Goal: Task Accomplishment & Management: Manage account settings

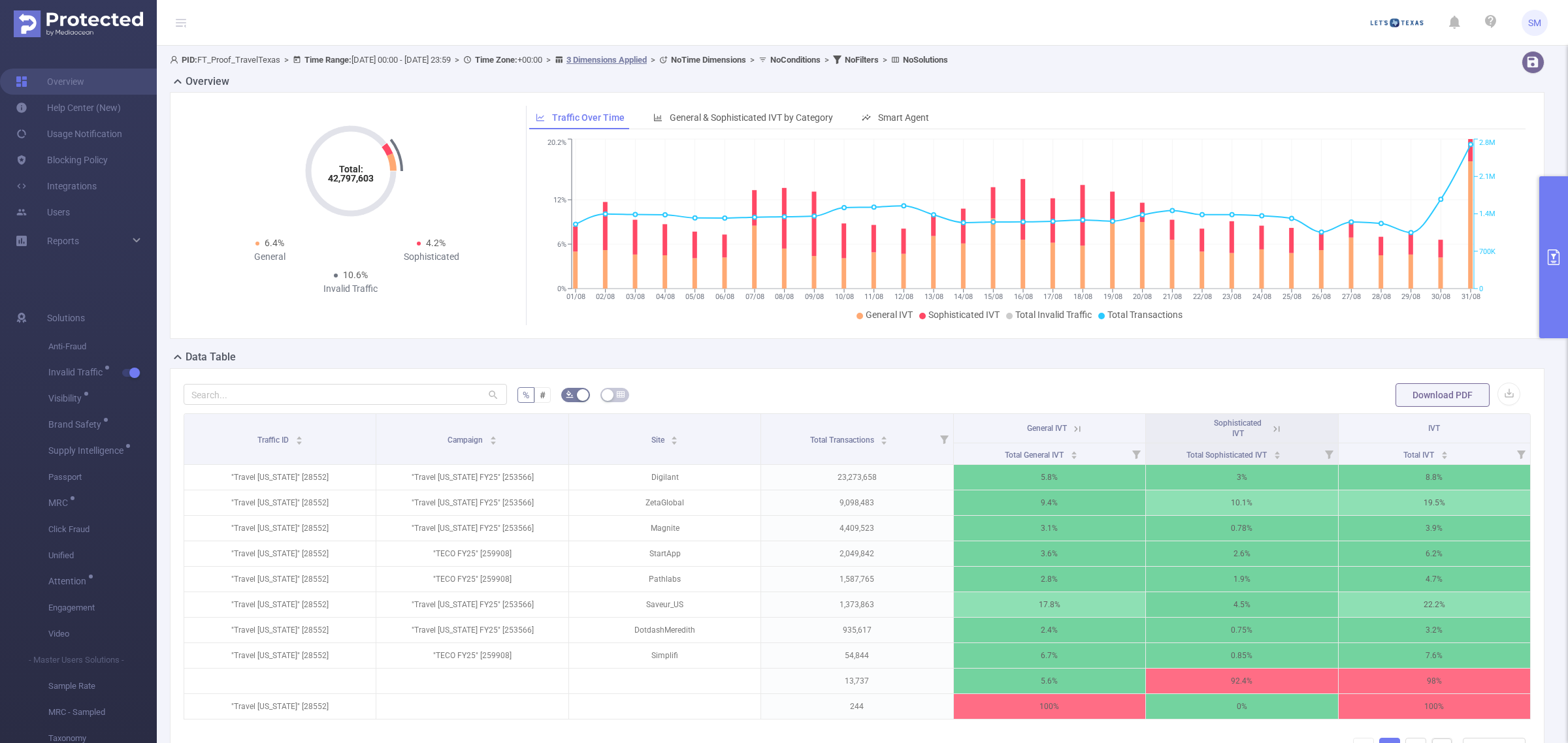
click at [1556, 216] on button "primary" at bounding box center [1553, 258] width 29 height 162
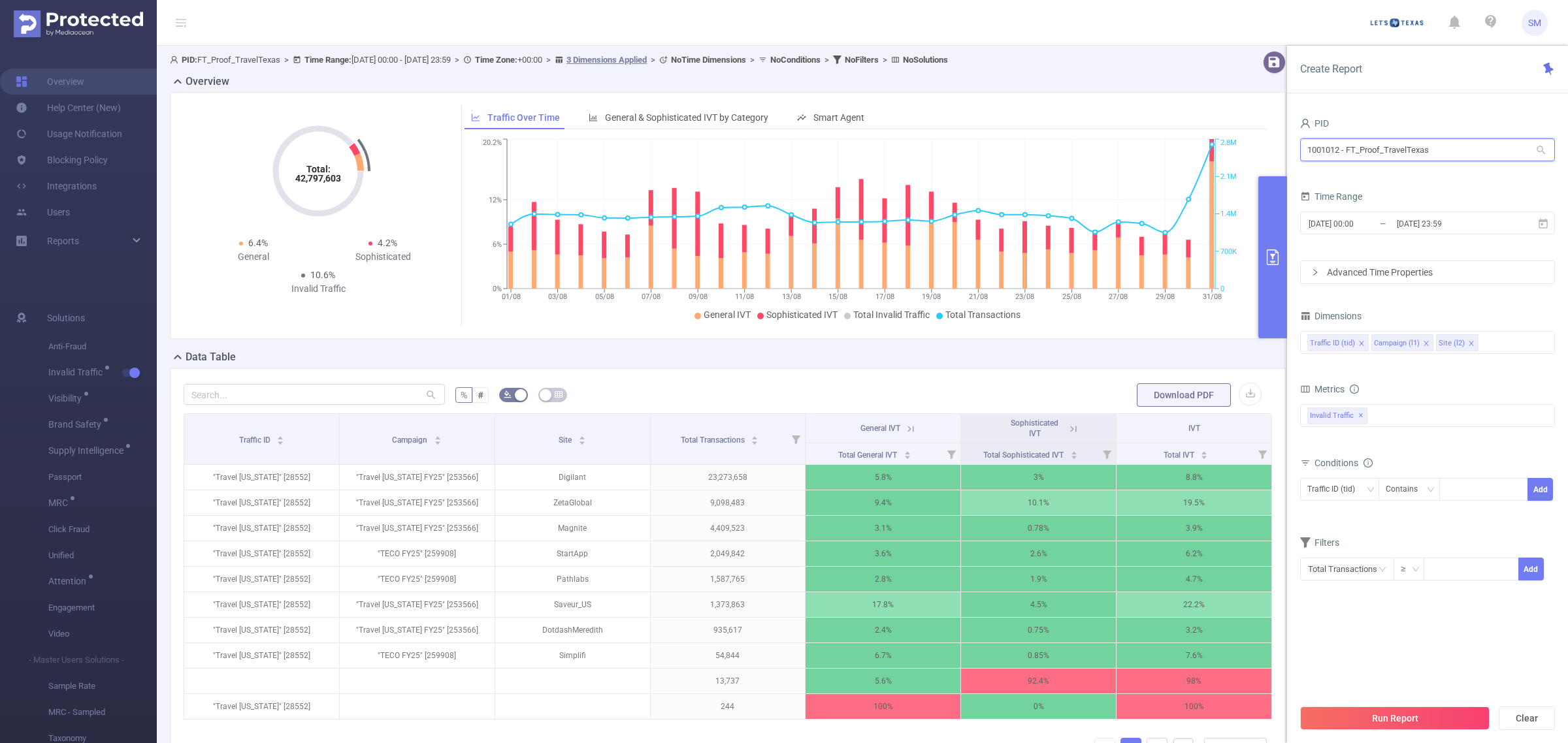
drag, startPoint x: 1458, startPoint y: 151, endPoint x: 1173, endPoint y: 137, distance: 285.3
click at [1173, 137] on section "PID: FT_Proof_TravelTexas > Time Range: [DATE] 00:00 - [DATE] 23:59 > Time Zone…" at bounding box center [862, 440] width 1411 height 790
type input "demo"
click at [1398, 175] on li "1000008 - FT_Sales_Demo 0" at bounding box center [1427, 177] width 255 height 21
click at [1418, 224] on input "[DATE] 23:59" at bounding box center [1448, 224] width 106 height 18
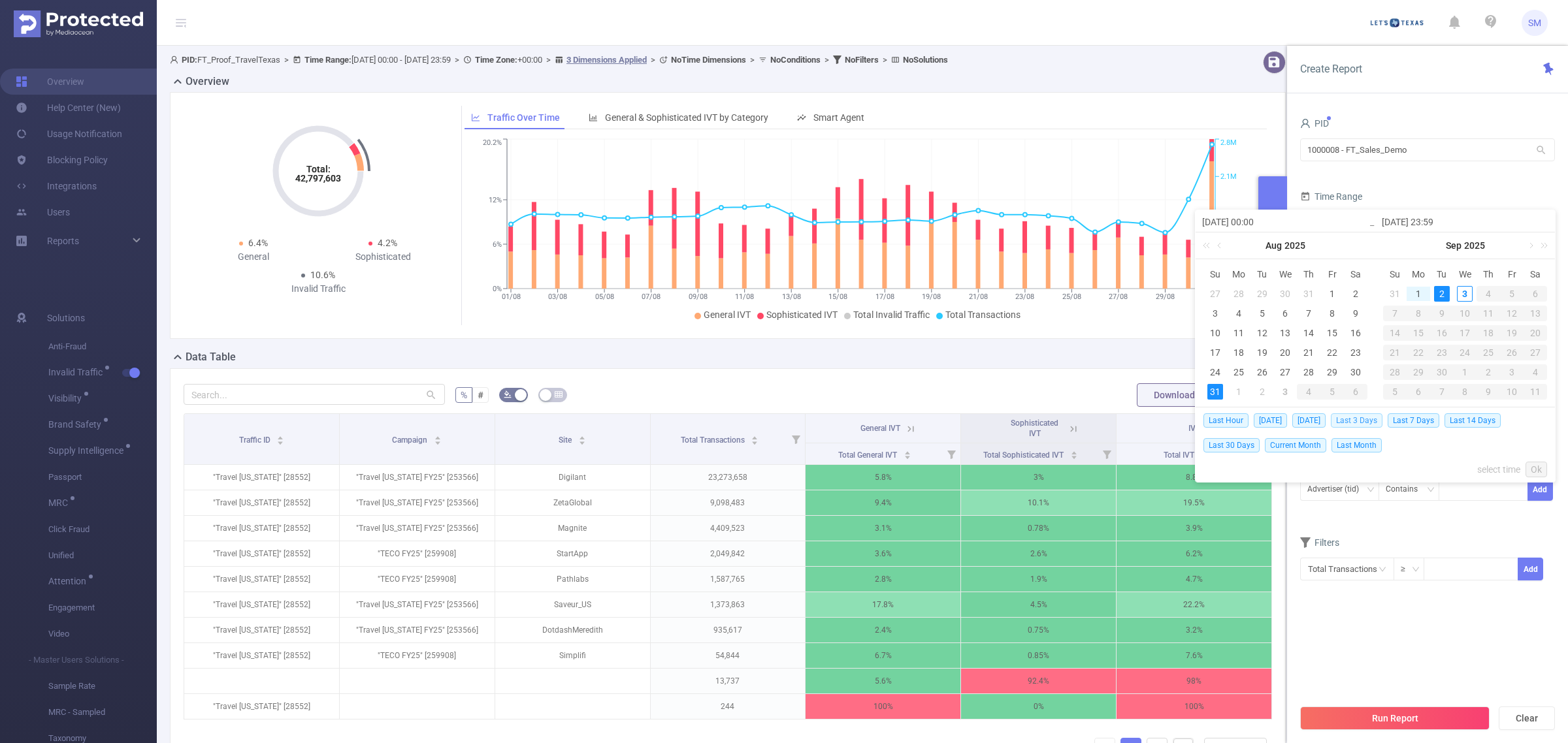
click at [1382, 415] on span "Last 3 Days" at bounding box center [1357, 420] width 52 height 14
type input "[DATE] 00:00"
type input "[DATE] 23:59"
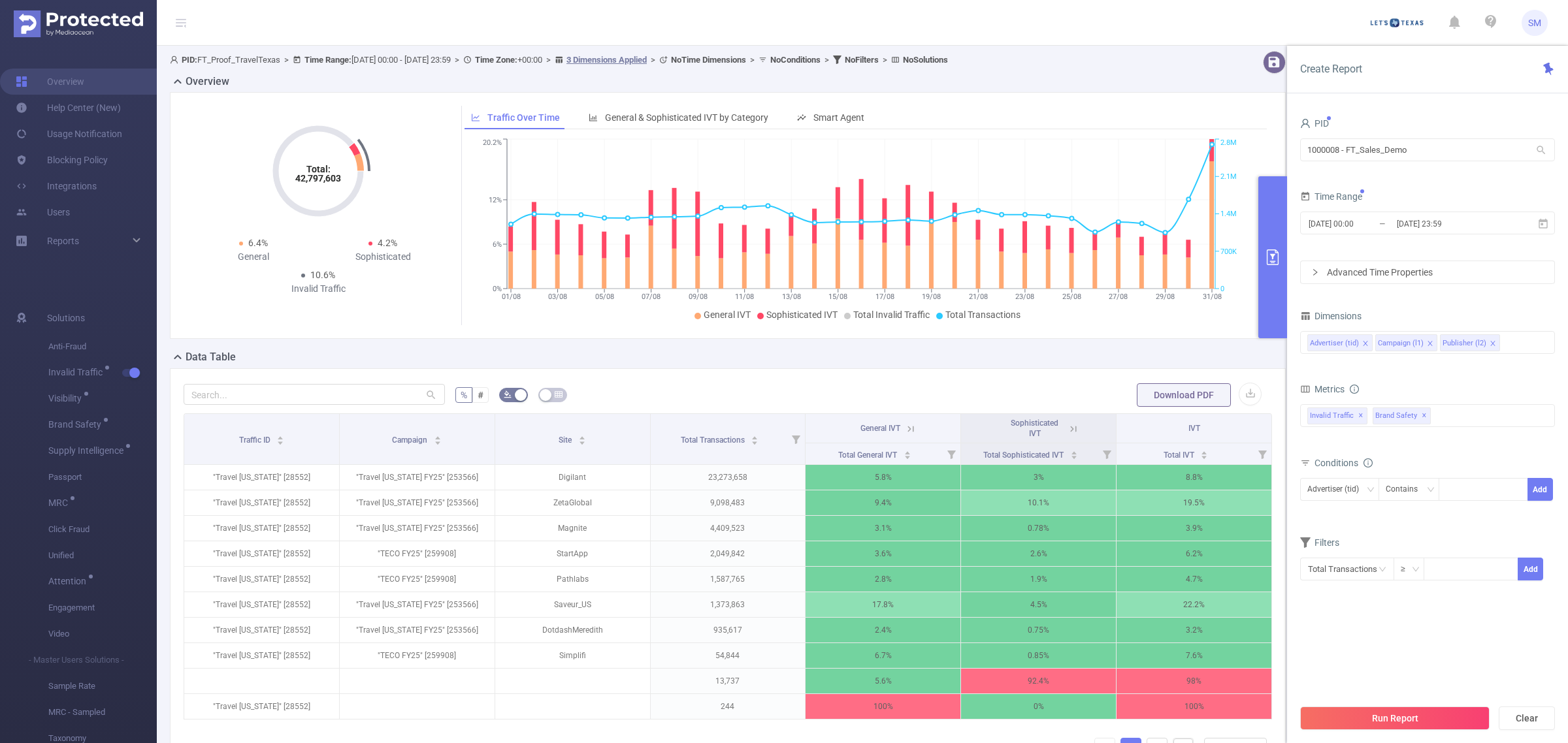
click at [1475, 395] on div "Metrics" at bounding box center [1427, 391] width 255 height 22
click at [1422, 412] on span "✕" at bounding box center [1424, 416] width 5 height 16
click at [1429, 386] on div "Metrics" at bounding box center [1427, 391] width 255 height 22
click at [1425, 702] on div "Run Report Clear" at bounding box center [1427, 719] width 281 height 50
click at [1441, 717] on button "Run Report" at bounding box center [1395, 719] width 190 height 24
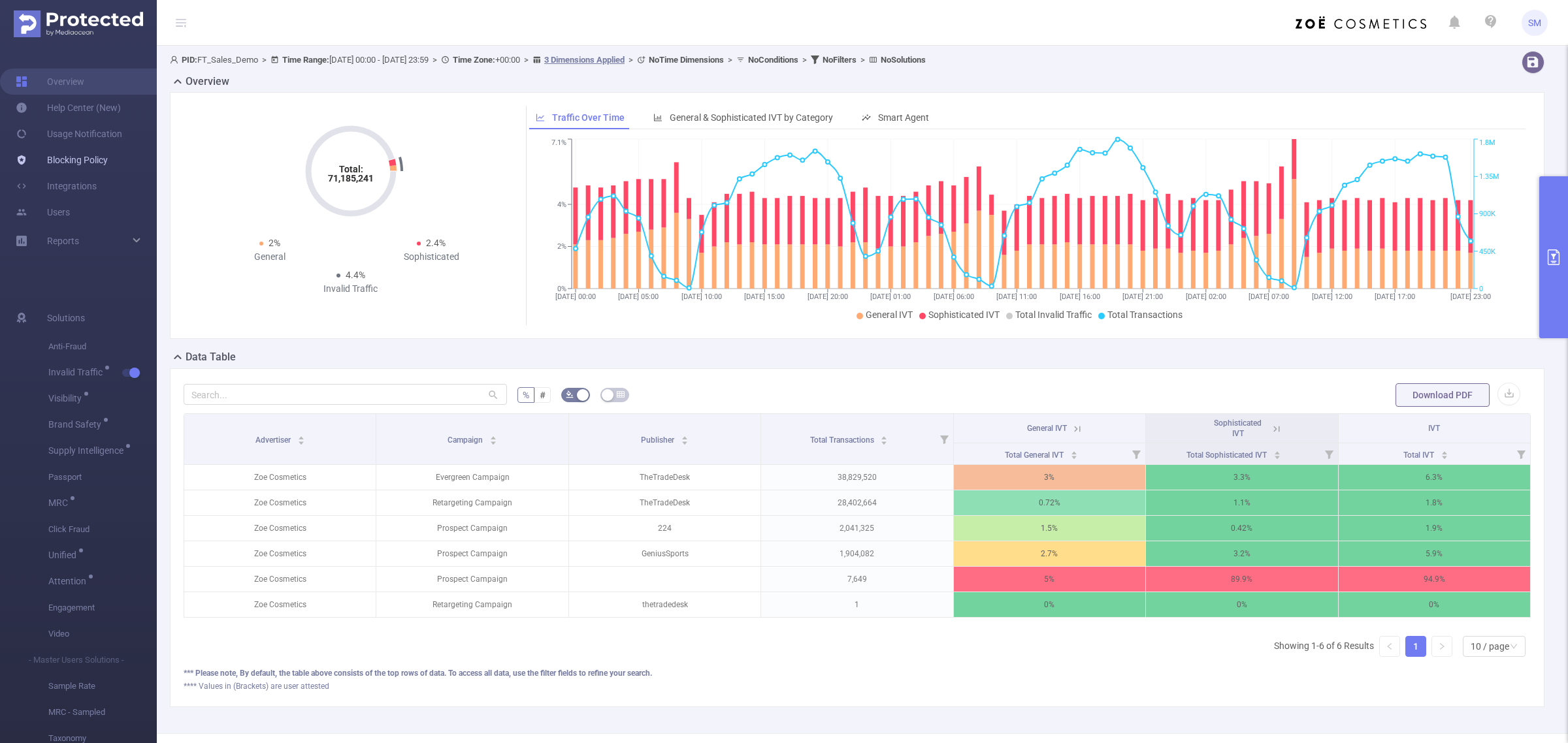
click at [80, 162] on link "Blocking Policy" at bounding box center [62, 160] width 92 height 26
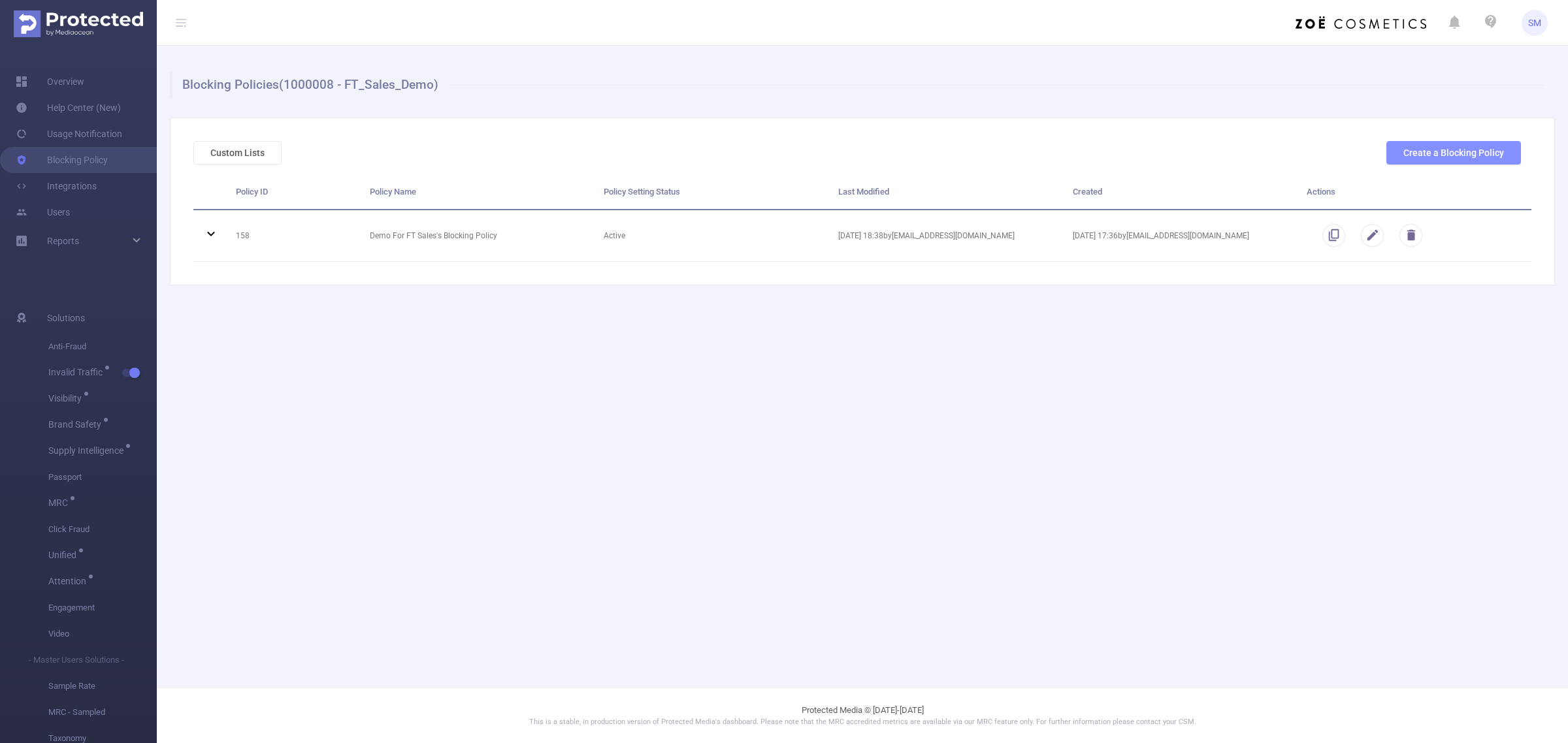
click at [1467, 152] on button "Create a Blocking Policy" at bounding box center [1453, 153] width 135 height 24
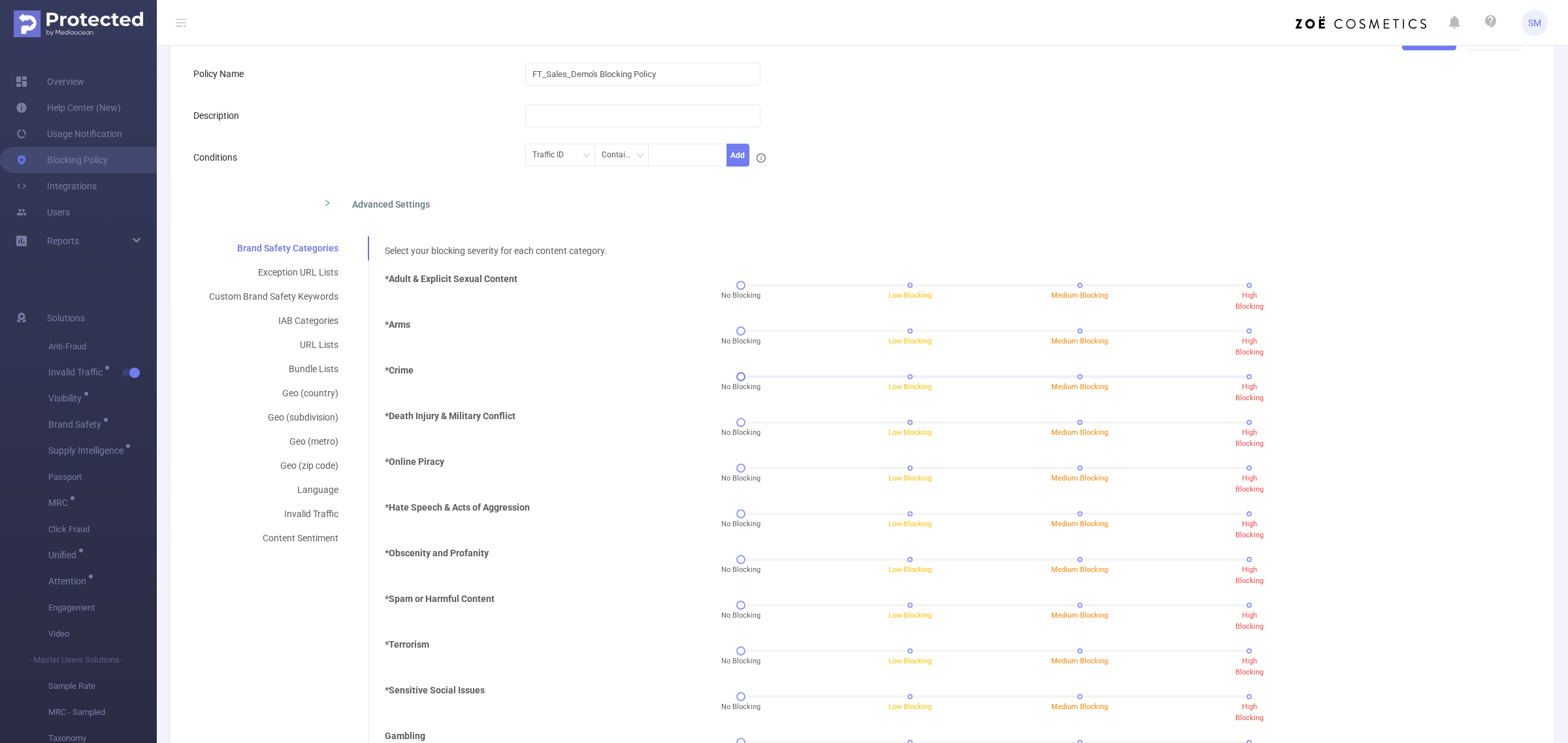
scroll to position [164, 0]
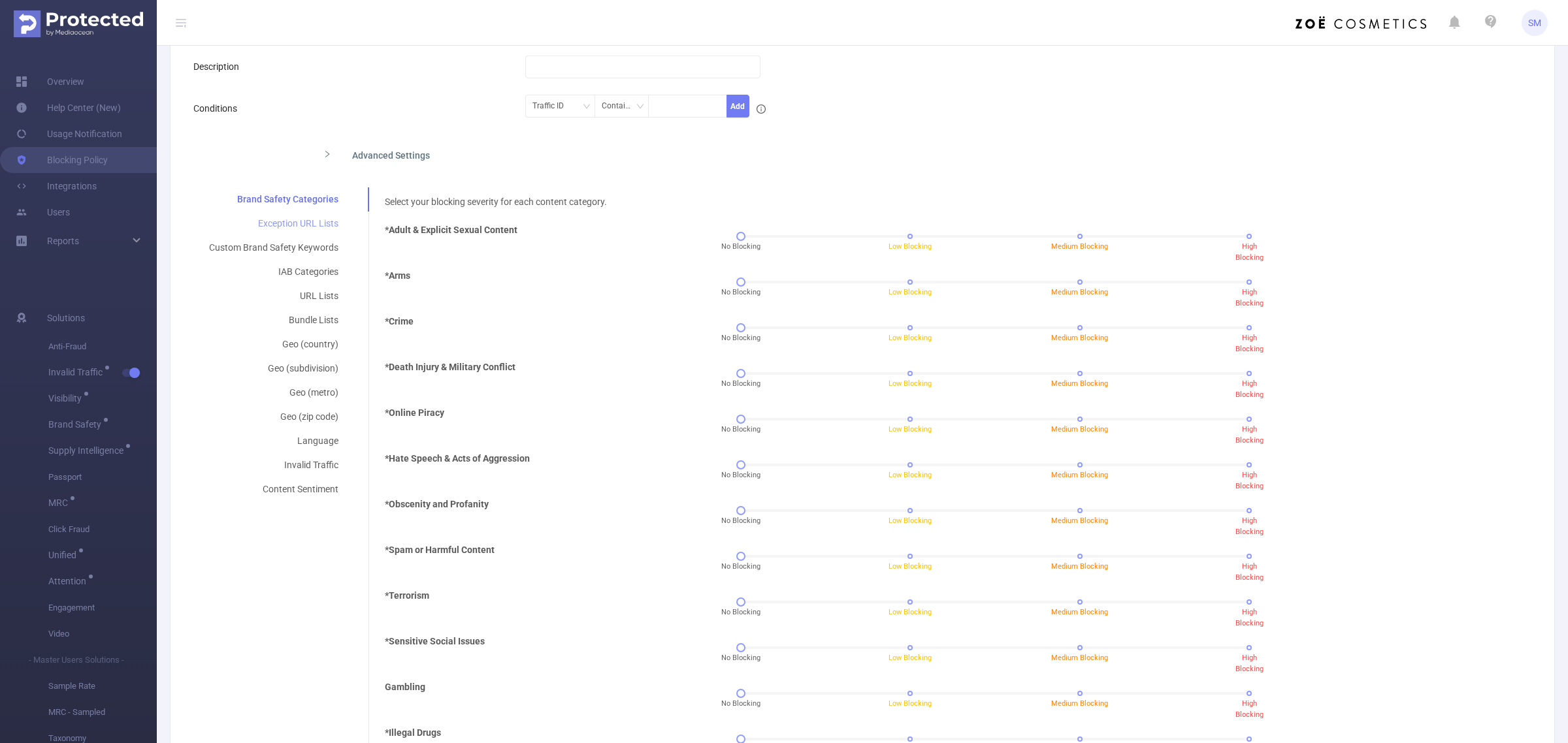
click at [307, 224] on div "Exception URL Lists" at bounding box center [274, 224] width 161 height 24
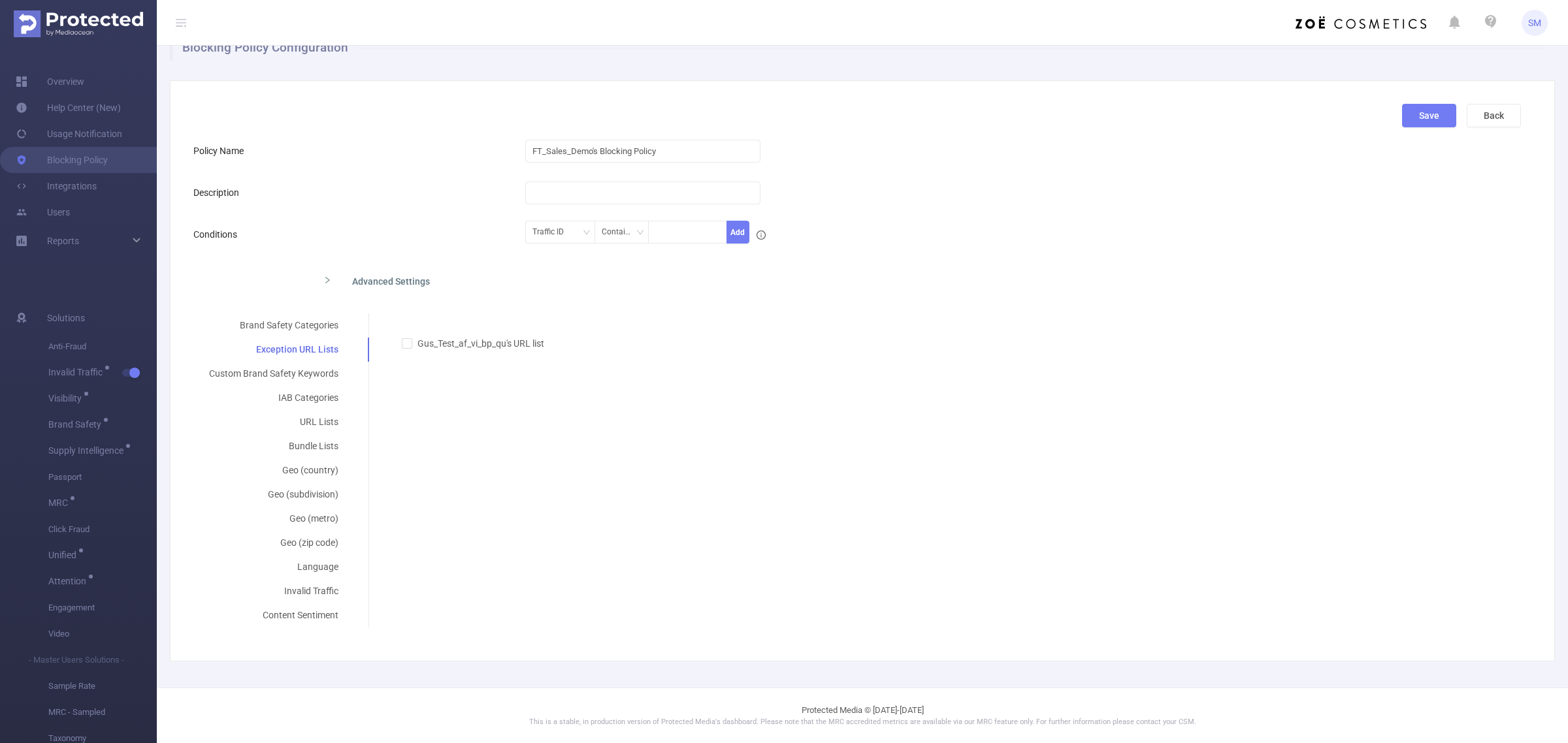
scroll to position [0, 0]
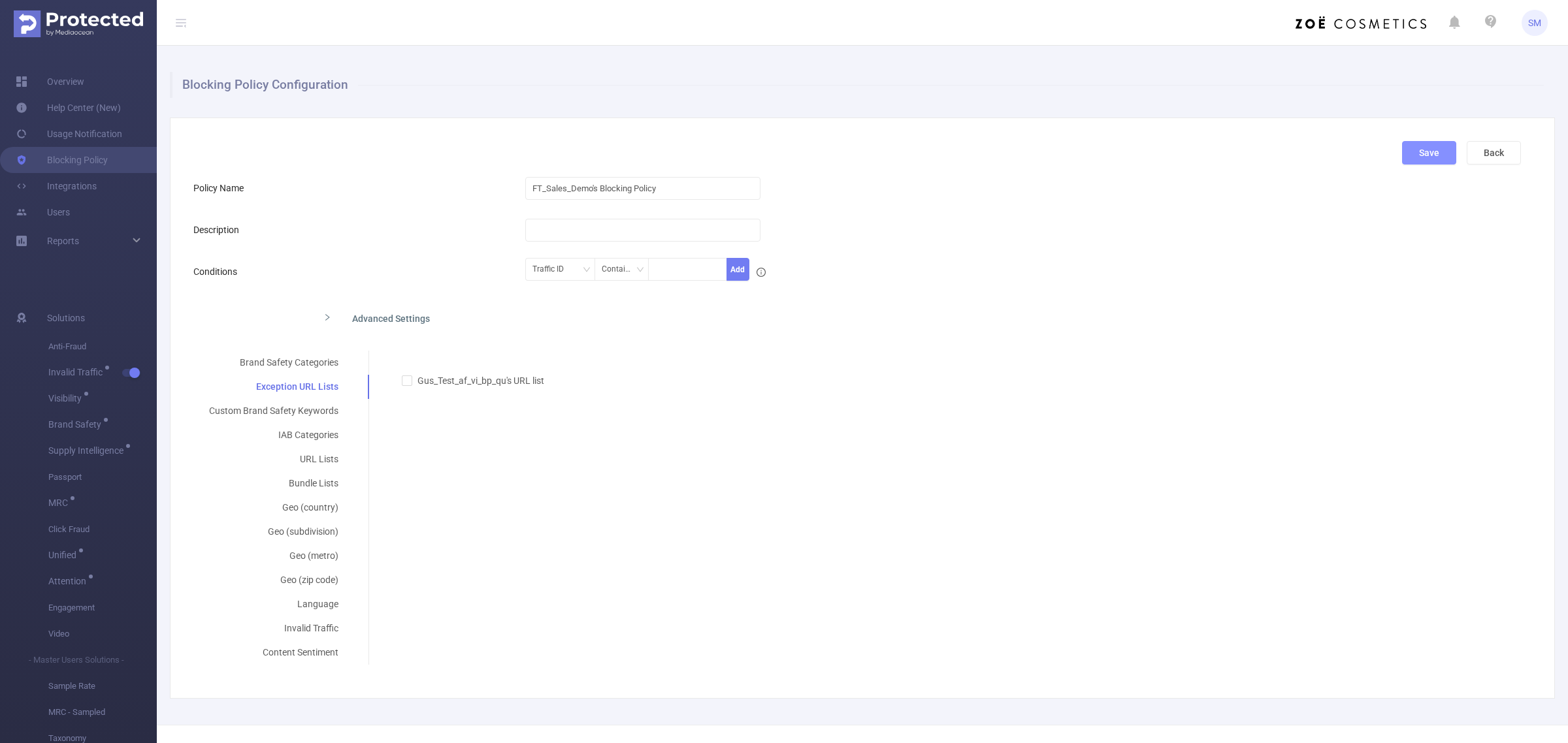
click at [1412, 147] on button "Save" at bounding box center [1429, 153] width 54 height 24
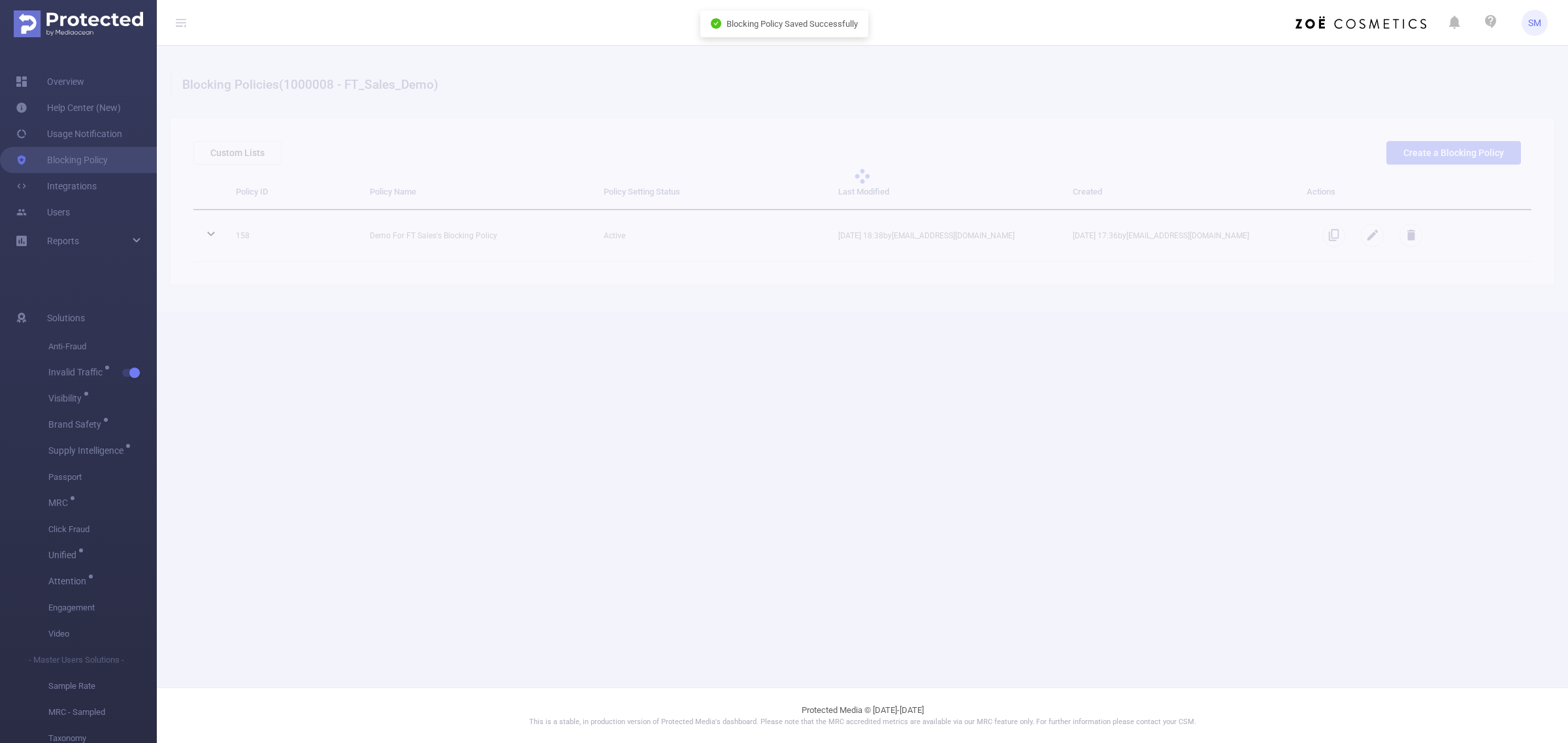
click at [1197, 470] on main "Blocking Policies (1000008 - FT_Sales_Demo) Custom Lists Create a Blocking Poli…" at bounding box center [862, 344] width 1411 height 688
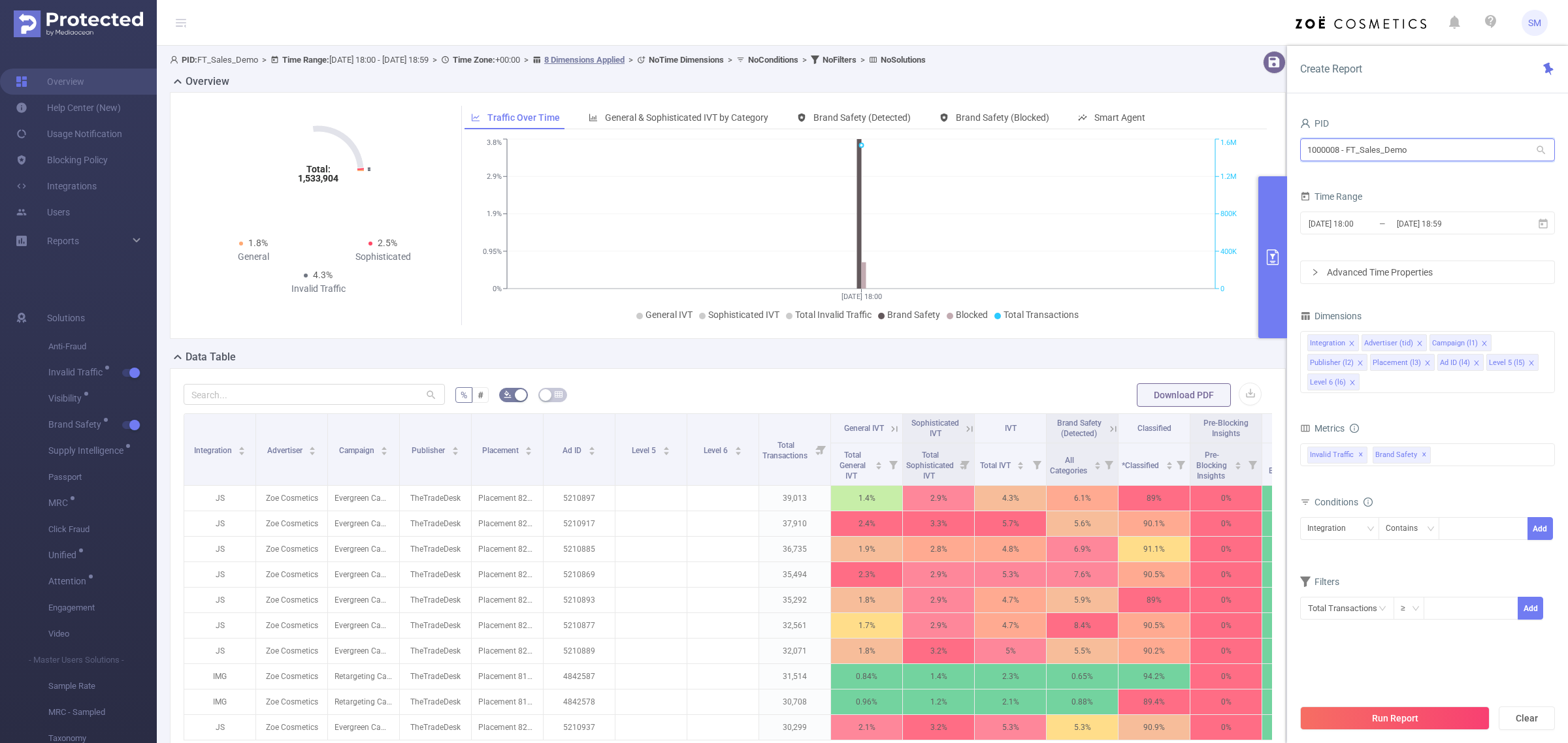
click at [1445, 152] on input "1000008 - FT_Sales_Demo" at bounding box center [1427, 150] width 255 height 23
click at [1215, 36] on header "SM" at bounding box center [784, 23] width 1568 height 46
click at [1444, 229] on input "2025-09-03 18:59" at bounding box center [1448, 224] width 106 height 18
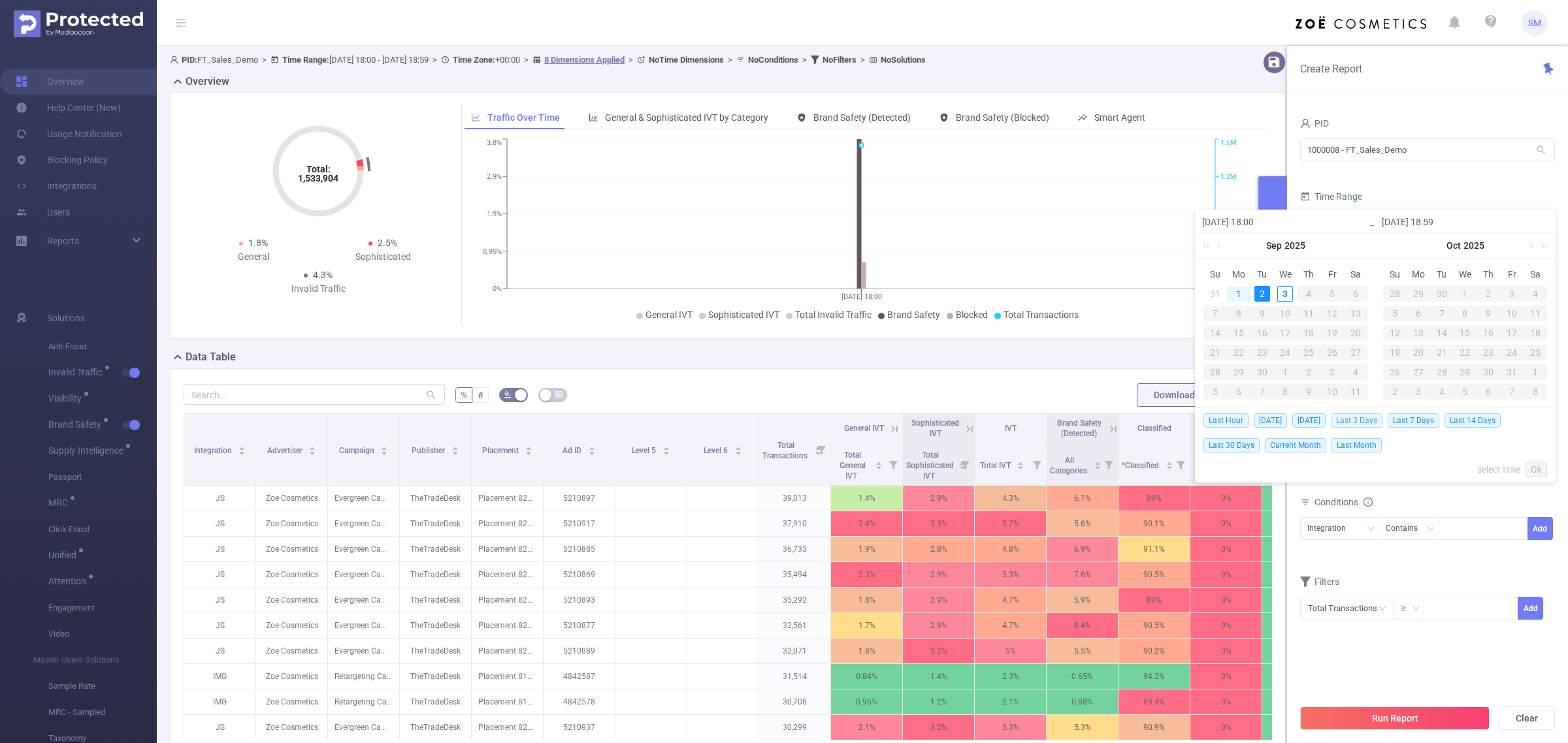
click at [1373, 421] on span "Last 3 Days" at bounding box center [1357, 420] width 52 height 14
type input "[DATE] 00:00"
type input "[DATE] 23:59"
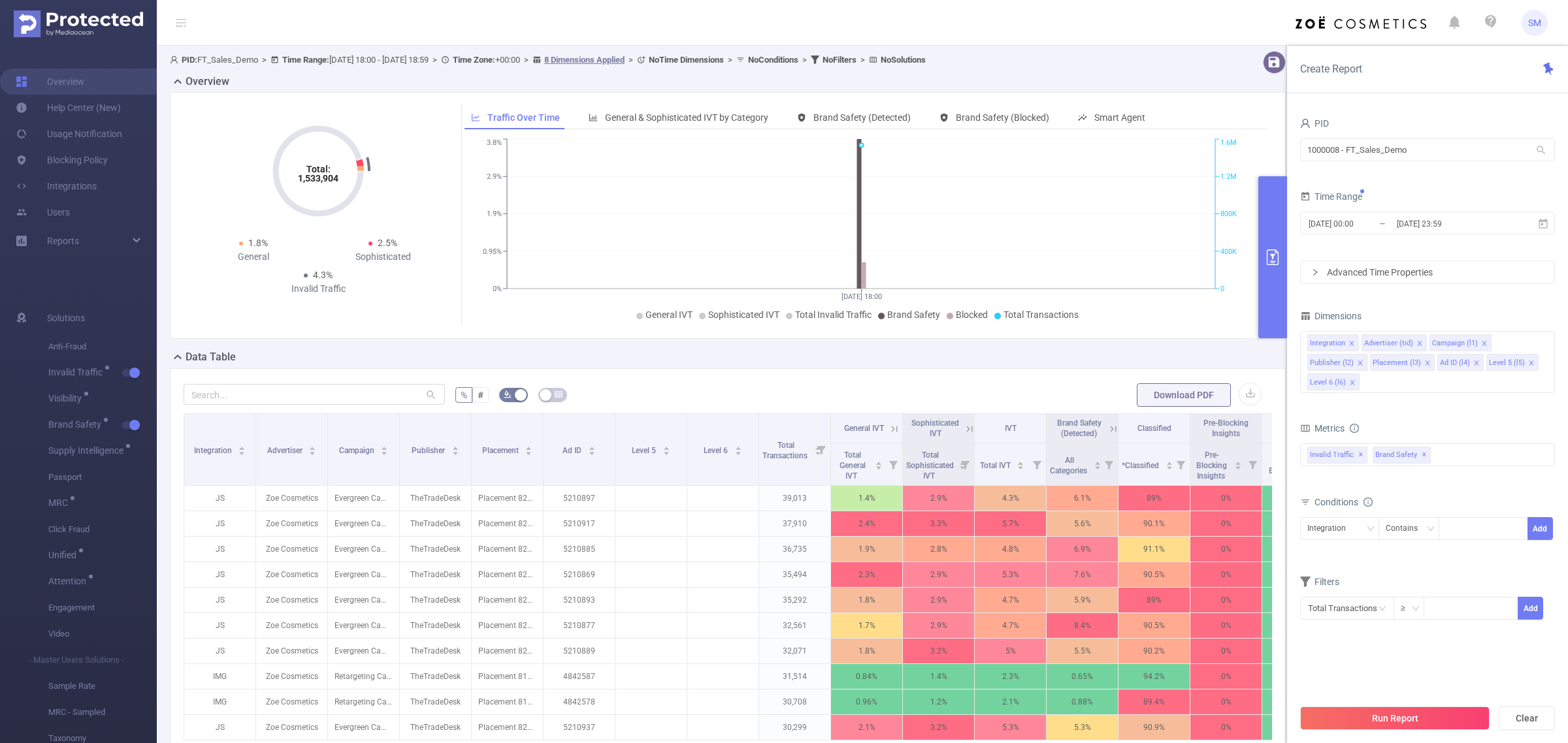
click at [1447, 436] on div "Metrics" at bounding box center [1427, 430] width 255 height 22
click at [1463, 727] on button "Run Report" at bounding box center [1395, 719] width 190 height 24
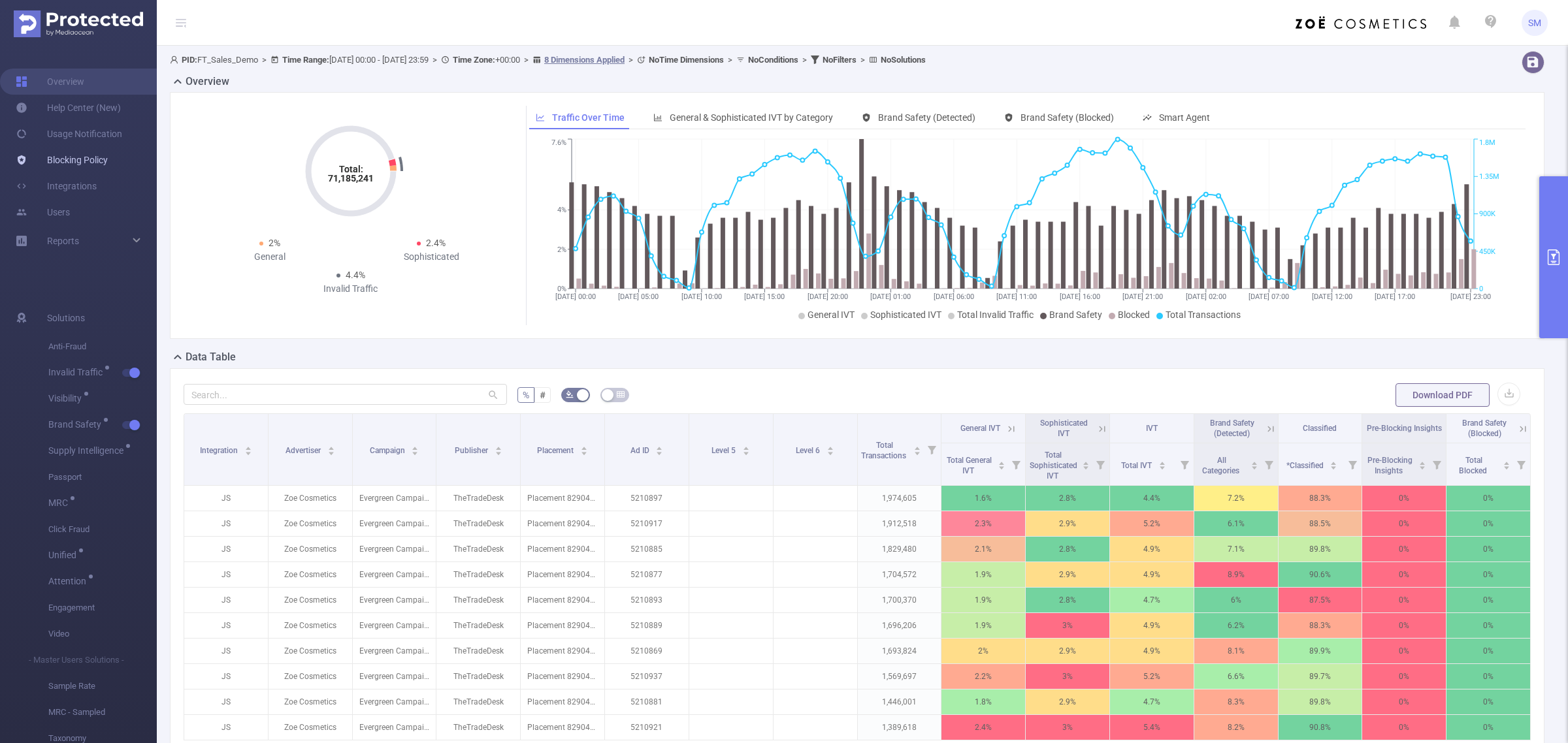
click at [79, 167] on link "Blocking Policy" at bounding box center [62, 160] width 92 height 26
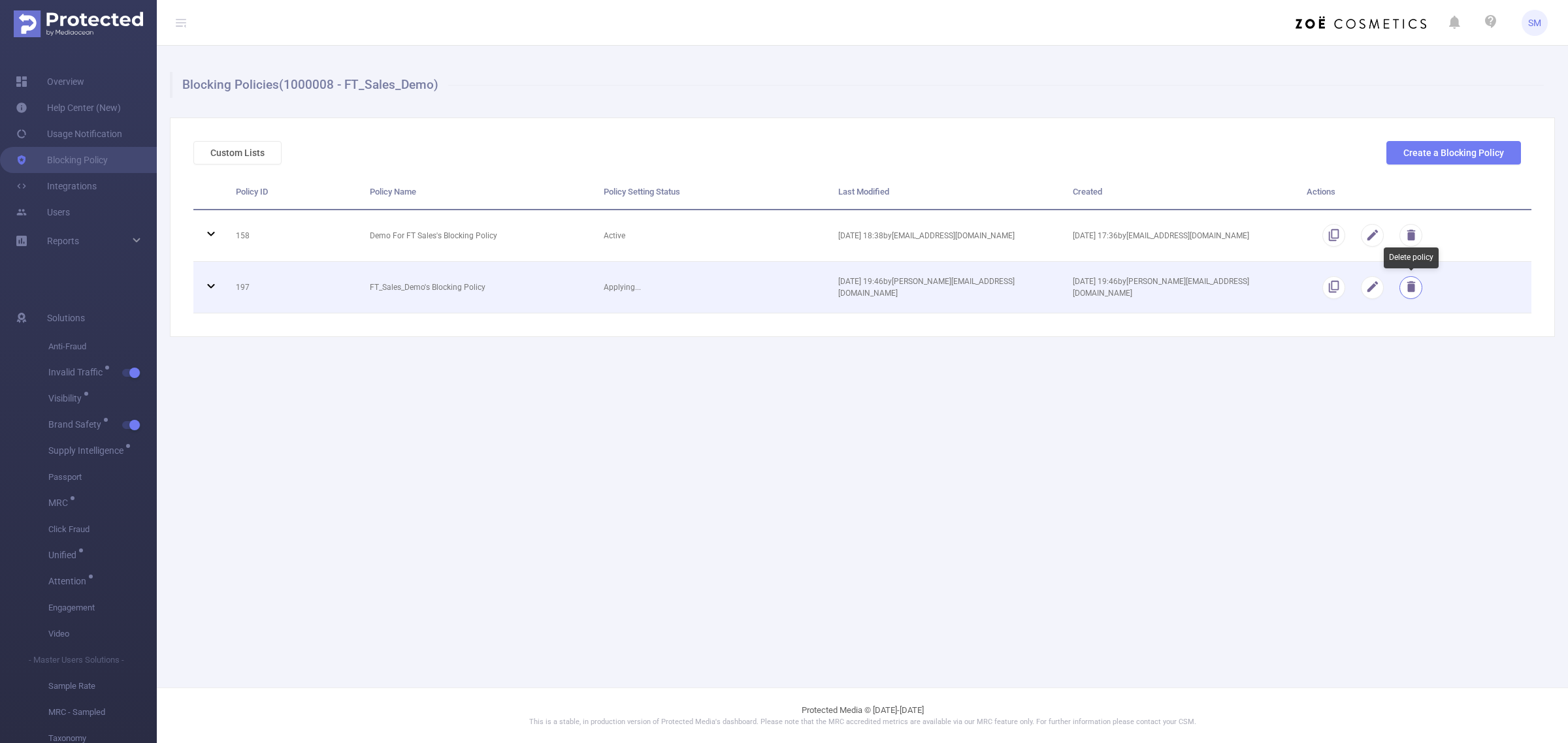
click at [1408, 279] on button "button" at bounding box center [1410, 288] width 23 height 23
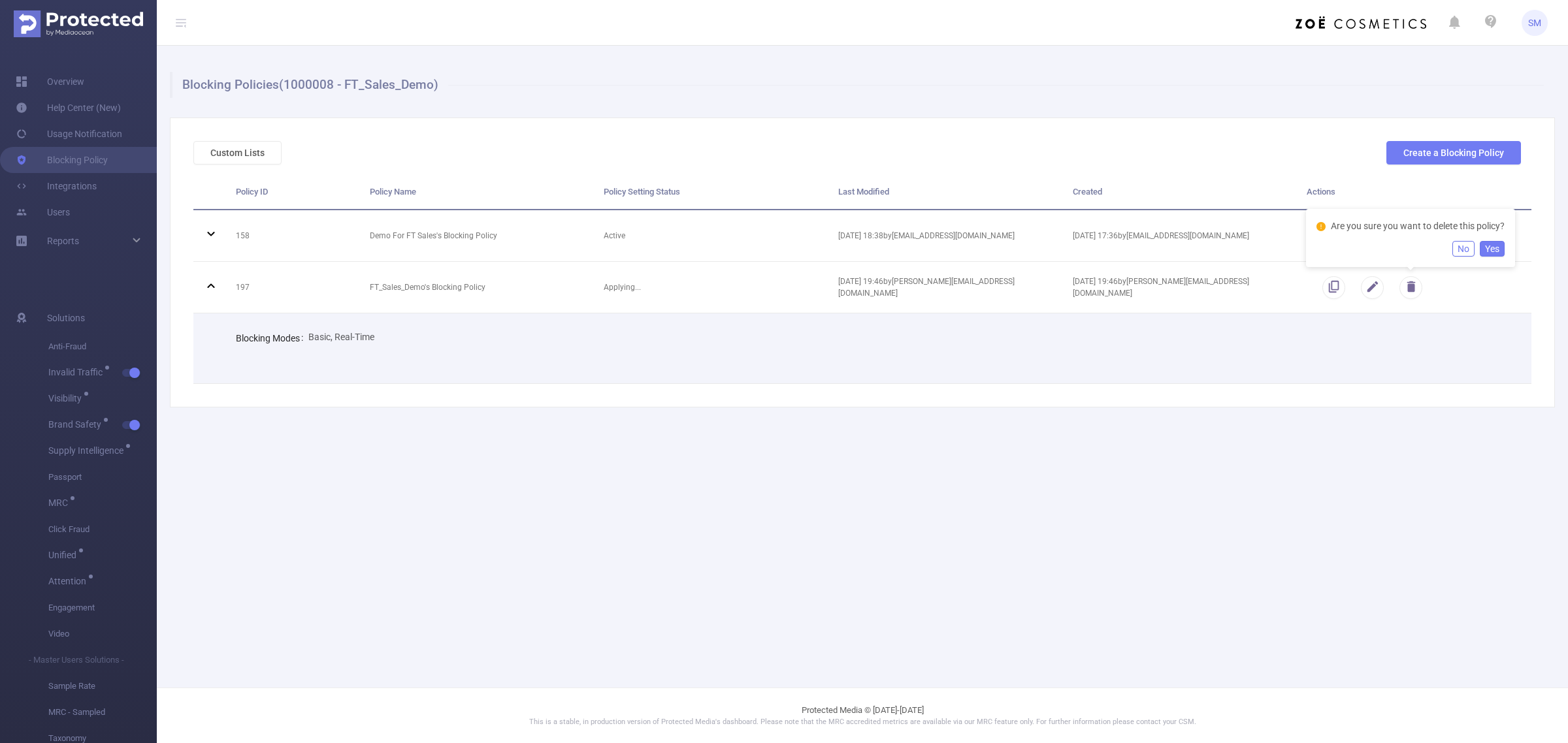
click at [1498, 249] on button "Yes" at bounding box center [1492, 249] width 25 height 16
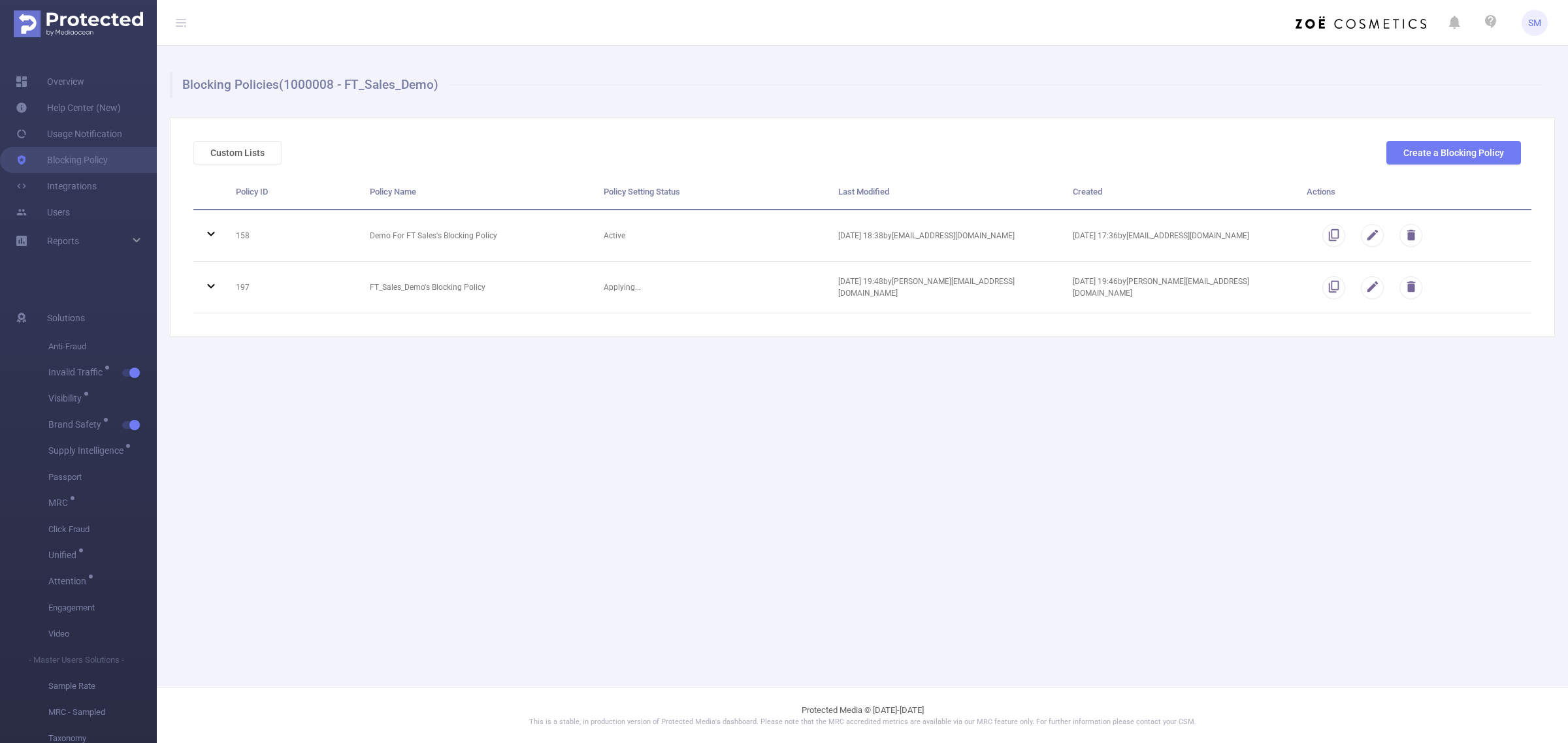
click at [717, 649] on main "Blocking Policies (1000008 - FT_Sales_Demo) Custom Lists Create a Blocking Poli…" at bounding box center [862, 344] width 1411 height 688
click at [596, 504] on main "Blocking Policies (1000008 - FT_Sales_Demo) Custom Lists Create a Blocking Poli…" at bounding box center [862, 344] width 1411 height 688
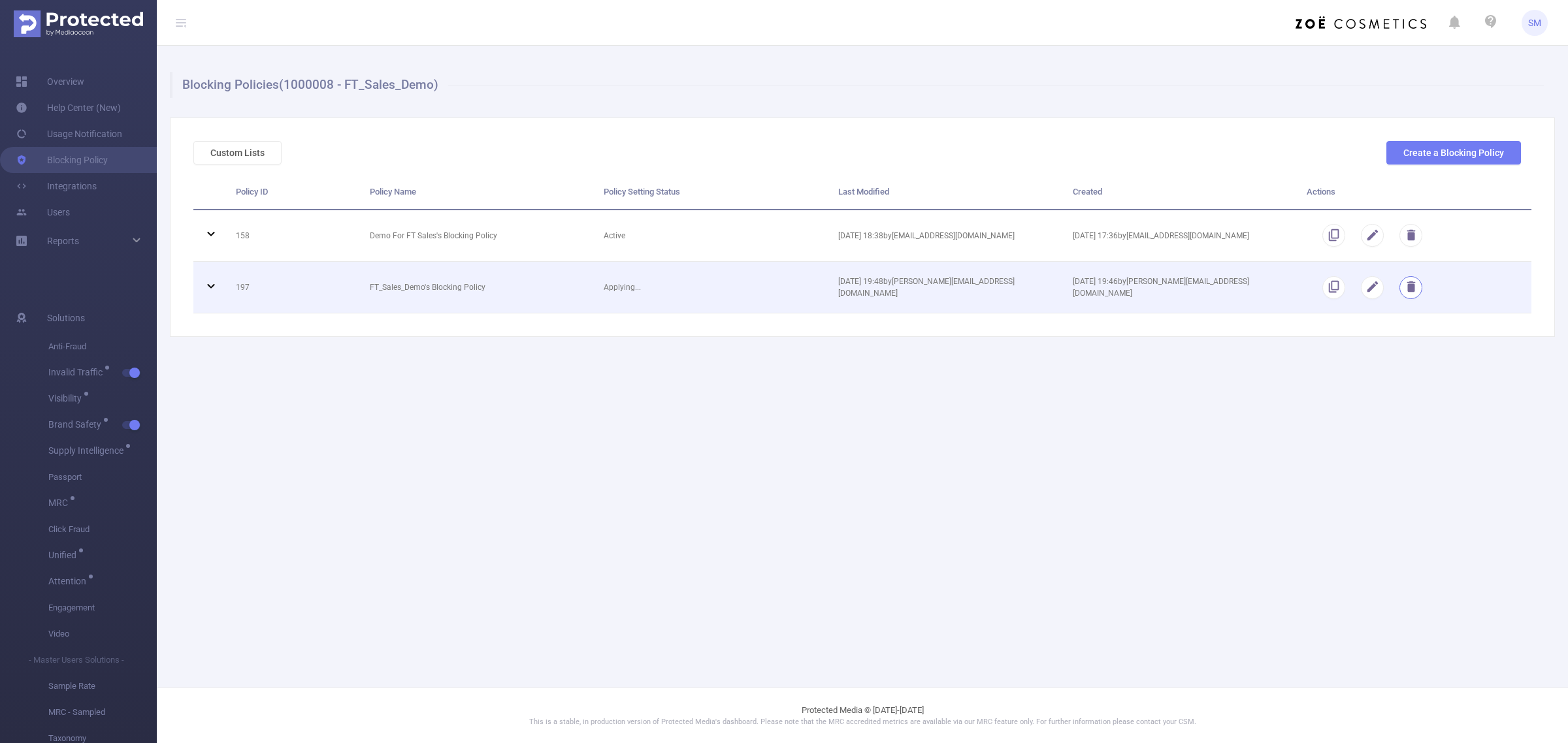
click at [1405, 290] on button "button" at bounding box center [1410, 288] width 23 height 23
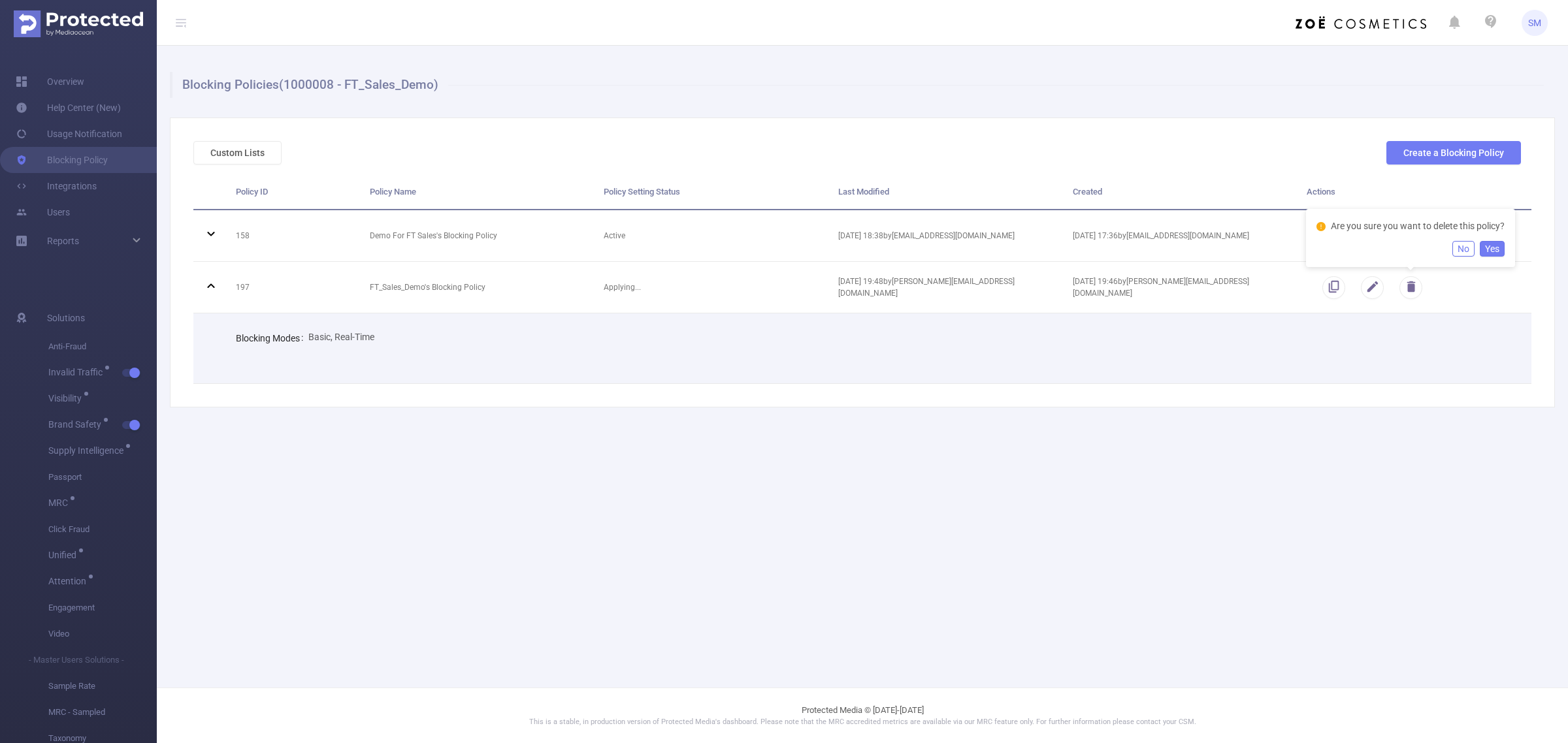
click at [1488, 249] on button "Yes" at bounding box center [1492, 249] width 25 height 16
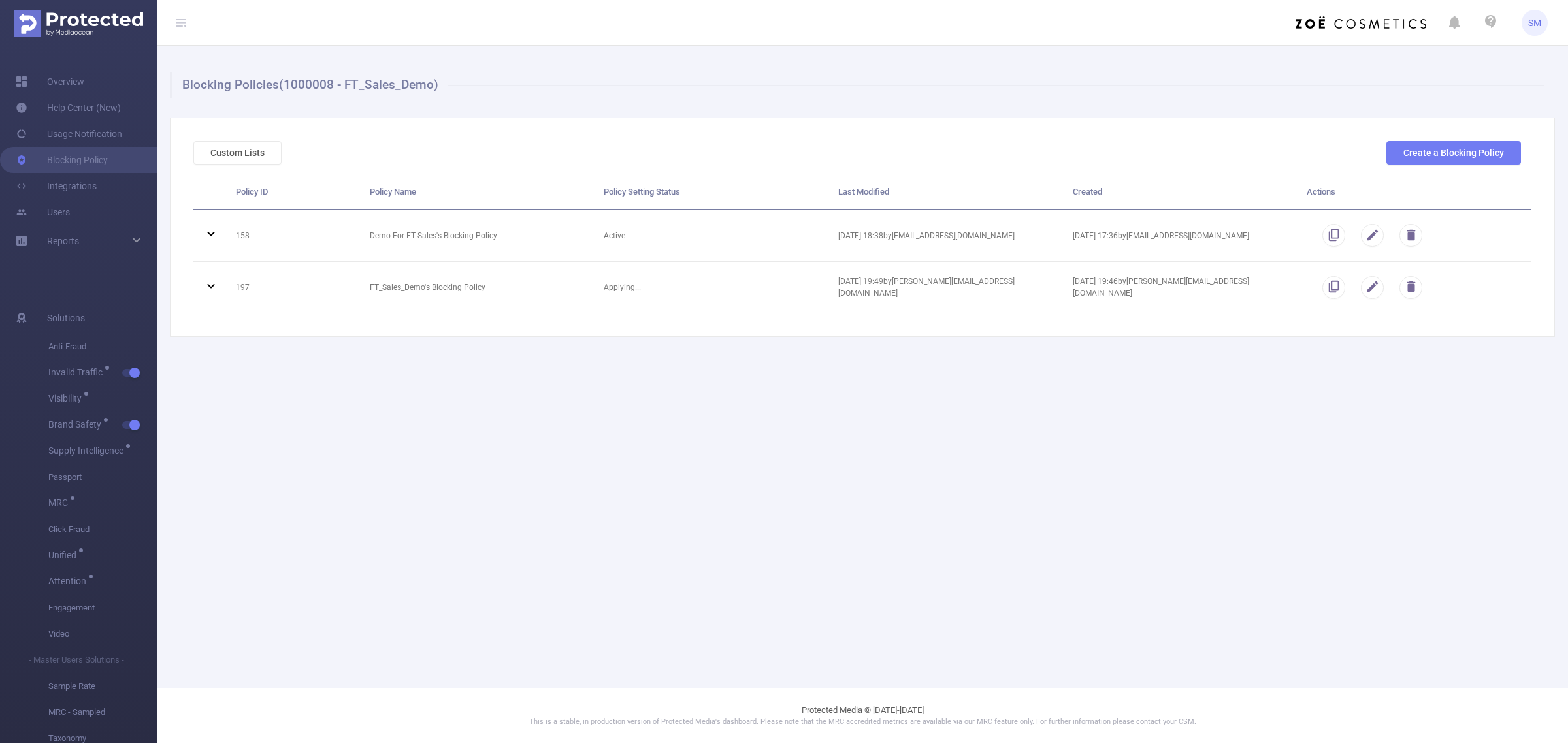
click at [963, 332] on div "Custom Lists Create a Blocking Policy Policy ID Policy Name Policy Setting Stat…" at bounding box center [862, 228] width 1385 height 220
click at [159, 152] on div "Blocking Policies (1000008 - FT_Sales_Demo) Custom Lists Create a Blocking Poli…" at bounding box center [862, 205] width 1411 height 318
click at [224, 142] on button "Custom Lists" at bounding box center [238, 153] width 88 height 24
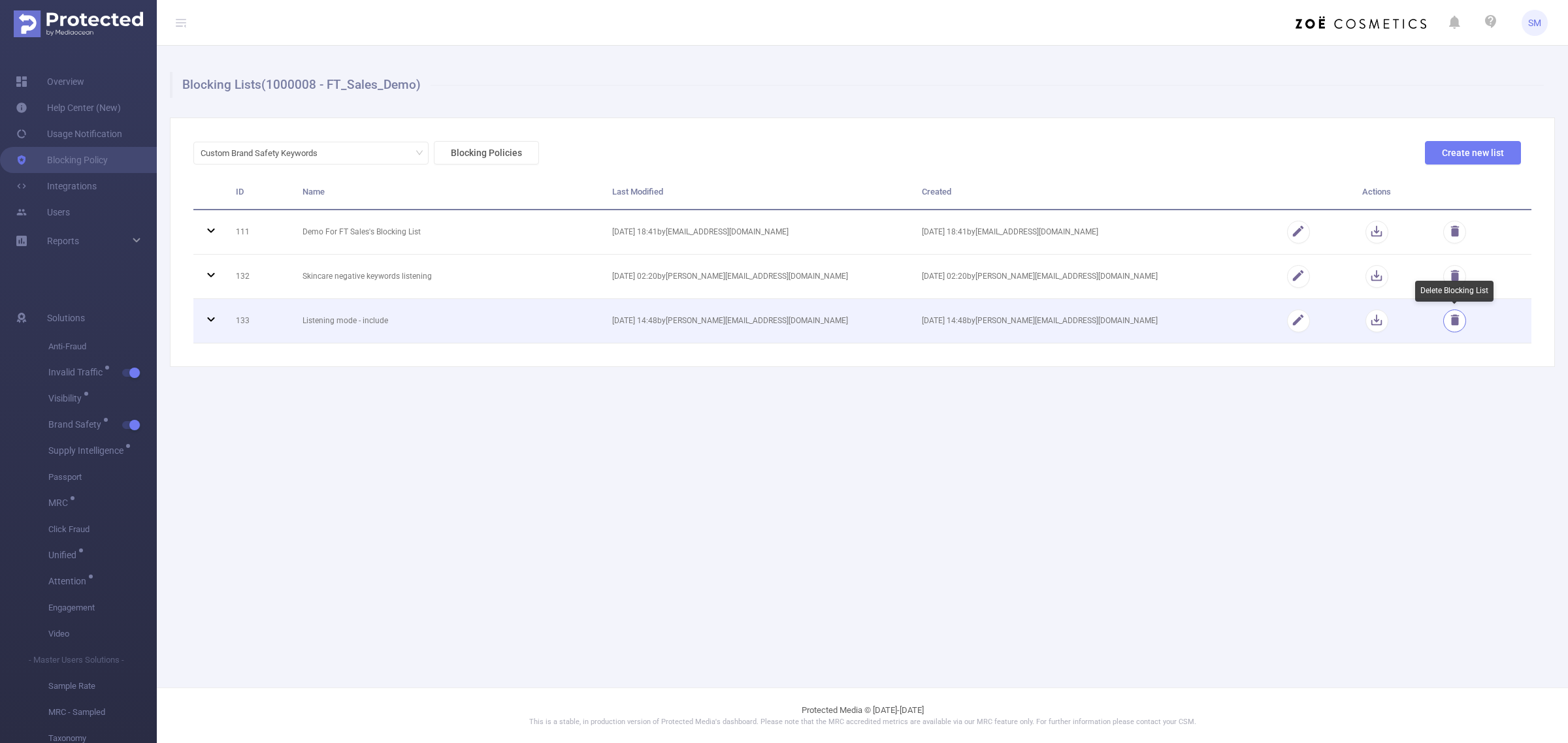
click at [1460, 313] on button "button" at bounding box center [1454, 321] width 23 height 23
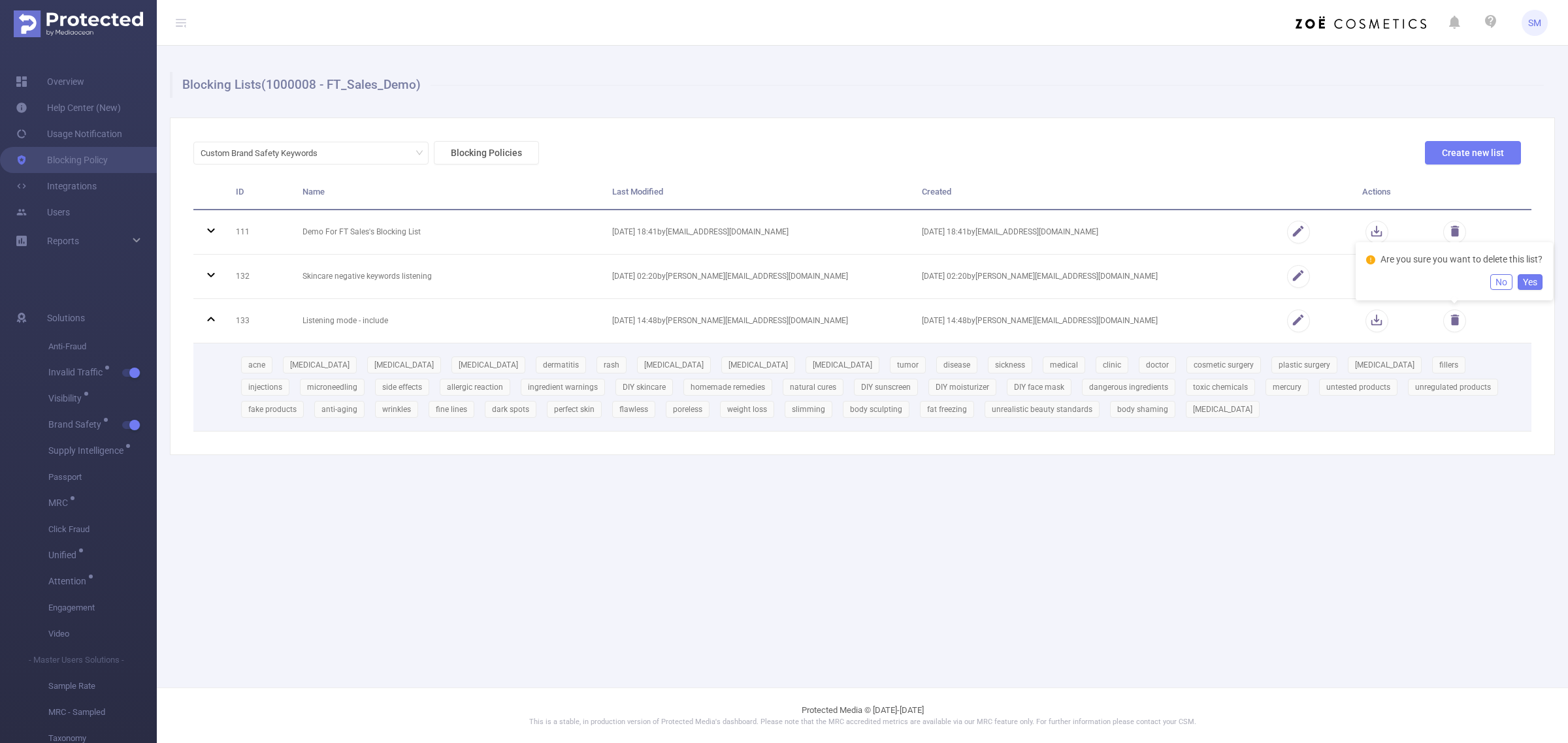
click at [1537, 278] on button "Yes" at bounding box center [1530, 283] width 25 height 16
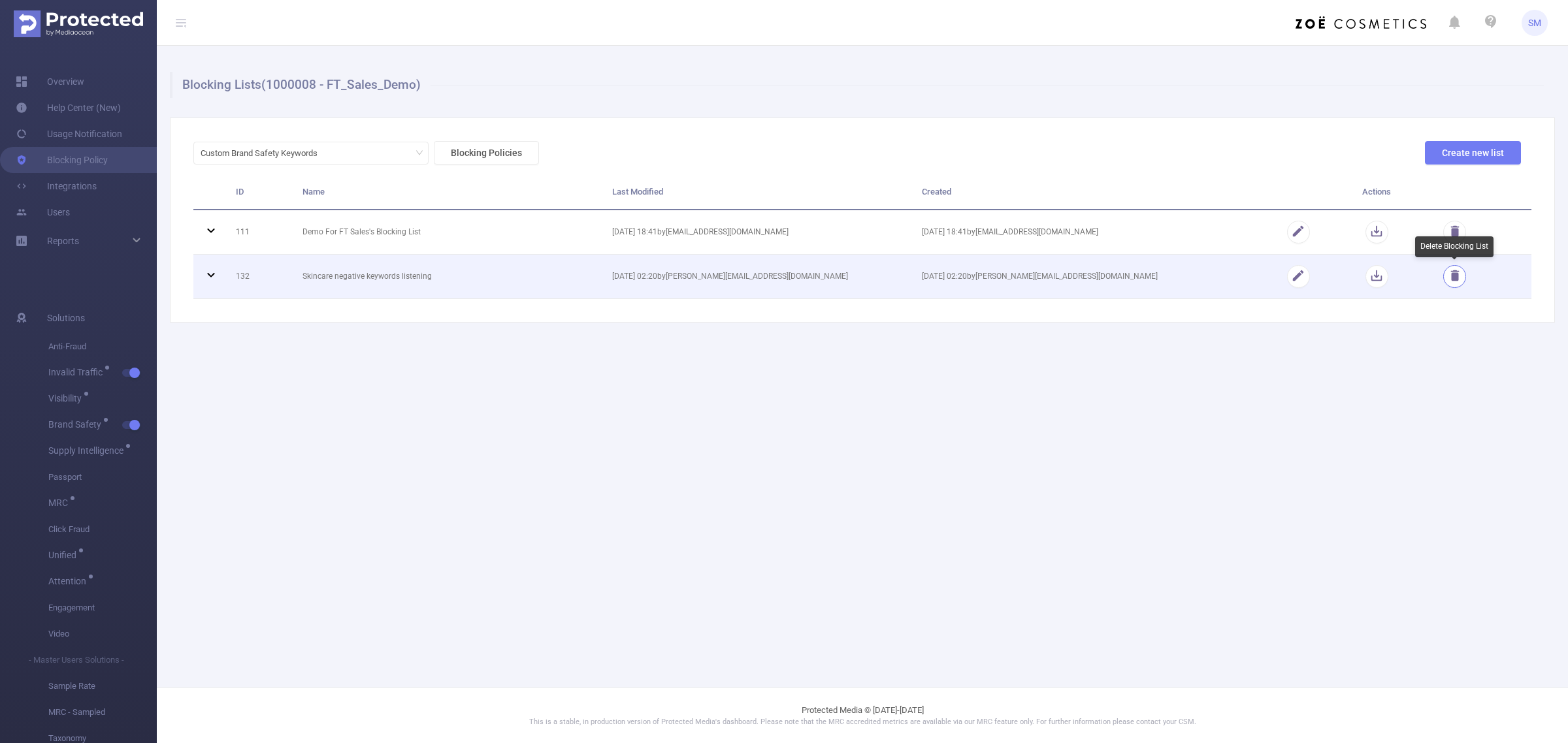
click at [1456, 281] on button "button" at bounding box center [1454, 277] width 23 height 23
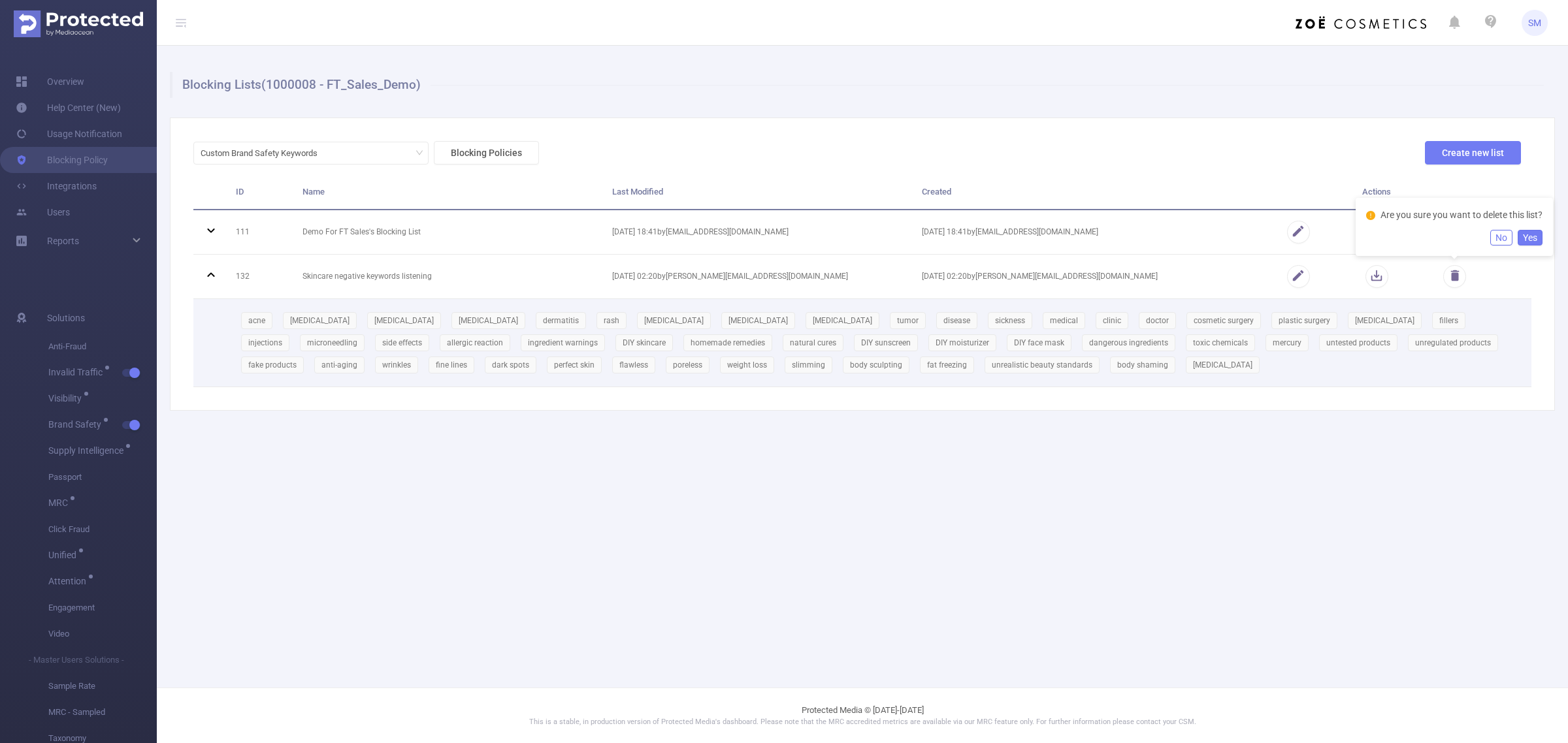
click at [1537, 239] on button "Yes" at bounding box center [1530, 238] width 25 height 16
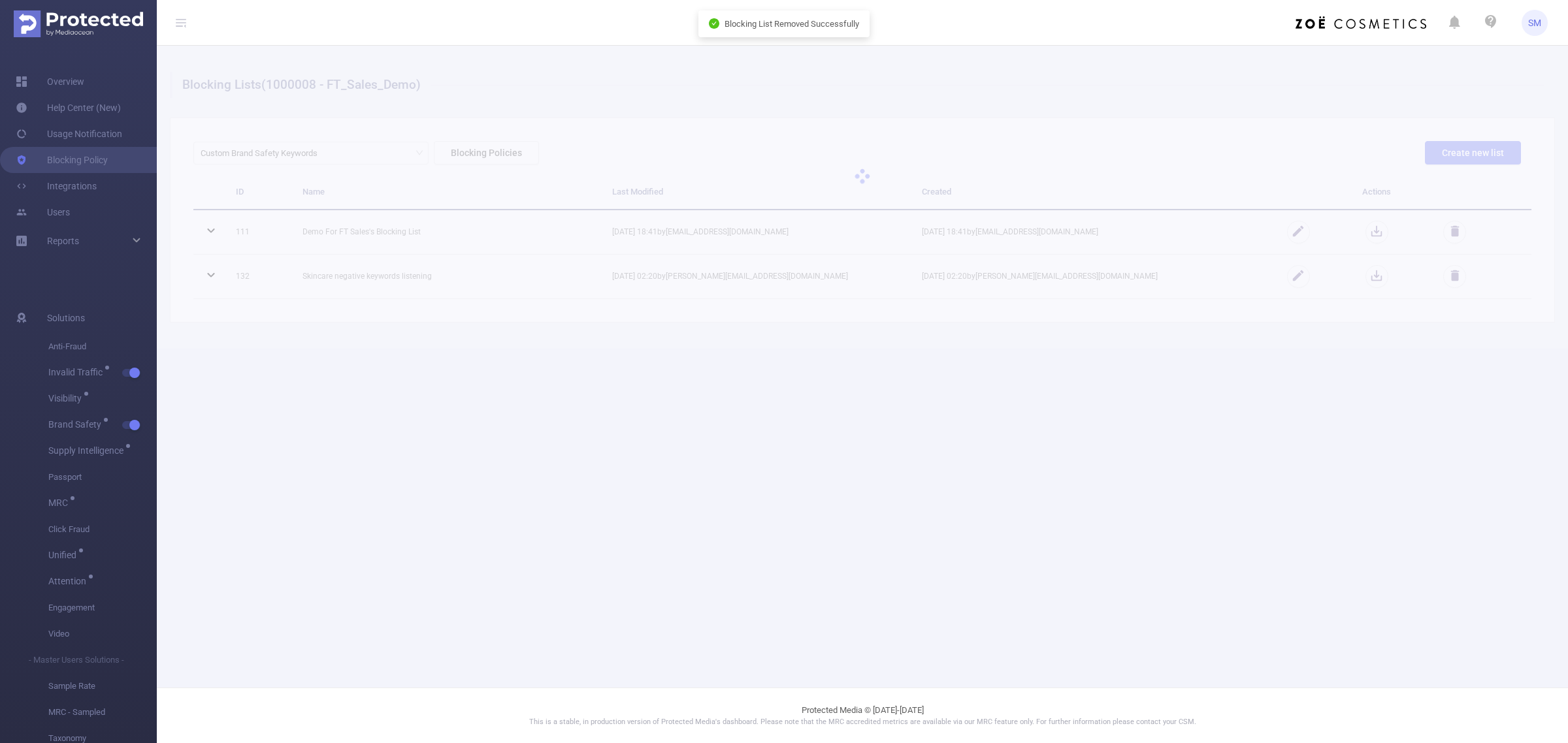
click at [723, 673] on main "Blocking Lists (1000008 - FT_Sales_Demo) Custom Brand Safety Keywords Blocking …" at bounding box center [862, 344] width 1411 height 688
click at [1268, 93] on h1 "Blocking Lists (1000008 - FT_Sales_Demo)" at bounding box center [857, 85] width 1374 height 26
click at [1066, 436] on main "Blocking Lists (1000008 - FT_Sales_Demo) Custom Brand Safety Keywords Blocking …" at bounding box center [862, 344] width 1411 height 688
click at [493, 148] on button "Blocking Policies" at bounding box center [485, 153] width 105 height 24
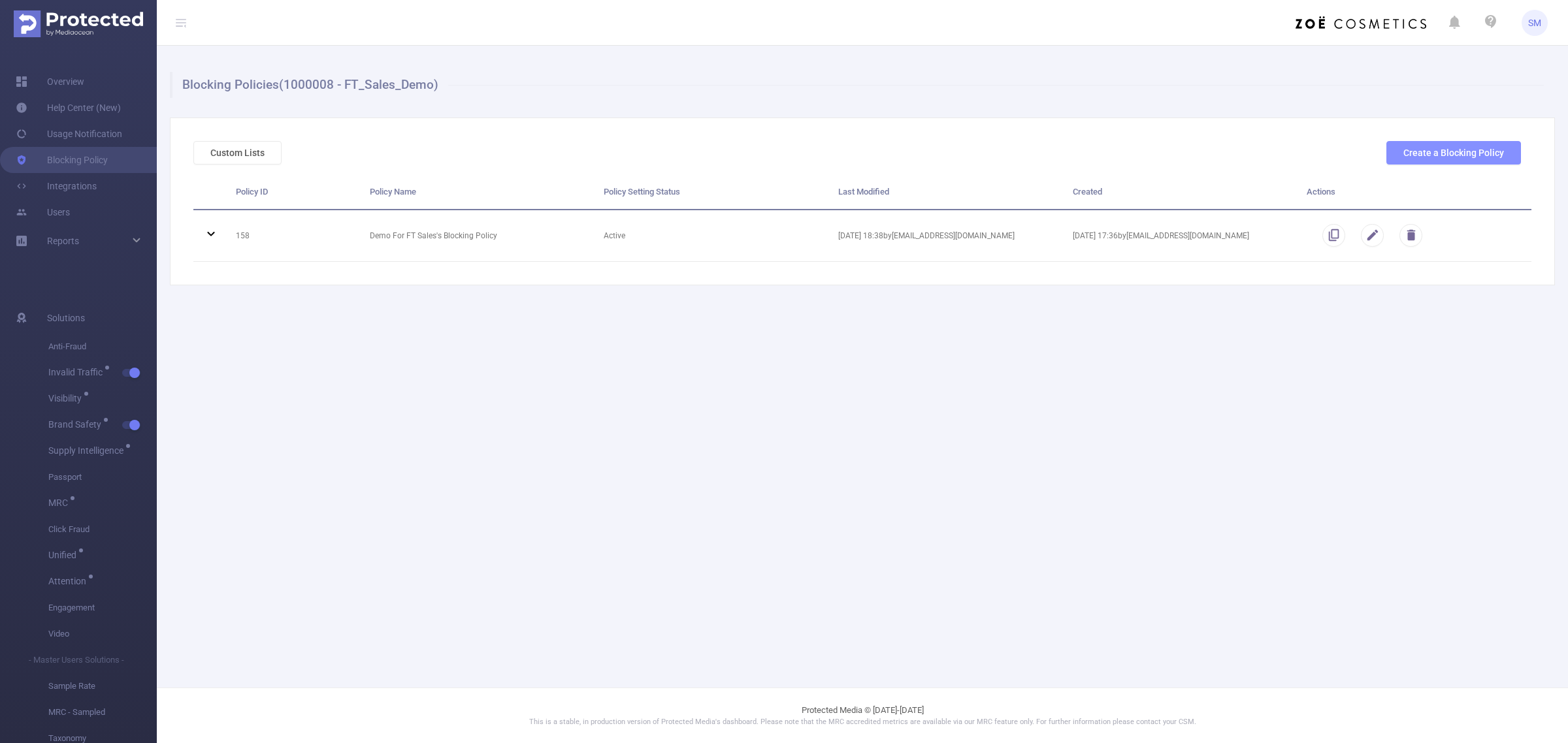
click at [1507, 151] on button "Create a Blocking Policy" at bounding box center [1453, 153] width 135 height 24
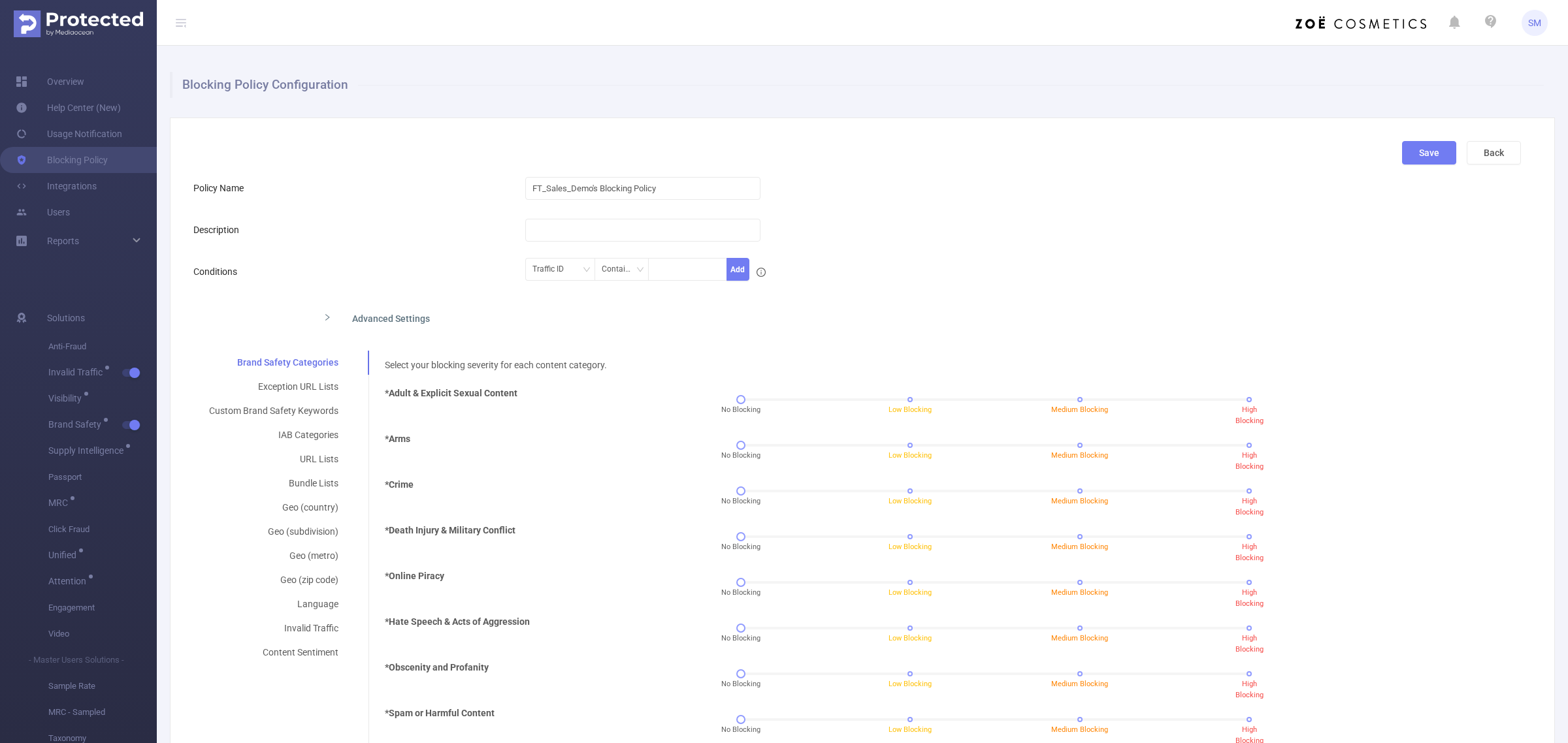
click at [327, 321] on icon "icon: right" at bounding box center [328, 318] width 8 height 8
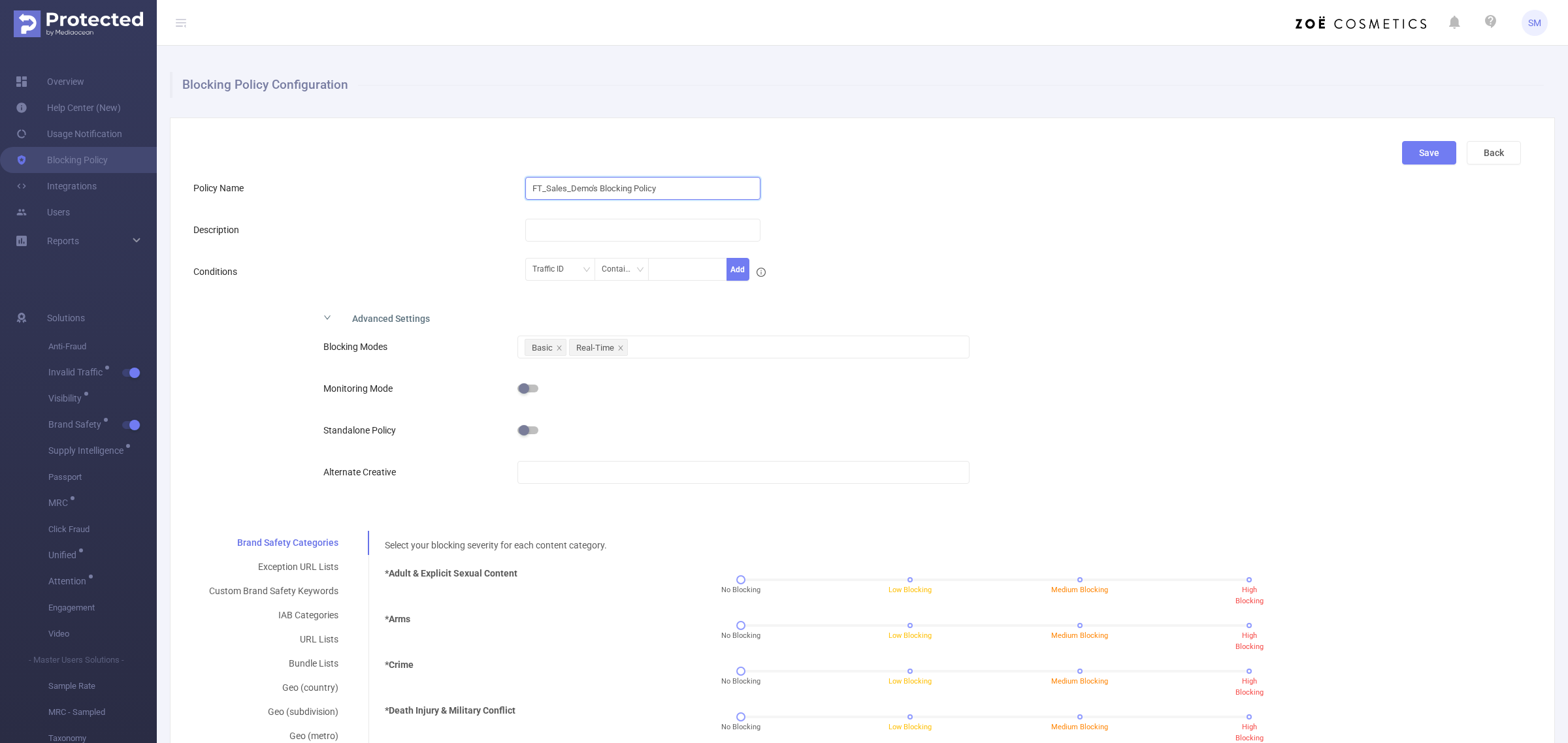
click at [594, 184] on input "FT_Sales_Demo's Blocking Policy" at bounding box center [643, 188] width 236 height 23
click at [936, 227] on div at bounding box center [912, 230] width 774 height 26
click at [1172, 328] on div "Advanced Settings Blocking Modes Basic Real-Time Monitoring Mode Standalone Pol…" at bounding box center [857, 407] width 1327 height 208
click at [1246, 342] on div "Advanced Settings Blocking Modes Basic Real-Time Monitoring Mode Standalone Pol…" at bounding box center [857, 407] width 1327 height 208
click at [668, 355] on div "Basic Real-Time" at bounding box center [743, 348] width 438 height 22
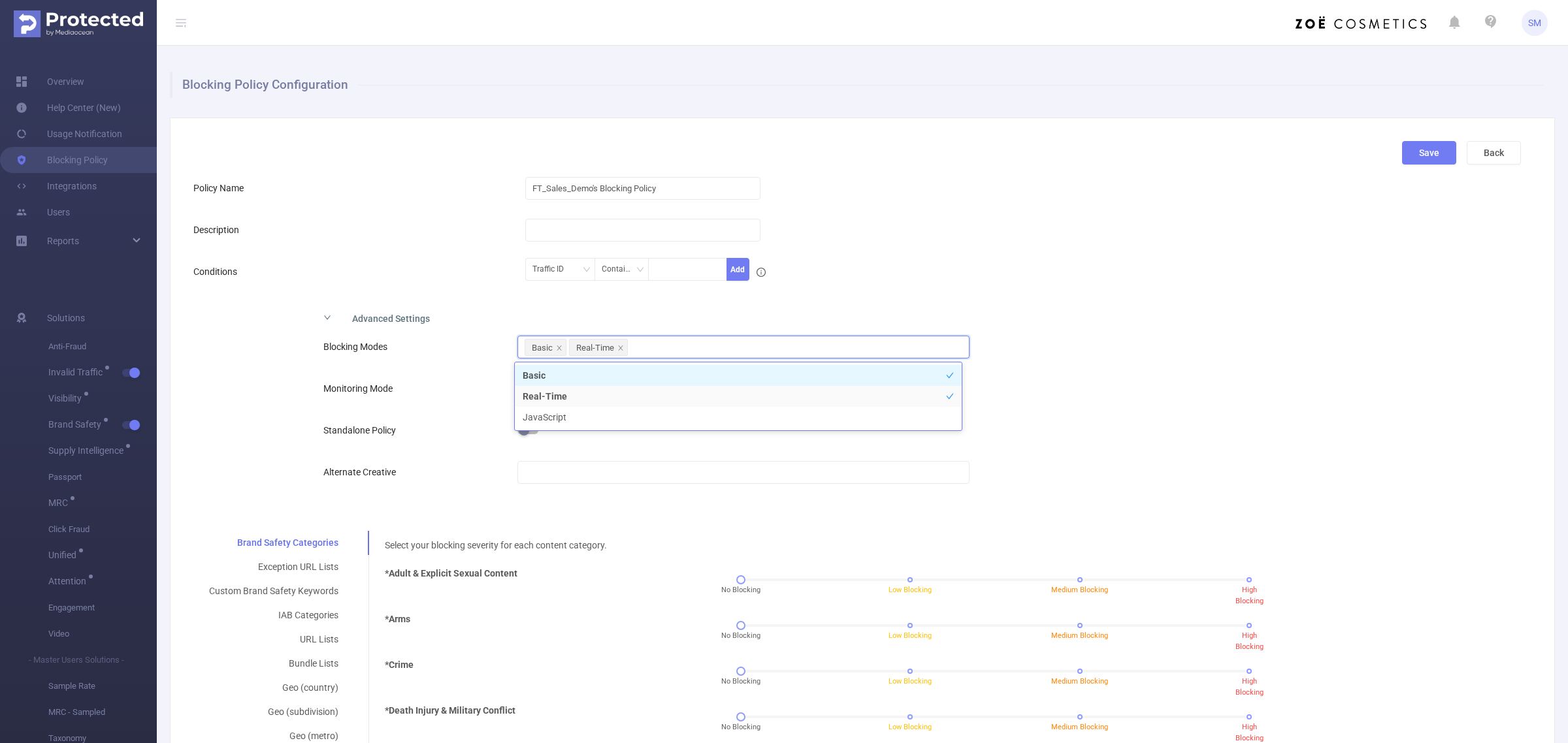
click at [1108, 360] on div "Advanced Settings Blocking Modes Basic Real-Time Monitoring Mode Standalone Pol…" at bounding box center [857, 407] width 1327 height 208
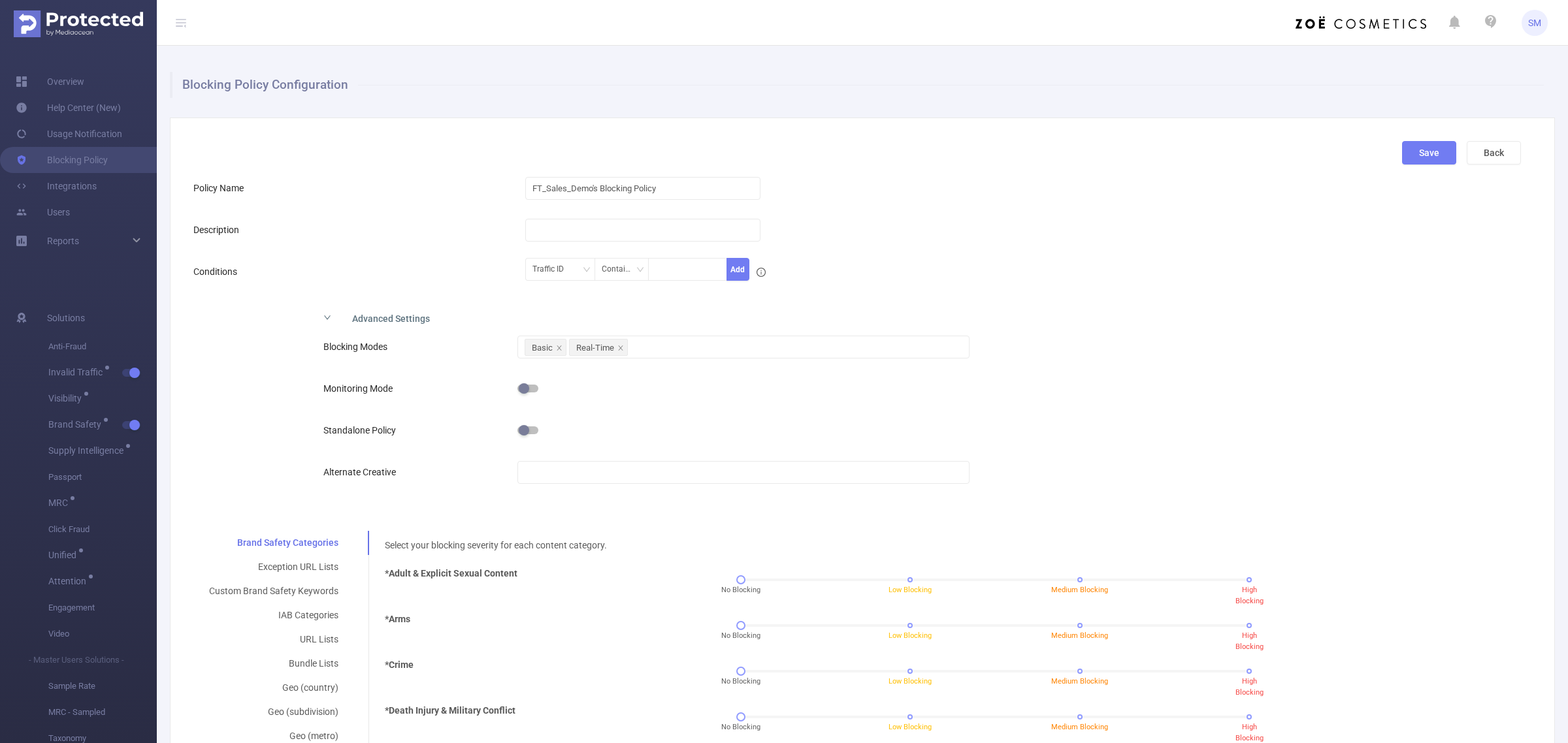
click at [1108, 360] on div "Advanced Settings Blocking Modes Basic Real-Time Monitoring Mode Standalone Pol…" at bounding box center [857, 407] width 1327 height 208
click at [326, 319] on icon "icon: right" at bounding box center [327, 318] width 7 height 4
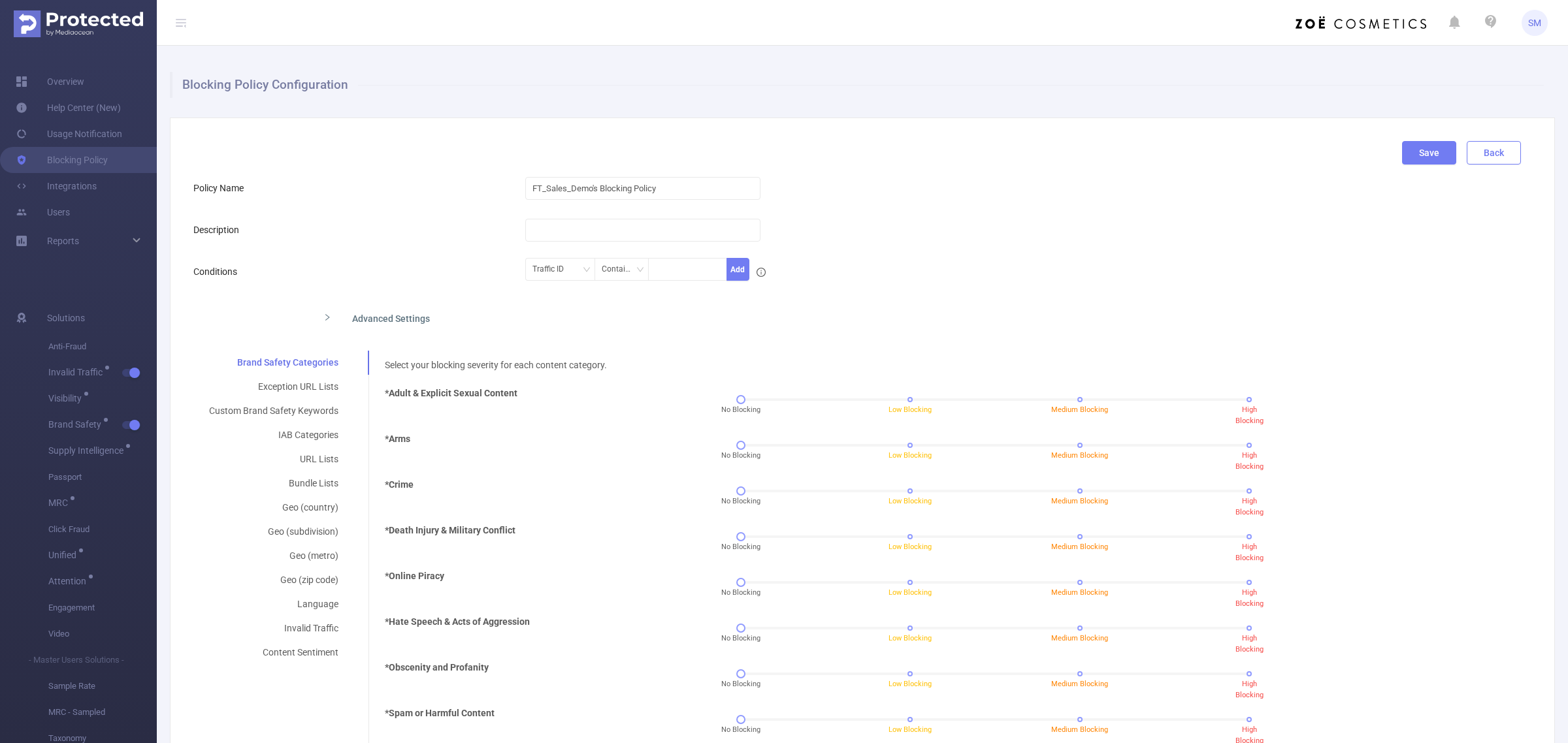
click at [1474, 158] on button "Back" at bounding box center [1494, 153] width 54 height 24
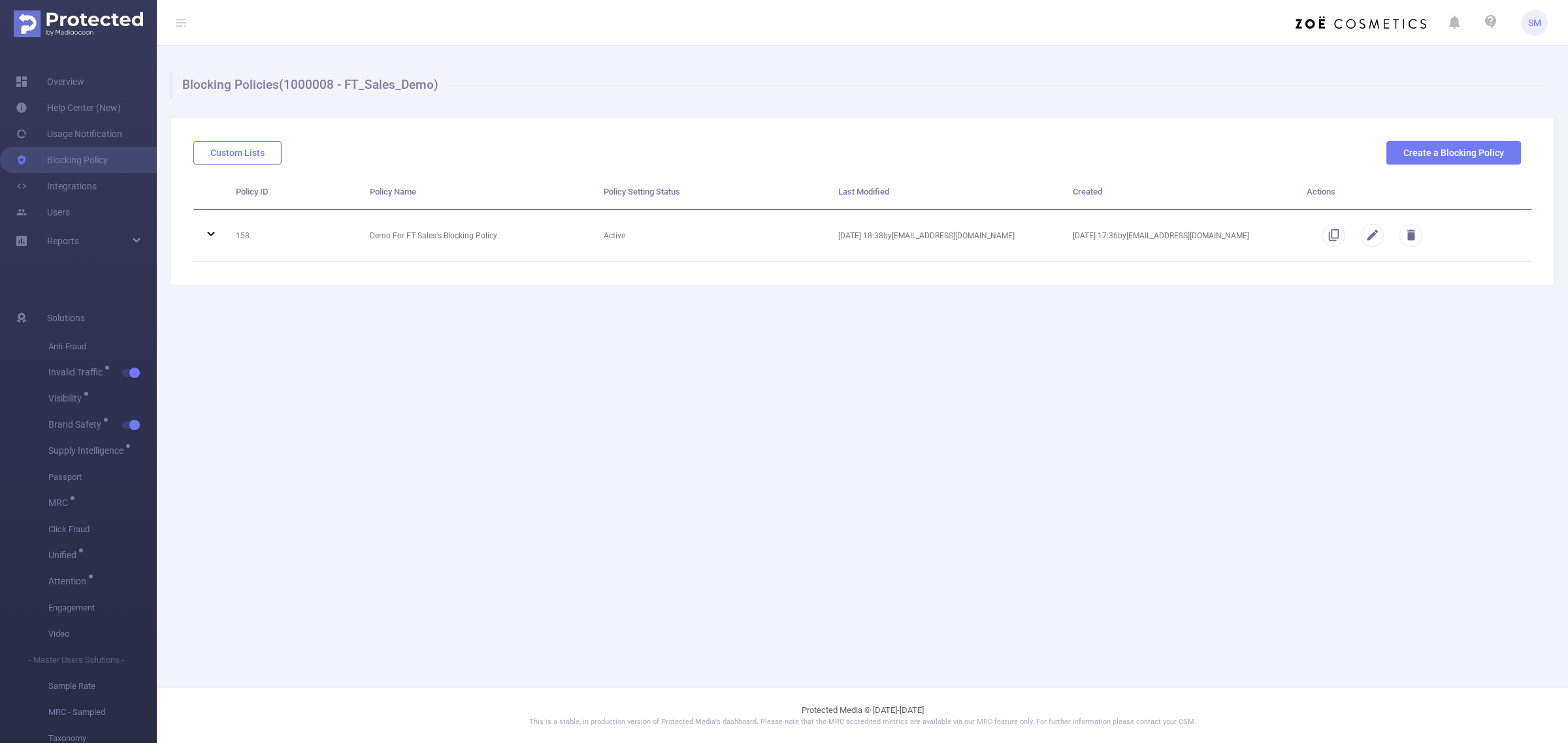
click at [229, 149] on button "Custom Lists" at bounding box center [238, 153] width 88 height 24
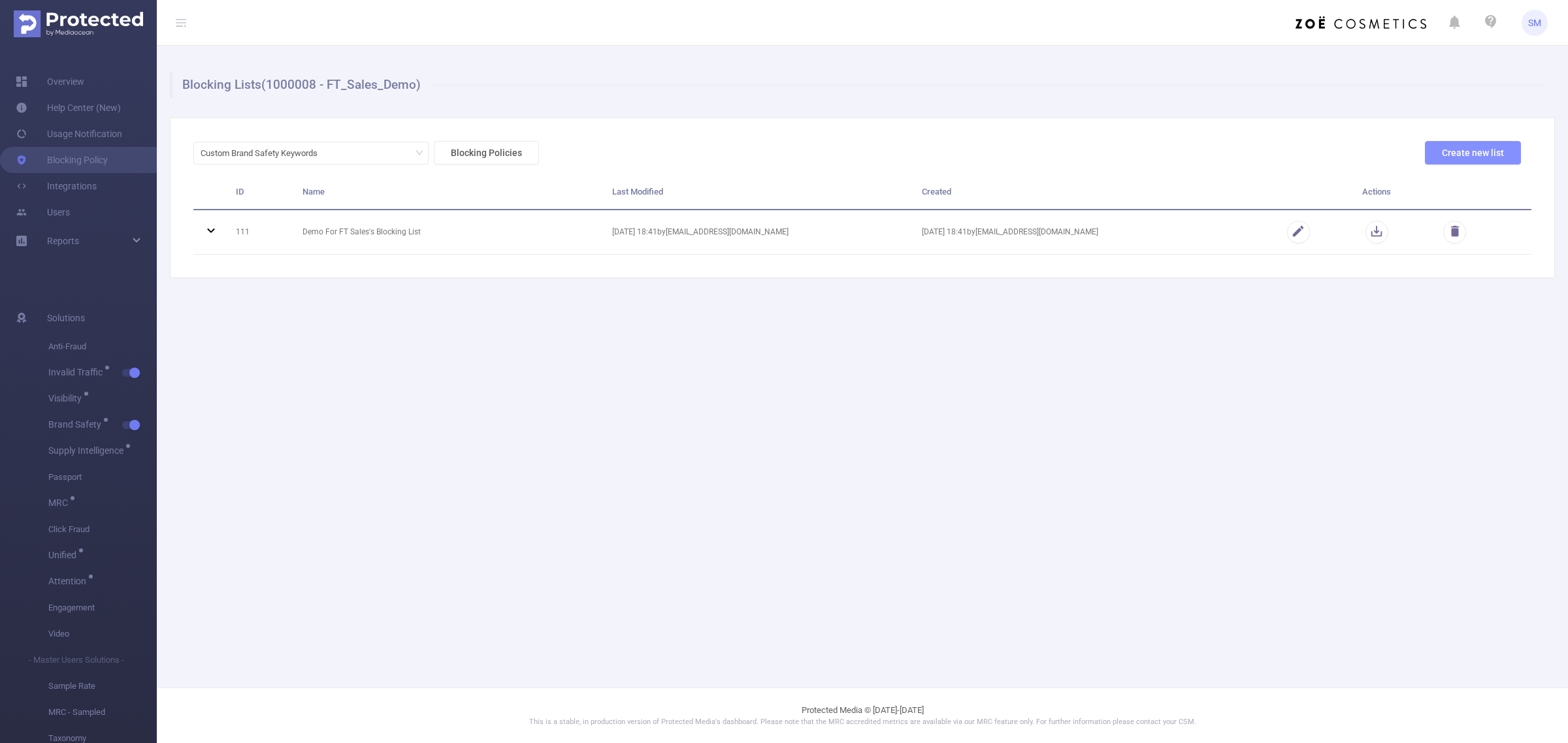
click at [1491, 161] on button "Create new list" at bounding box center [1473, 153] width 96 height 24
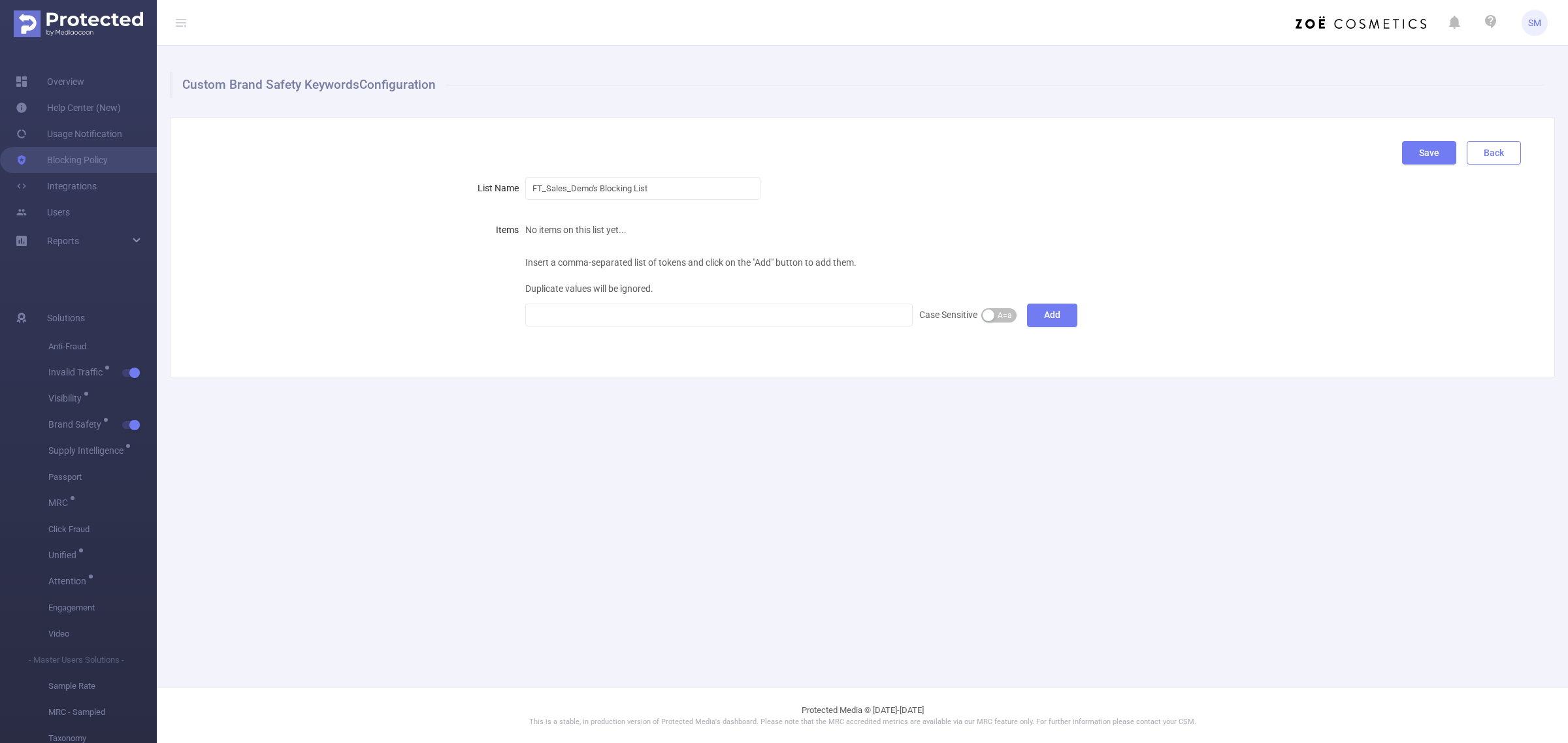
click at [1491, 162] on button "Back" at bounding box center [1494, 153] width 54 height 24
click at [1511, 152] on button "Back" at bounding box center [1494, 153] width 54 height 24
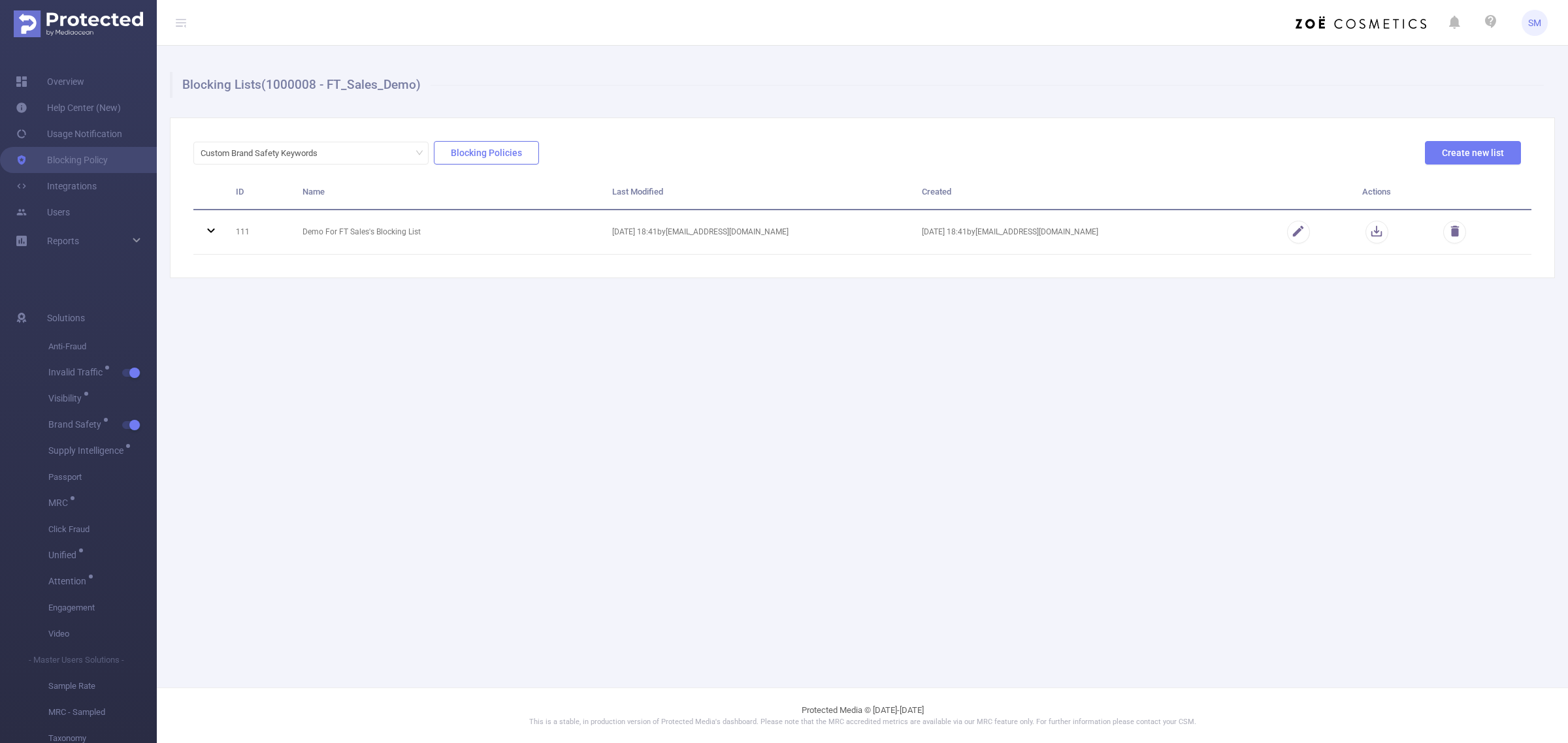
click at [471, 152] on button "Blocking Policies" at bounding box center [485, 153] width 105 height 24
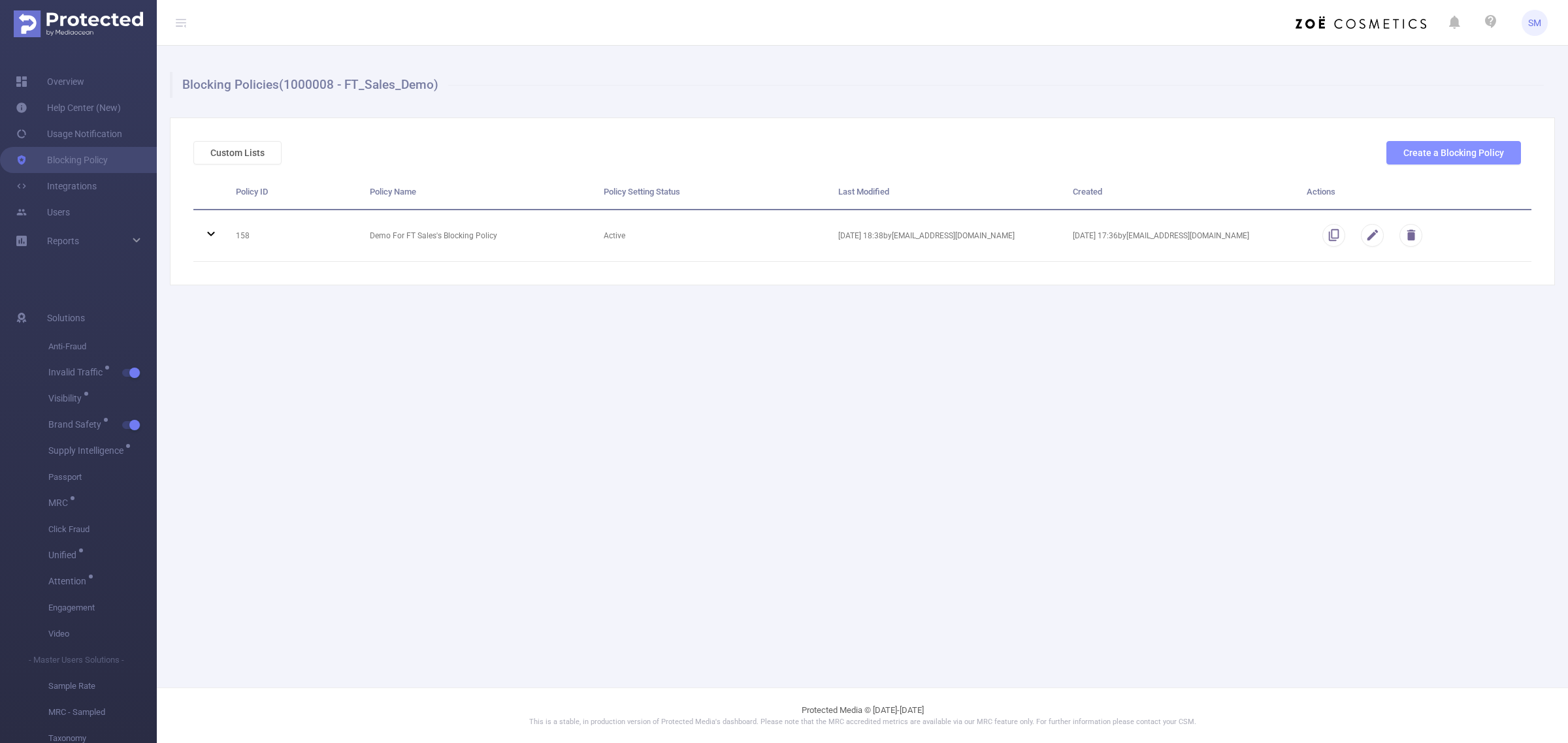
click at [1434, 158] on button "Create a Blocking Policy" at bounding box center [1453, 153] width 135 height 24
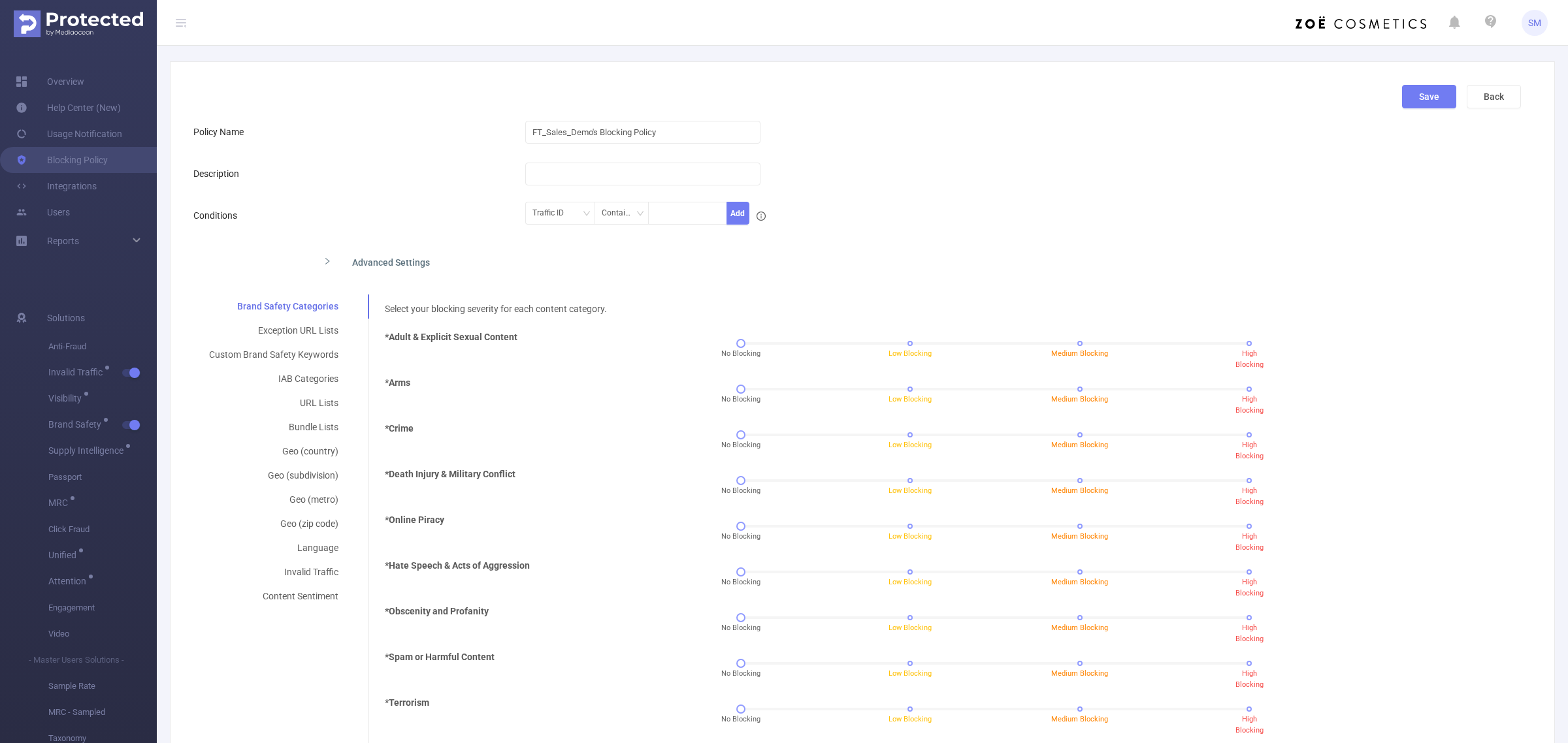
scroll to position [82, 0]
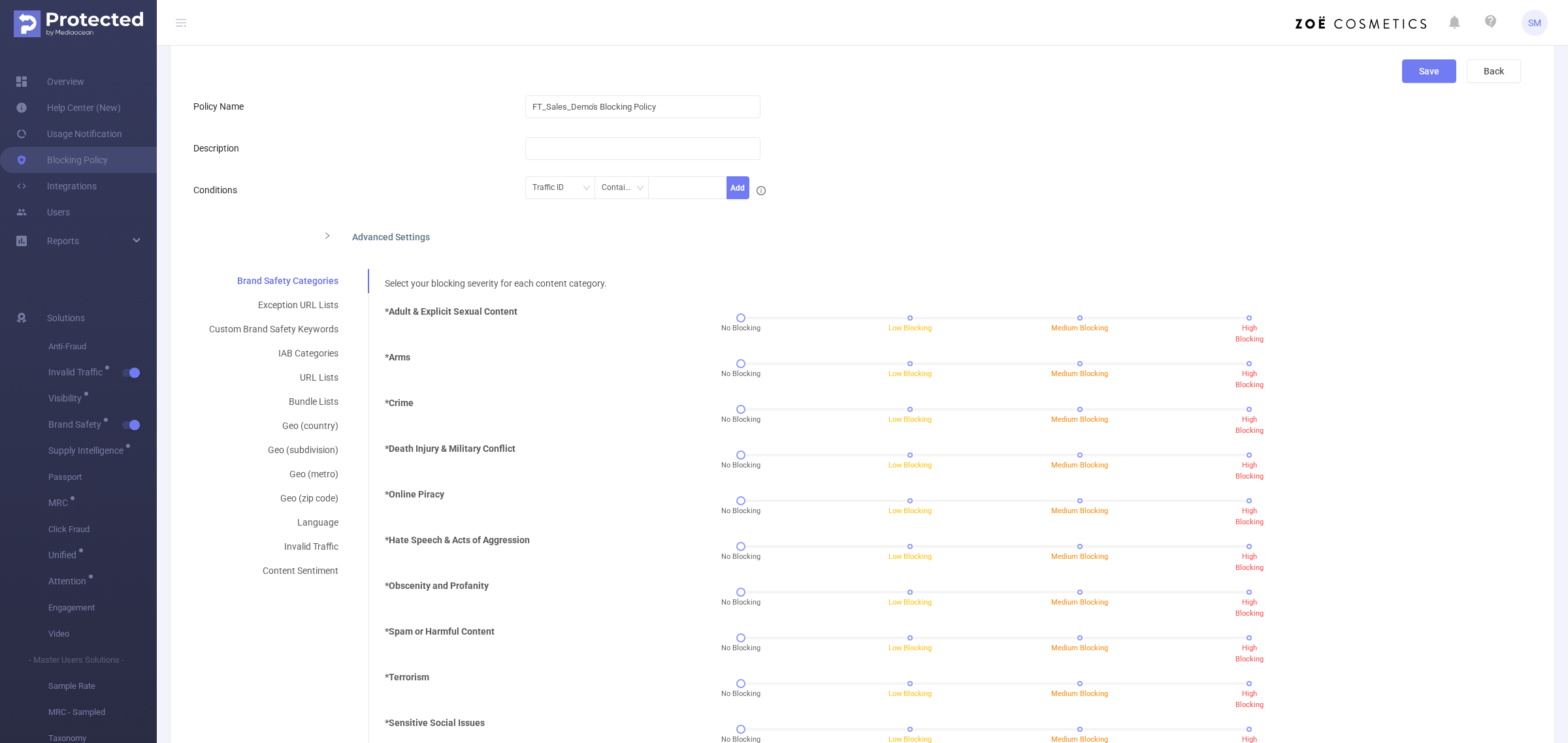
click at [321, 237] on div "Advanced Settings" at bounding box center [710, 235] width 796 height 27
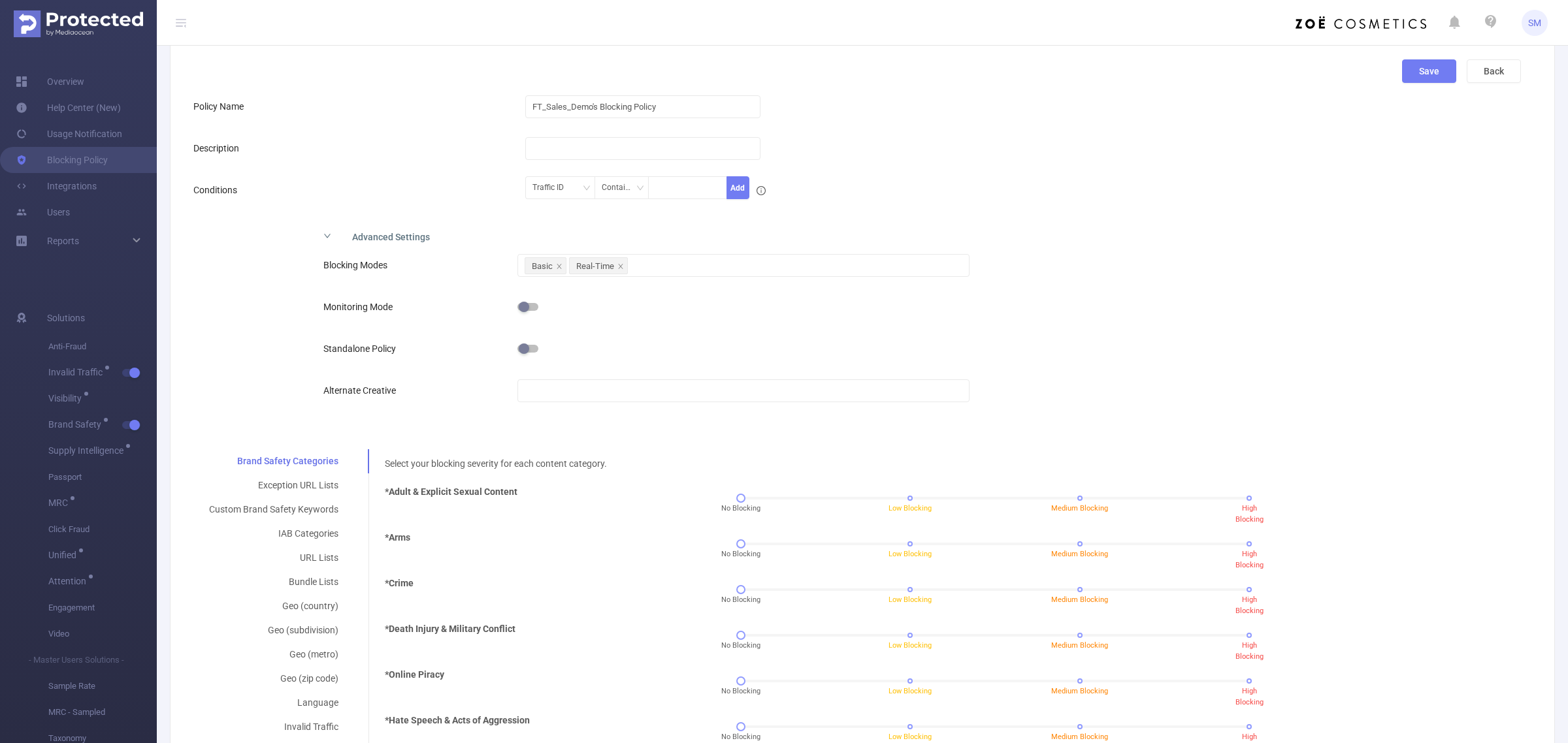
click at [522, 304] on button "button" at bounding box center [527, 308] width 21 height 8
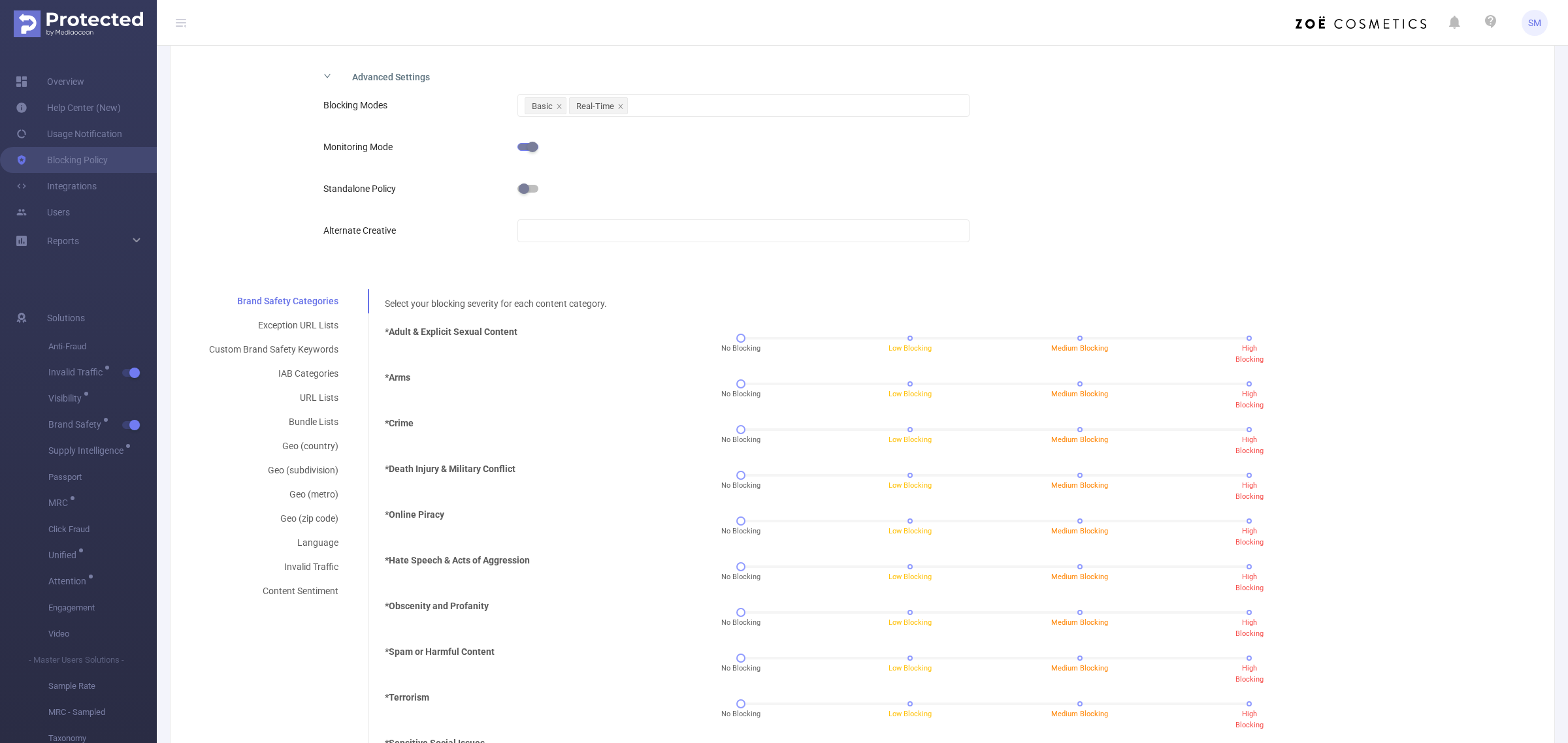
scroll to position [245, 0]
click at [304, 392] on div "URL Lists" at bounding box center [274, 394] width 161 height 24
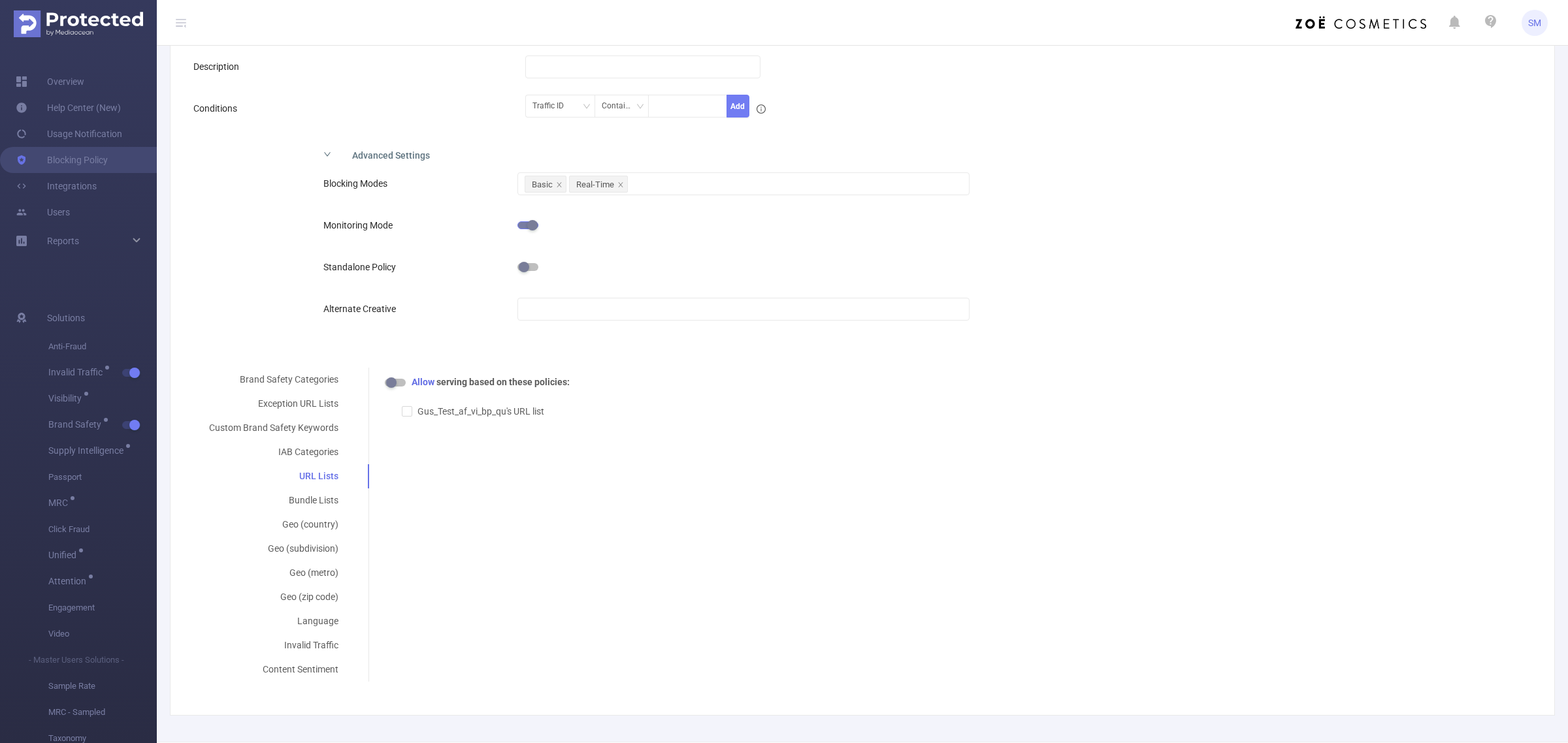
scroll to position [136, 0]
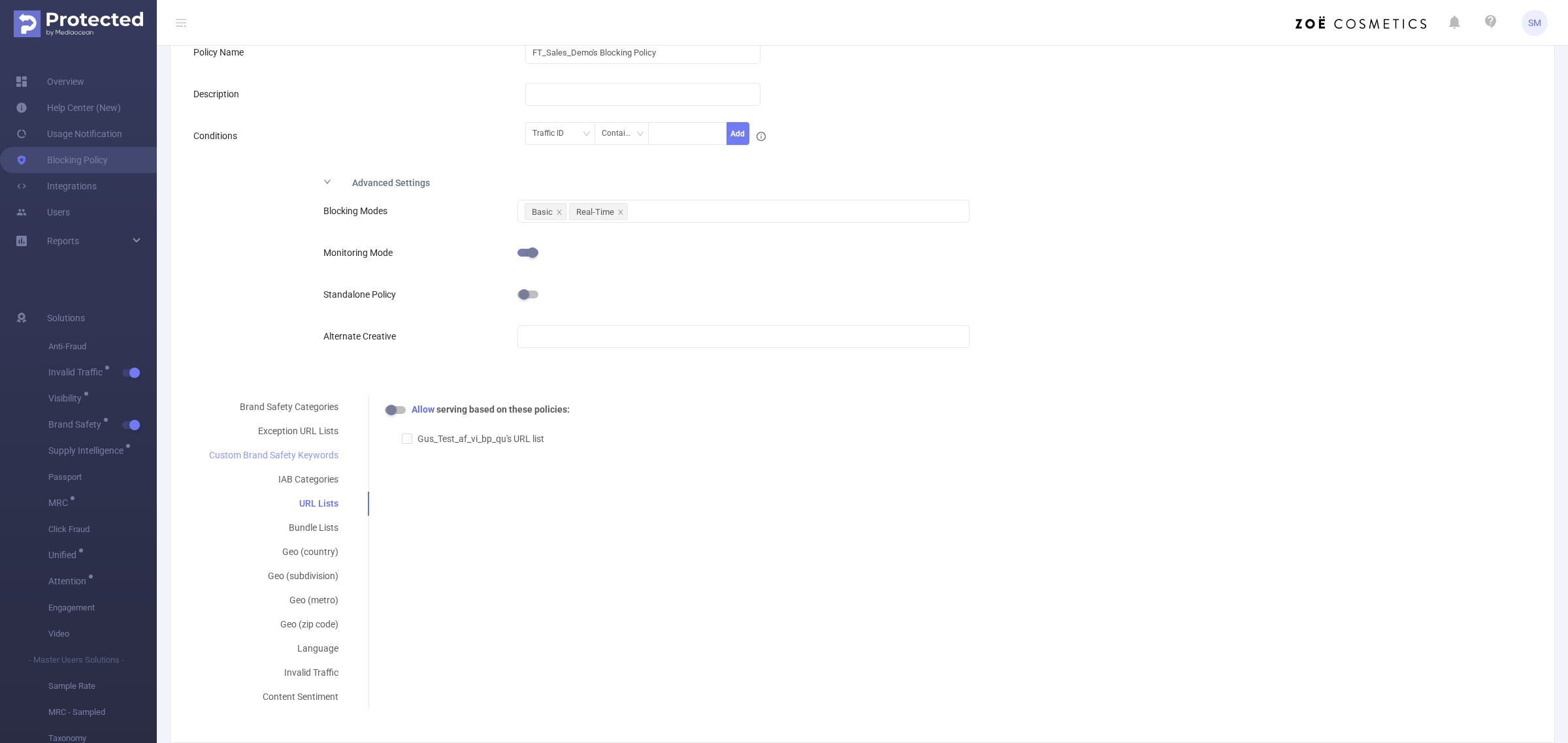
click at [271, 450] on div "Custom Brand Safety Keywords" at bounding box center [274, 455] width 161 height 24
click at [613, 498] on div "Brand Safety Categories Exception URL Lists Custom Brand Safety Keywords IAB Ca…" at bounding box center [857, 552] width 1327 height 315
click at [537, 468] on div "Brand Safety Categories Exception URL Lists Custom Brand Safety Keywords IAB Ca…" at bounding box center [857, 552] width 1327 height 315
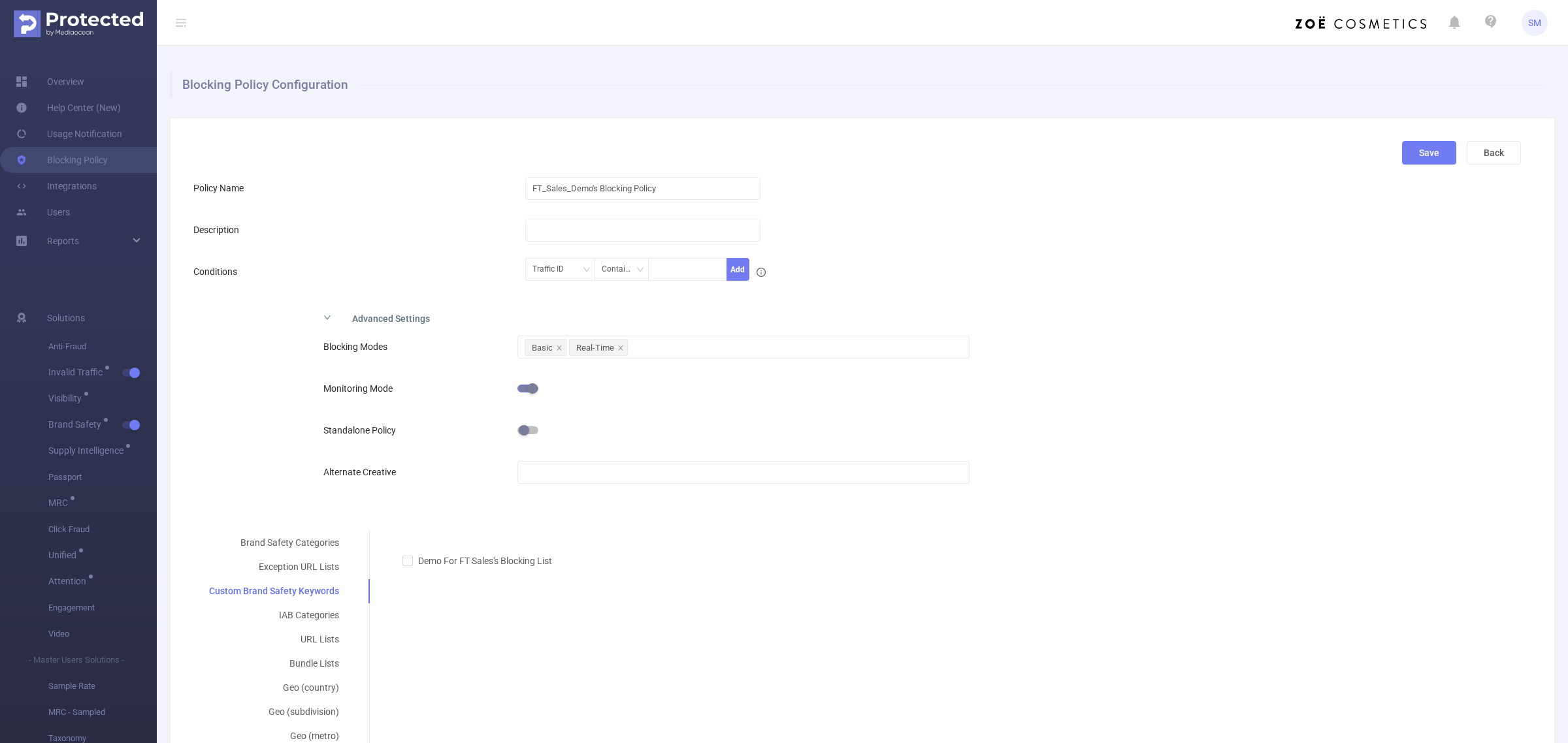
click at [829, 518] on form "Policy Name FT_Sales_Demo's Blocking Policy Description Conditions Traffic ID C…" at bounding box center [857, 509] width 1327 height 670
click at [1356, 275] on div "Conditions Traffic ID Contains Add" at bounding box center [857, 273] width 1327 height 29
click at [1172, 388] on div "Advanced Settings Blocking Modes Basic Real-Time Monitoring Mode Standalone Pol…" at bounding box center [857, 407] width 1327 height 208
click at [67, 79] on link "Overview" at bounding box center [50, 82] width 69 height 26
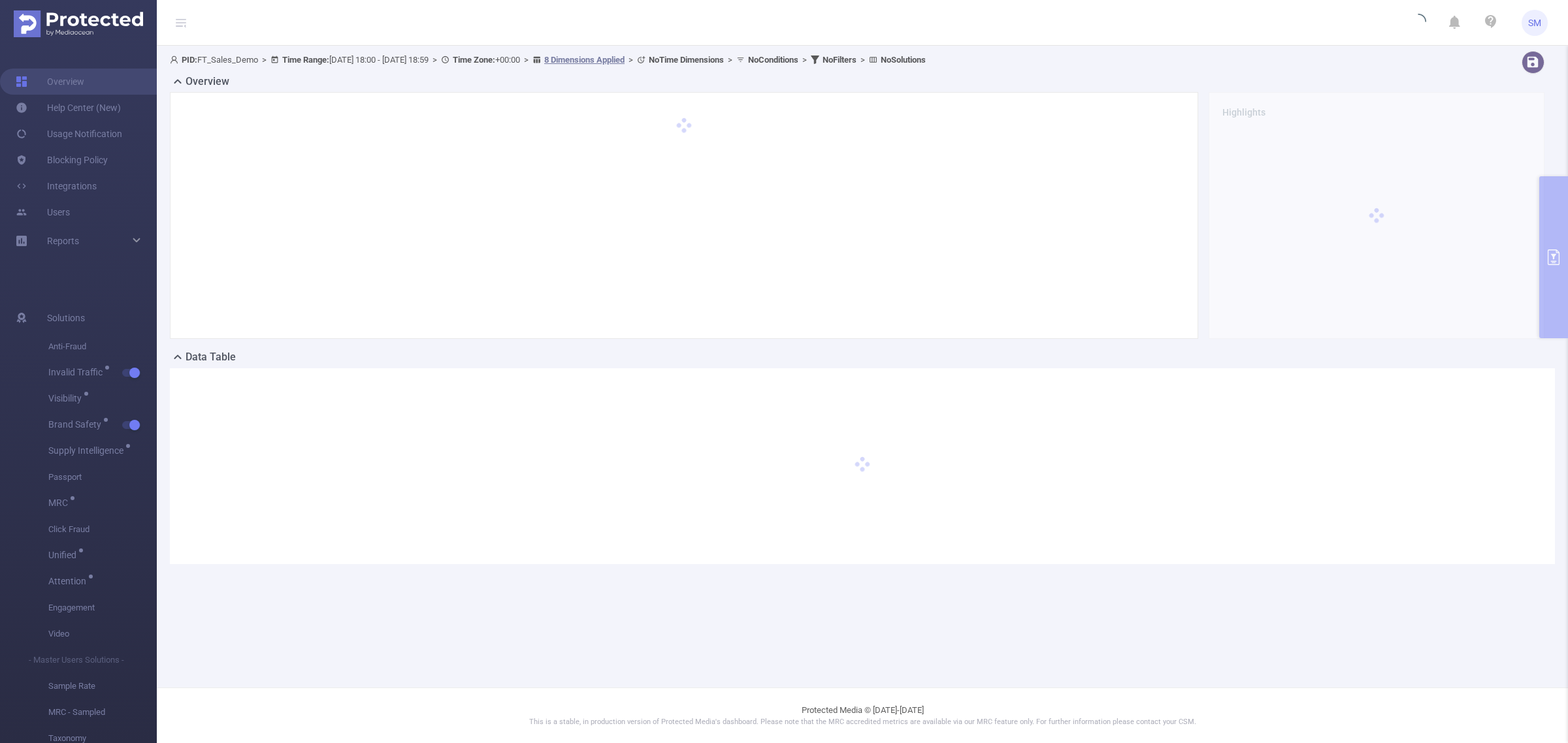
click at [1552, 239] on div "Overview Highlights" at bounding box center [862, 212] width 1385 height 276
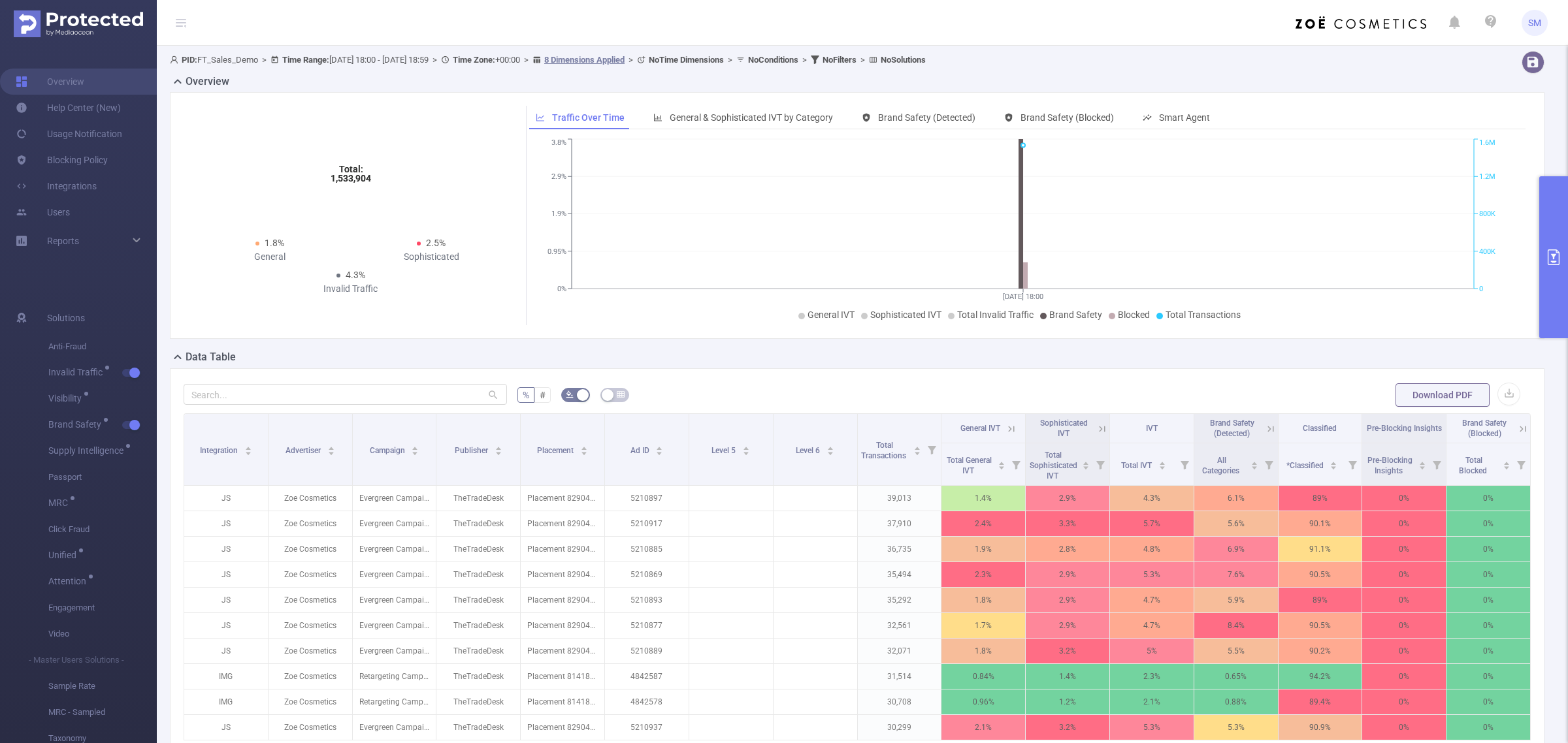
click at [1552, 239] on button "primary" at bounding box center [1553, 258] width 29 height 162
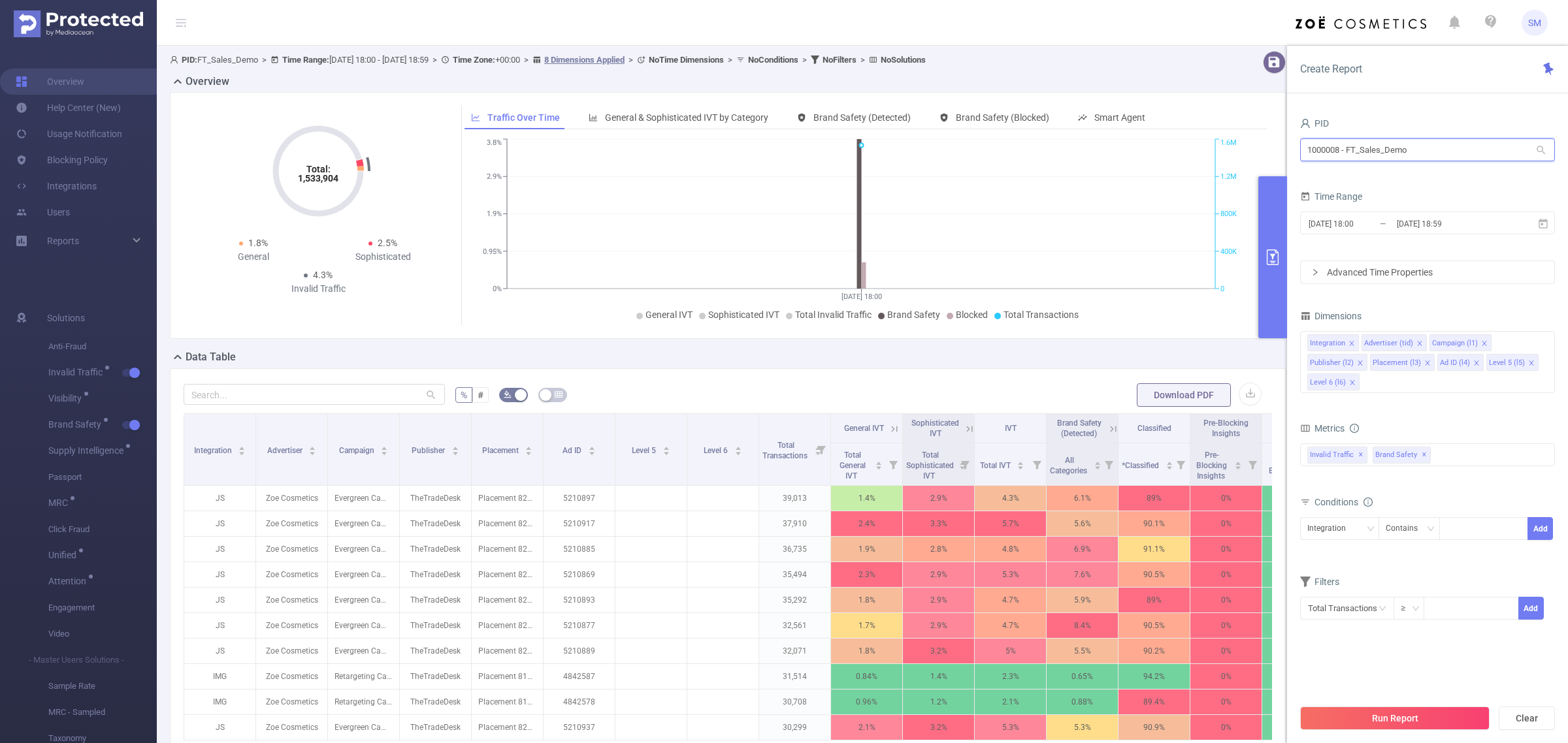
drag, startPoint x: 1445, startPoint y: 149, endPoint x: 1261, endPoint y: 135, distance: 184.5
click at [1261, 135] on section "PID: FT_Sales_Demo > Time Range: 2025-09-03 18:00 - 2025-09-03 18:59 > Time Zon…" at bounding box center [862, 470] width 1411 height 850
type input "fanduel"
click at [1389, 173] on li "1000933 - FT_FanDuel 27 [27 rows]" at bounding box center [1427, 177] width 255 height 21
click at [1423, 447] on span "✕" at bounding box center [1424, 455] width 5 height 16
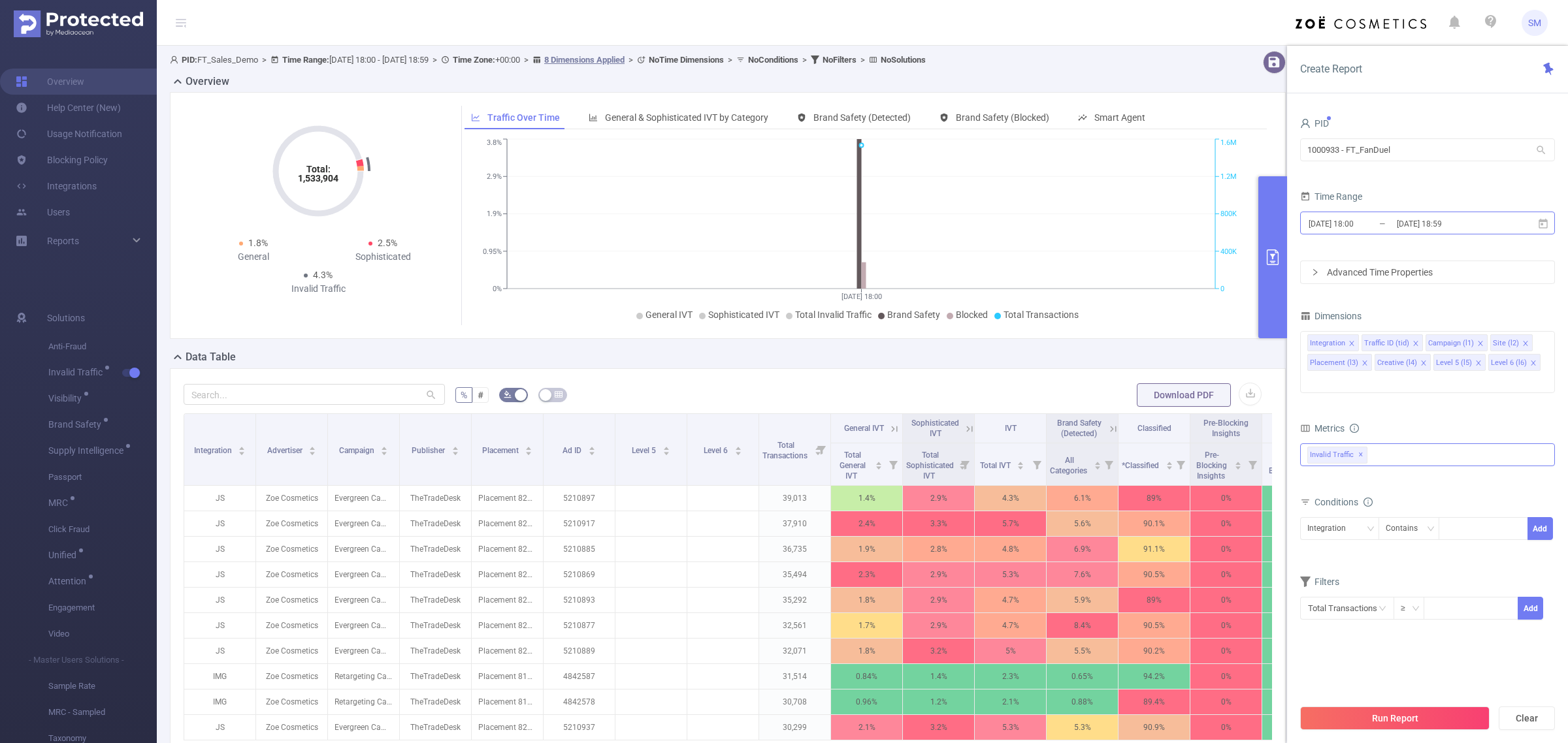
click at [1389, 219] on input "2025-09-03 18:00" at bounding box center [1360, 224] width 106 height 18
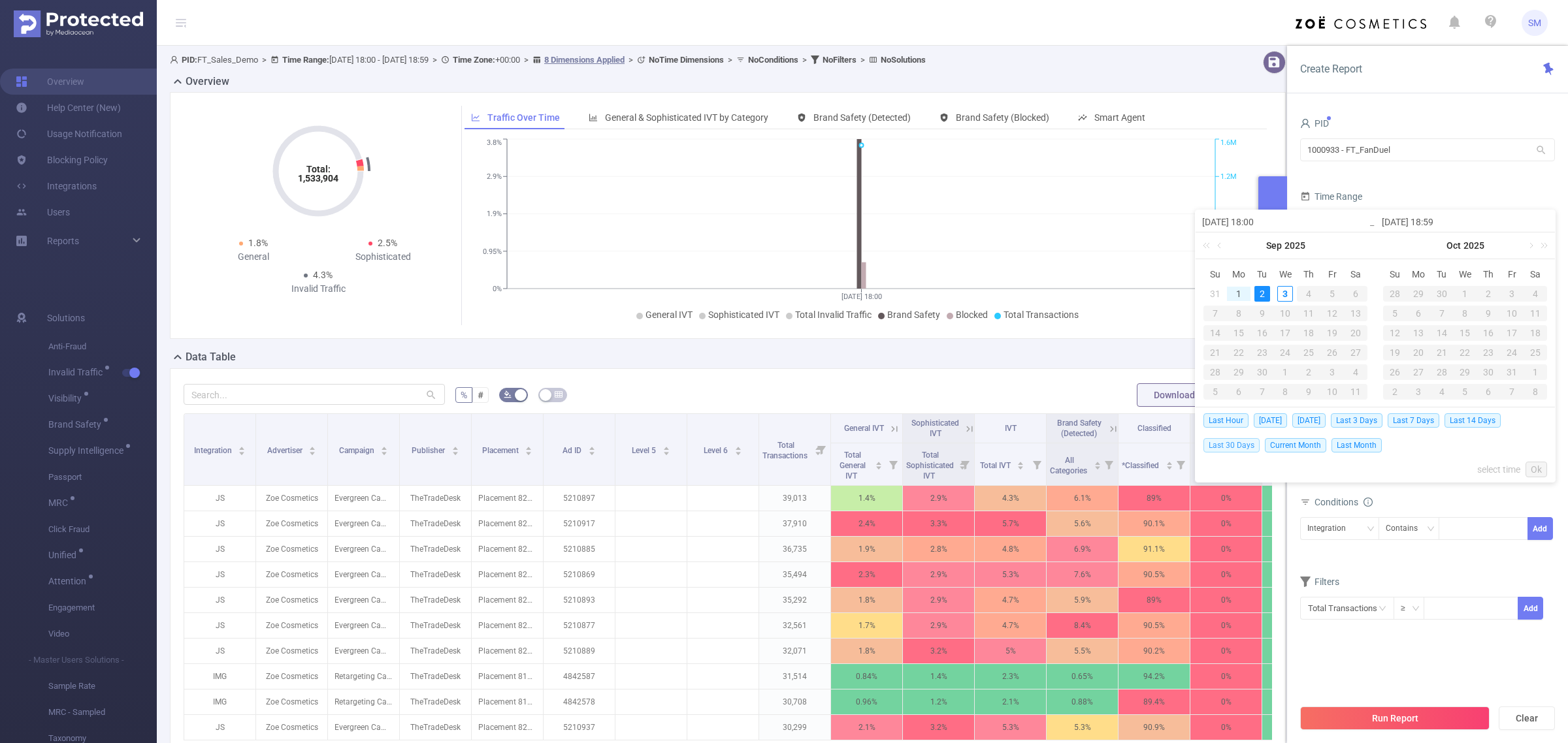
click at [1254, 442] on span "Last 30 Days" at bounding box center [1231, 445] width 56 height 14
type input "2025-08-04 00:00"
type input "[DATE] 23:59"
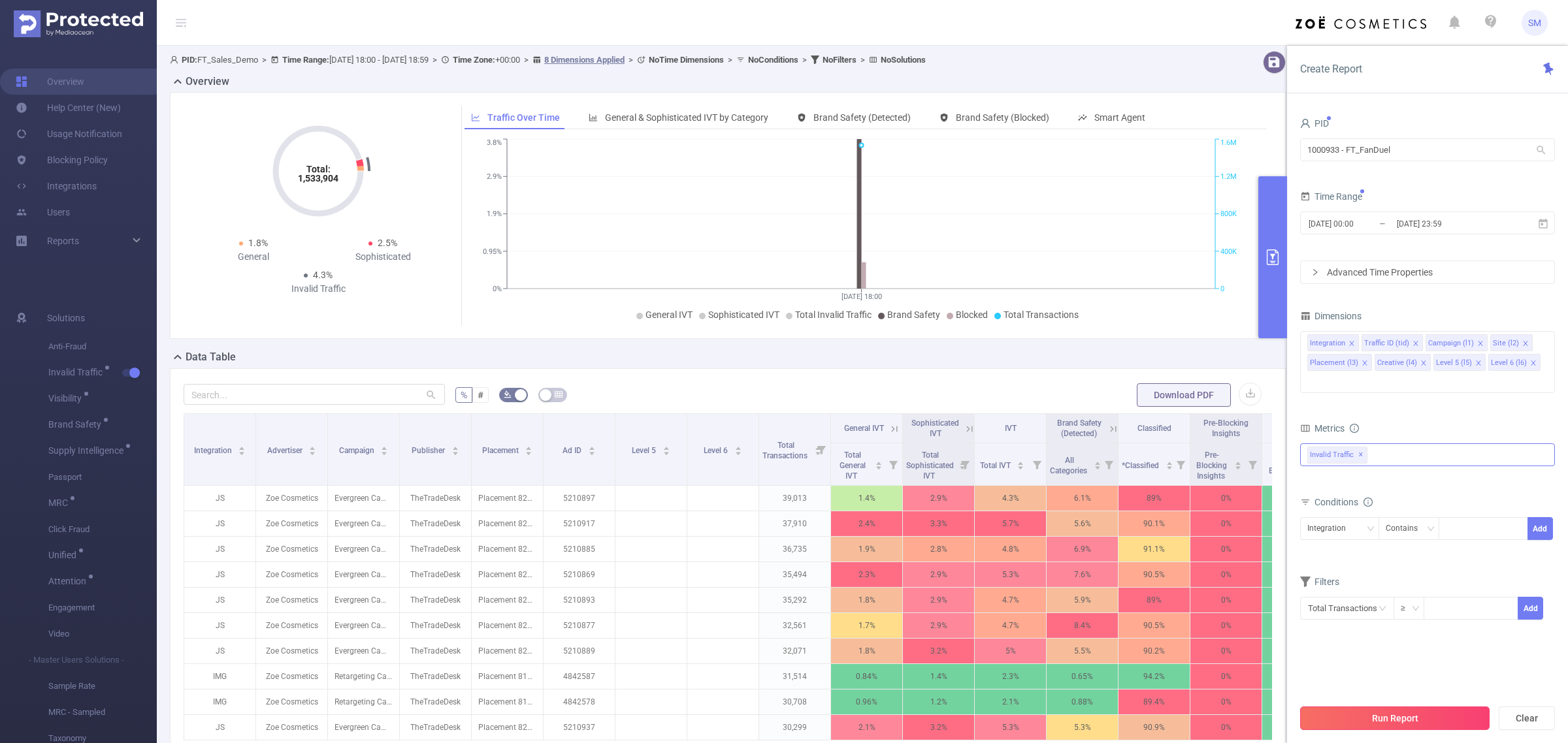
click at [1442, 723] on button "Run Report" at bounding box center [1395, 719] width 190 height 24
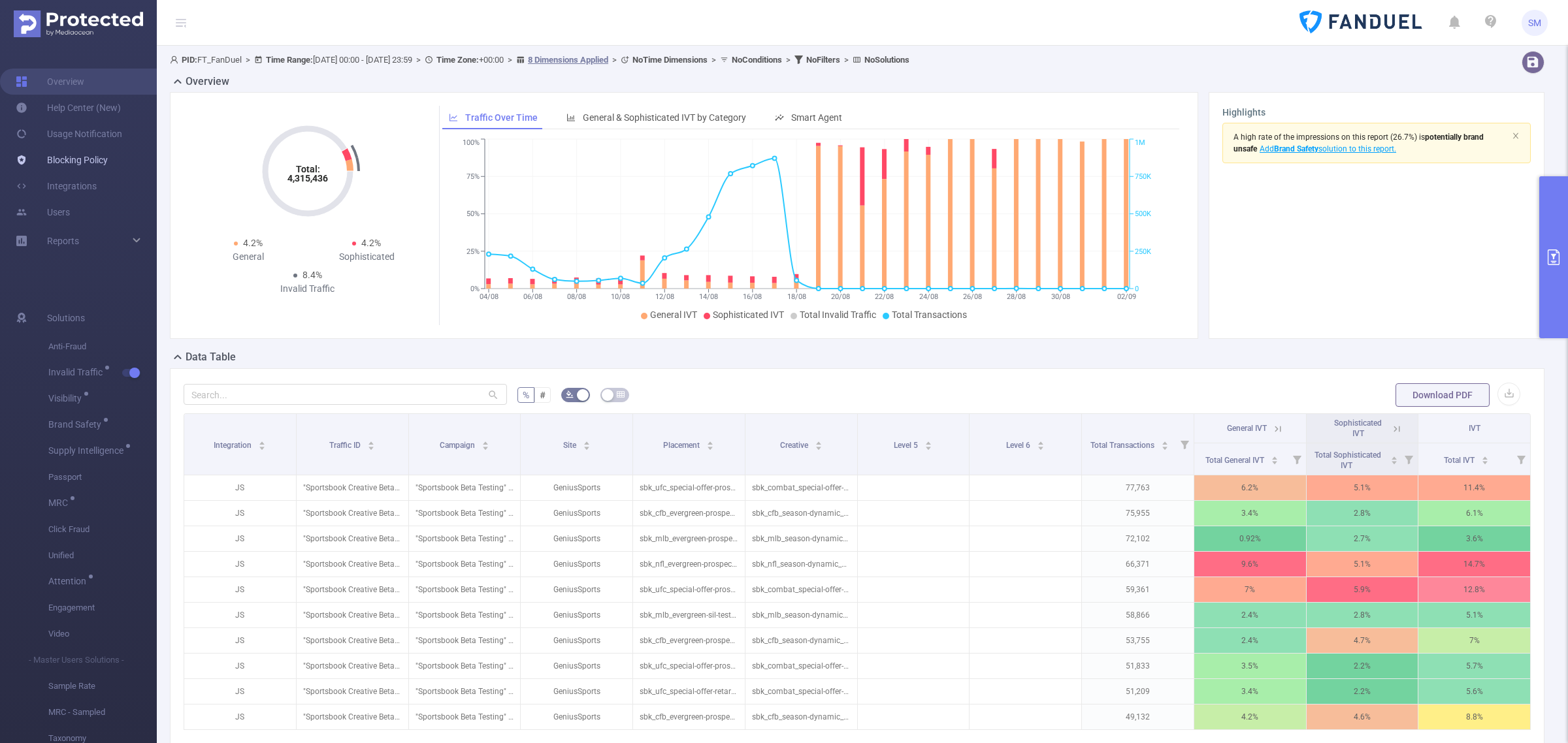
click at [65, 162] on link "Blocking Policy" at bounding box center [62, 160] width 92 height 26
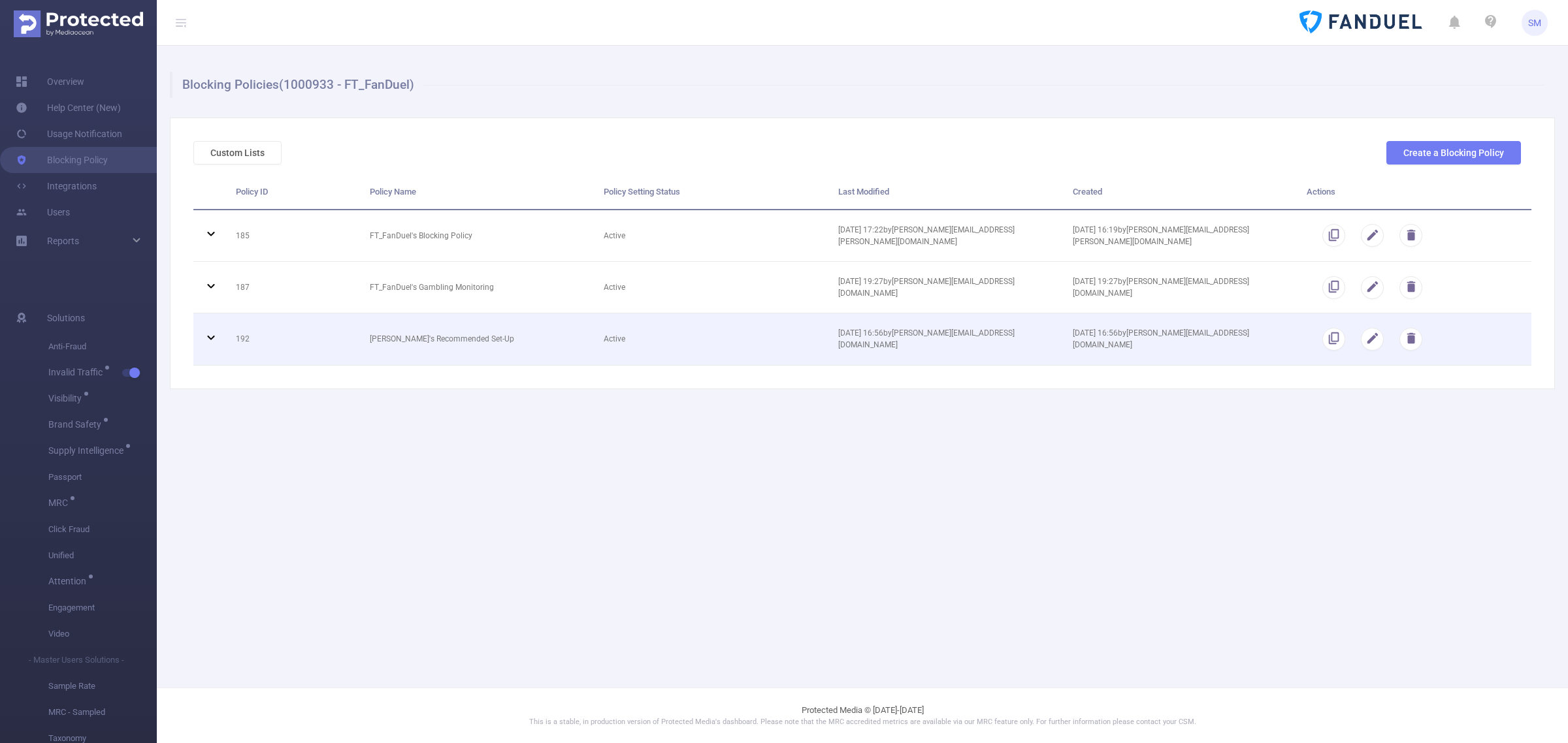
click at [211, 341] on icon at bounding box center [211, 338] width 16 height 16
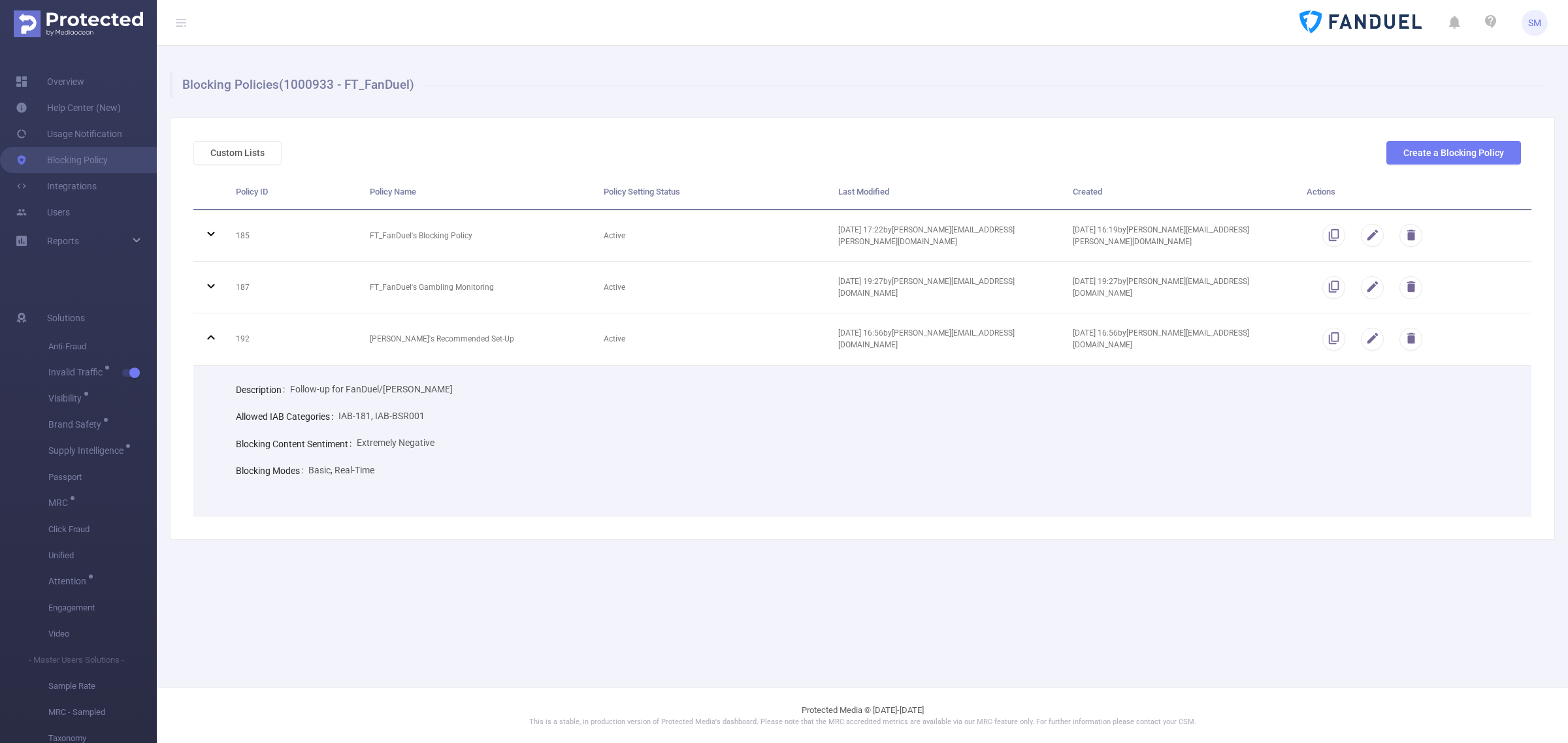
click at [651, 645] on main "Blocking Policies (1000933 - FT_FanDuel) Custom Lists Create a Blocking Policy …" at bounding box center [862, 344] width 1411 height 688
click at [531, 596] on main "Blocking Policies (1000933 - FT_FanDuel) Custom Lists Create a Blocking Policy …" at bounding box center [862, 344] width 1411 height 688
click at [679, 651] on main "Blocking Policies (1000933 - FT_FanDuel) Custom Lists Create a Blocking Policy …" at bounding box center [862, 344] width 1411 height 688
click at [1347, 599] on main "Blocking Policies (1000933 - FT_FanDuel) Custom Lists Create a Blocking Policy …" at bounding box center [862, 344] width 1411 height 688
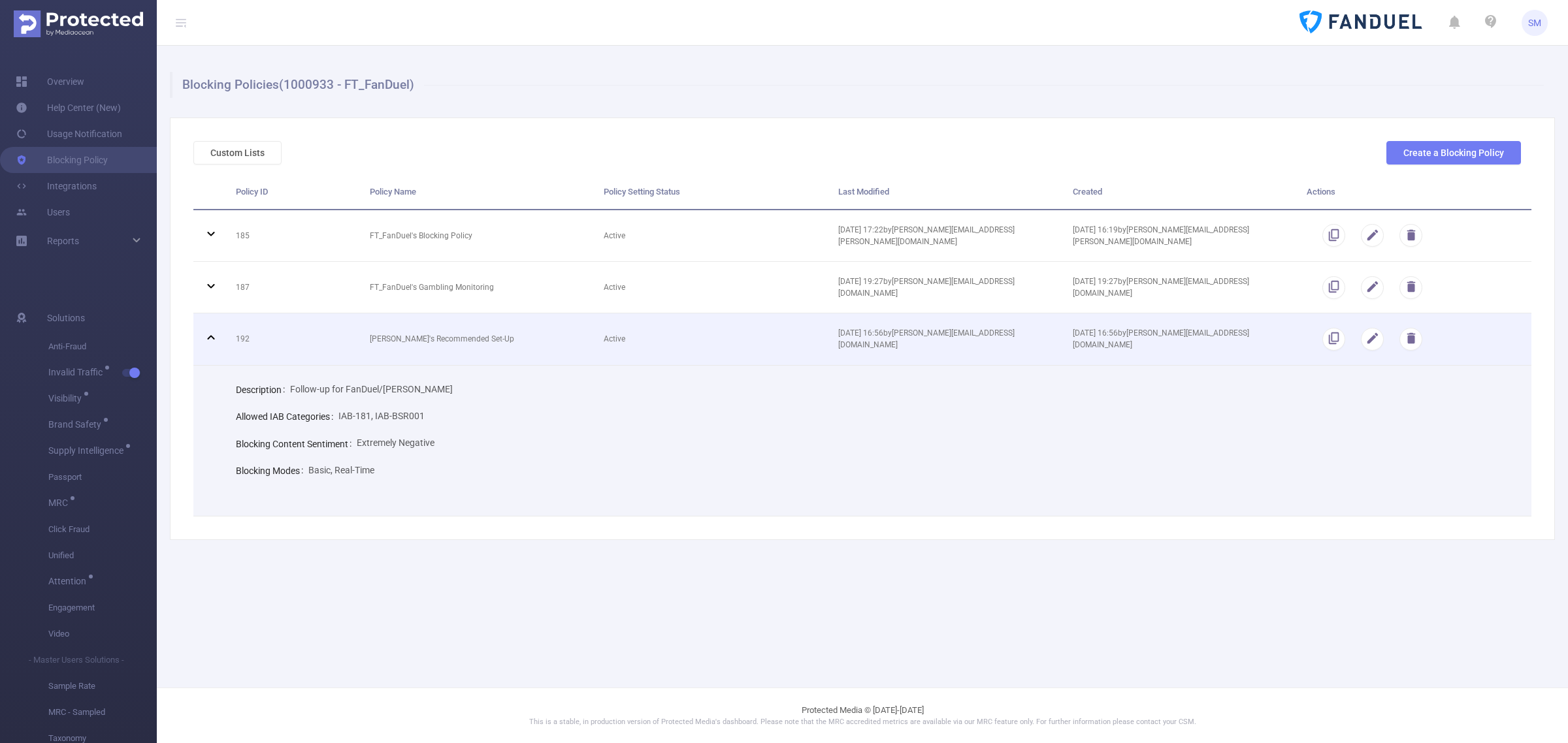
click at [211, 336] on icon at bounding box center [210, 338] width 7 height 5
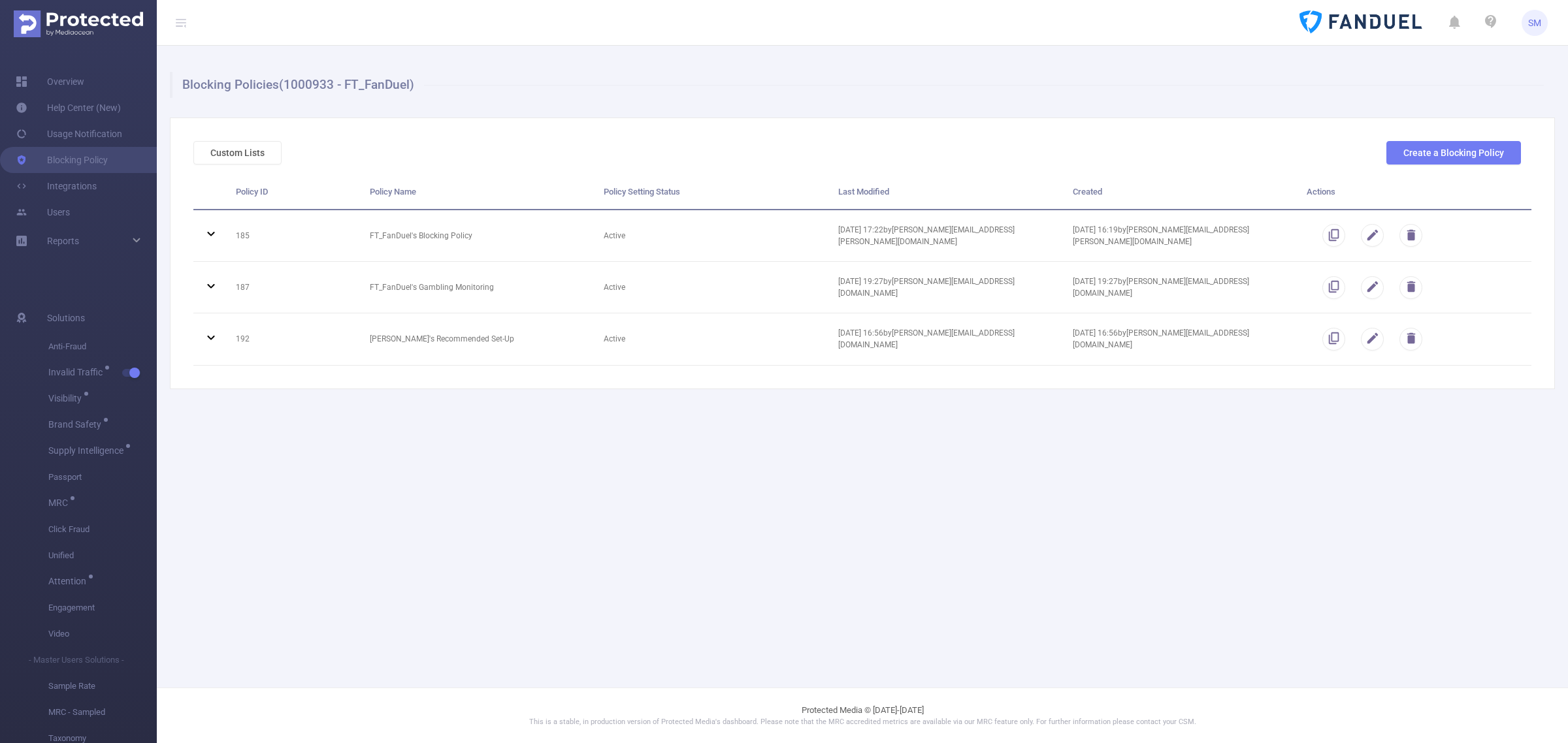
click at [899, 484] on main "Blocking Policies (1000933 - FT_FanDuel) Custom Lists Create a Blocking Policy …" at bounding box center [862, 344] width 1411 height 688
click at [1376, 560] on main "Blocking Policies (1000933 - FT_FanDuel) Custom Lists Create a Blocking Policy …" at bounding box center [862, 344] width 1411 height 688
click at [1270, 565] on main "Blocking Policies (1000933 - FT_FanDuel) Custom Lists Create a Blocking Policy …" at bounding box center [862, 344] width 1411 height 688
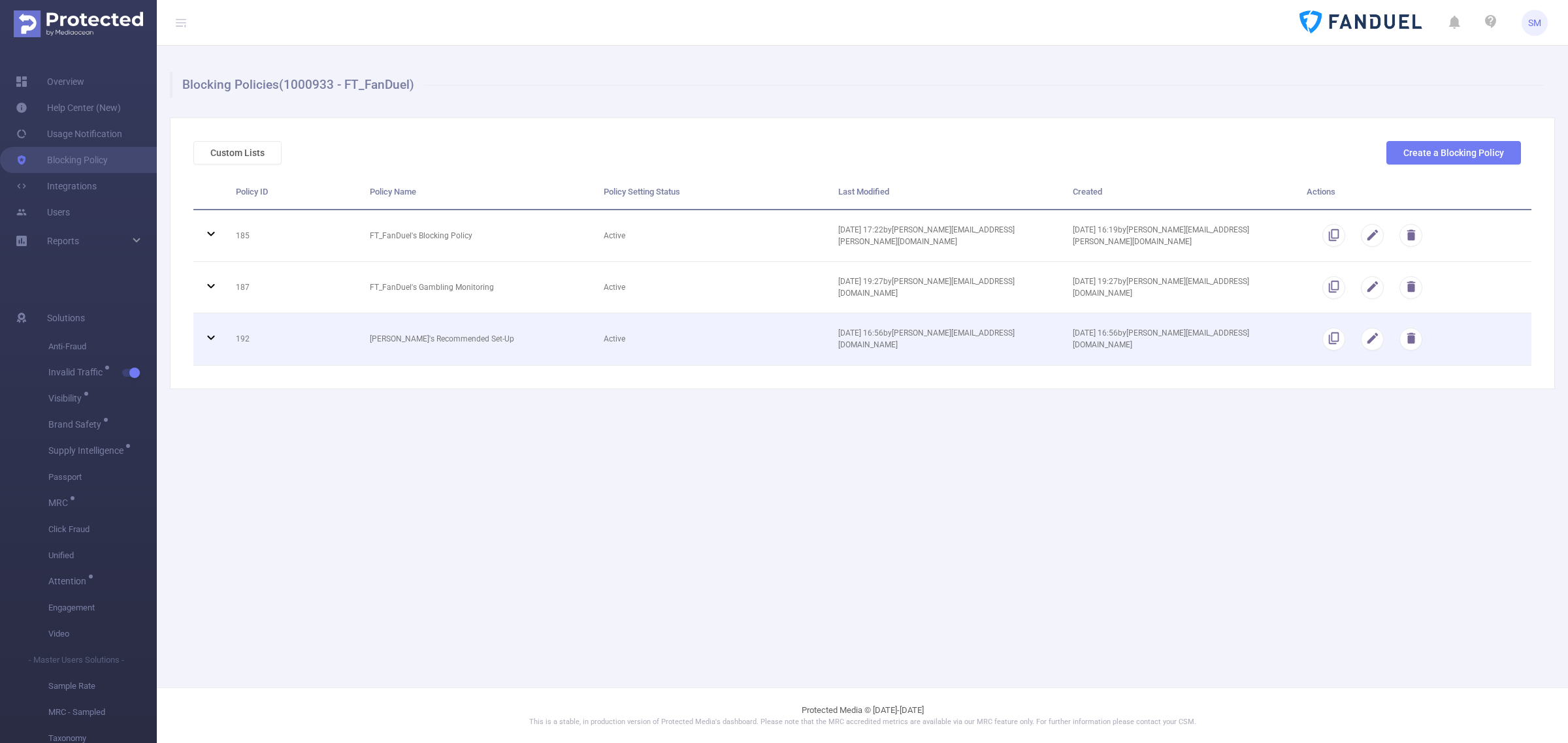
click at [211, 341] on icon at bounding box center [211, 338] width 16 height 16
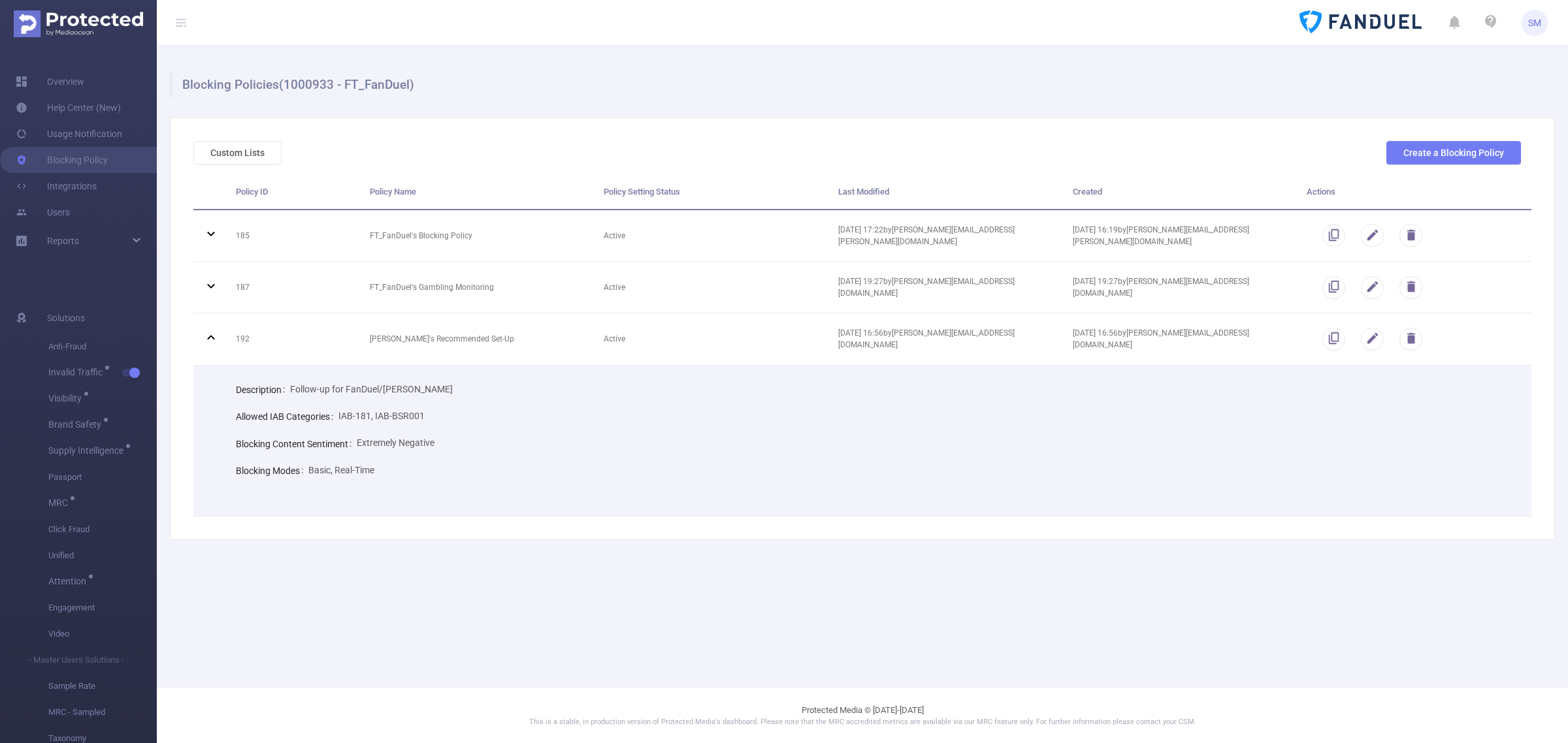
click at [1398, 592] on main "Blocking Policies (1000933 - FT_FanDuel) Custom Lists Create a Blocking Policy …" at bounding box center [862, 344] width 1411 height 688
click at [606, 511] on td "Description Follow-up for FanDuel/Billy Allowed IAB Categories IAB-181, IAB-BSR…" at bounding box center [878, 440] width 1305 height 151
click at [73, 77] on link "Overview" at bounding box center [50, 82] width 69 height 26
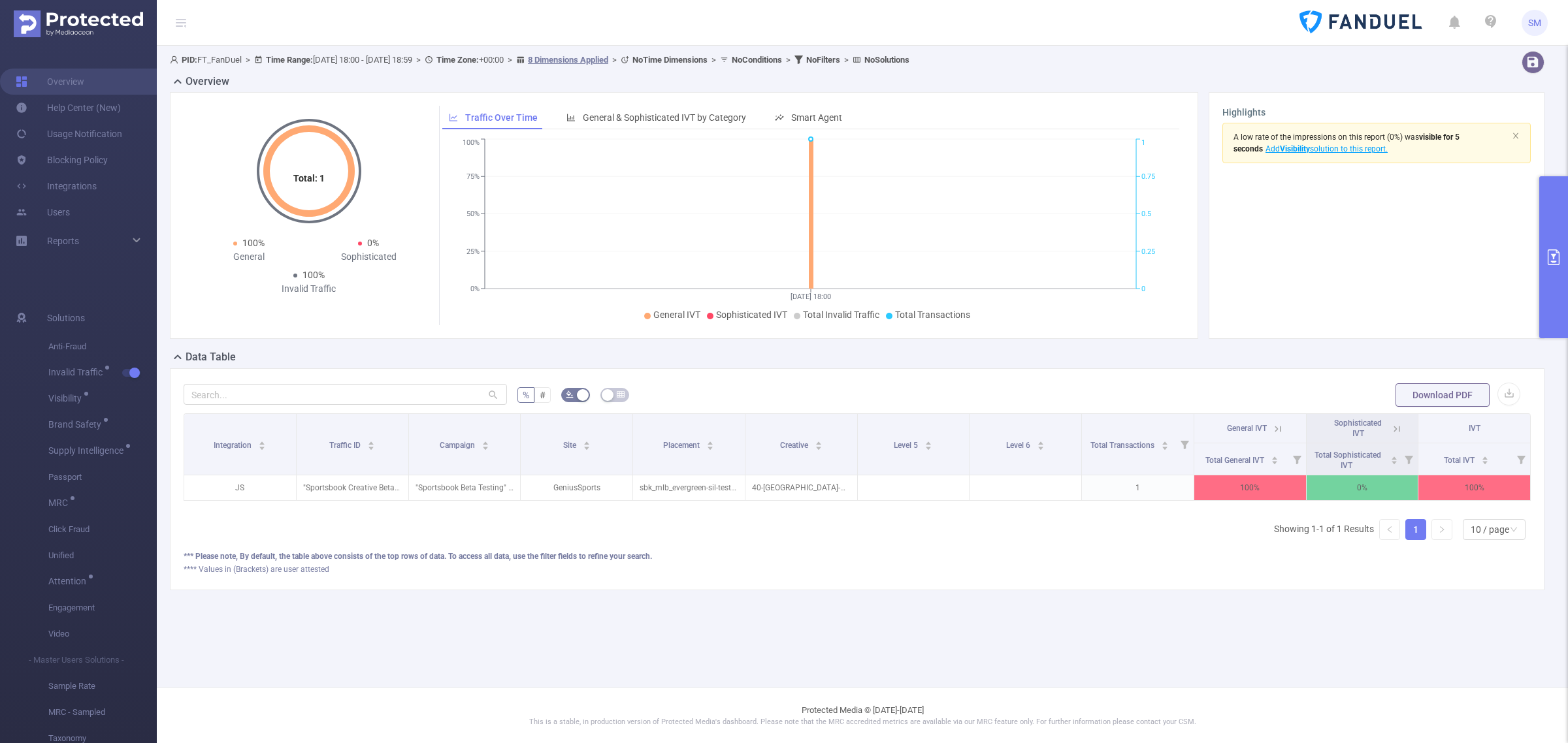
click at [1549, 257] on icon "primary" at bounding box center [1554, 258] width 16 height 16
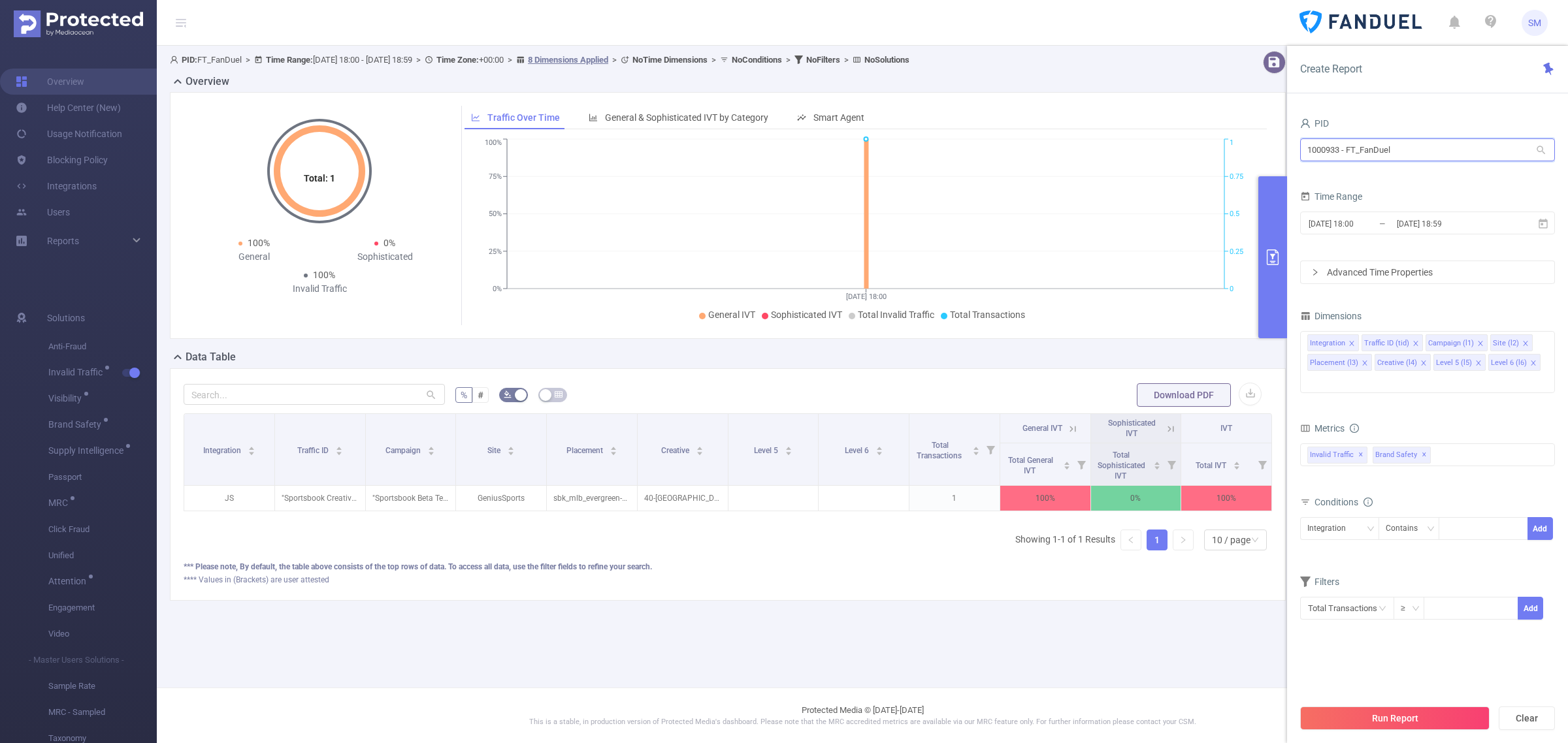
drag, startPoint x: 1395, startPoint y: 143, endPoint x: 1266, endPoint y: 145, distance: 129.0
click at [1266, 145] on section "PID: FT_FanDuel > Time Range: 2025-09-03 18:00 - 2025-09-03 18:59 > Time Zone: …" at bounding box center [862, 337] width 1411 height 581
type input "demo"
click at [1396, 181] on li "1000008 - FT_Sales_Demo 0" at bounding box center [1427, 177] width 255 height 21
click at [1269, 266] on button "primary" at bounding box center [1272, 258] width 29 height 162
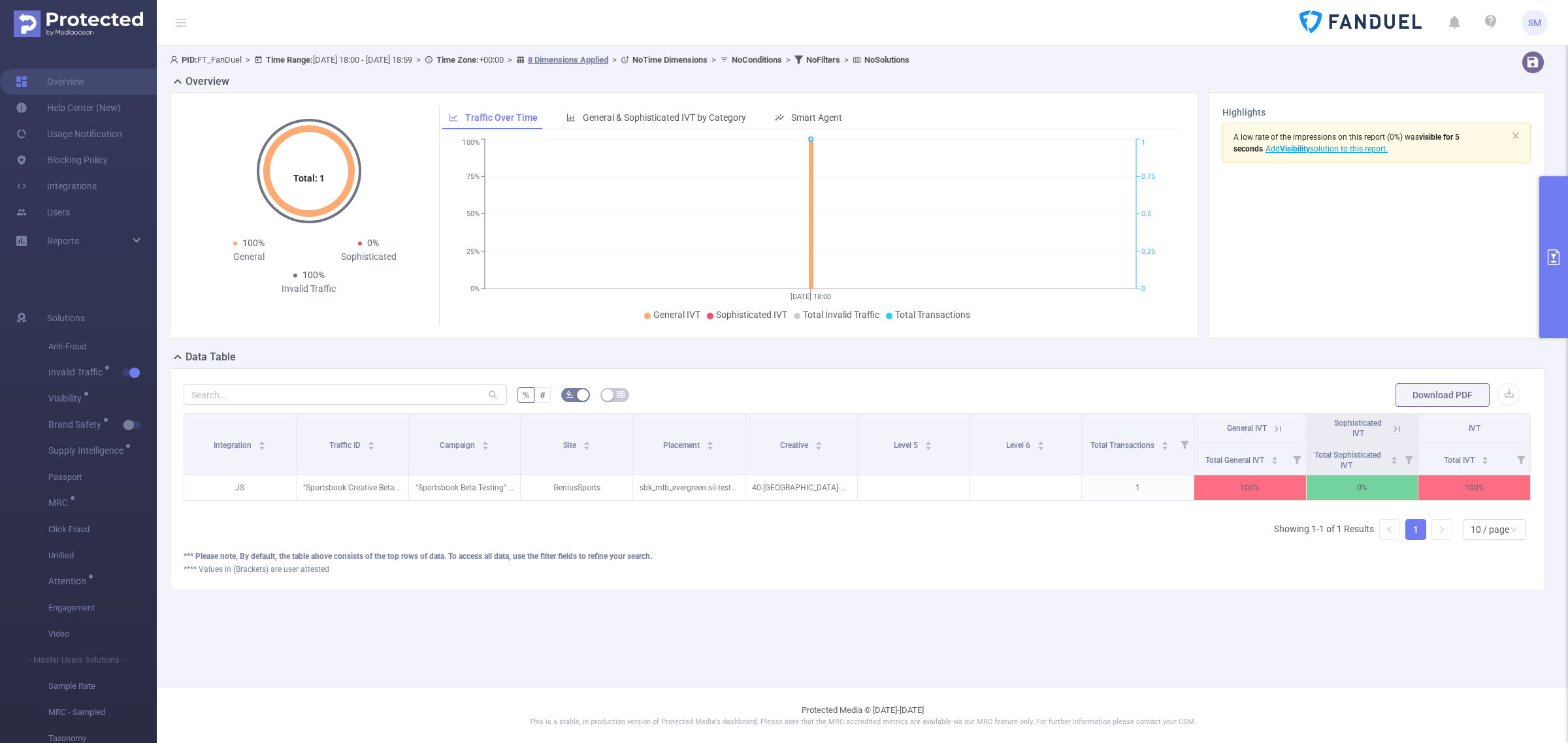
click at [1567, 236] on button "primary" at bounding box center [1553, 258] width 29 height 162
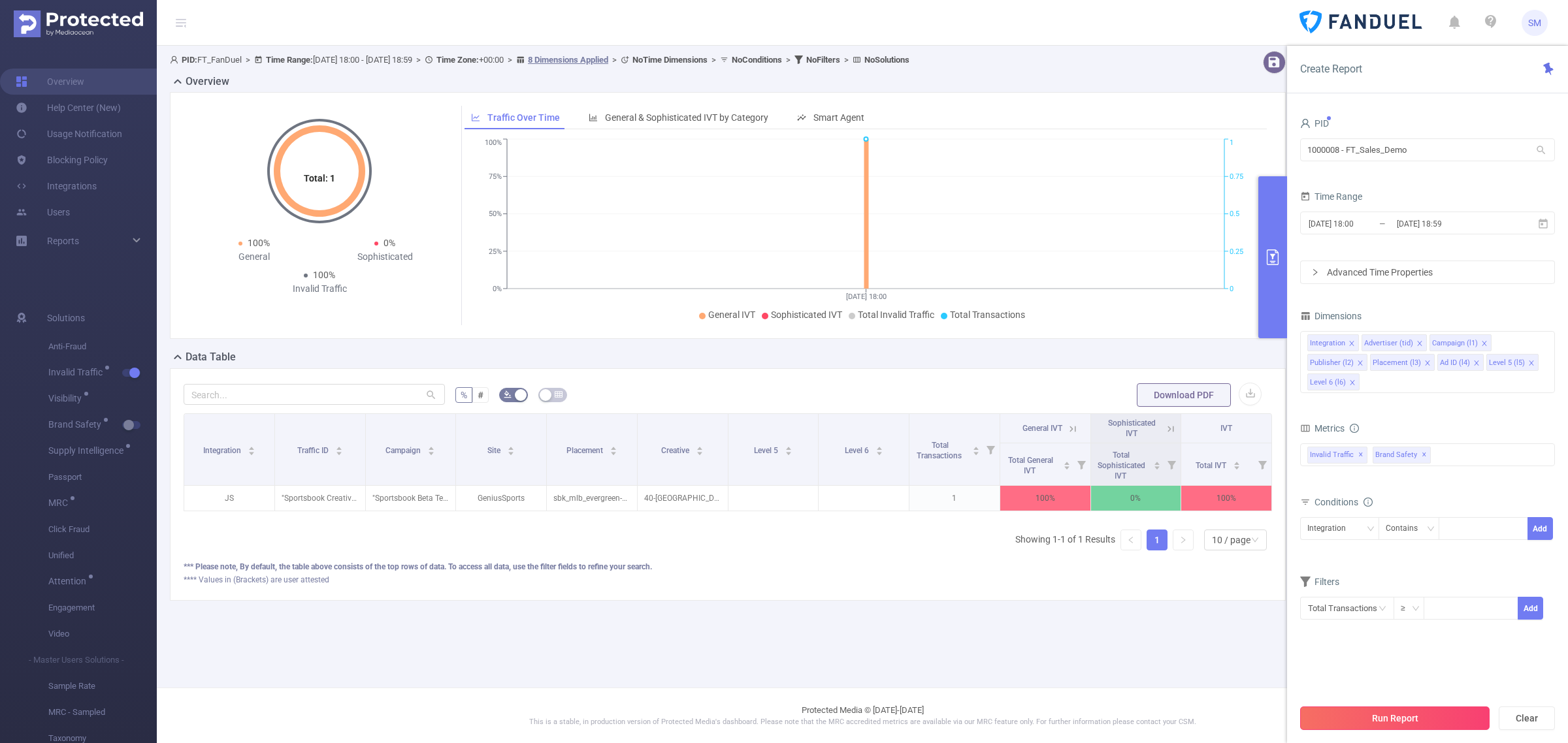
click at [1392, 720] on button "Run Report" at bounding box center [1395, 719] width 190 height 24
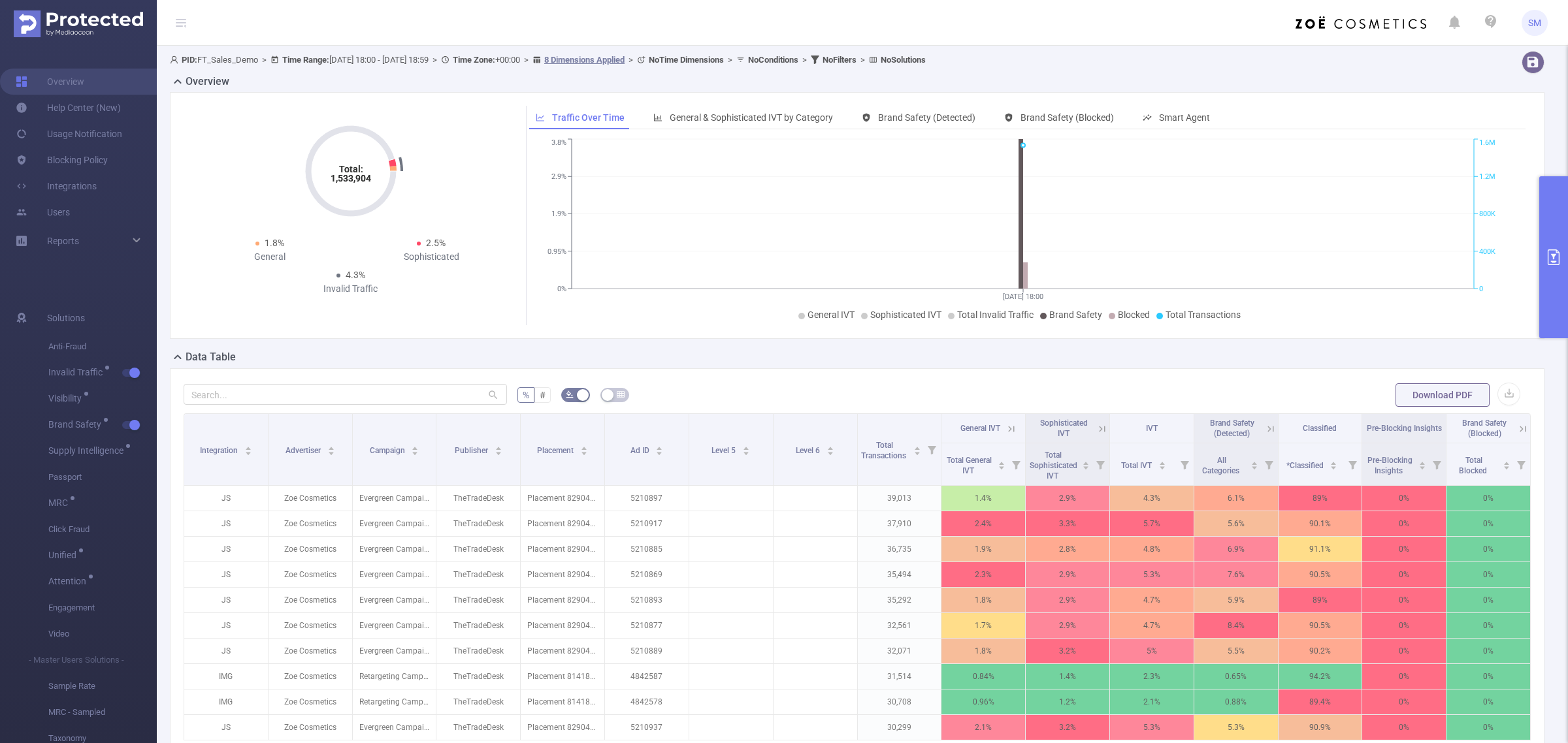
click at [1301, 85] on div "Overview" at bounding box center [862, 83] width 1385 height 18
click at [1259, 100] on div "Total: 1,533,904 Total: 1,533,904 1.8% General 2.5% Sophisticated 4.3% Invalid …" at bounding box center [857, 215] width 1374 height 247
click at [1564, 252] on button "primary" at bounding box center [1553, 258] width 29 height 162
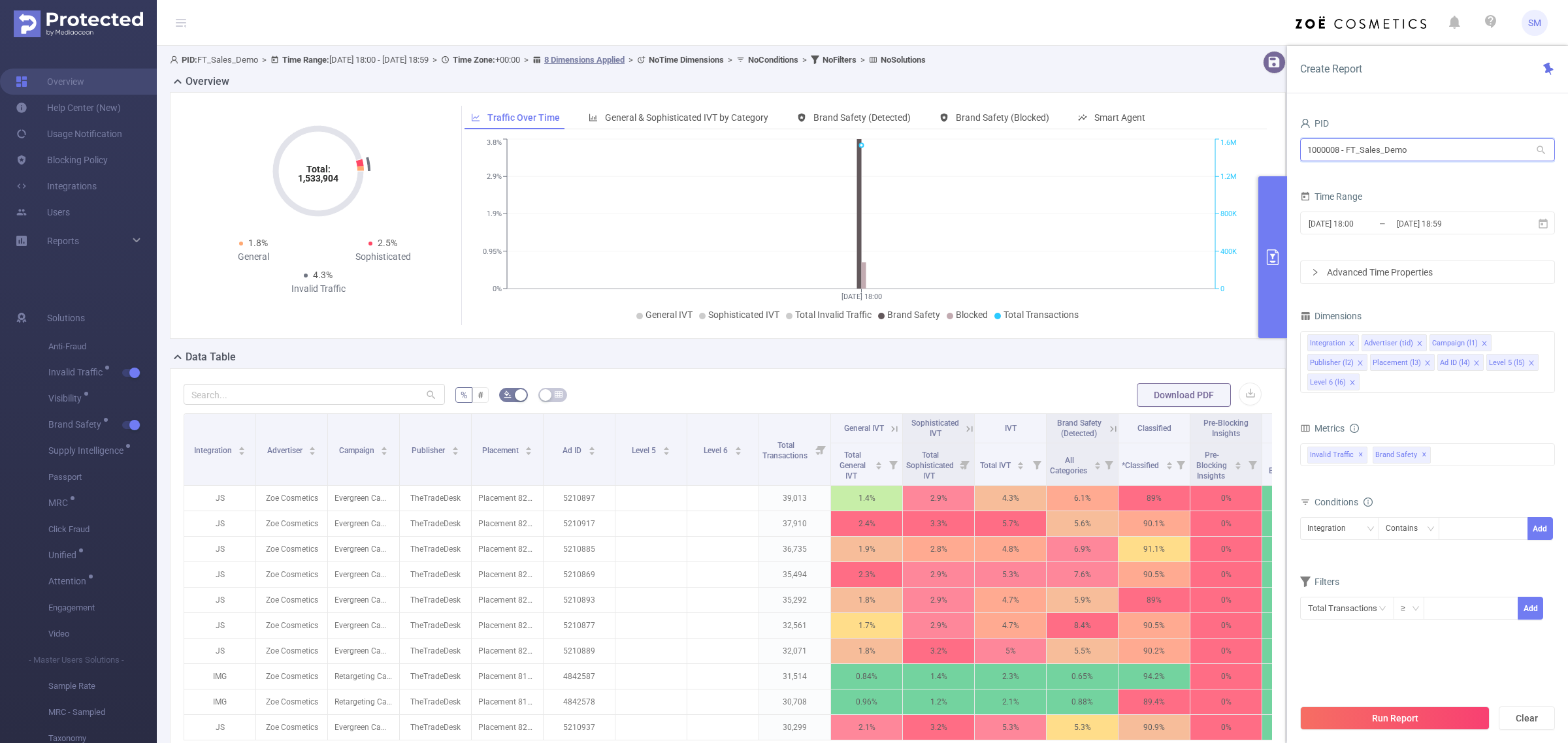
drag, startPoint x: 1433, startPoint y: 145, endPoint x: 1217, endPoint y: 116, distance: 217.9
click at [1217, 116] on section "PID: FT_Sales_Demo > Time Range: 2025-09-03 18:00 - 2025-09-03 18:59 > Time Zon…" at bounding box center [862, 470] width 1411 height 850
type input "fandue"
click at [1442, 178] on li "1000933 - FT_FanDuel 27 [27 rows]" at bounding box center [1427, 177] width 255 height 21
click at [1461, 226] on input "2025-09-03 18:59" at bounding box center [1448, 224] width 106 height 18
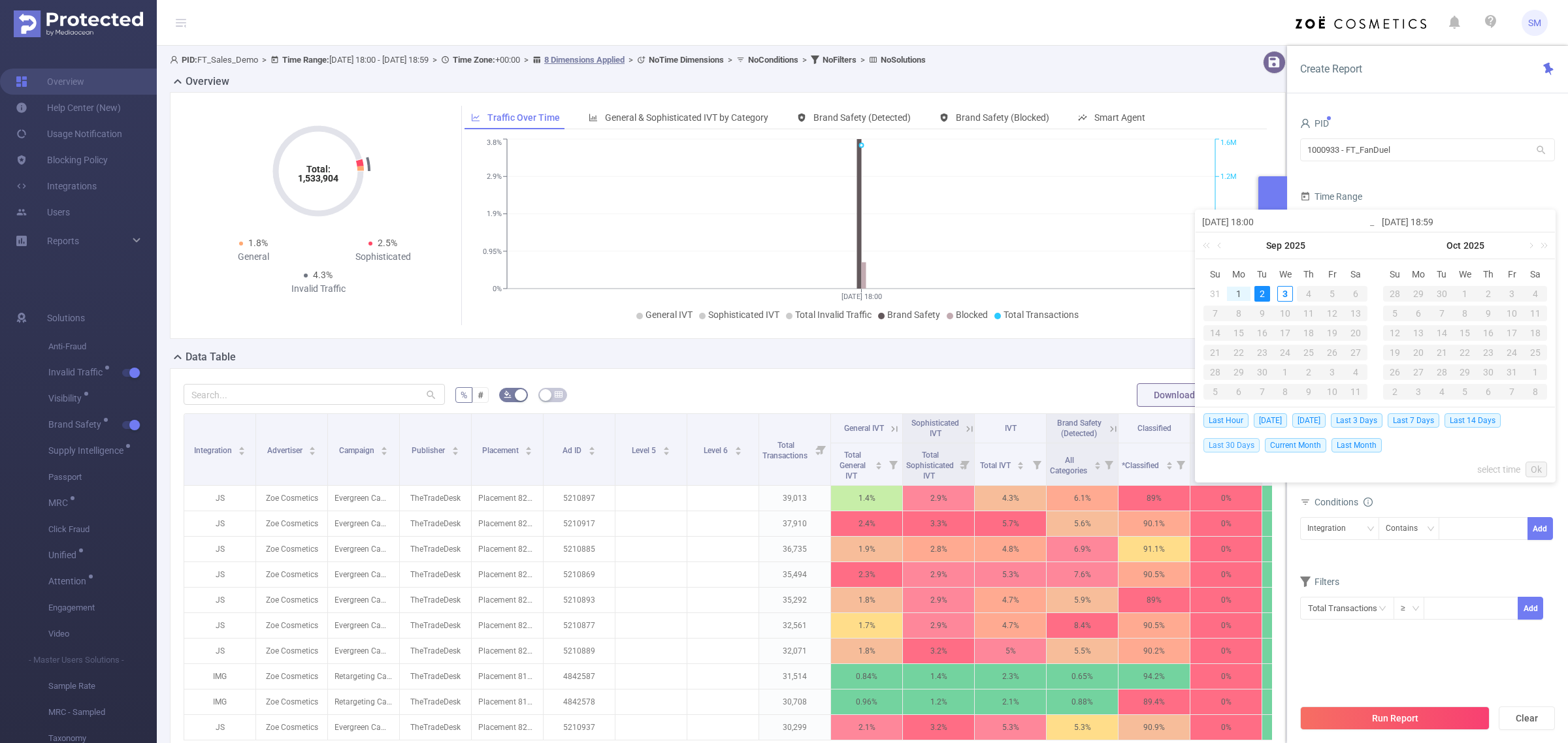
click at [1238, 445] on span "Last 30 Days" at bounding box center [1231, 445] width 56 height 14
type input "2025-08-04 00:00"
type input "[DATE] 23:59"
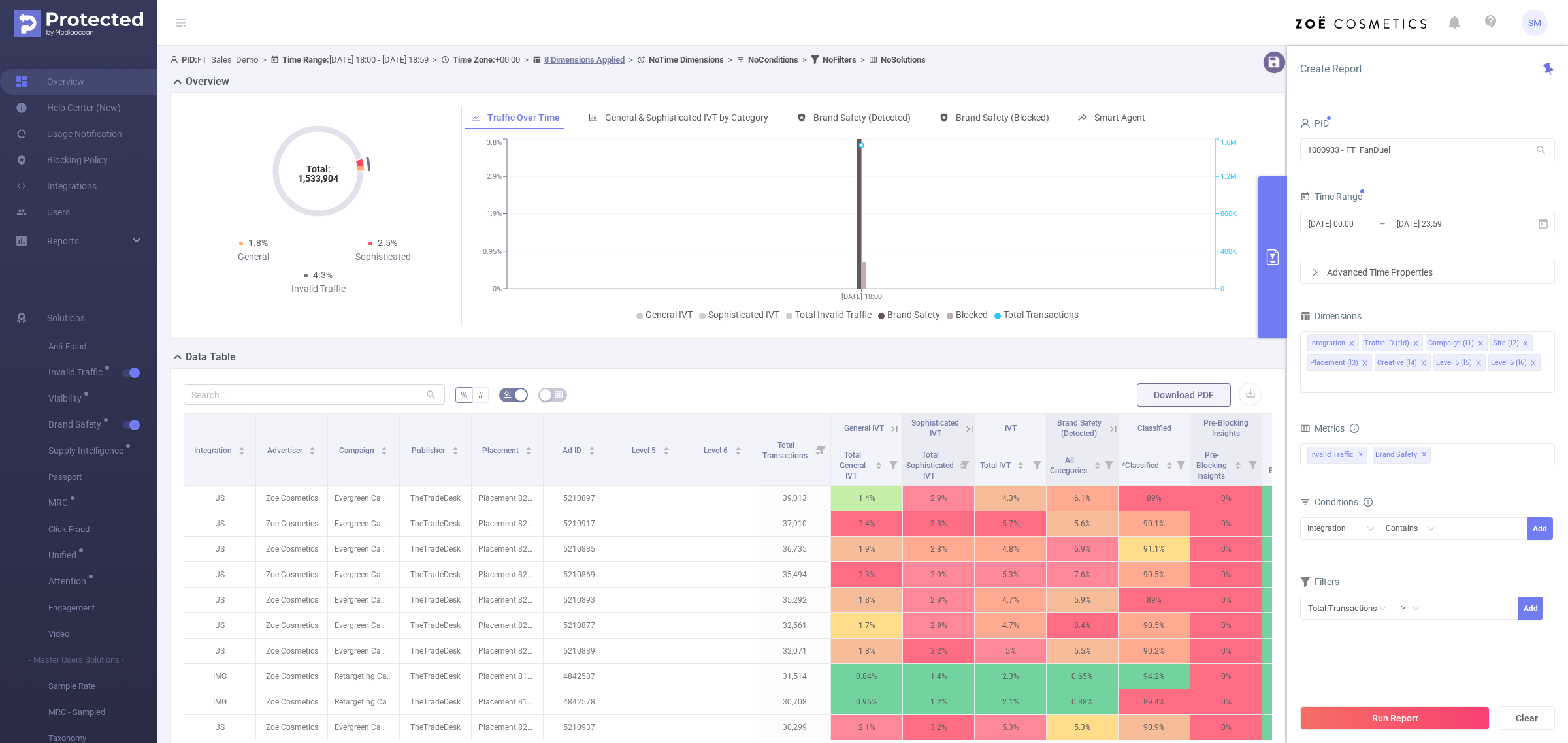
click at [1454, 97] on div "Create Report PID 1000933 - FT_FanDuel 1000933 - FT_FanDuel Time Range 2025-08-…" at bounding box center [1427, 394] width 281 height 698
click at [1415, 635] on section "PID 1000933 - FT_FanDuel 1000933 - FT_FanDuel Time Range 2025-08-04 00:00 _ 202…" at bounding box center [1427, 405] width 255 height 583
click at [1418, 446] on span "Brand Safety ✕" at bounding box center [1401, 454] width 58 height 17
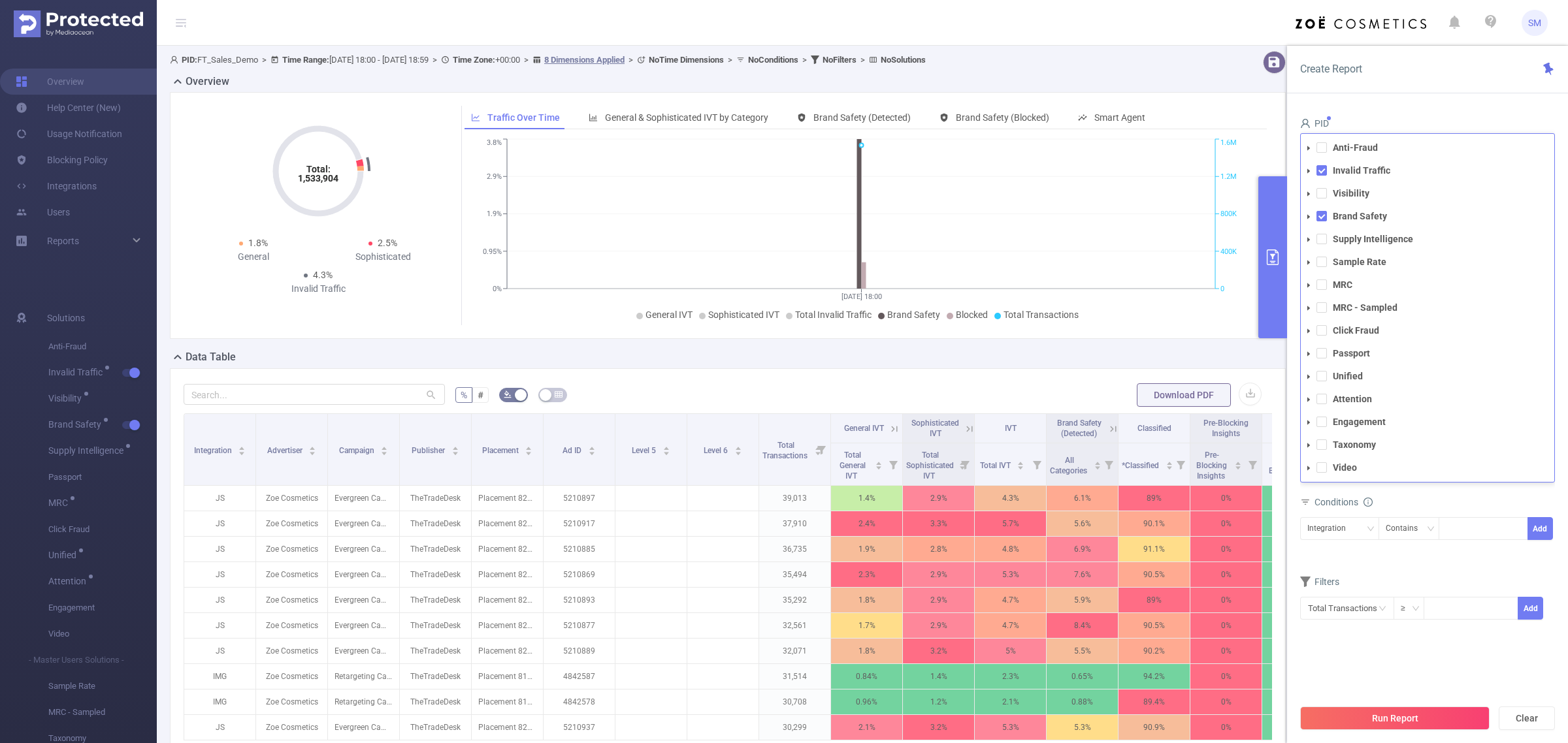
click at [1399, 631] on div "PID 1000933 - FT_FanDuel 1000933 - FT_FanDuel Time Range 2025-08-04 00:00 _ 202…" at bounding box center [1427, 382] width 255 height 538
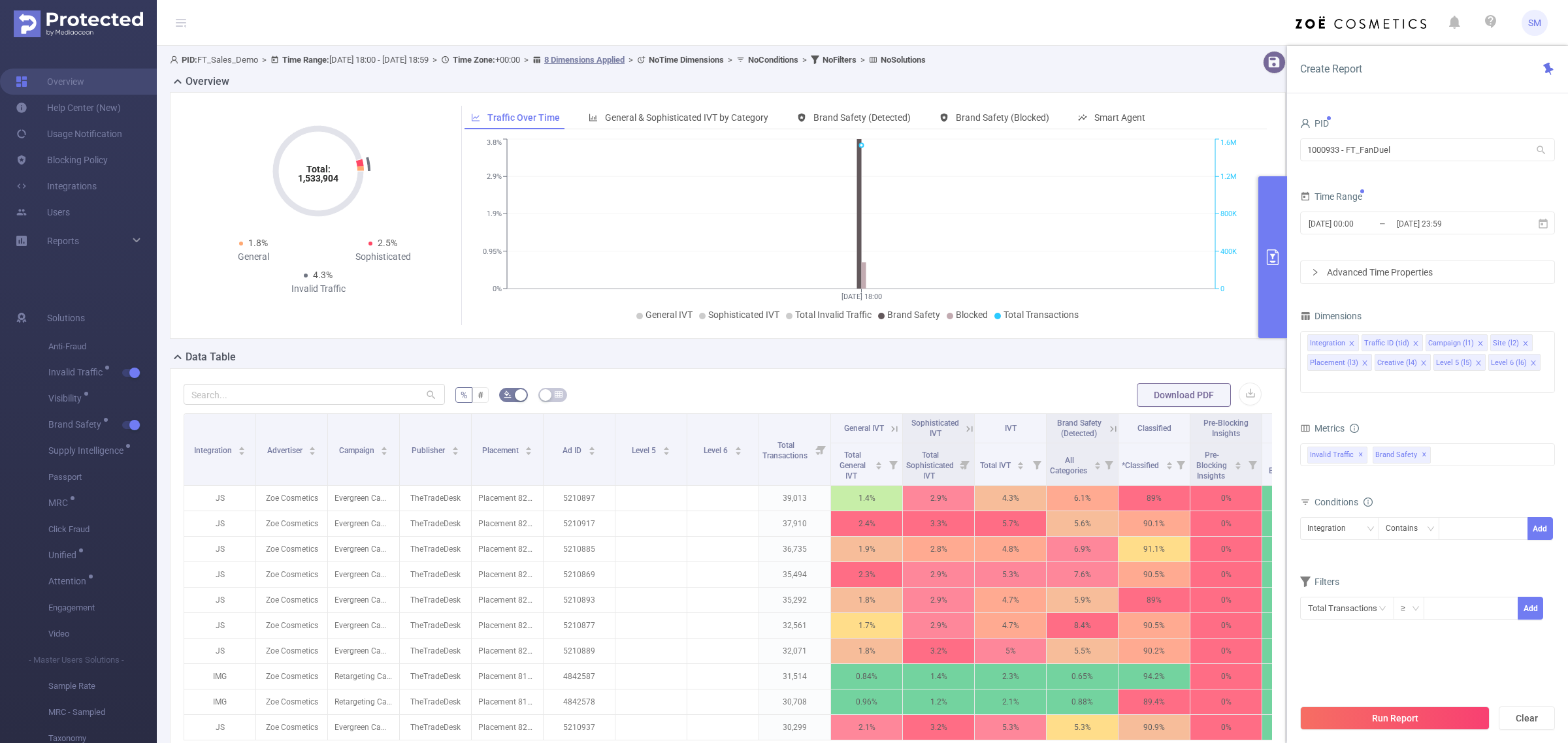
click at [1416, 712] on button "Run Report" at bounding box center [1395, 719] width 190 height 24
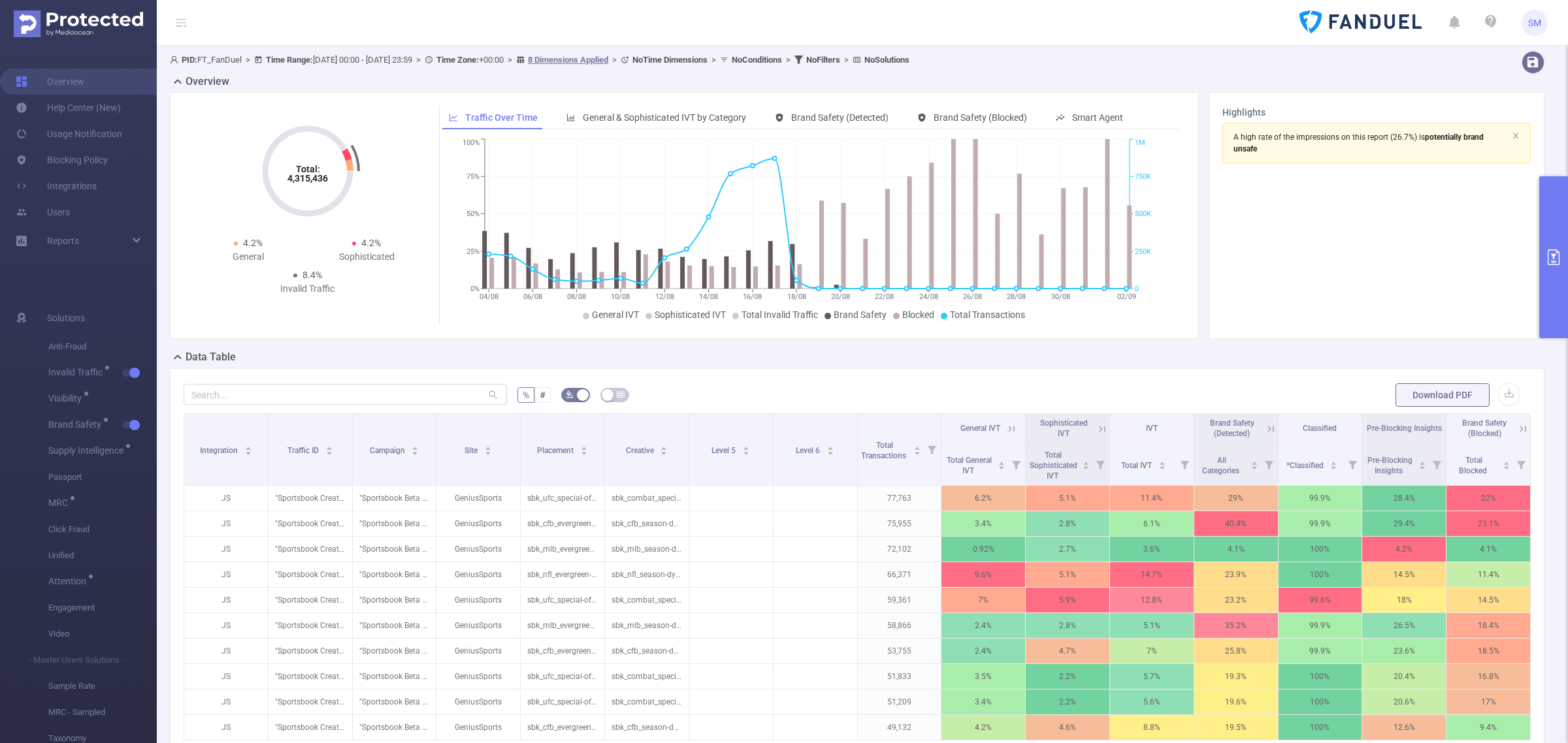
drag, startPoint x: 1402, startPoint y: 250, endPoint x: 1148, endPoint y: 214, distance: 256.5
click at [1402, 250] on section "A high rate of the impressions on this report (26.7%) is potentially brand unsa…" at bounding box center [1376, 224] width 309 height 203
click at [85, 161] on link "Blocking Policy" at bounding box center [62, 160] width 92 height 26
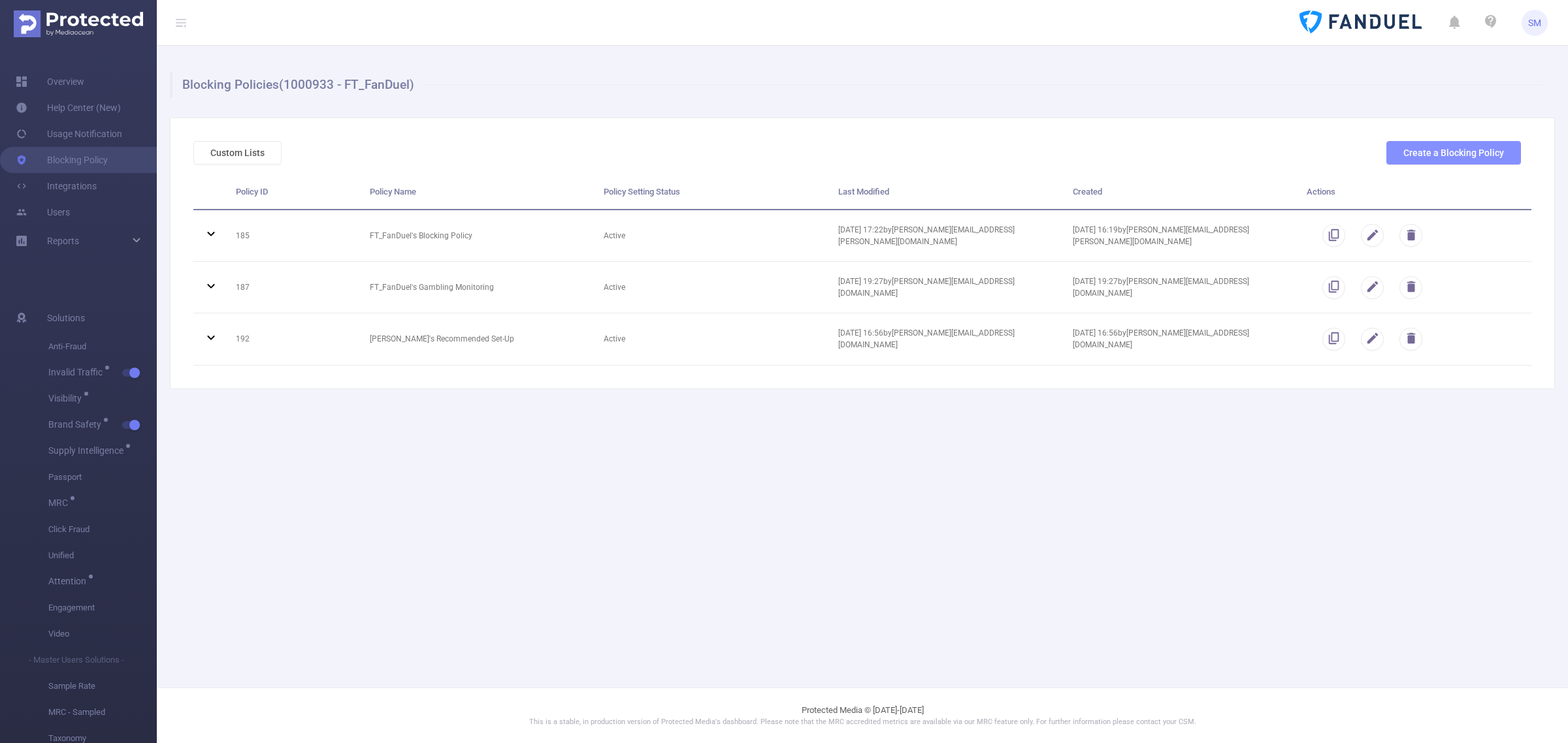
click at [1463, 157] on button "Create a Blocking Policy" at bounding box center [1453, 153] width 135 height 24
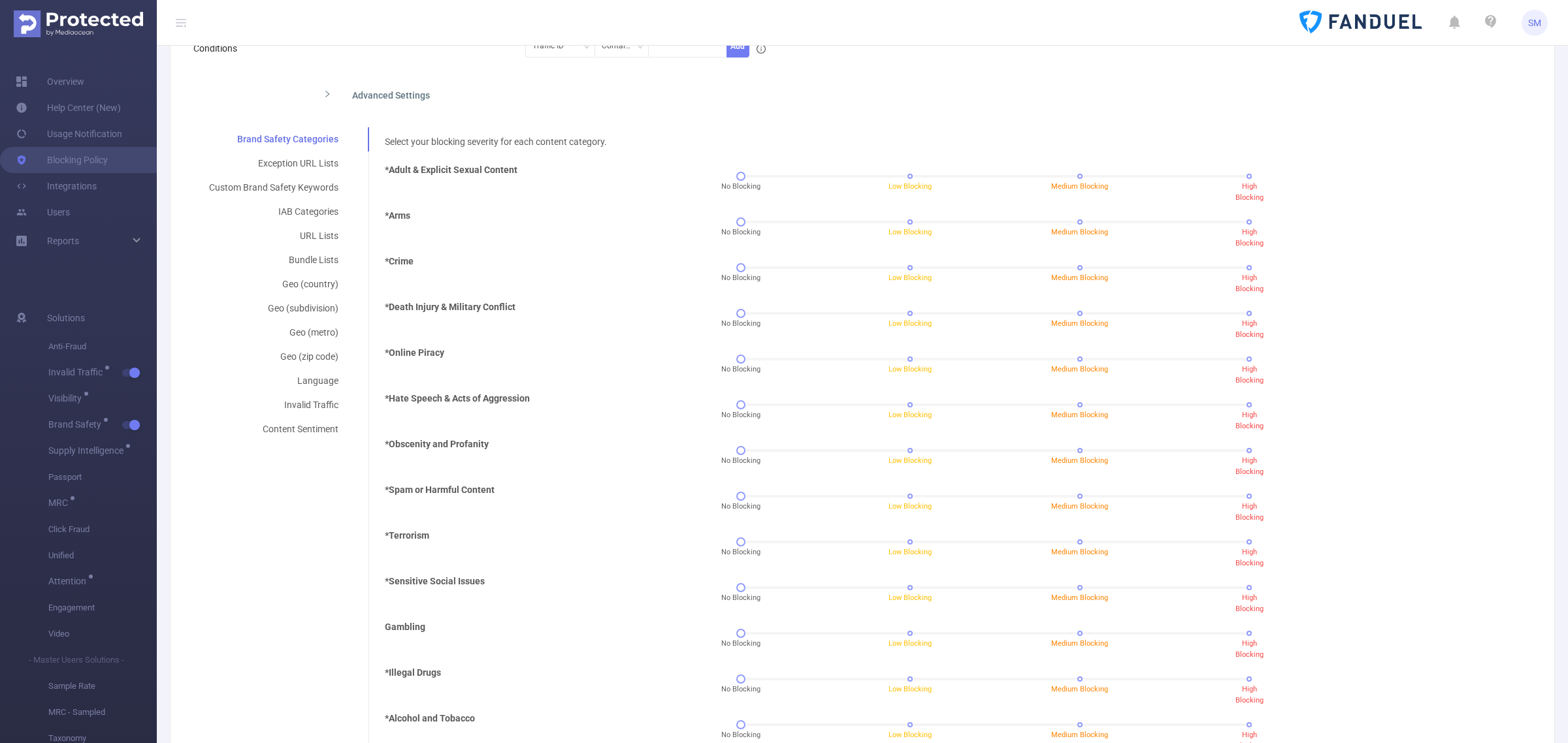
scroll to position [245, 0]
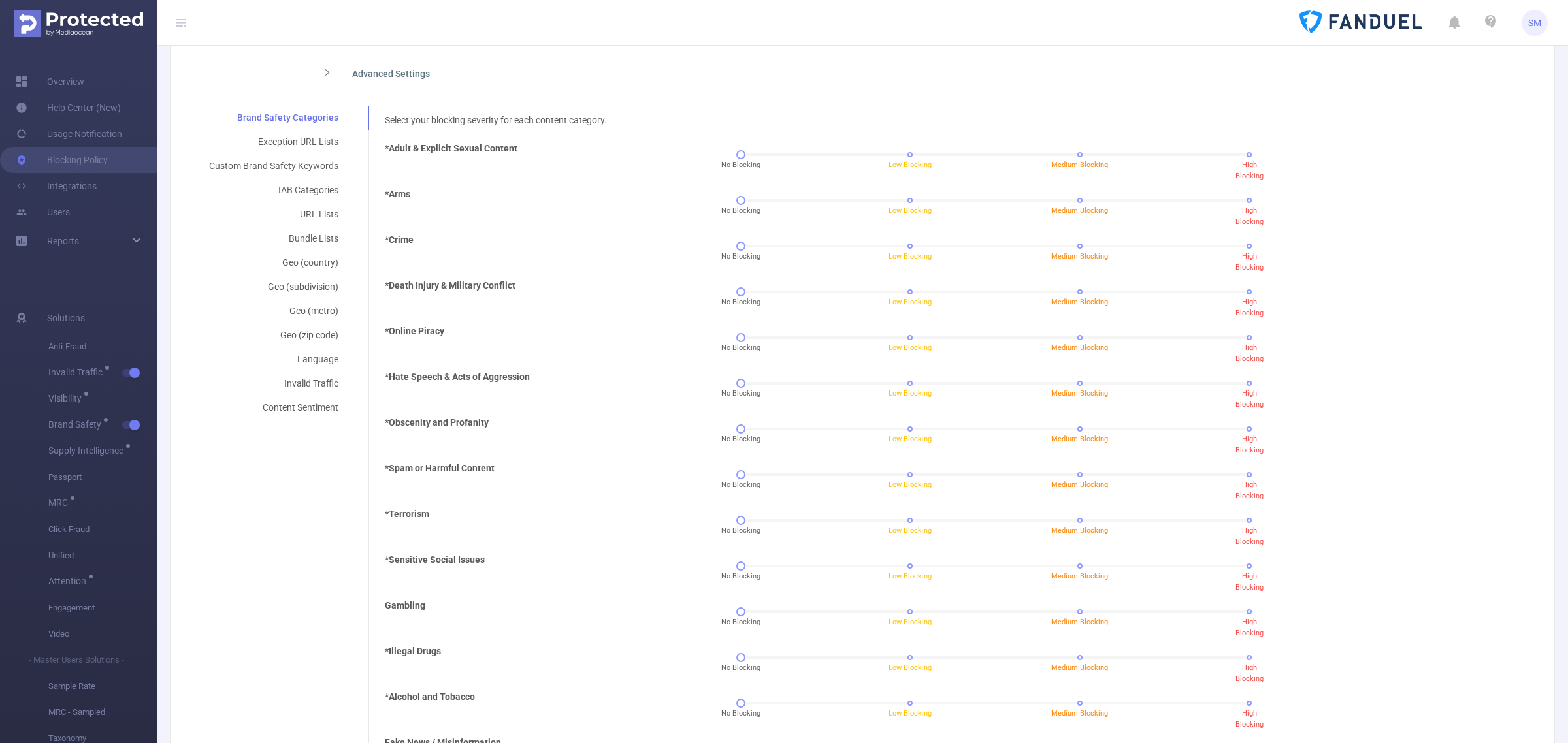
click at [742, 146] on div "No Blocking Low Blocking Medium Blocking High Blocking" at bounding box center [995, 159] width 662 height 35
click at [738, 152] on div at bounding box center [740, 154] width 9 height 9
click at [1077, 204] on div "Pass ads on pages deemed medium and low risk" at bounding box center [1071, 186] width 164 height 37
click at [1073, 154] on div "No Blocking Low Blocking Medium Blocking High Blocking" at bounding box center [995, 155] width 508 height 8
click at [906, 295] on div "No Blocking Low Blocking Medium Blocking High Blocking" at bounding box center [995, 293] width 508 height 8
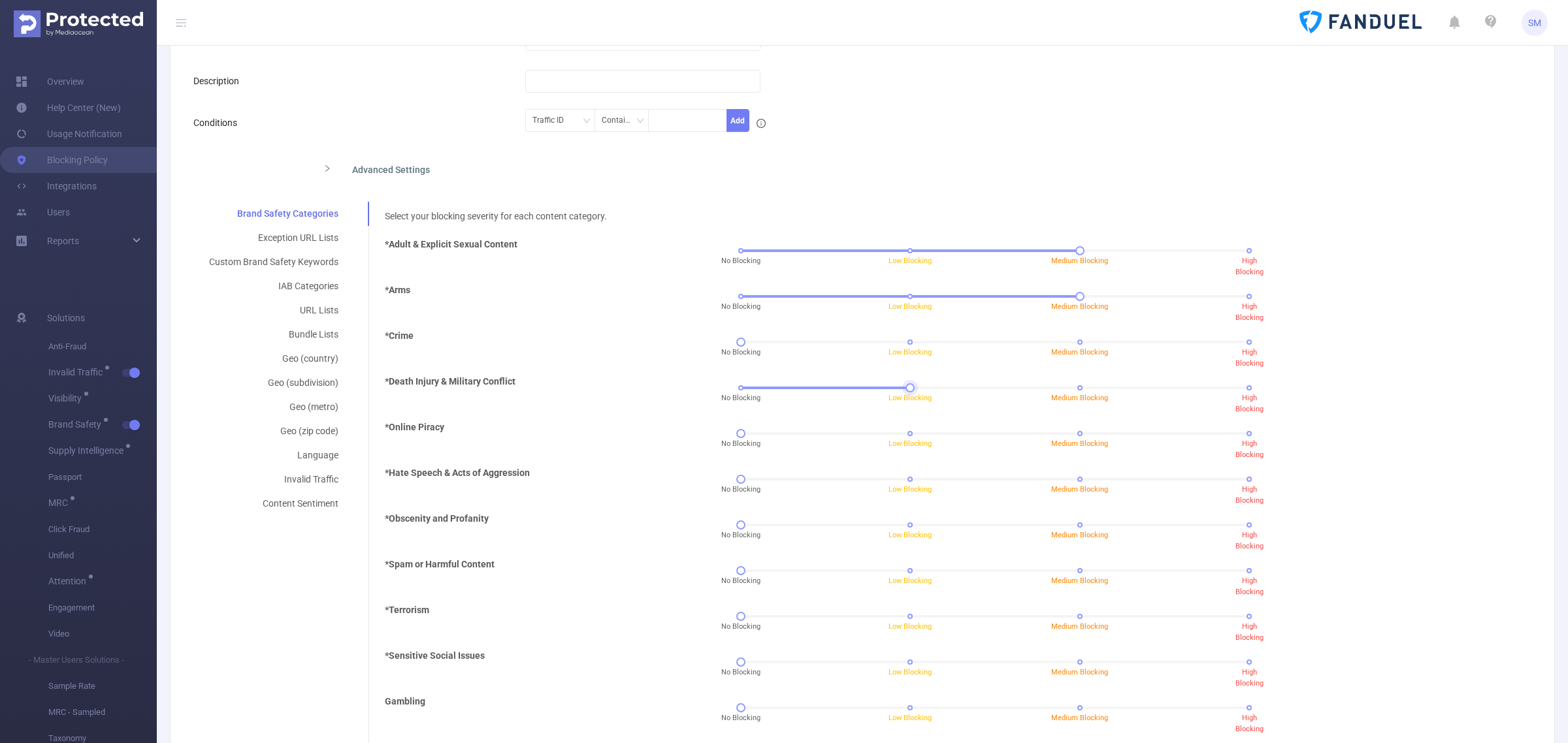
scroll to position [0, 0]
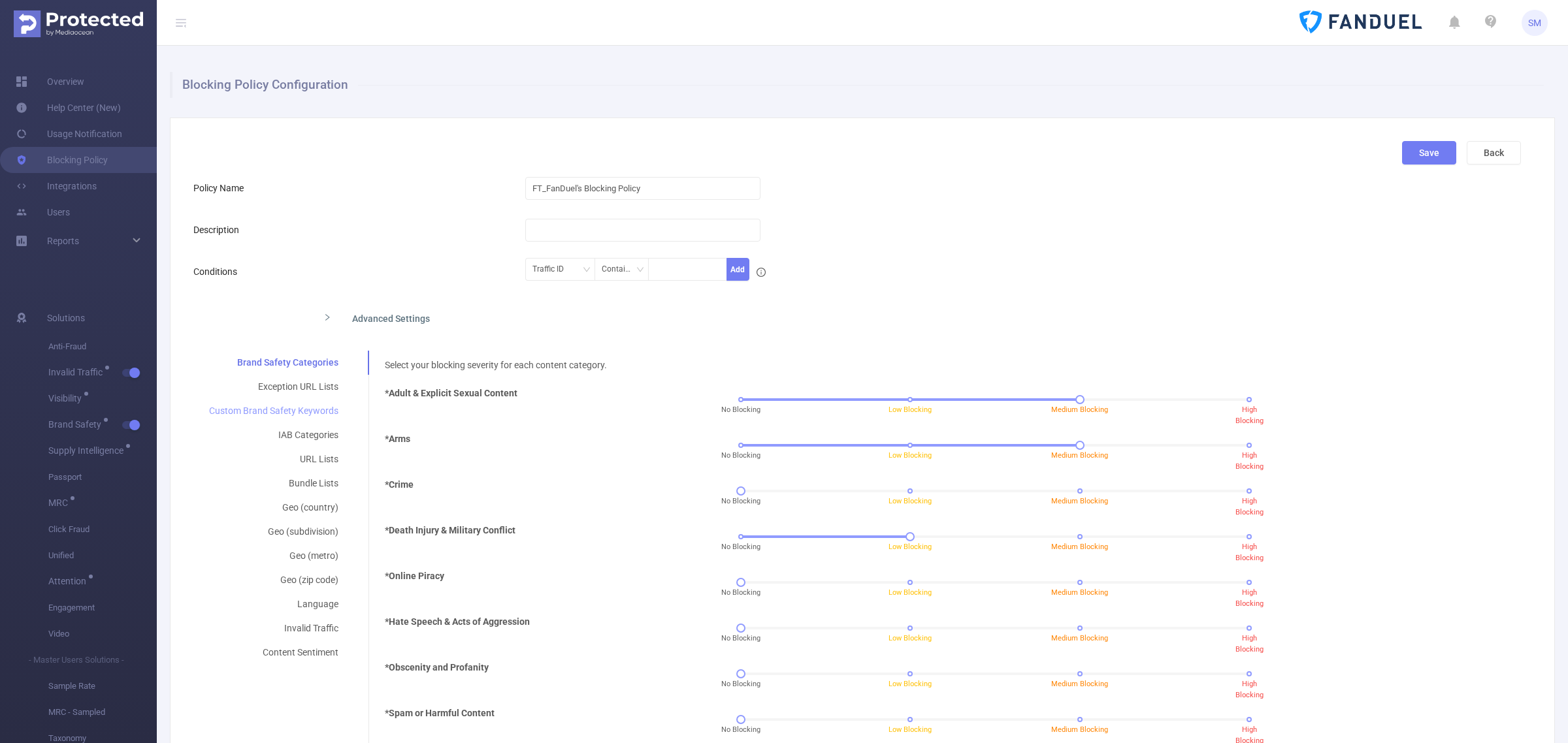
click at [313, 409] on div "Custom Brand Safety Keywords" at bounding box center [274, 411] width 161 height 24
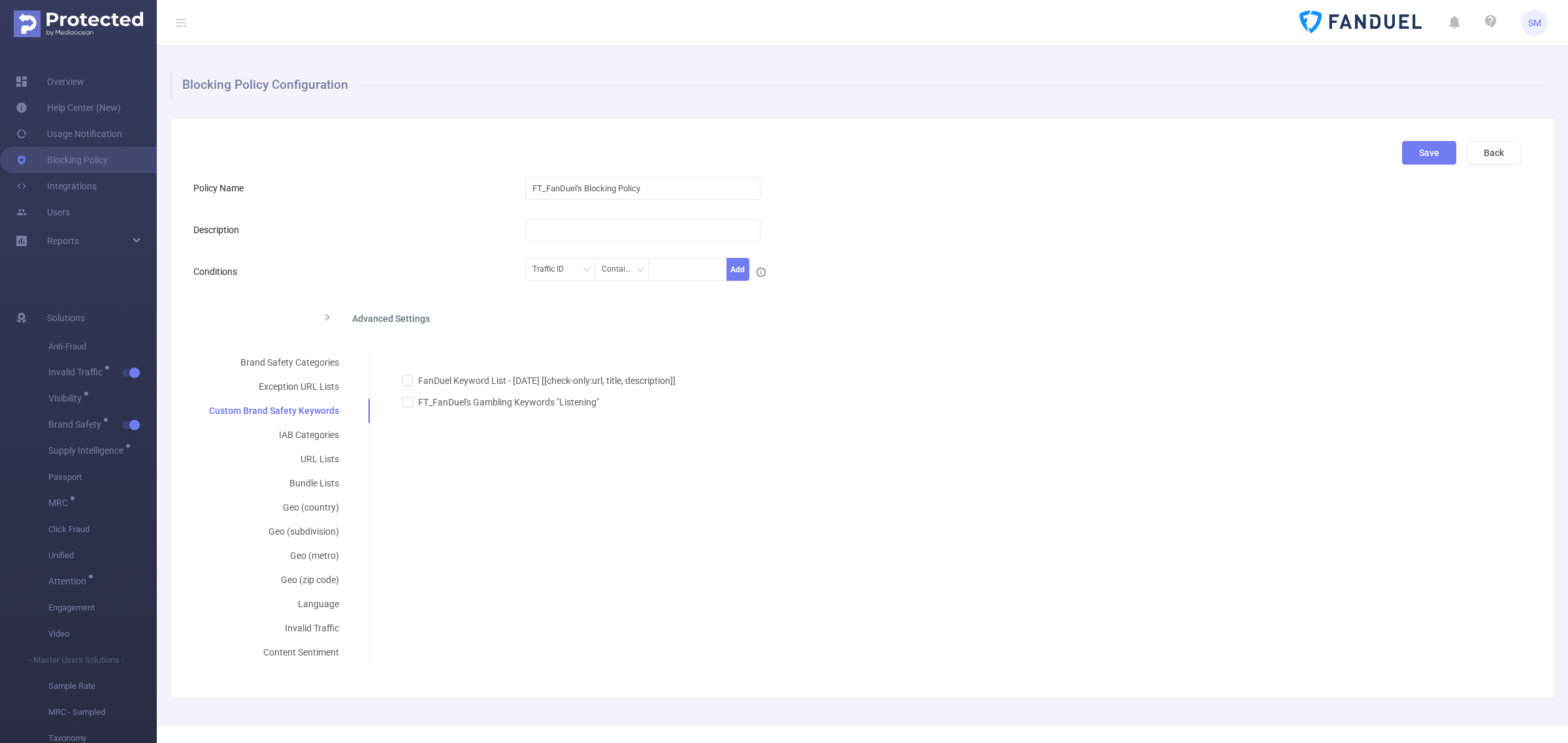
scroll to position [38, 0]
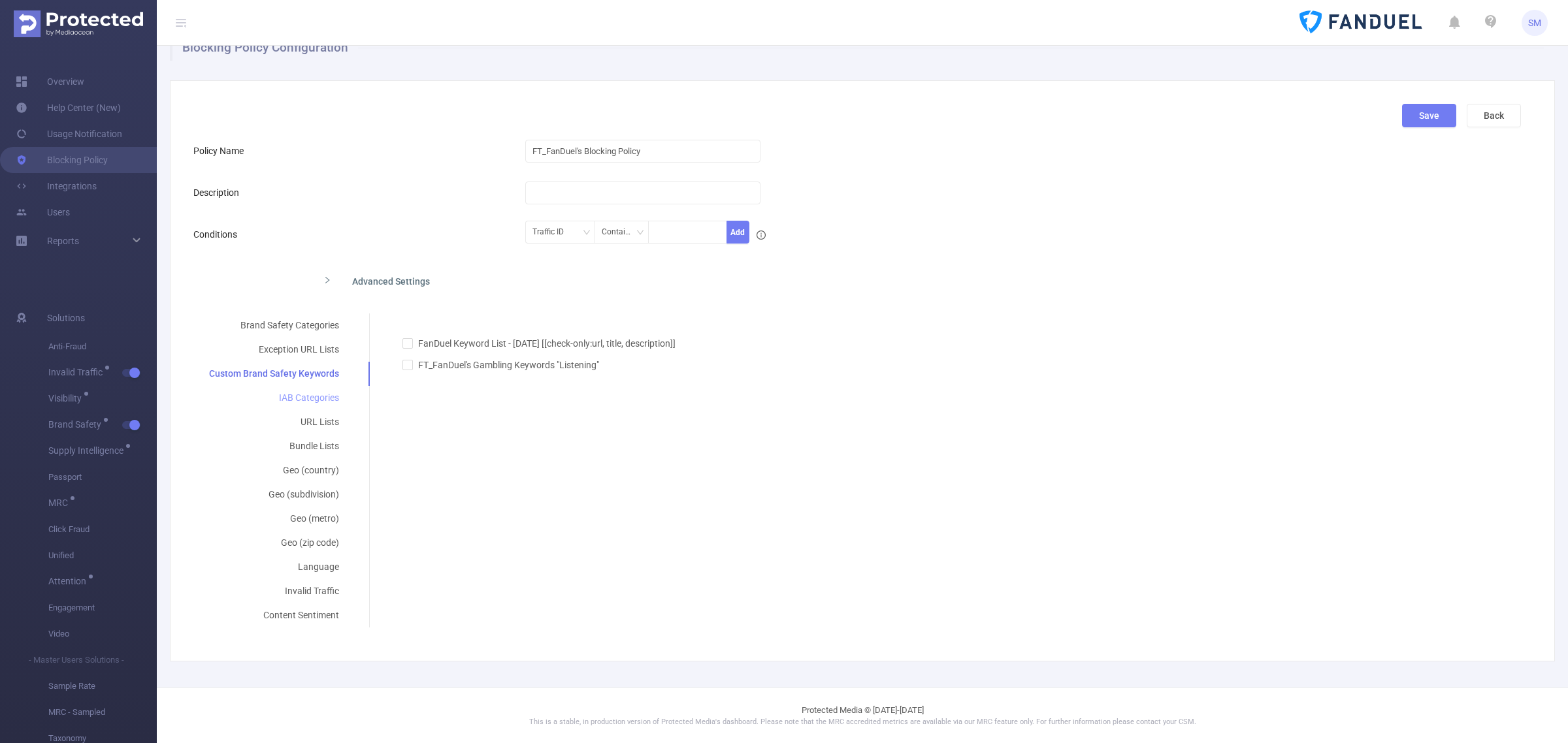
click at [315, 390] on div "IAB Categories" at bounding box center [275, 398] width 162 height 24
click at [603, 360] on div at bounding box center [953, 372] width 1137 height 26
click at [603, 373] on div at bounding box center [953, 372] width 1122 height 22
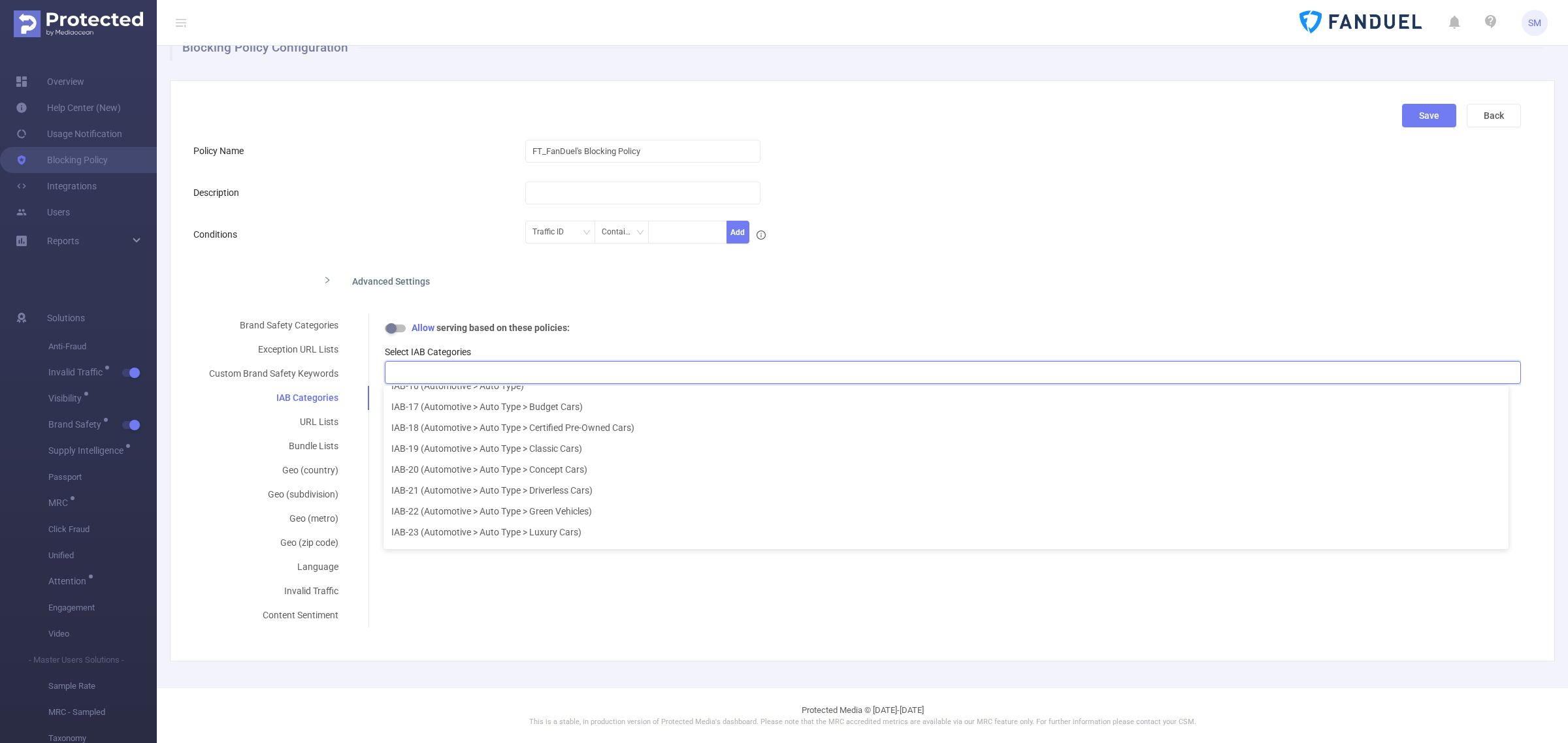
scroll to position [316, 0]
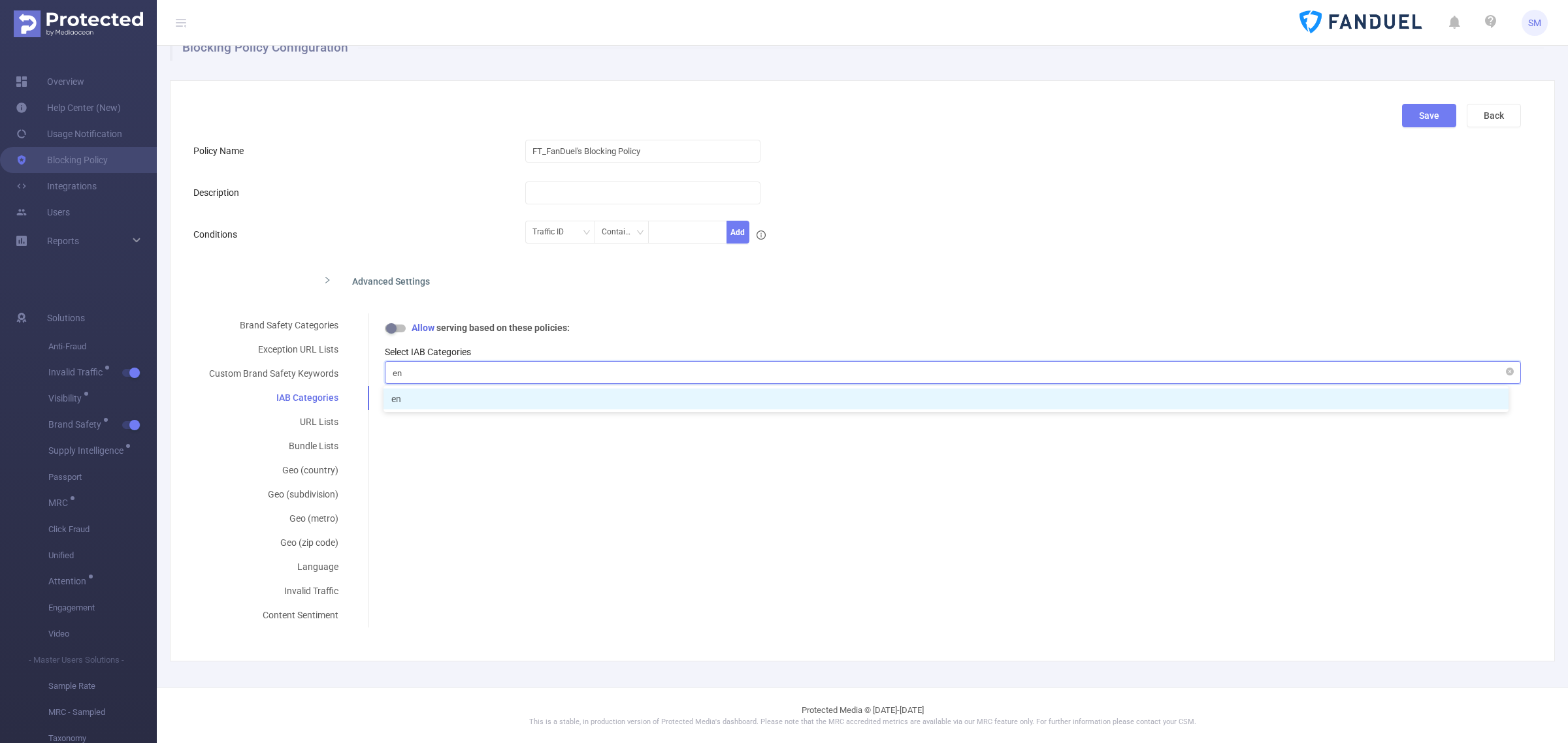
type input "e"
type input "c"
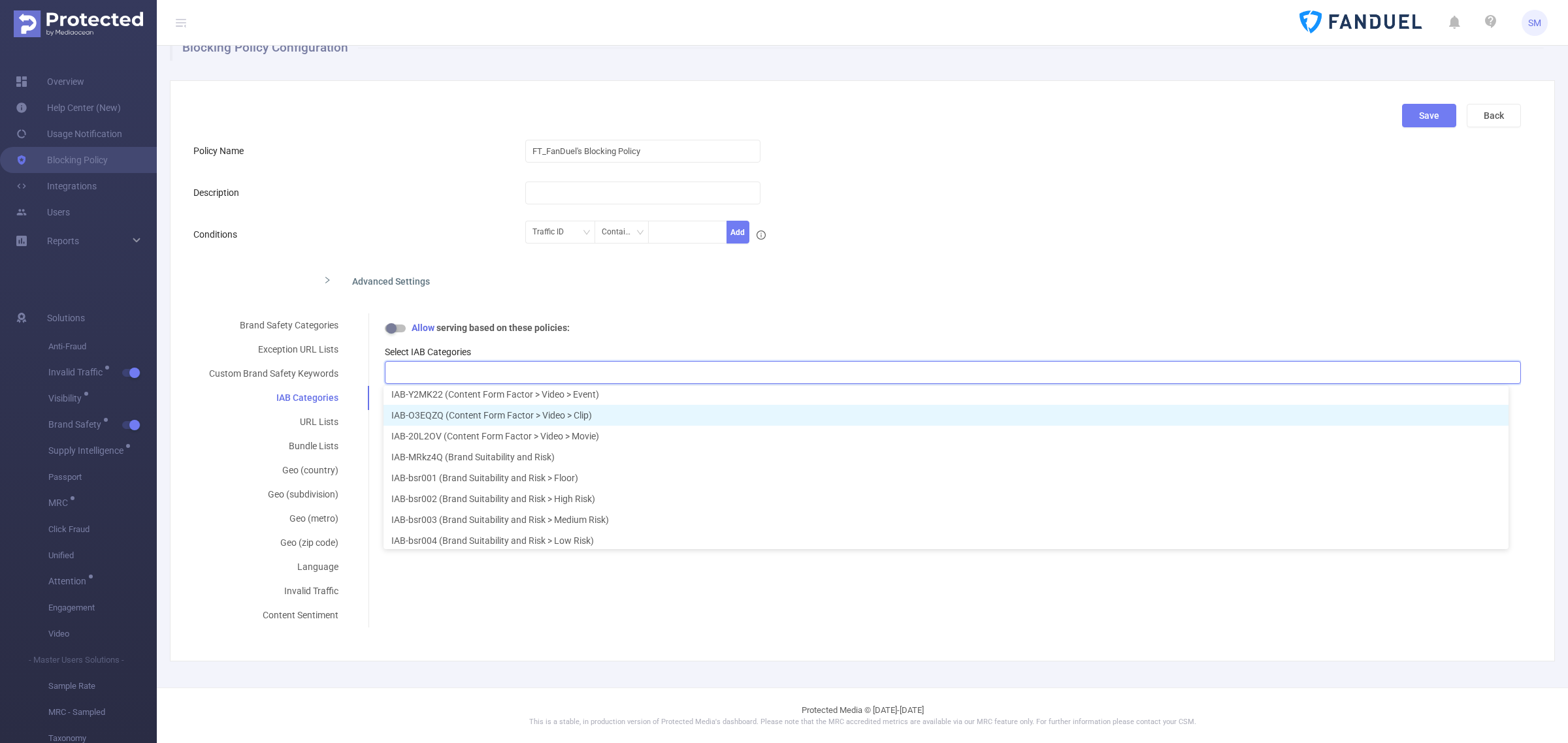
scroll to position [15511, 0]
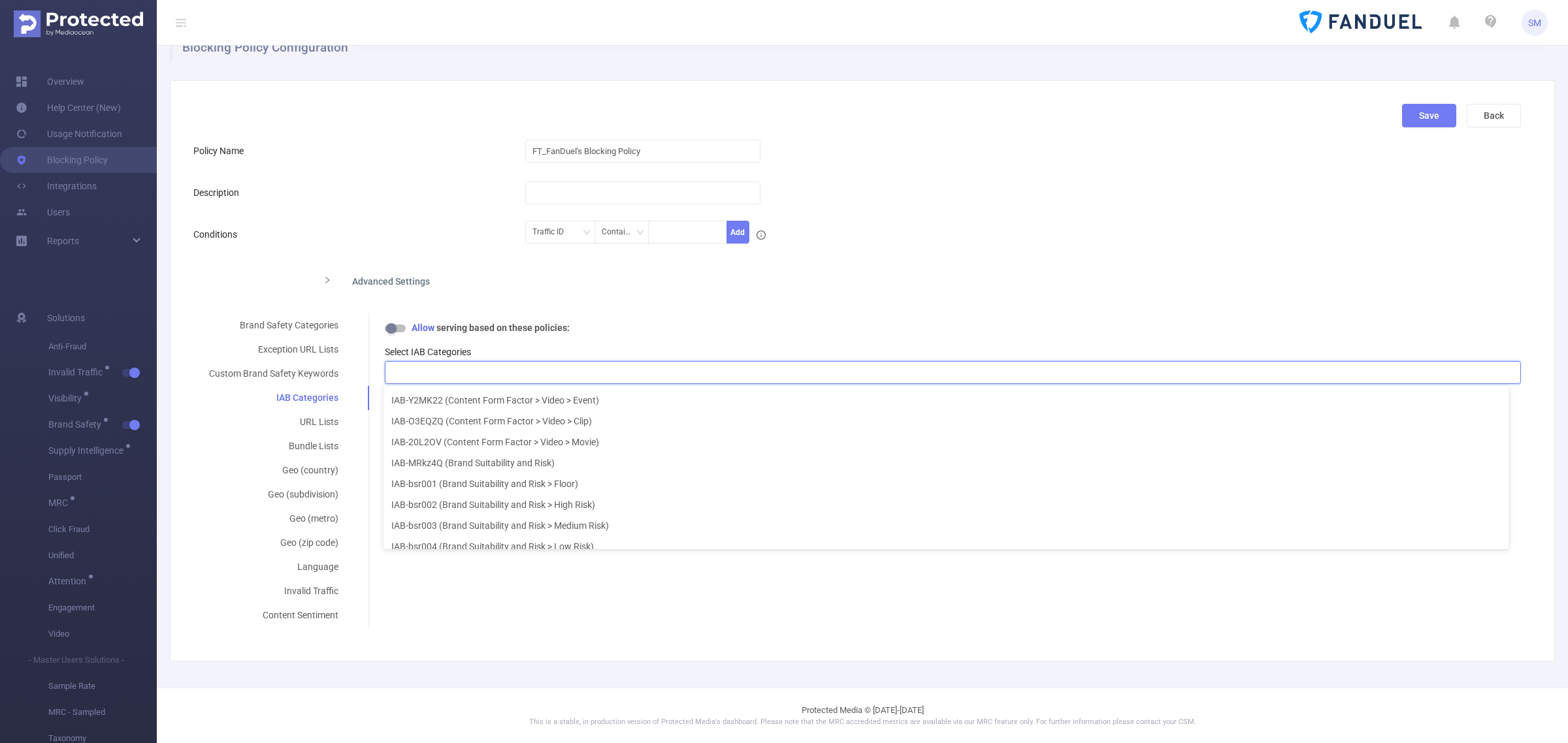
click at [398, 222] on div "Conditions" at bounding box center [360, 235] width 332 height 26
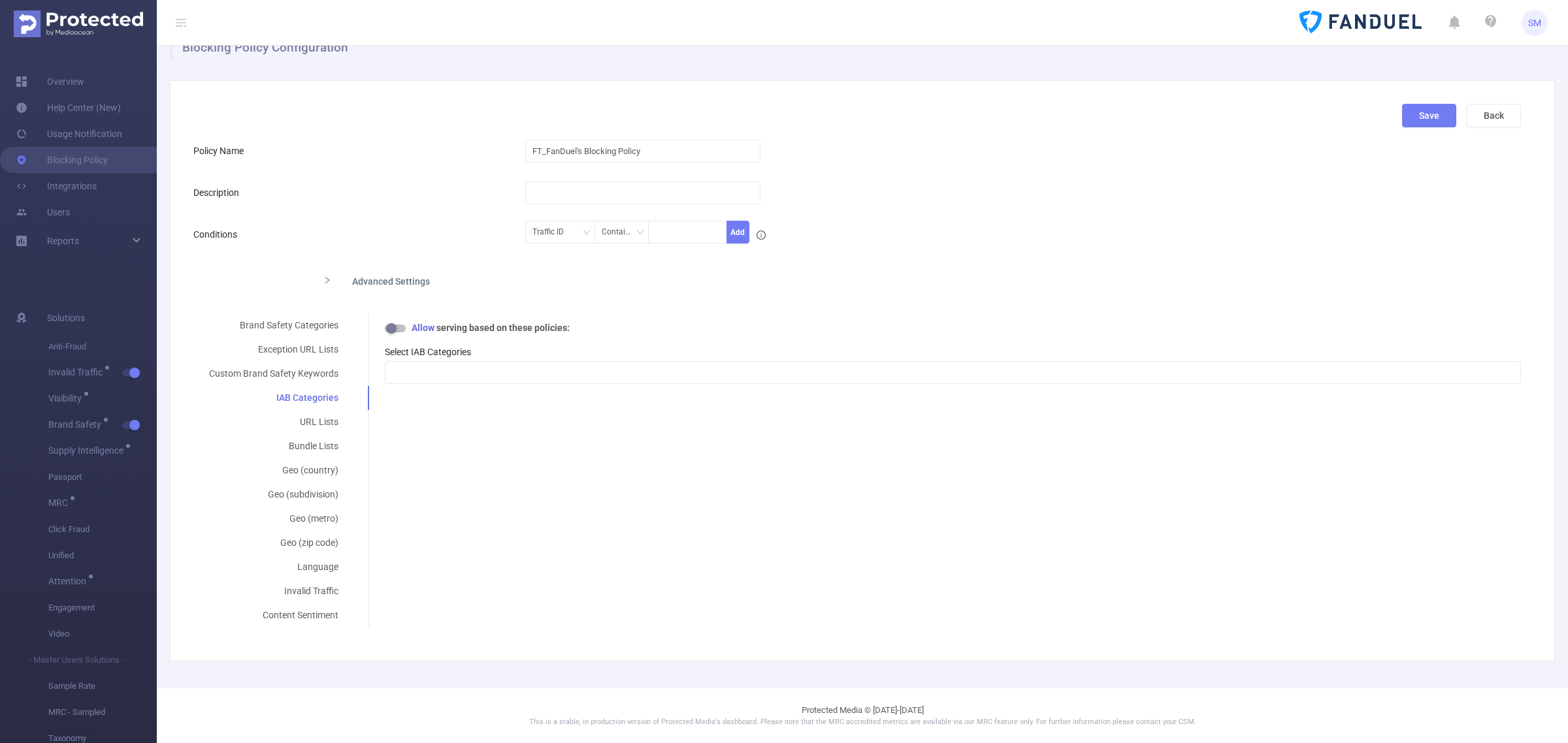
click at [475, 495] on div "Brand Safety Categories Exception URL Lists Custom Brand Safety Keywords IAB Ca…" at bounding box center [857, 470] width 1327 height 315
click at [492, 516] on div "Brand Safety Categories Exception URL Lists Custom Brand Safety Keywords IAB Ca…" at bounding box center [857, 470] width 1327 height 315
click at [463, 367] on div at bounding box center [953, 372] width 1122 height 22
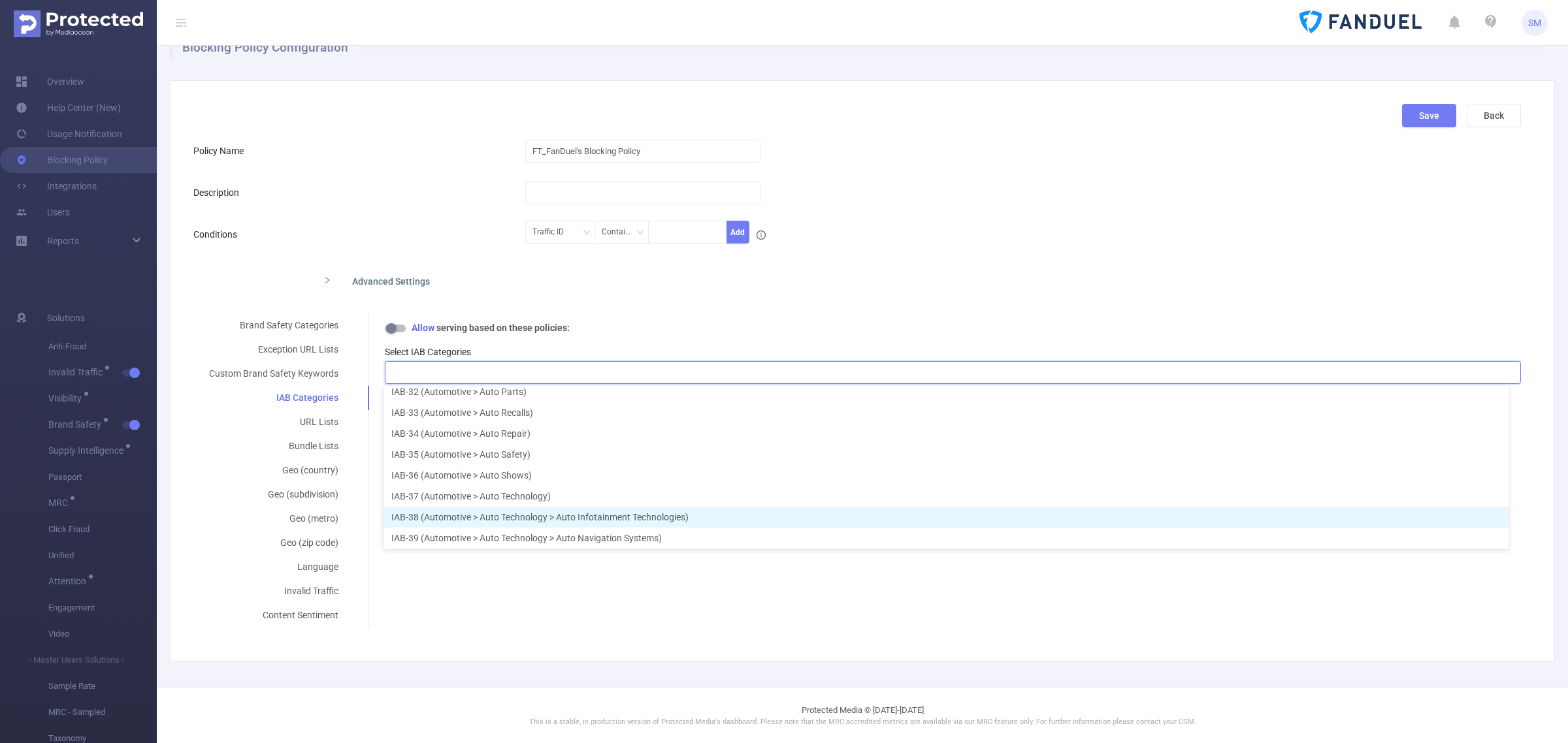
scroll to position [737, 0]
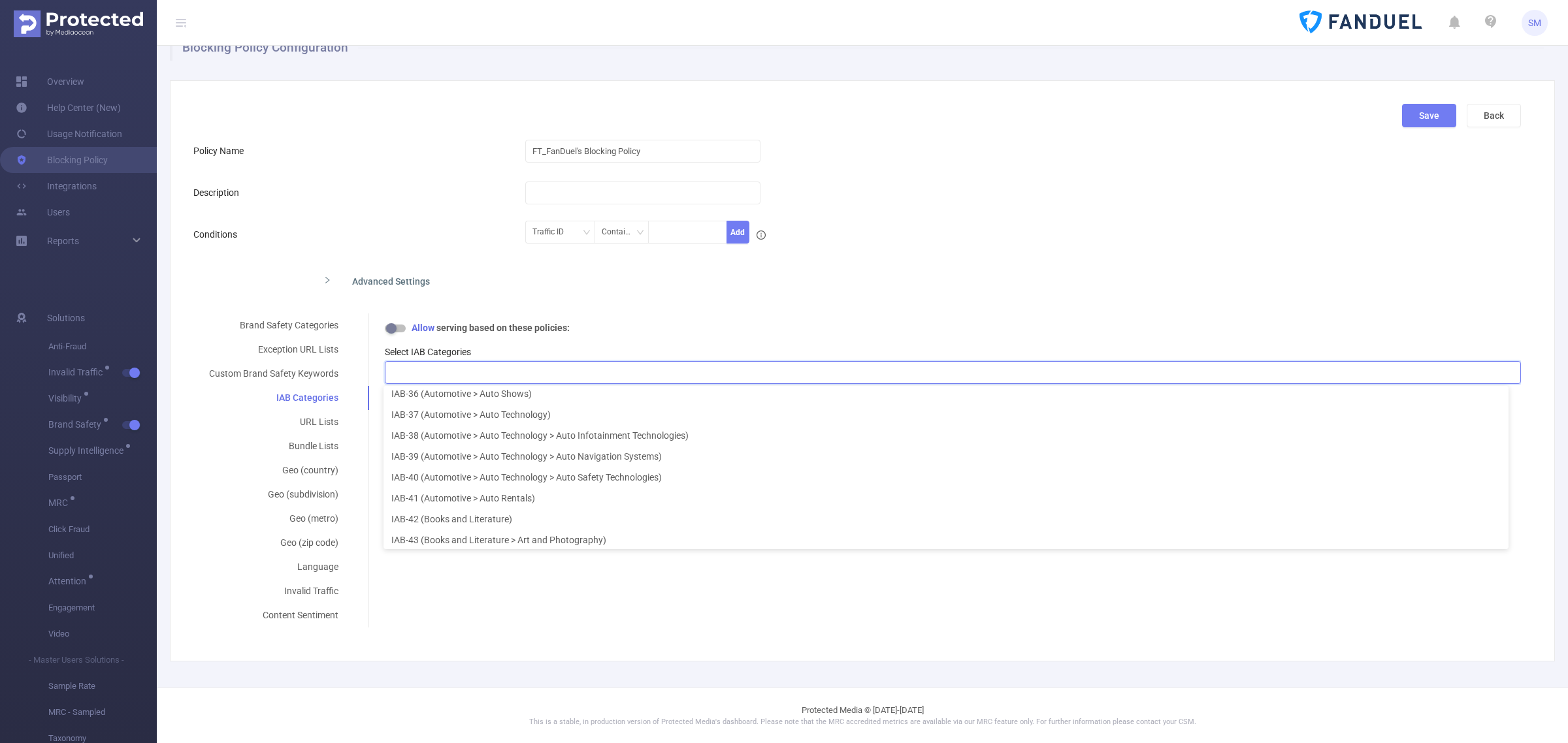
click at [666, 280] on div "Advanced Settings" at bounding box center [710, 280] width 796 height 27
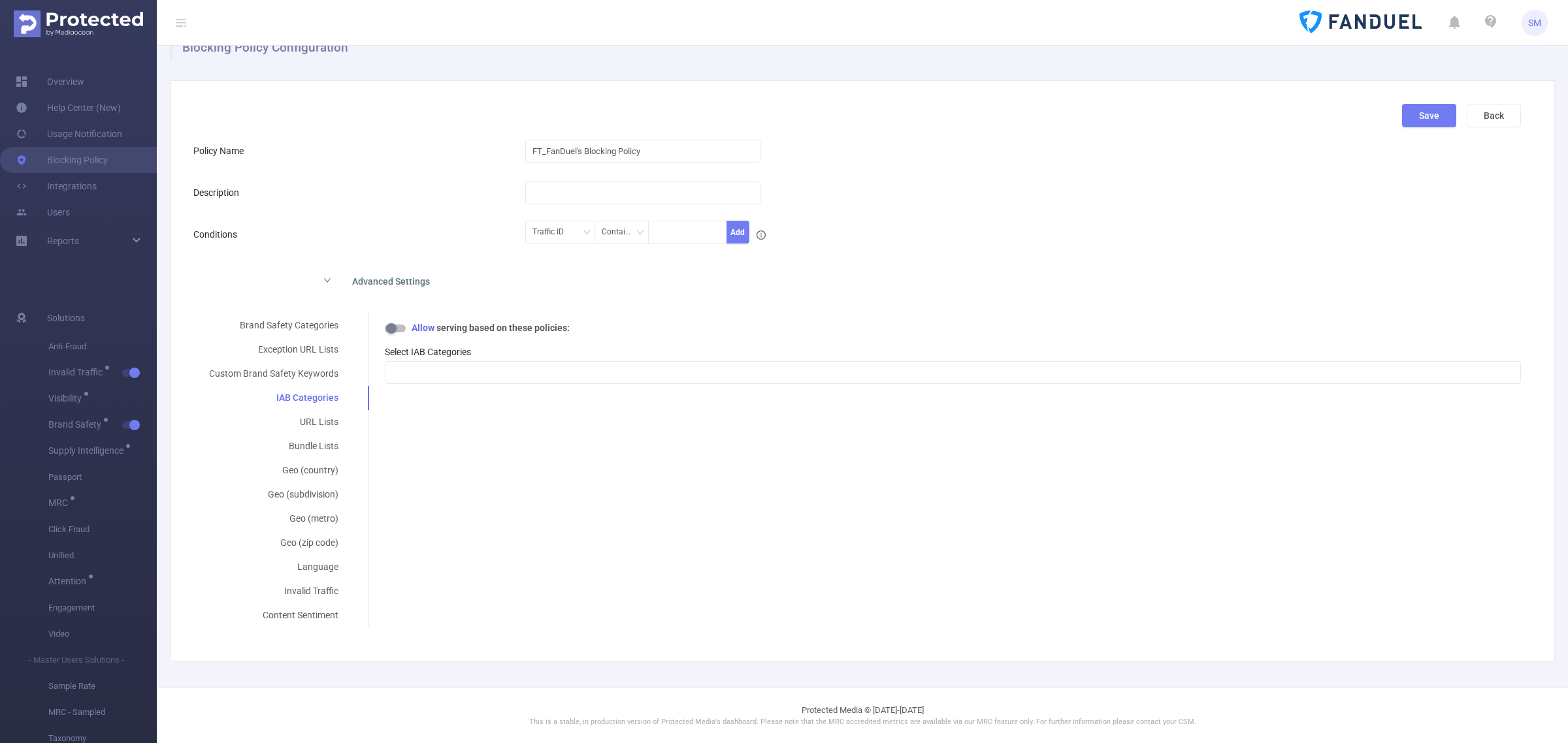
scroll to position [2, 0]
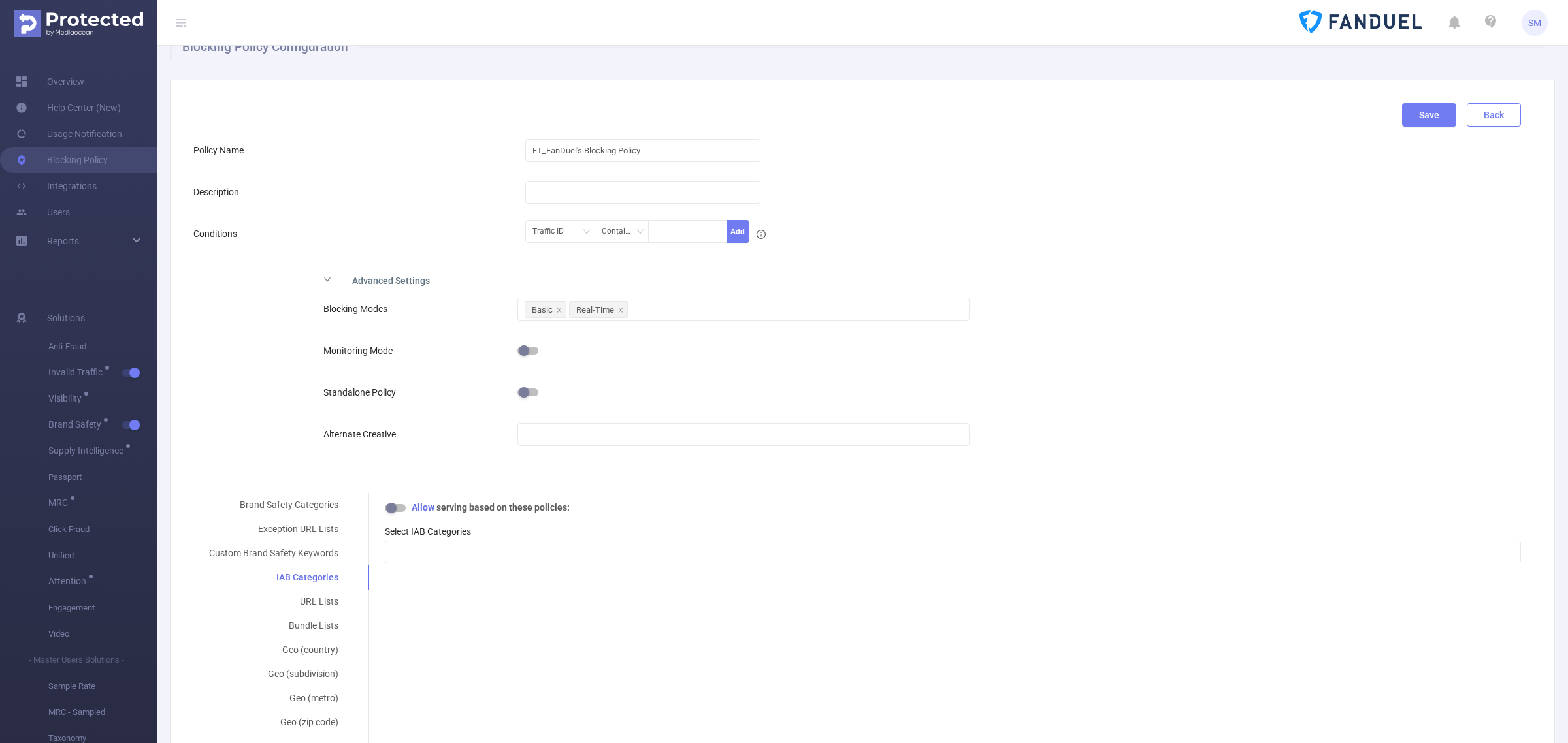
click at [1474, 113] on button "Back" at bounding box center [1494, 115] width 54 height 24
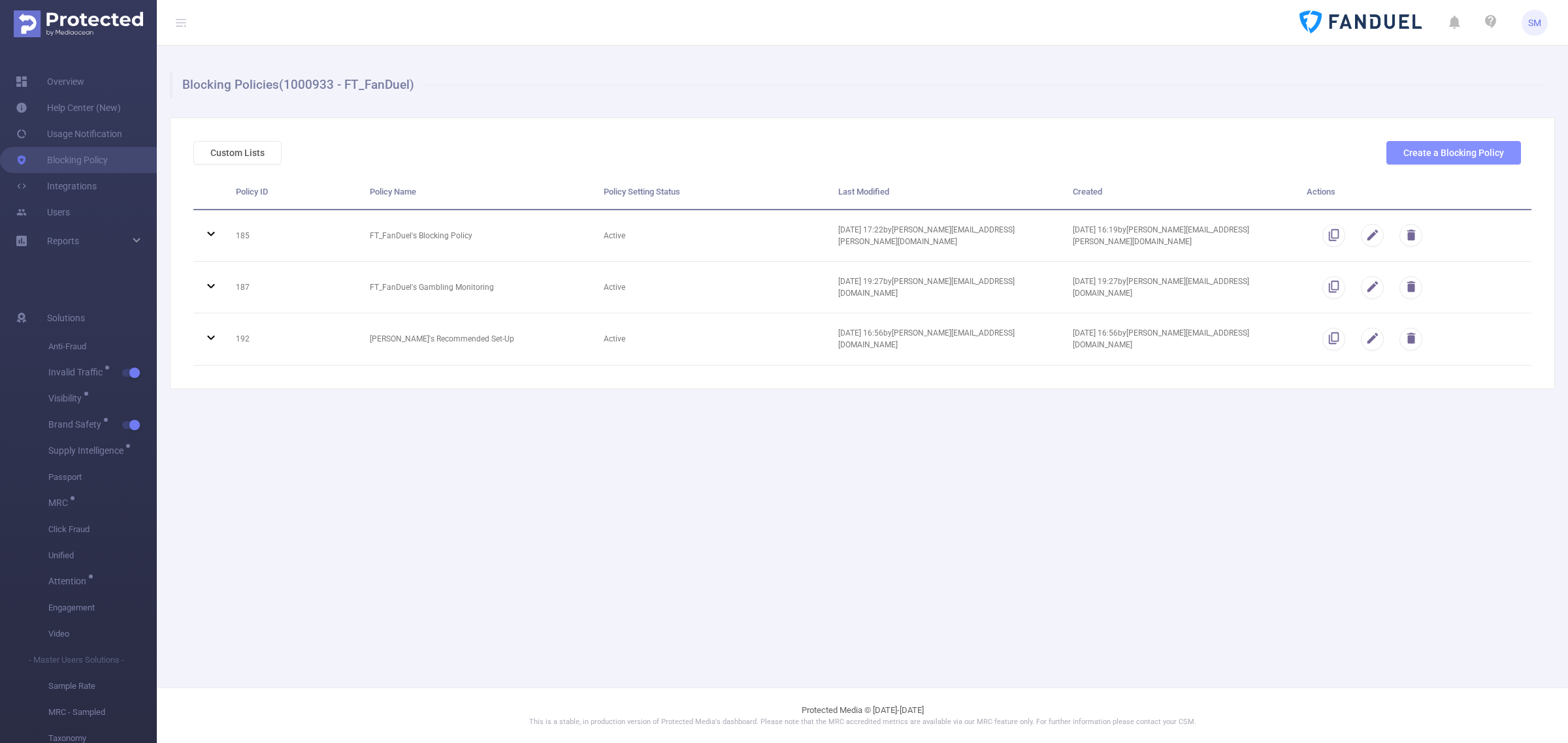
click at [1475, 147] on button "Create a Blocking Policy" at bounding box center [1453, 153] width 135 height 24
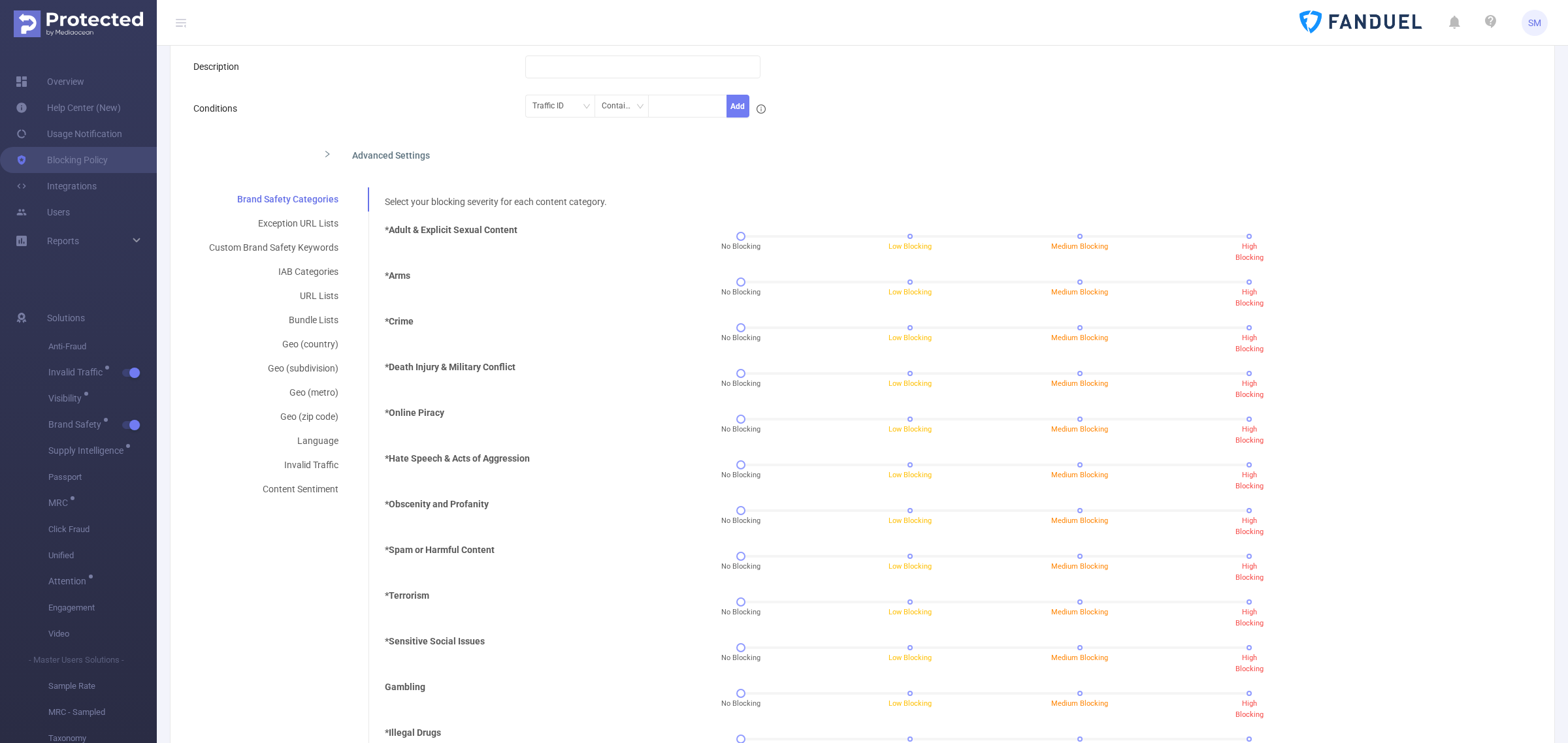
scroll to position [82, 0]
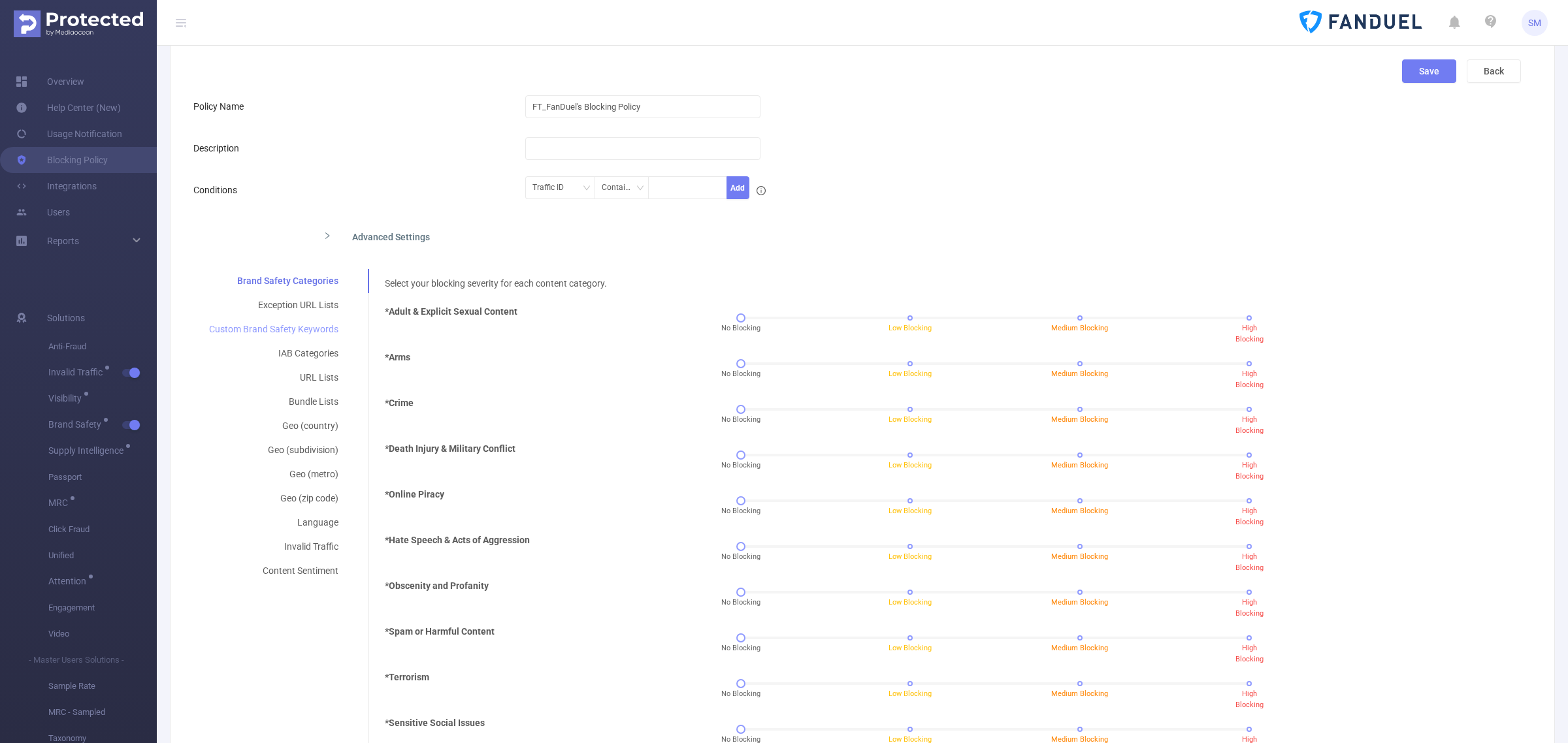
click at [291, 328] on div "Custom Brand Safety Keywords" at bounding box center [274, 330] width 161 height 24
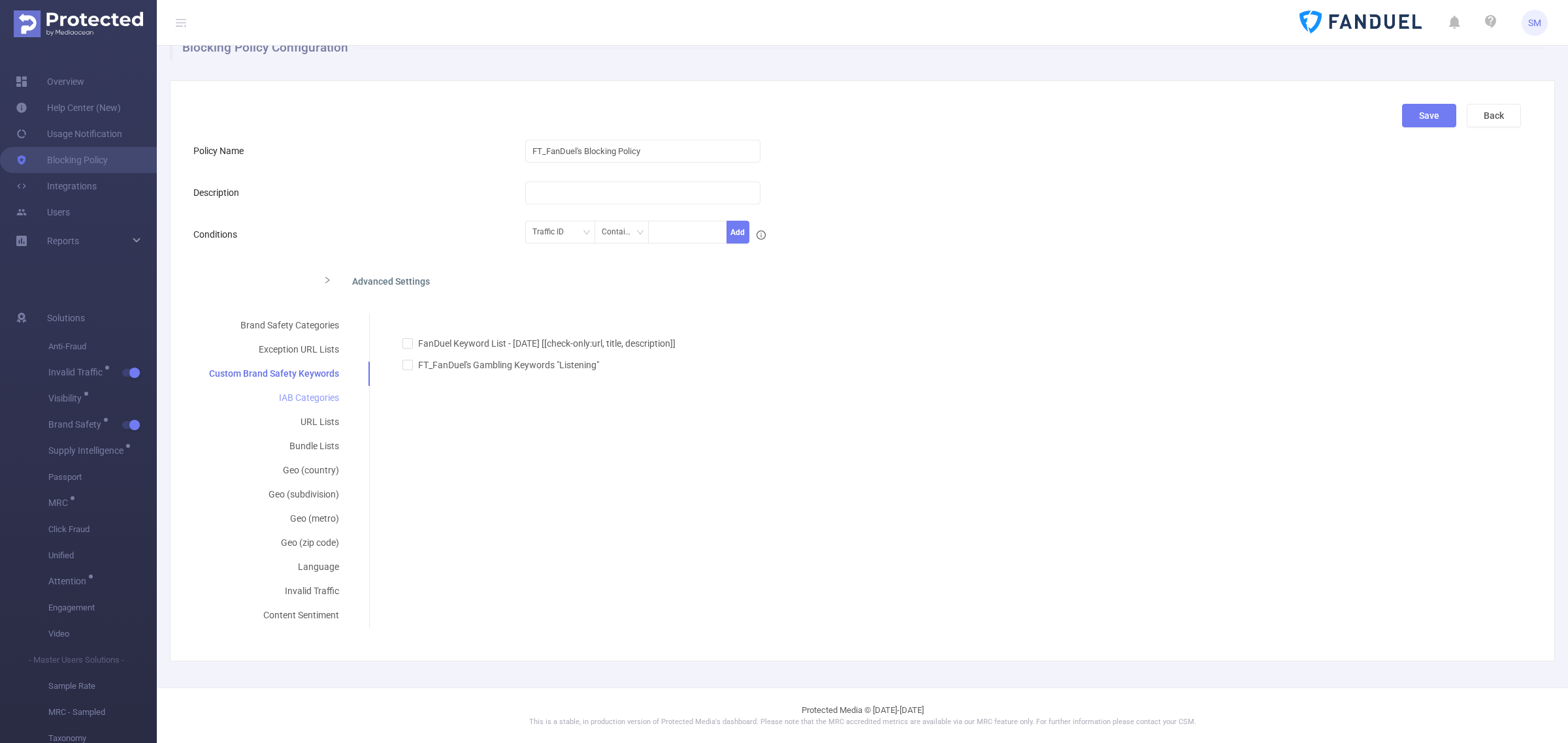
click at [309, 392] on div "IAB Categories" at bounding box center [275, 398] width 162 height 24
click at [651, 368] on div at bounding box center [953, 372] width 1122 height 22
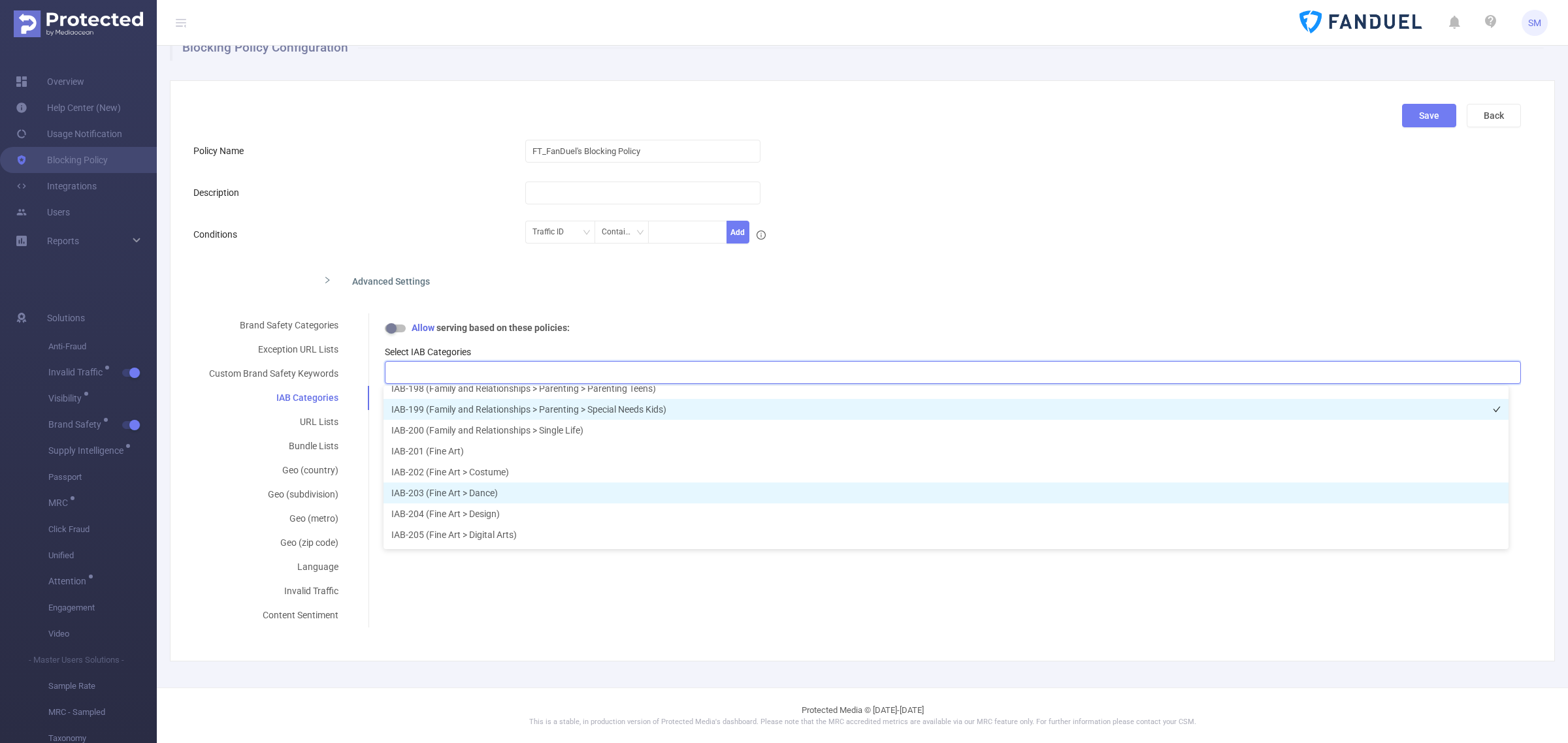
scroll to position [4002, 0]
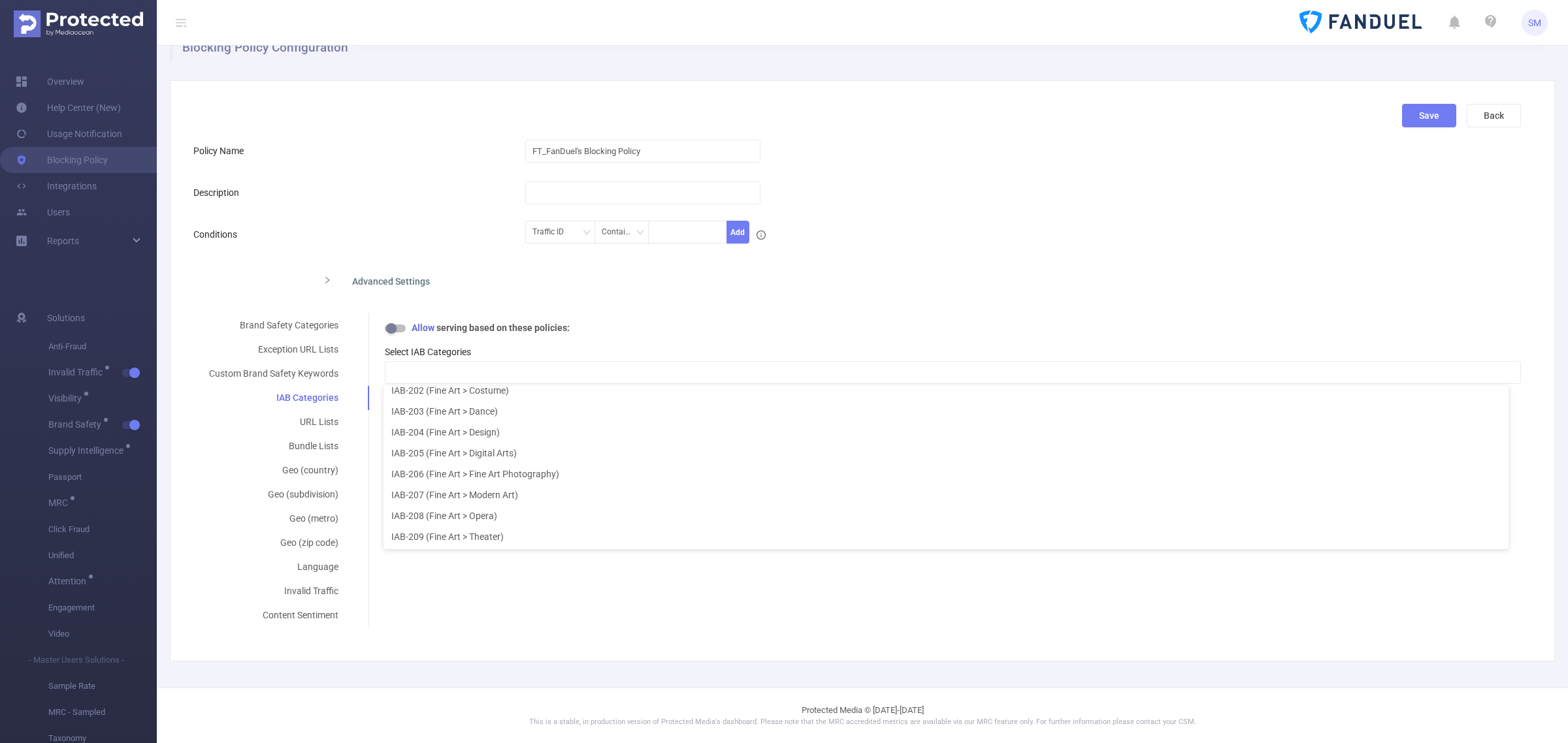
click at [605, 288] on div "Advanced Settings" at bounding box center [710, 280] width 796 height 27
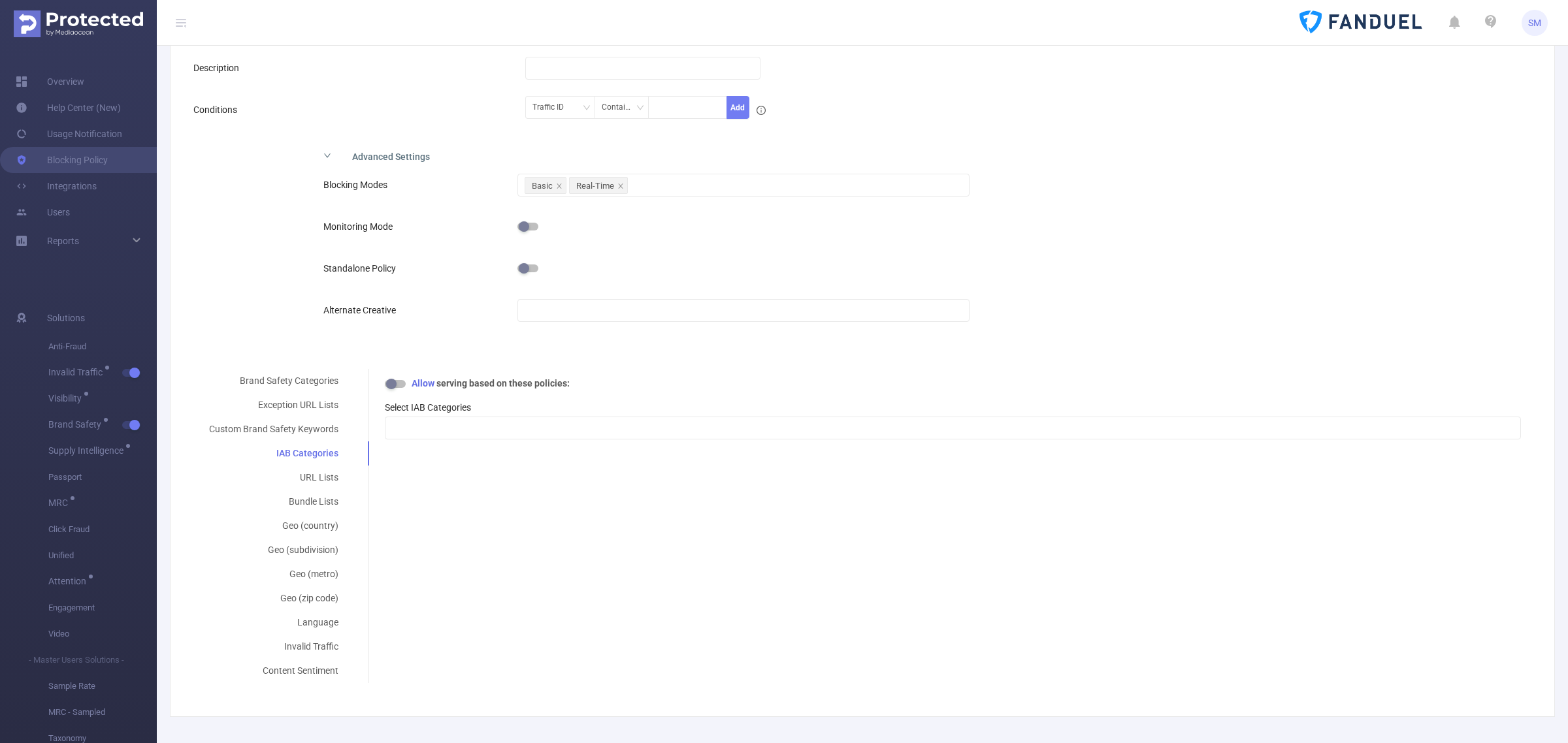
scroll to position [201, 0]
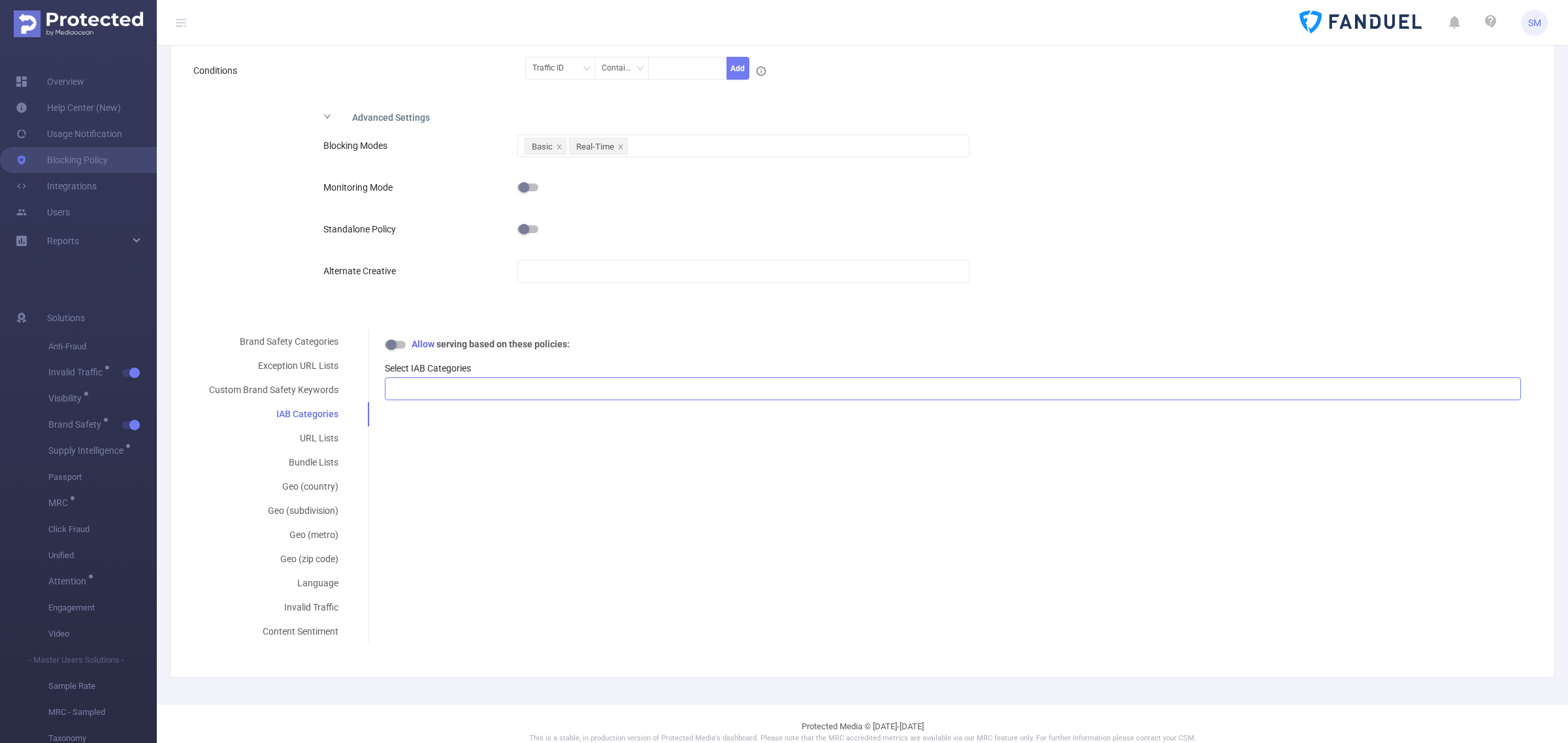
drag, startPoint x: 288, startPoint y: 410, endPoint x: 433, endPoint y: 393, distance: 146.0
click at [288, 409] on div "IAB Categories" at bounding box center [274, 414] width 161 height 24
click at [516, 382] on div at bounding box center [953, 389] width 1122 height 22
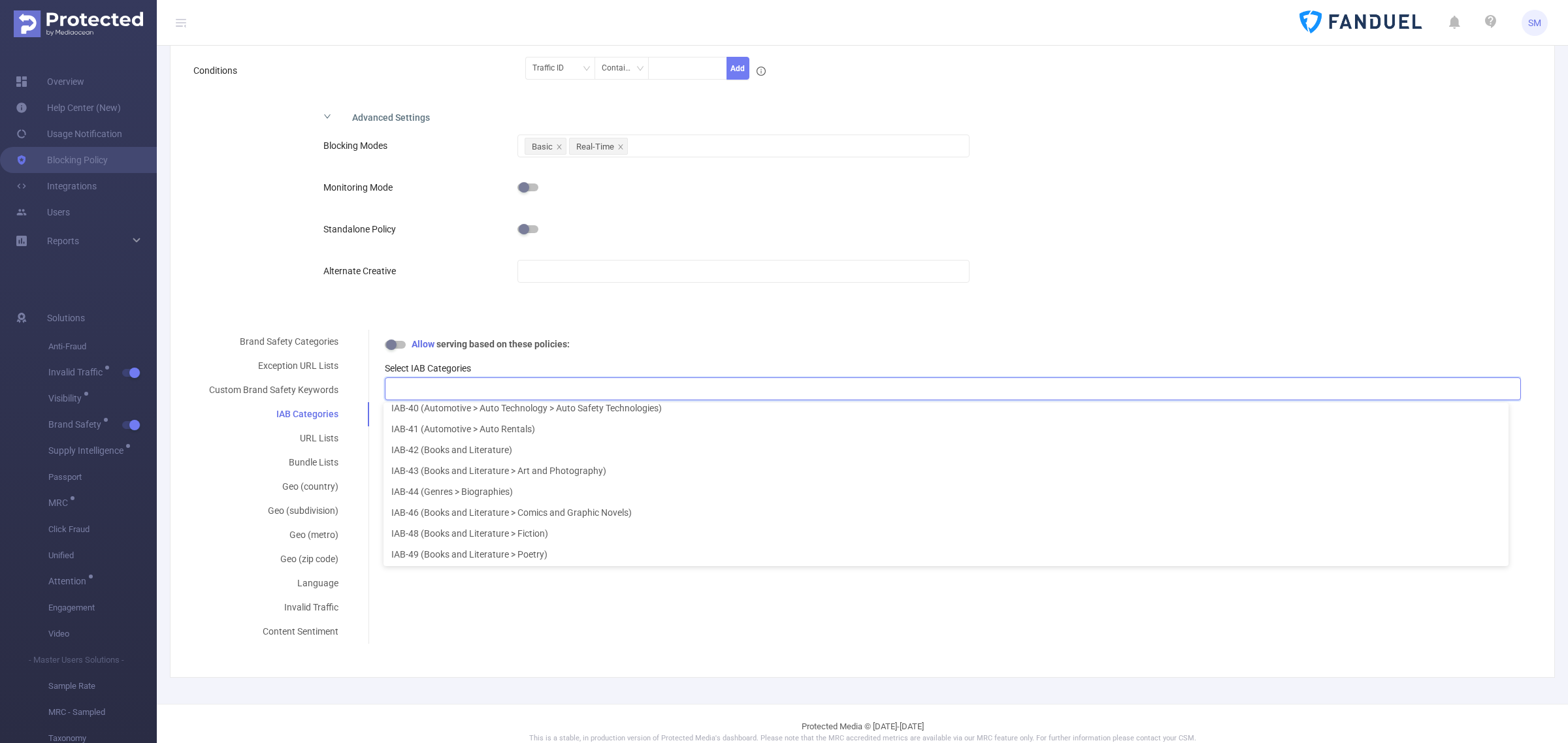
click at [539, 625] on div "Brand Safety Categories Exception URL Lists Custom Brand Safety Keywords IAB Ca…" at bounding box center [857, 486] width 1327 height 315
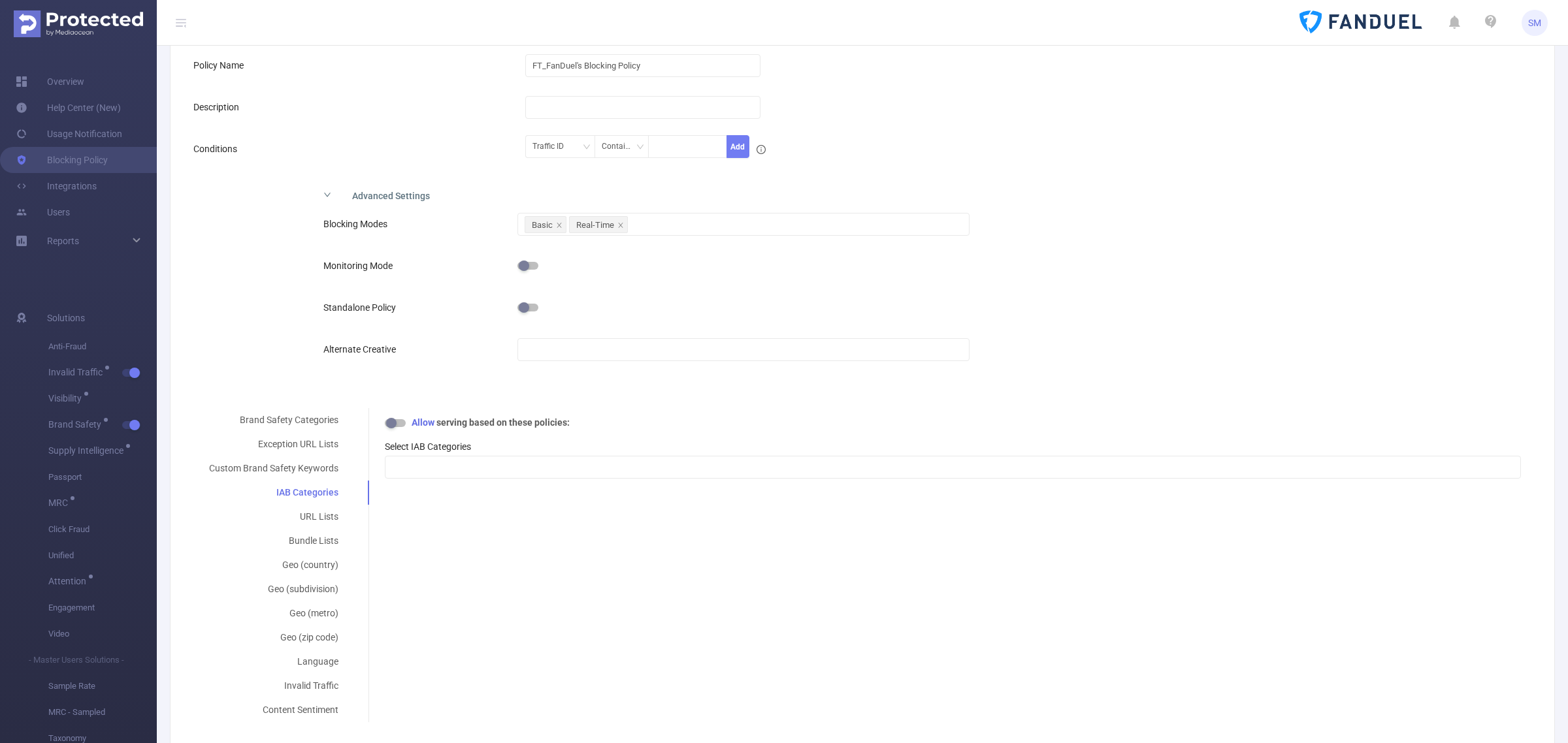
scroll to position [120, 0]
click at [528, 529] on div "Brand Safety Categories Exception URL Lists Custom Brand Safety Keywords IAB Ca…" at bounding box center [857, 568] width 1327 height 315
click at [516, 462] on div at bounding box center [953, 471] width 1122 height 22
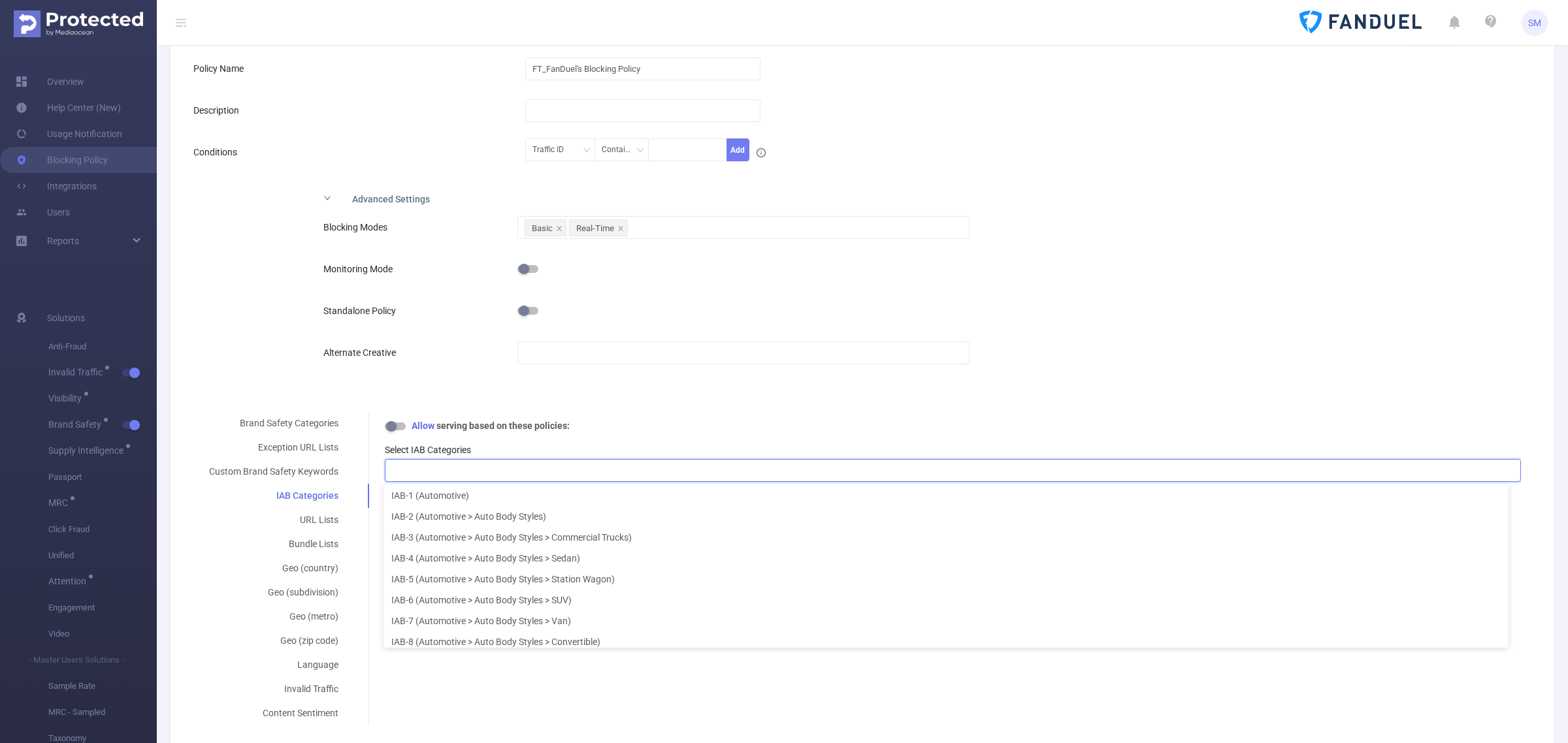
click at [223, 337] on div "Advanced Settings Blocking Modes Basic Real-Time Monitoring Mode Standalone Pol…" at bounding box center [857, 288] width 1327 height 208
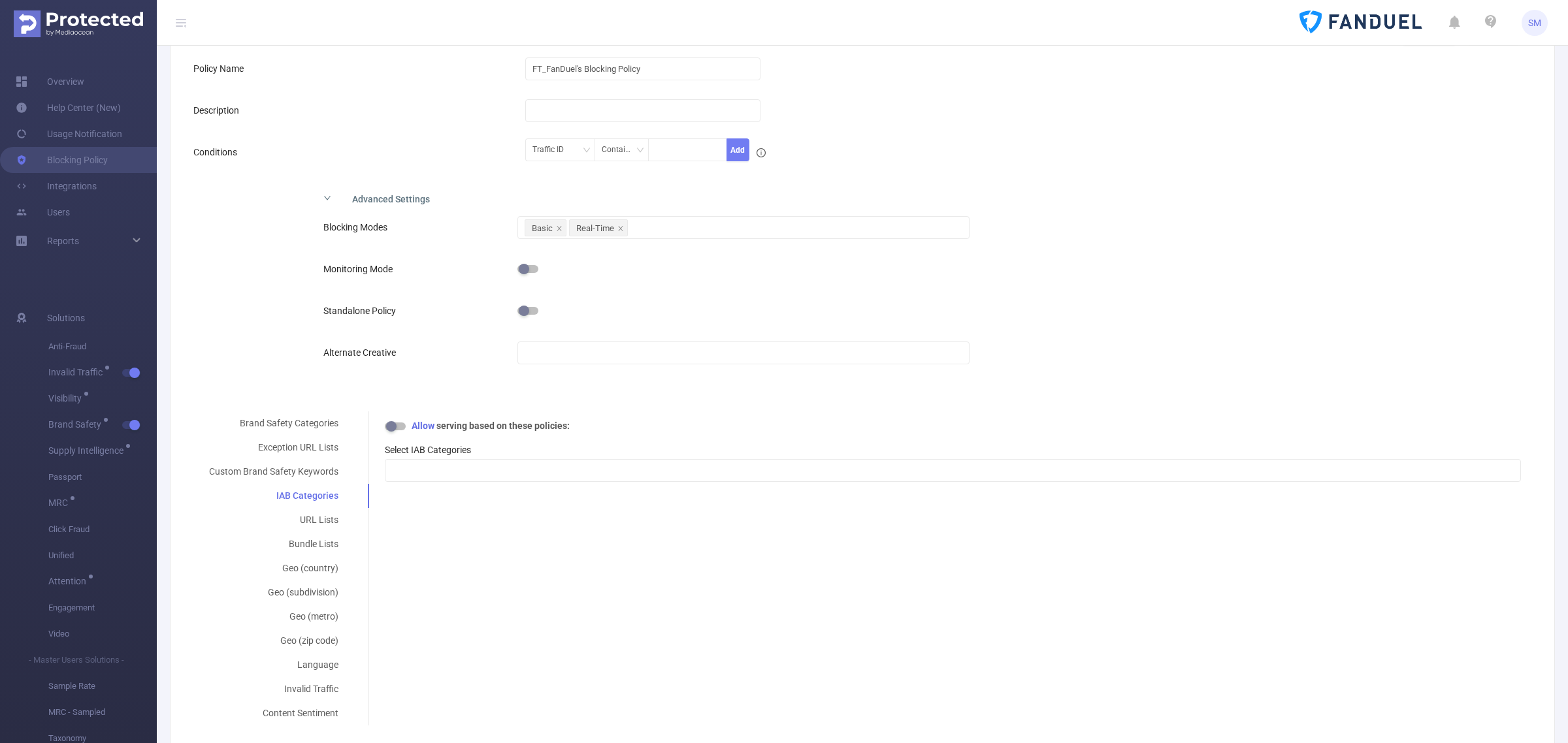
scroll to position [201, 0]
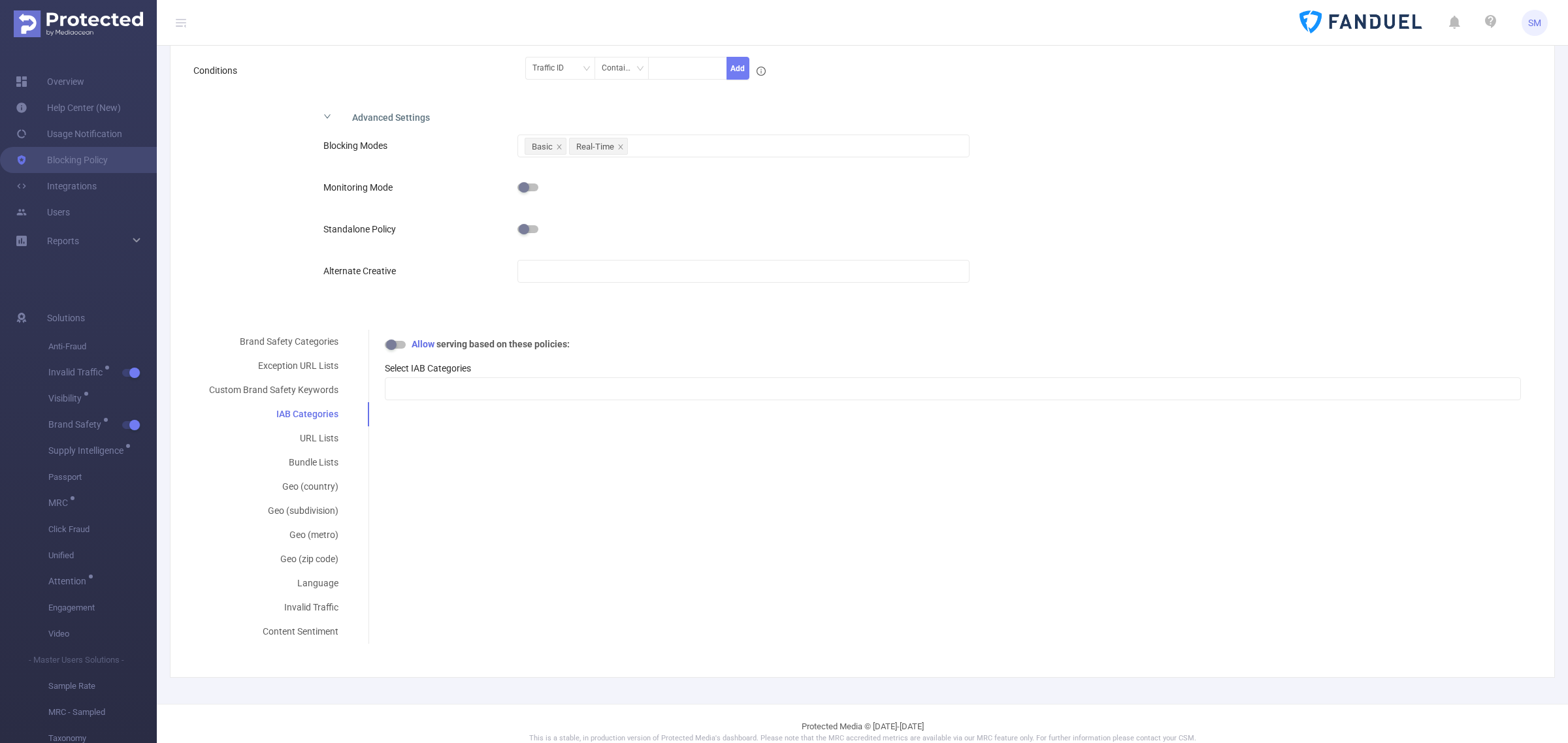
click at [494, 518] on div "Brand Safety Categories Exception URL Lists Custom Brand Safety Keywords IAB Ca…" at bounding box center [857, 486] width 1327 height 315
click at [306, 630] on div "Content Sentiment" at bounding box center [274, 632] width 161 height 24
click at [658, 566] on div "Brand Safety Categories Exception URL Lists Custom Brand Safety Keywords IAB Ca…" at bounding box center [857, 486] width 1327 height 315
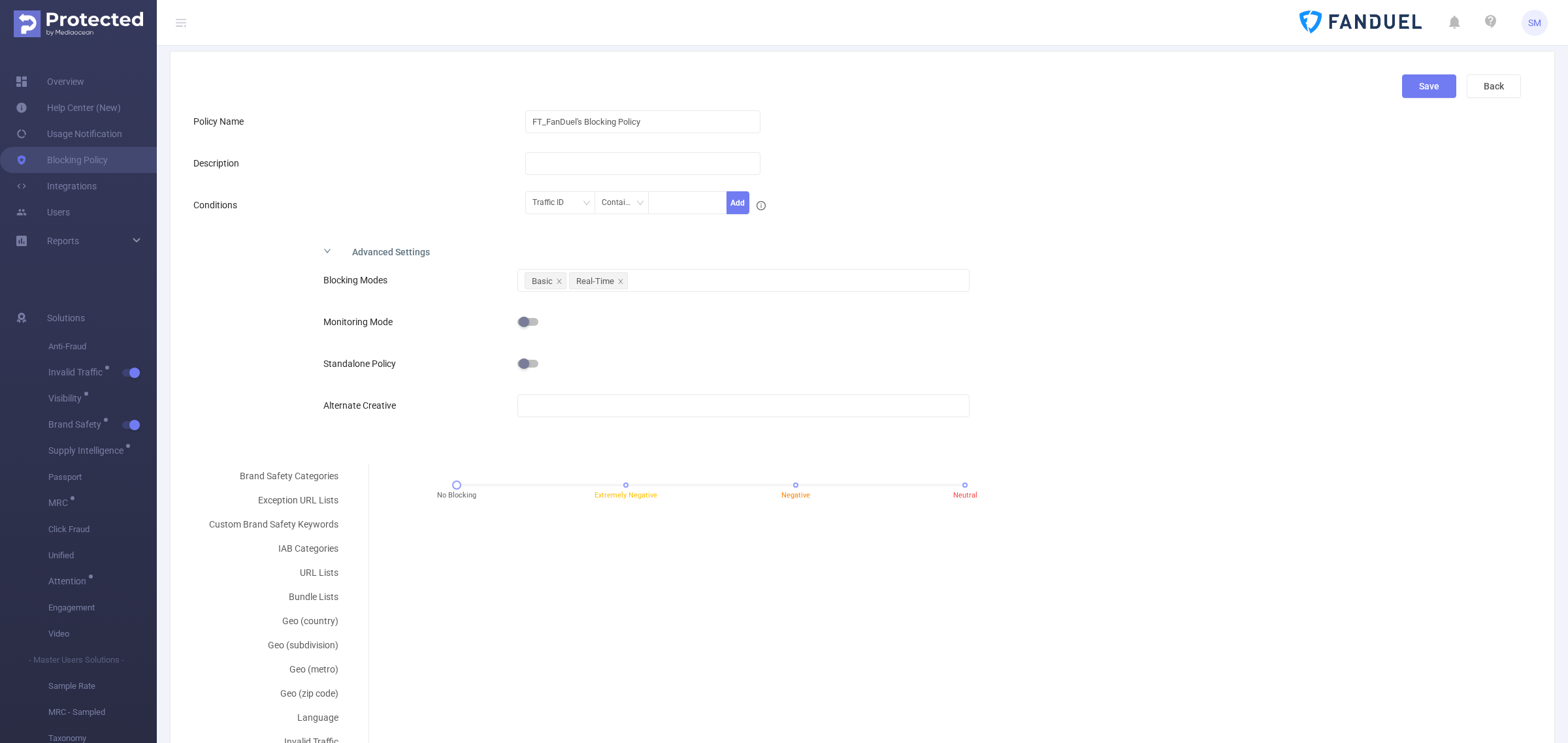
scroll to position [38, 0]
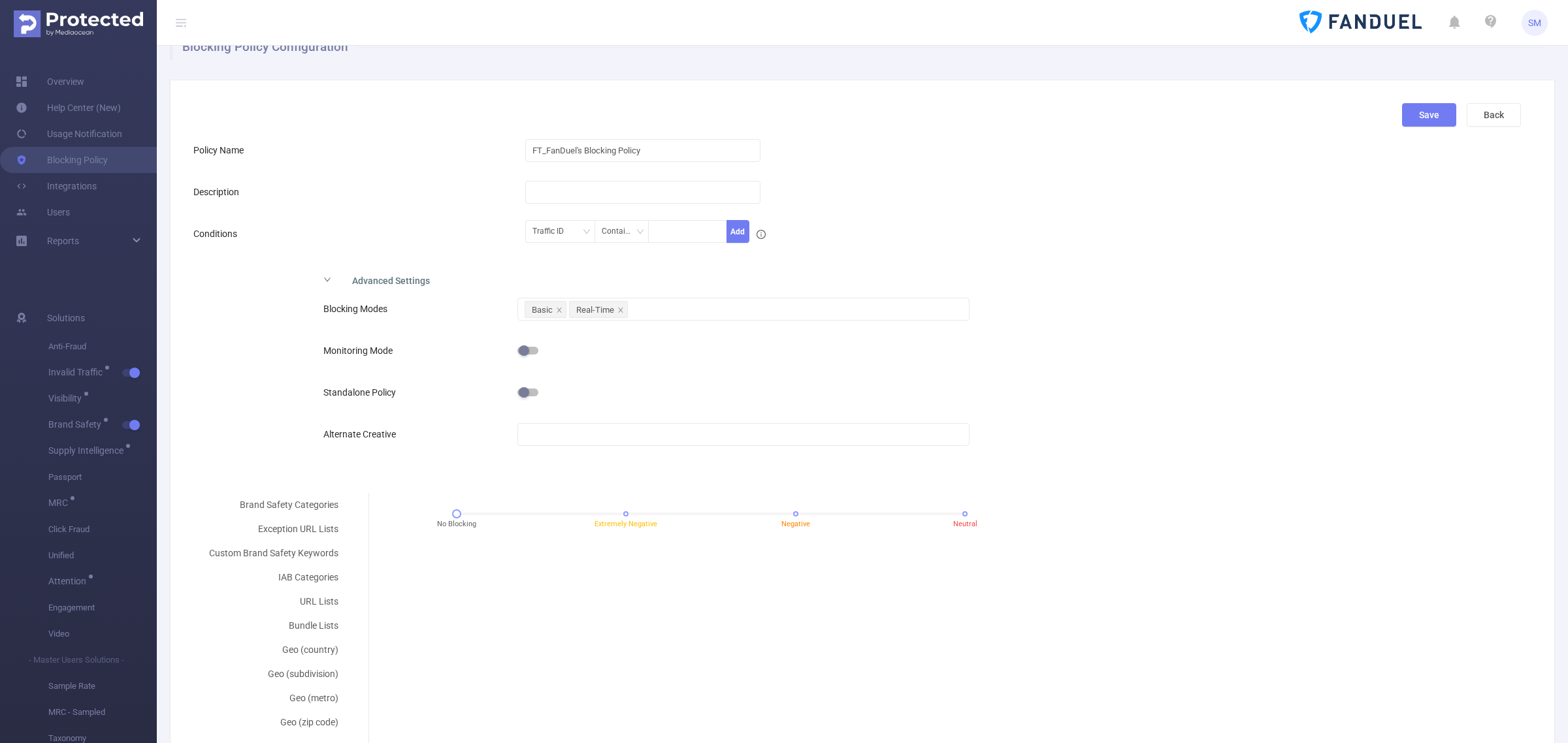
click at [1229, 596] on div "Brand Safety Categories Exception URL Lists Custom Brand Safety Keywords IAB Ca…" at bounding box center [857, 650] width 1327 height 315
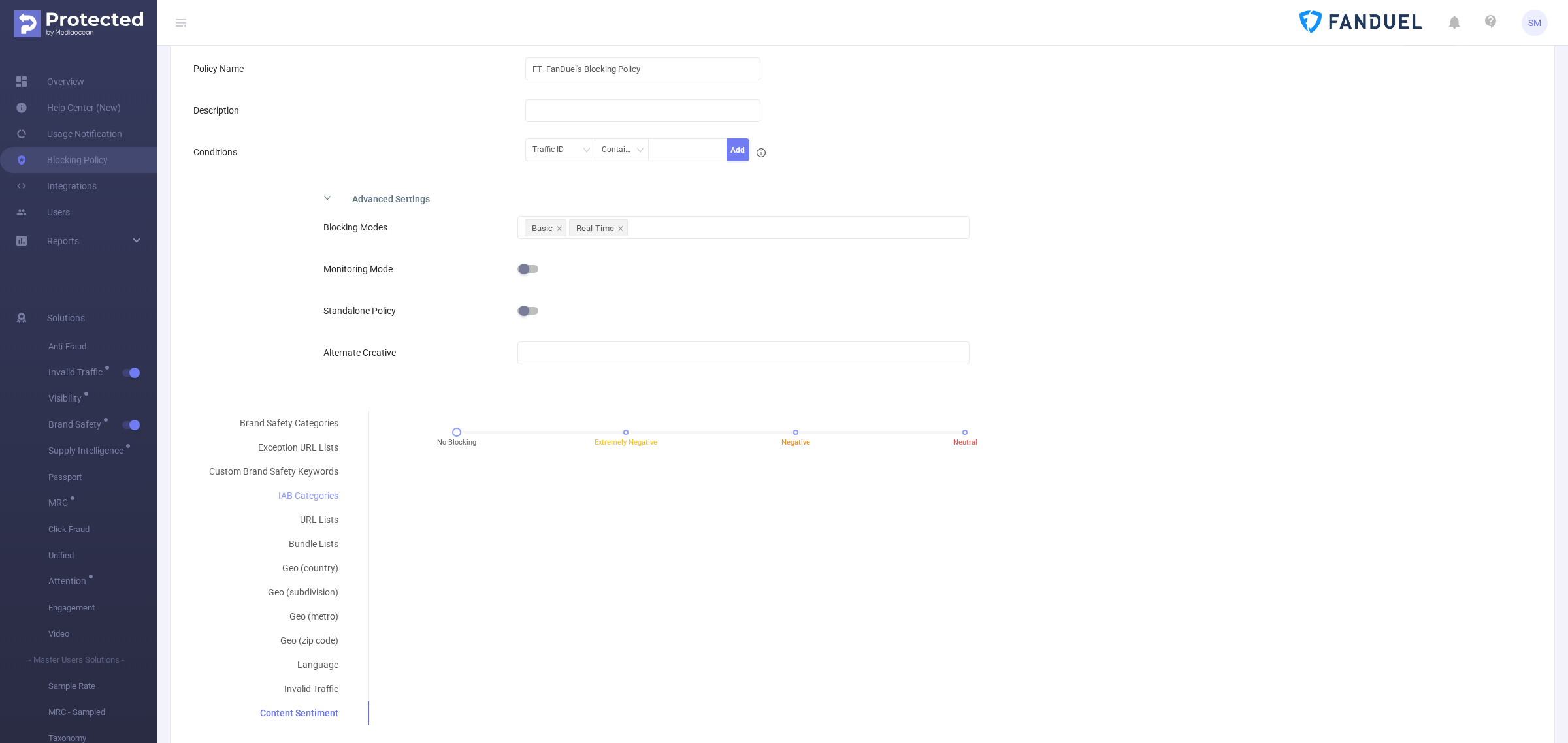
click at [318, 492] on div "IAB Categories" at bounding box center [274, 496] width 161 height 24
click at [433, 477] on div at bounding box center [953, 471] width 1122 height 22
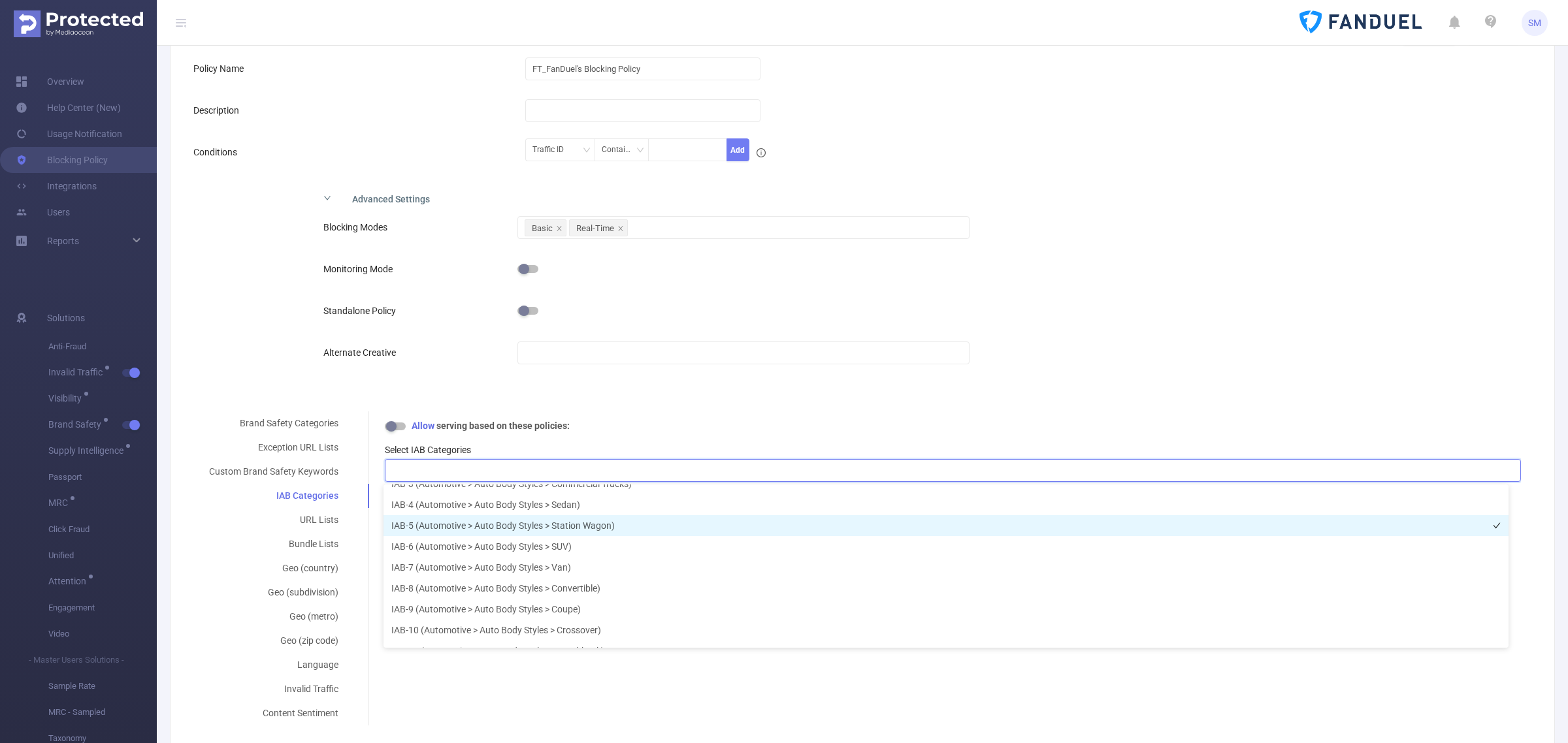
scroll to position [84, 0]
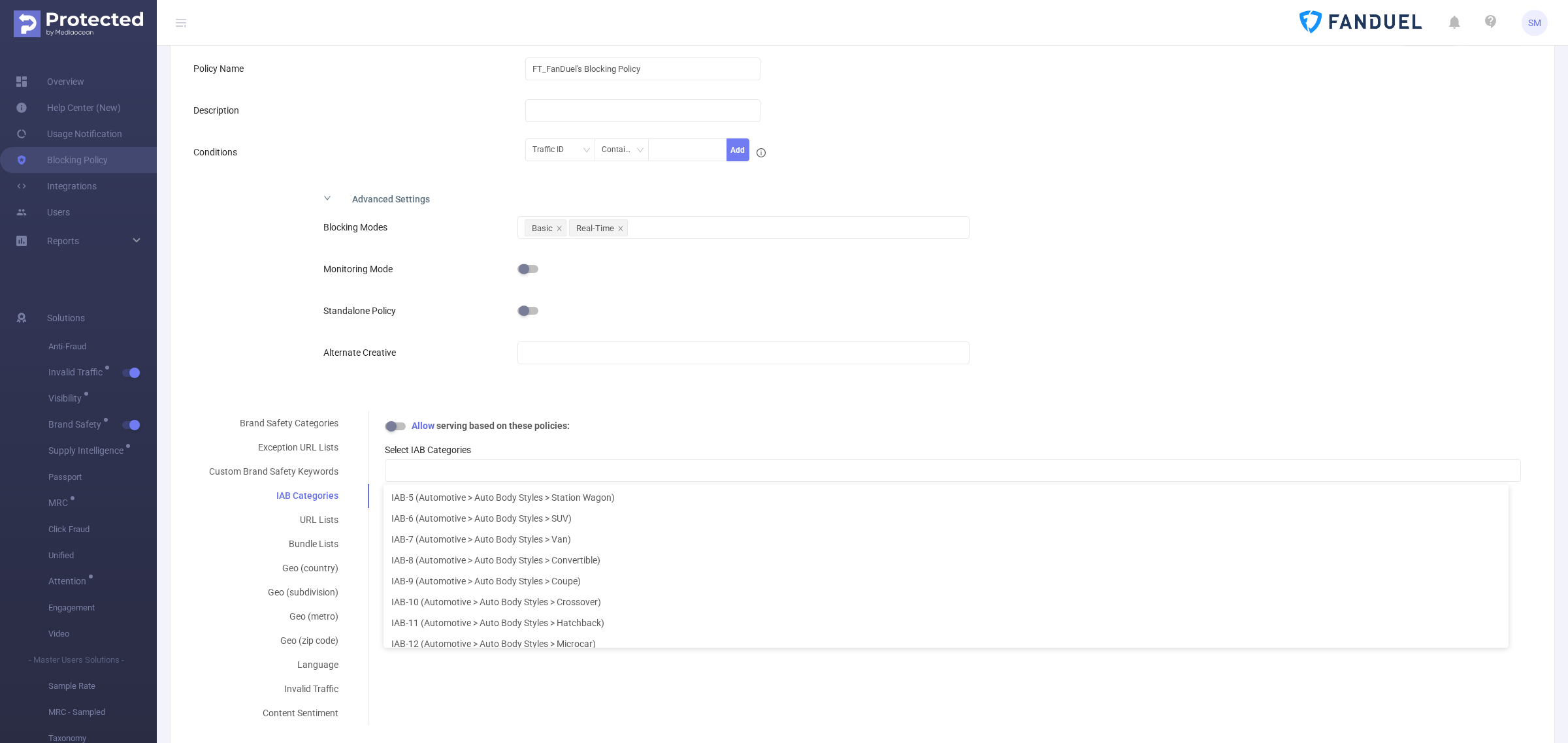
click at [694, 398] on form "Policy Name FT_FanDuel's Blocking Policy Description Conditions Traffic ID Cont…" at bounding box center [857, 390] width 1327 height 670
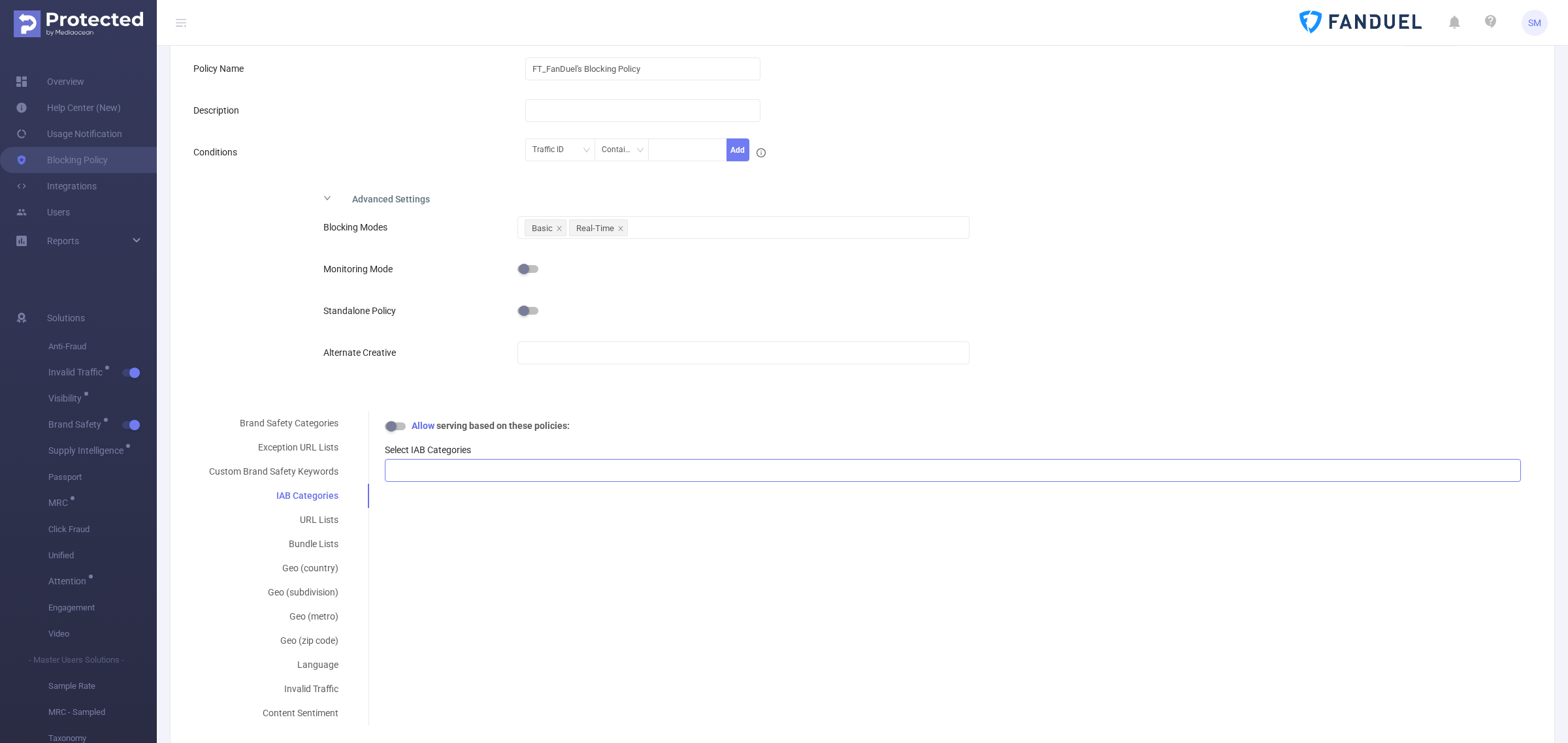
click at [498, 474] on div at bounding box center [953, 471] width 1122 height 22
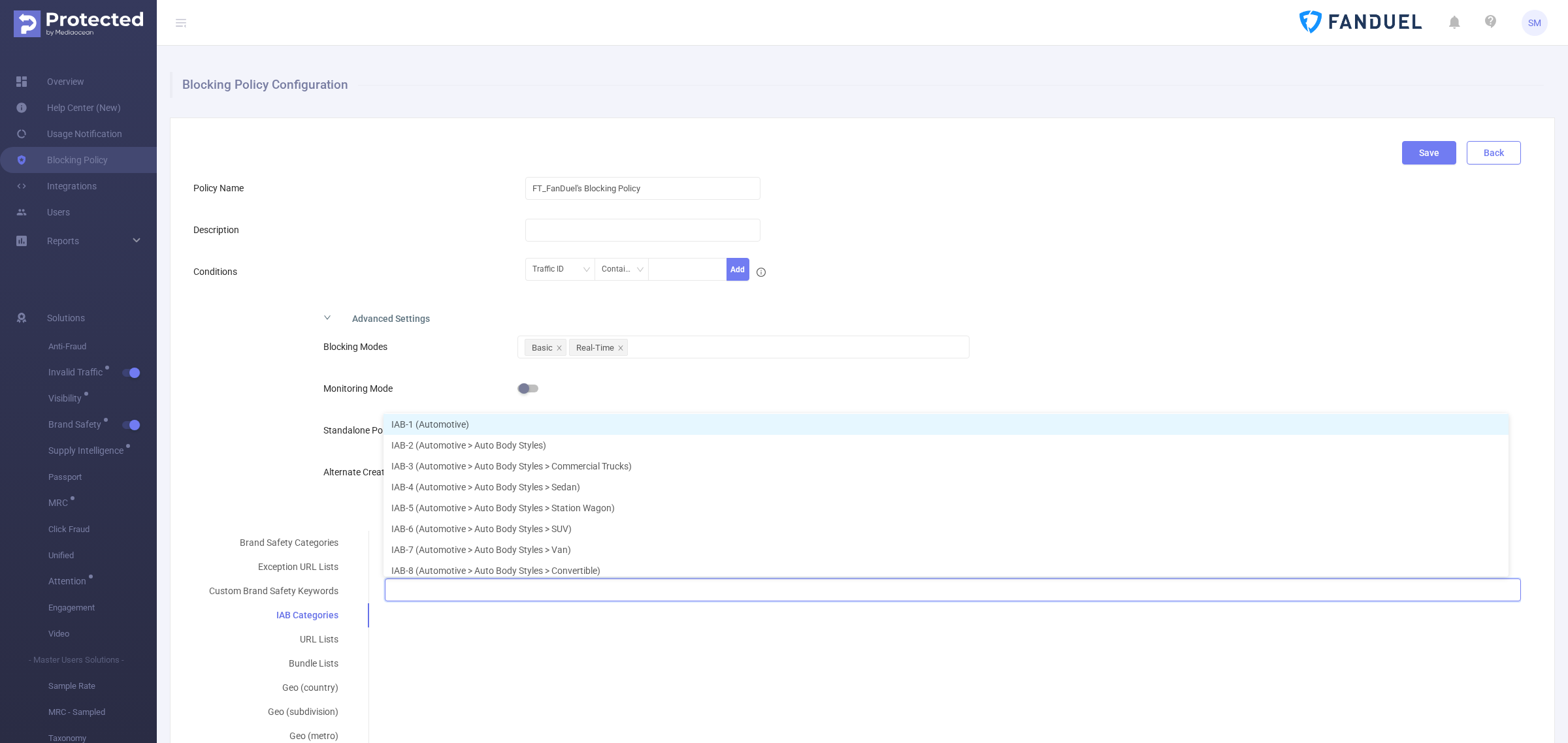
click at [1471, 164] on button "Back" at bounding box center [1494, 153] width 54 height 24
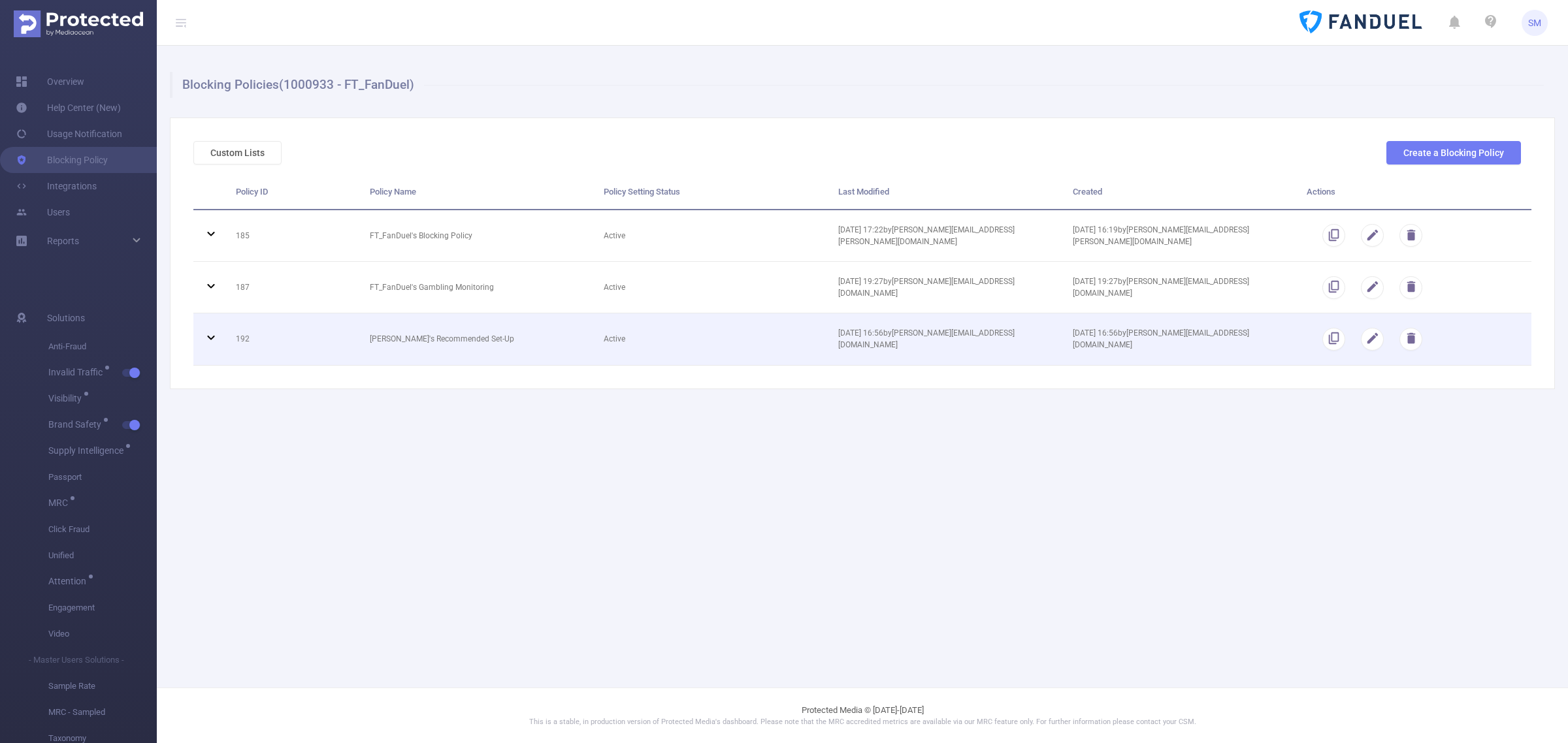
click at [209, 340] on icon at bounding box center [211, 338] width 16 height 16
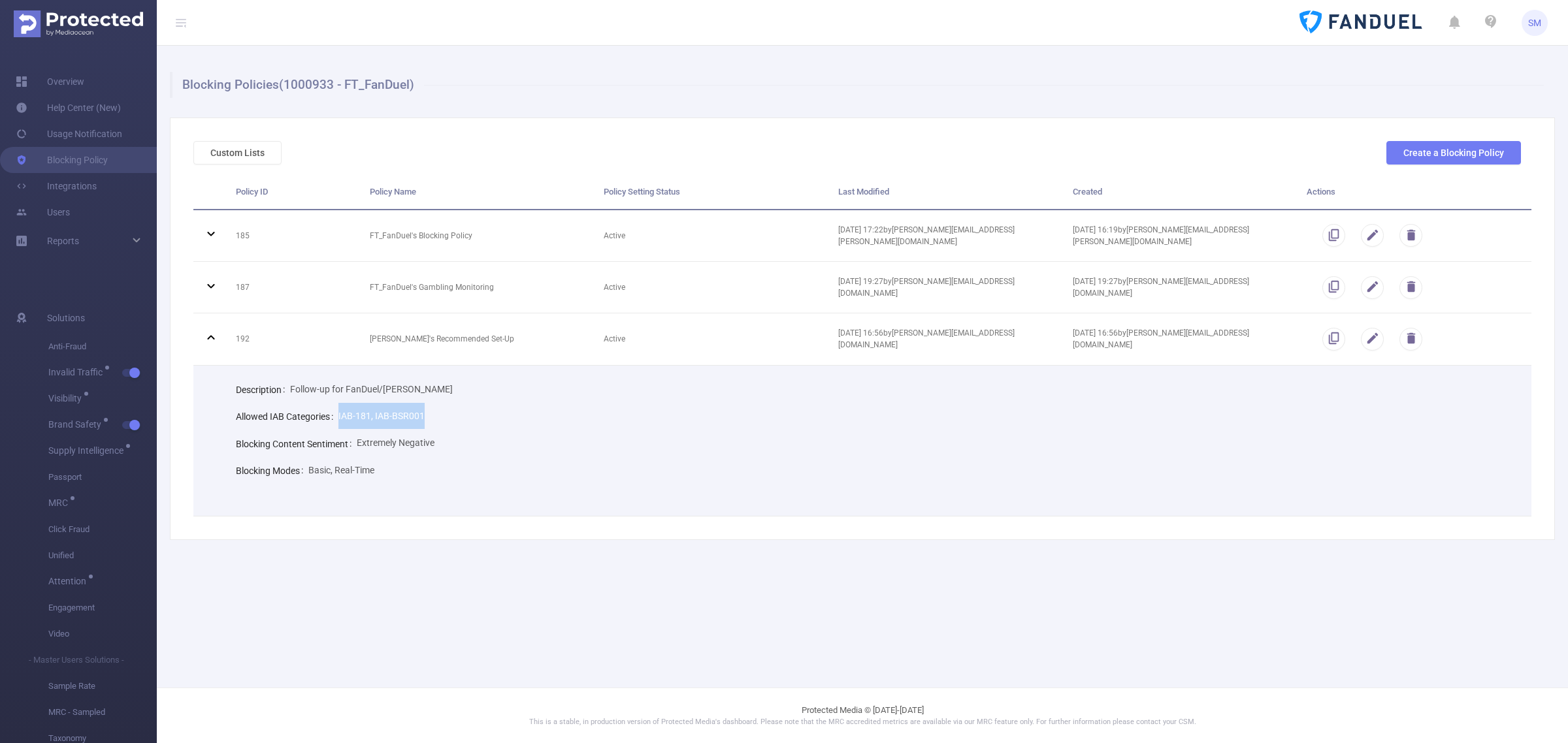
drag, startPoint x: 341, startPoint y: 420, endPoint x: 433, endPoint y: 420, distance: 92.0
click at [433, 420] on div "Allowed IAB Categories IAB-181, IAB-BSR001" at bounding box center [873, 416] width 1275 height 27
click at [533, 438] on div "Blocking Content Sentiment Extremely Negative" at bounding box center [873, 442] width 1275 height 27
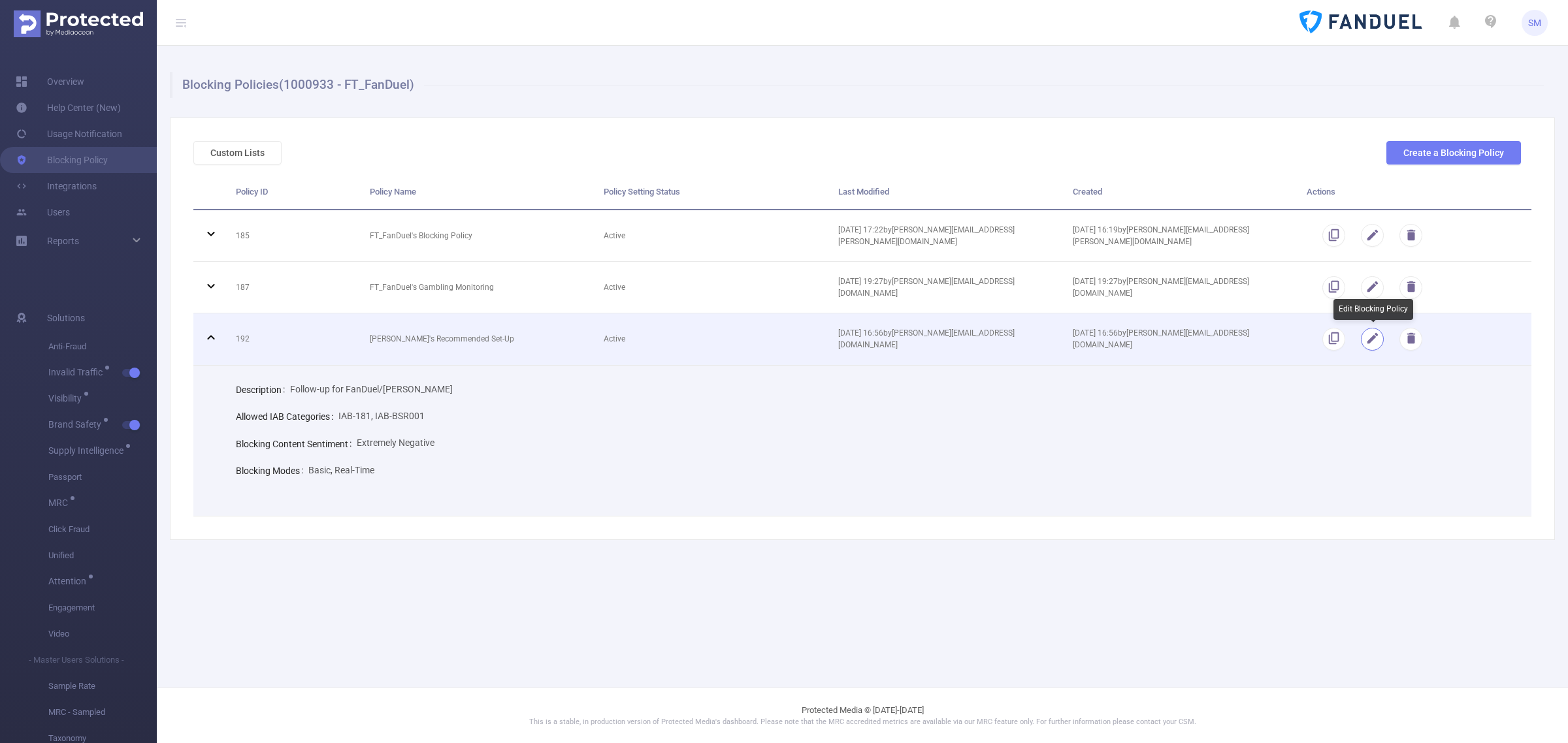
click at [1374, 343] on button "button" at bounding box center [1372, 339] width 23 height 23
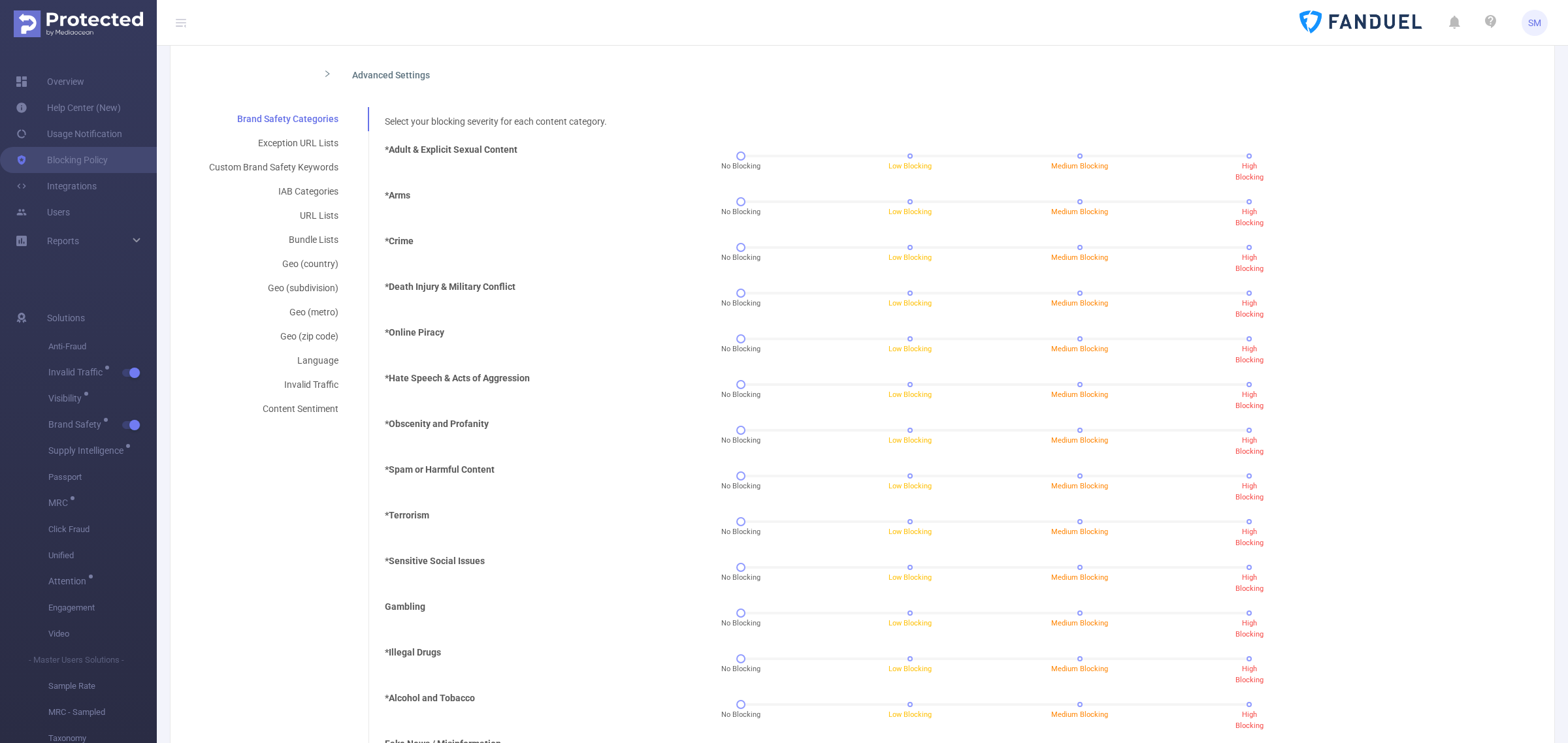
scroll to position [245, 0]
click at [323, 167] on div "Custom Brand Safety Keywords" at bounding box center [274, 166] width 161 height 24
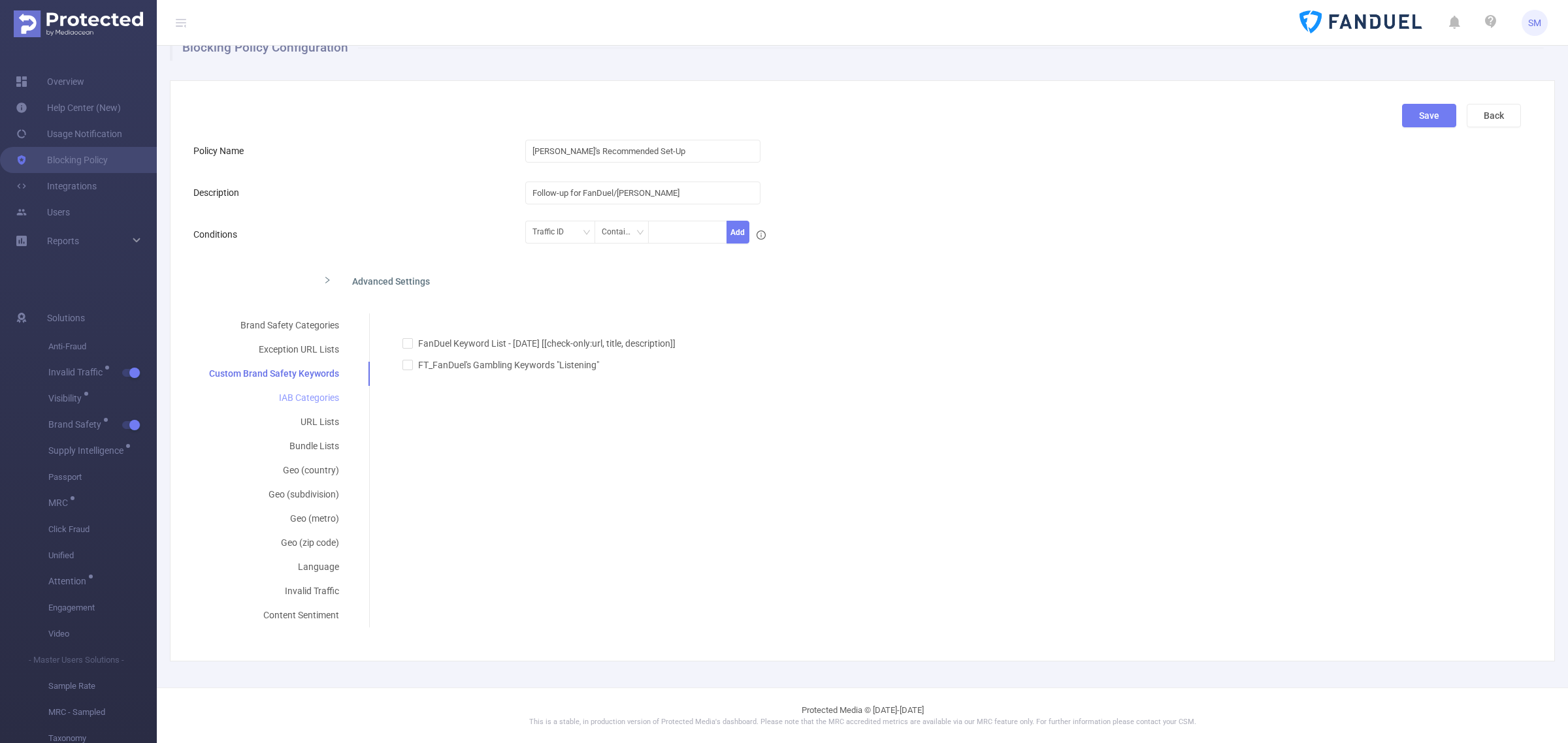
click at [309, 395] on div "IAB Categories" at bounding box center [275, 398] width 162 height 24
click at [599, 373] on div "IAB-BSR001" at bounding box center [605, 373] width 45 height 17
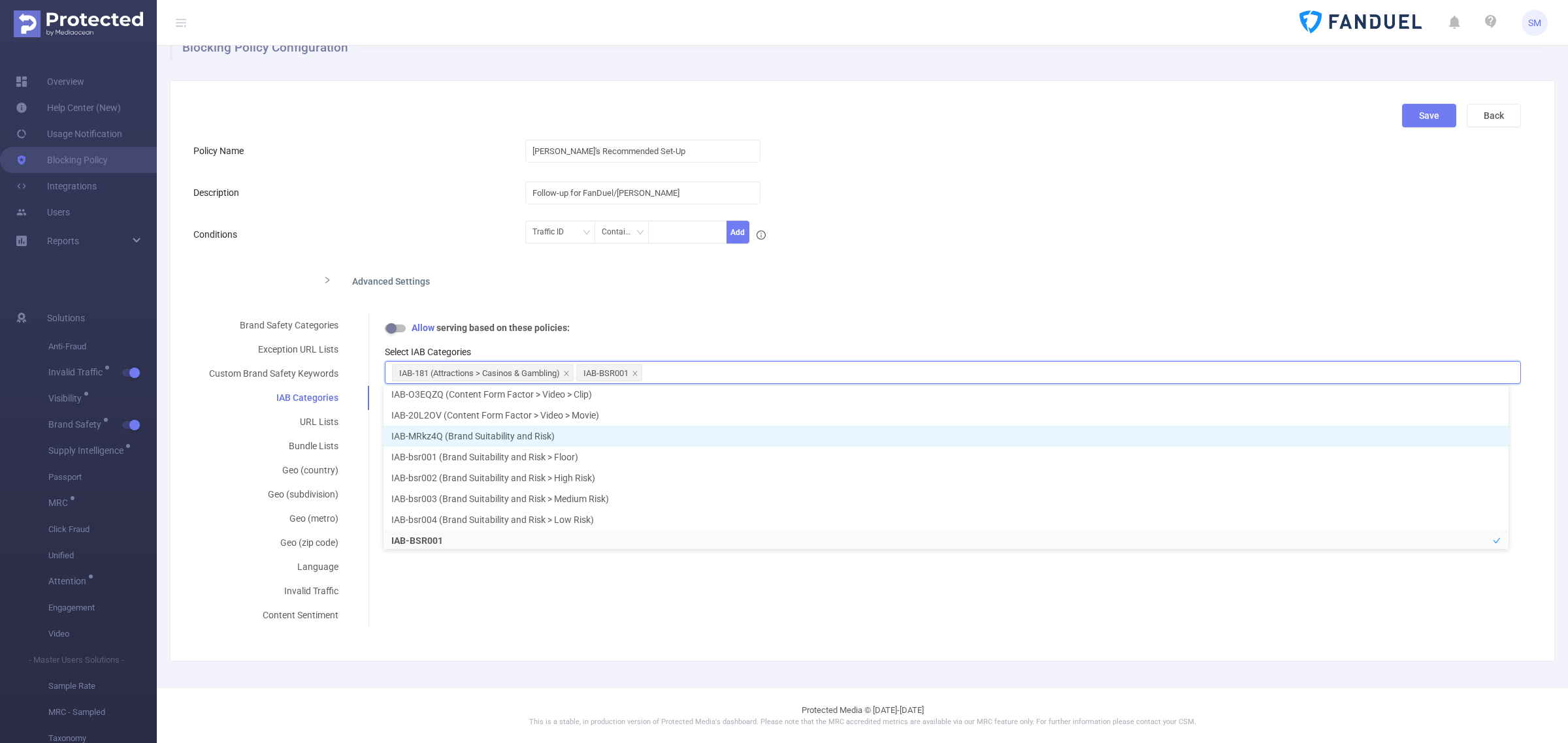
scroll to position [15532, 0]
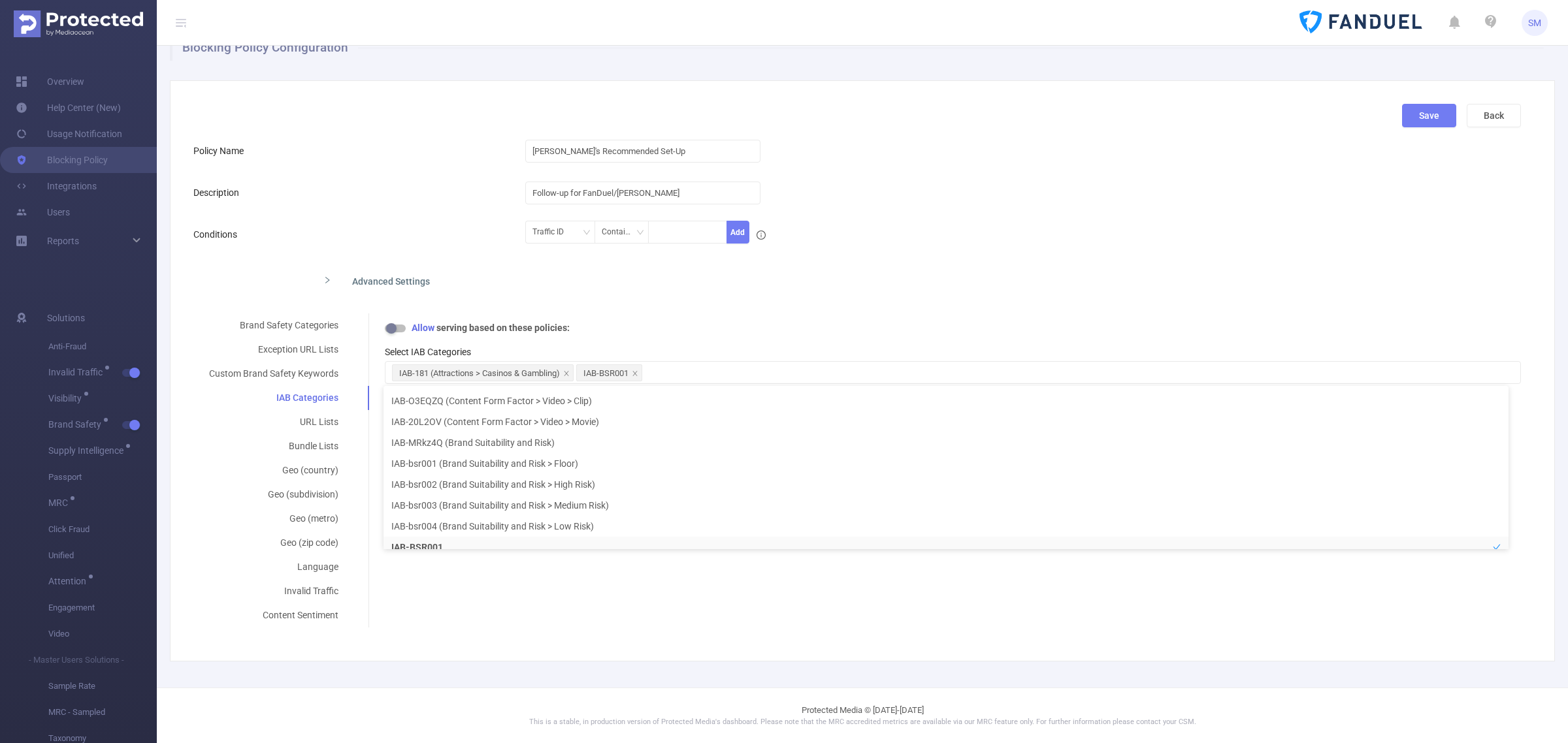
click at [710, 323] on div "Allow serving based on these policies:" at bounding box center [953, 329] width 1137 height 14
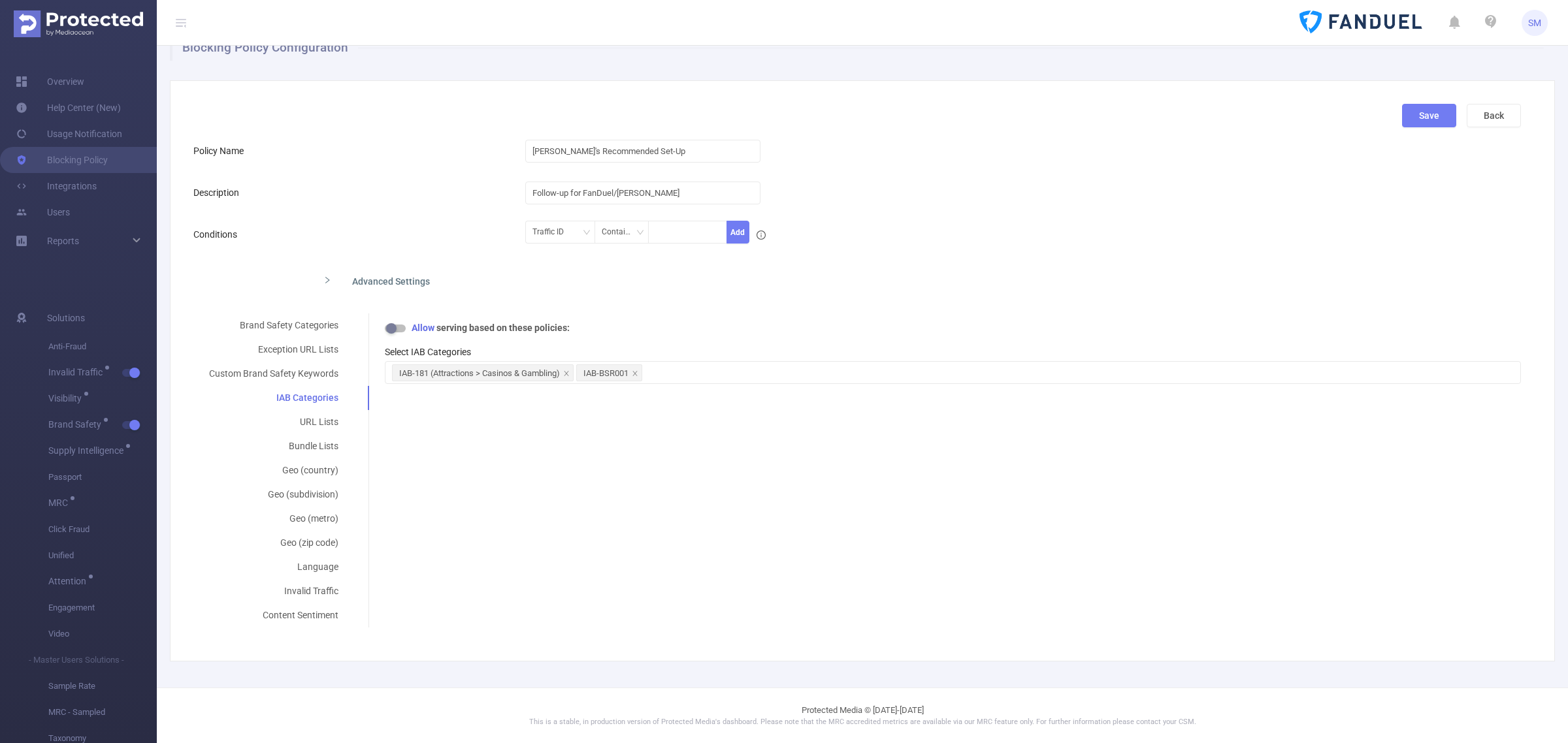
click at [696, 515] on div "Brand Safety Categories Exception URL Lists Custom Brand Safety Keywords IAB Ca…" at bounding box center [857, 470] width 1327 height 315
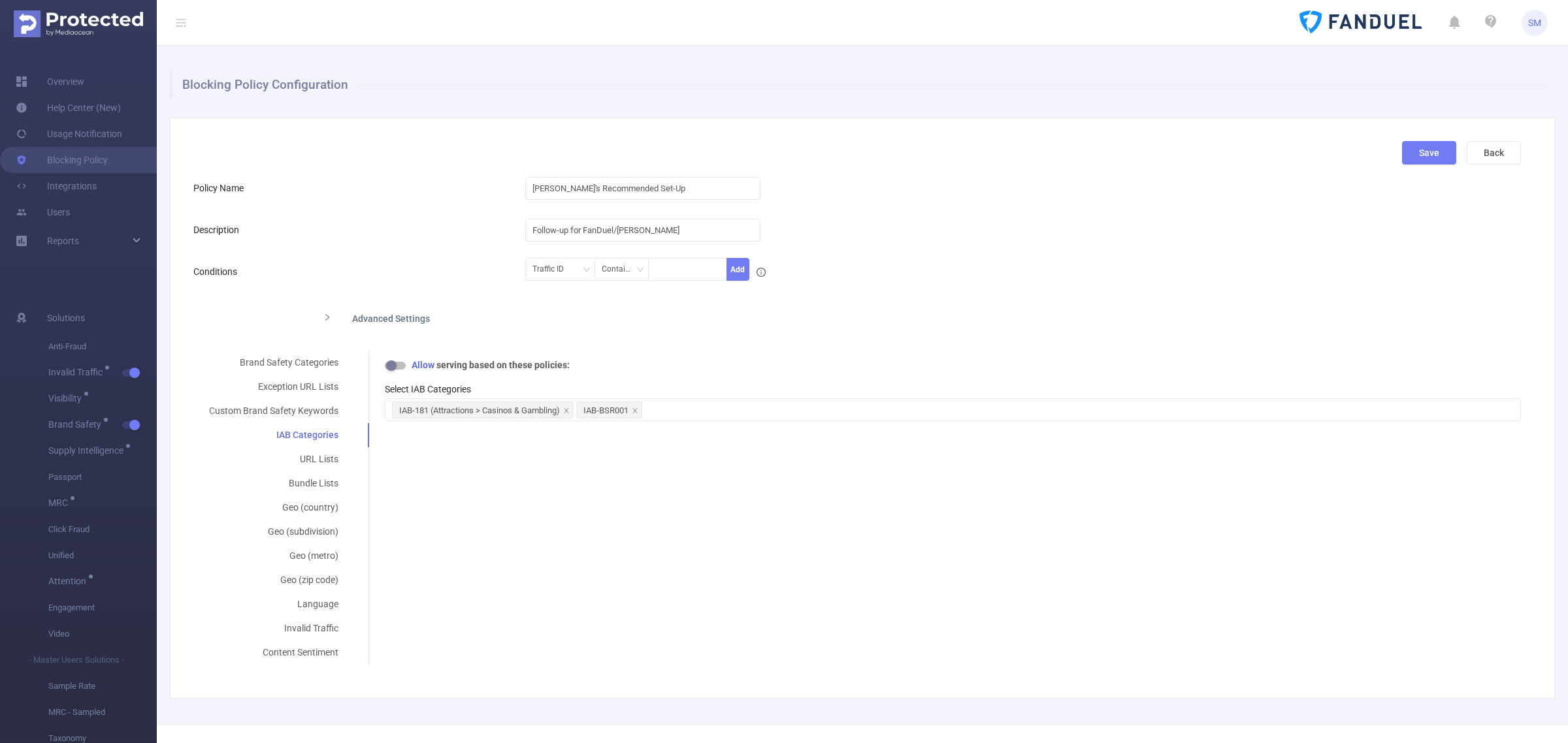
click at [715, 516] on div "Brand Safety Categories Exception URL Lists Custom Brand Safety Keywords IAB Ca…" at bounding box center [857, 507] width 1327 height 315
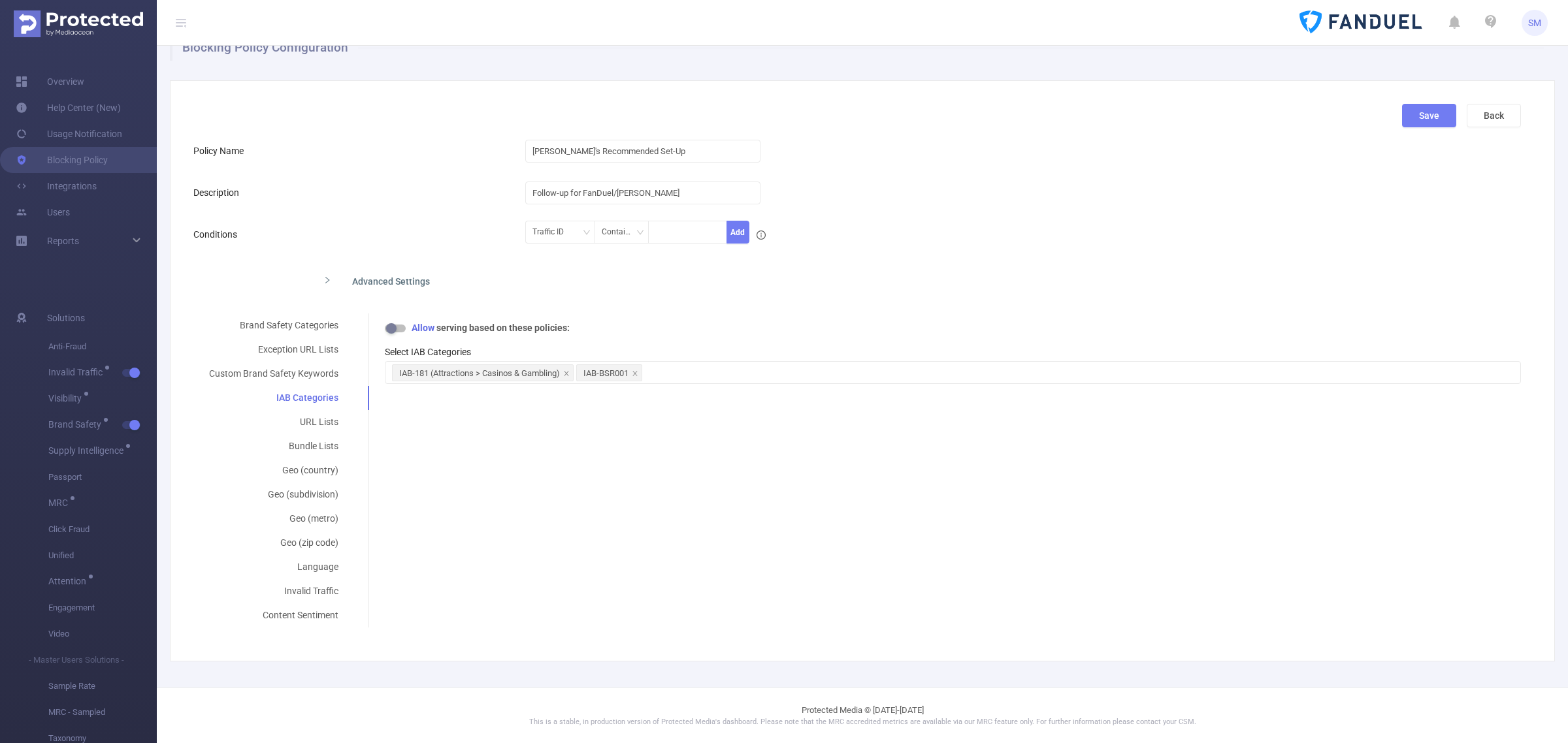
click at [841, 532] on div "Brand Safety Categories Exception URL Lists Custom Brand Safety Keywords IAB Ca…" at bounding box center [857, 470] width 1327 height 315
click at [1495, 109] on button "Back" at bounding box center [1494, 116] width 54 height 24
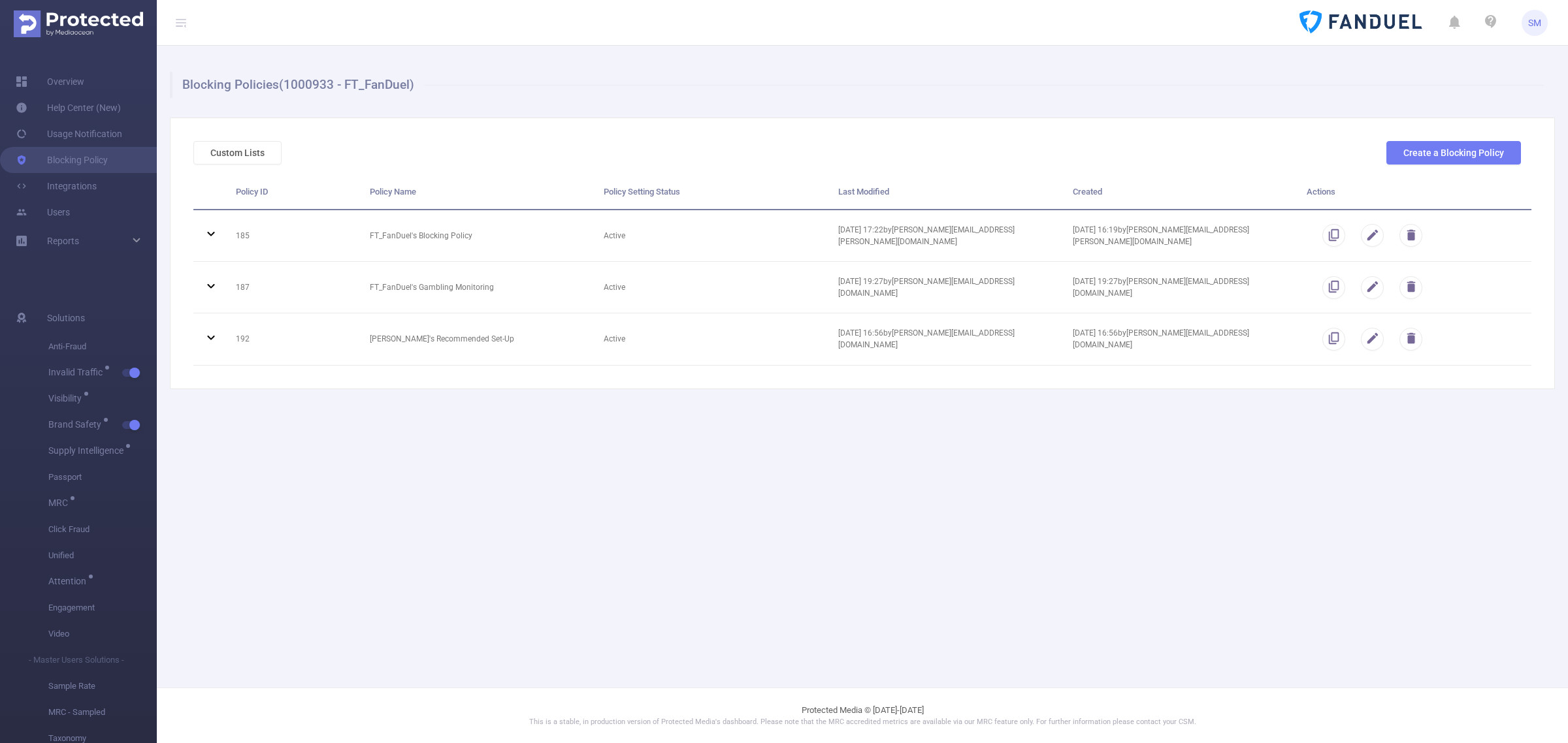
scroll to position [0, 0]
click at [368, 524] on main "Blocking Policies (1000933 - FT_FanDuel) Custom Lists Create a Blocking Policy …" at bounding box center [862, 344] width 1411 height 688
click at [635, 462] on main "Blocking Policies (1000933 - FT_FanDuel) Custom Lists Create a Blocking Policy …" at bounding box center [862, 344] width 1411 height 688
click at [608, 485] on main "Blocking Policies (1000933 - FT_FanDuel) Custom Lists Create a Blocking Policy …" at bounding box center [862, 344] width 1411 height 688
click at [766, 448] on main "Blocking Policies (1000933 - FT_FanDuel) Custom Lists Create a Blocking Policy …" at bounding box center [862, 344] width 1411 height 688
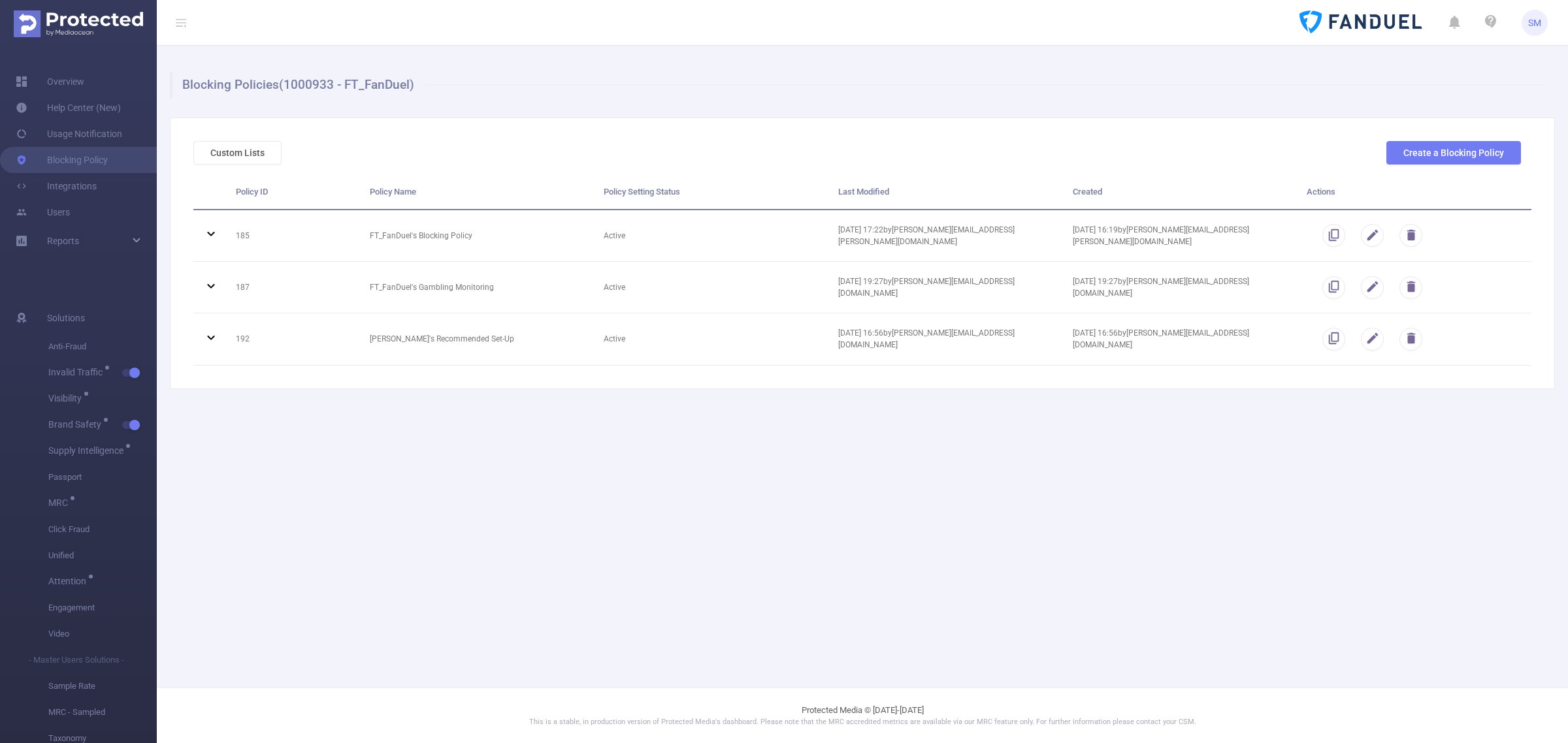
click at [787, 437] on main "Blocking Policies (1000933 - FT_FanDuel) Custom Lists Create a Blocking Policy …" at bounding box center [862, 344] width 1411 height 688
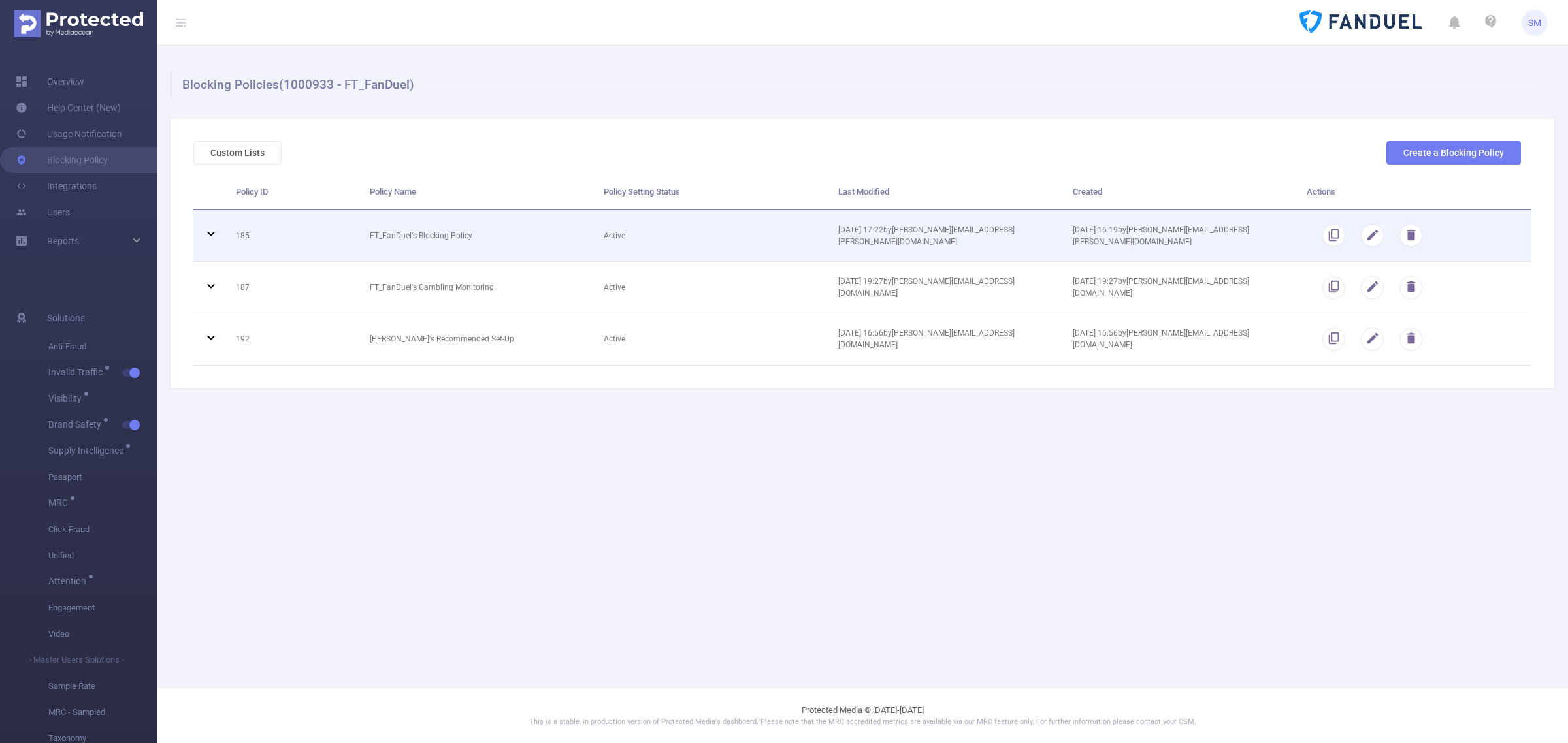
click at [211, 230] on icon at bounding box center [211, 234] width 16 height 16
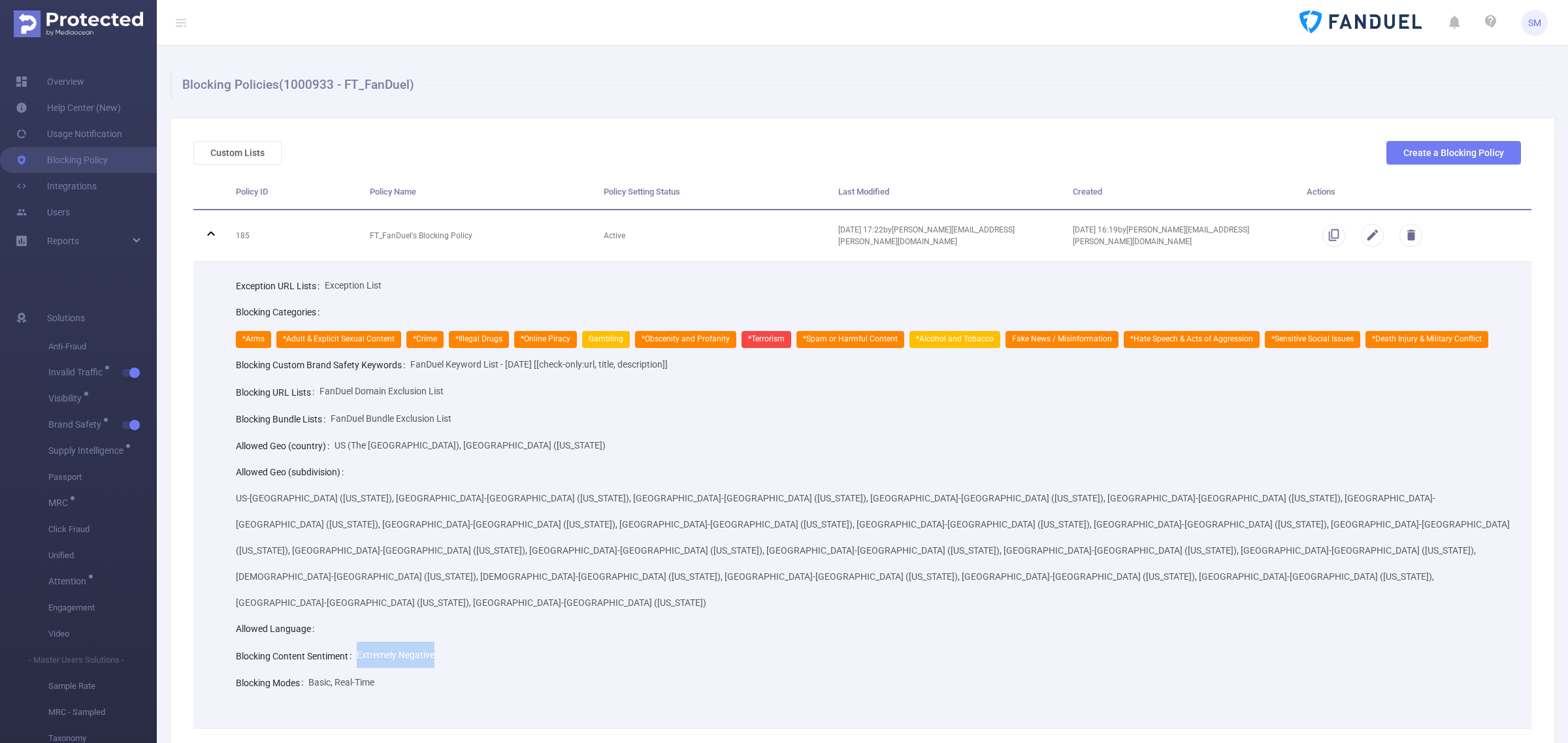
drag, startPoint x: 436, startPoint y: 577, endPoint x: 359, endPoint y: 578, distance: 77.0
click at [359, 642] on div "Blocking Content Sentiment Extremely Negative" at bounding box center [873, 655] width 1275 height 27
click at [656, 670] on div "Blocking Modes Basic, Real-Time" at bounding box center [873, 683] width 1275 height 27
click at [618, 670] on div "Blocking Modes Basic, Real-Time" at bounding box center [873, 683] width 1275 height 27
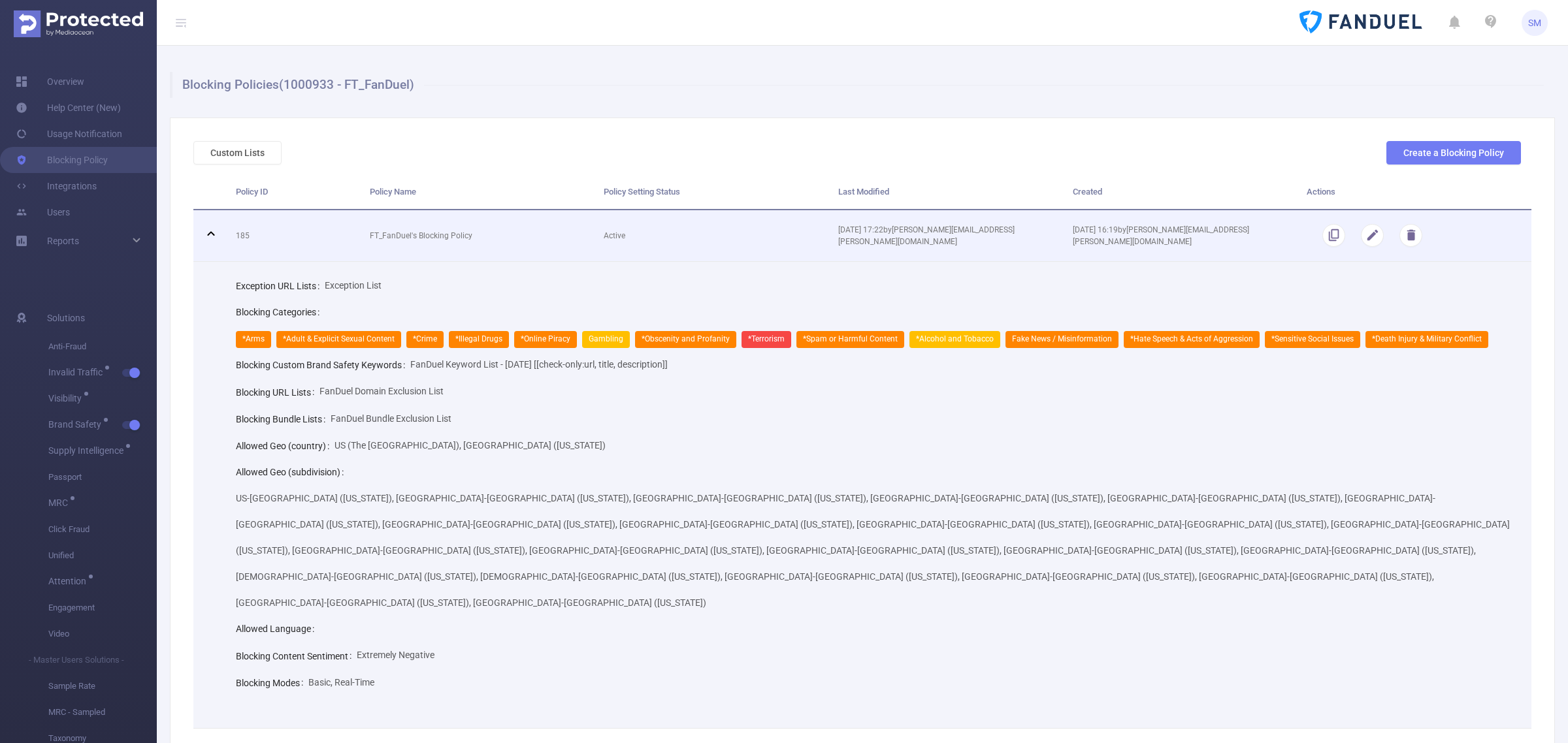
click at [210, 230] on icon at bounding box center [211, 234] width 16 height 16
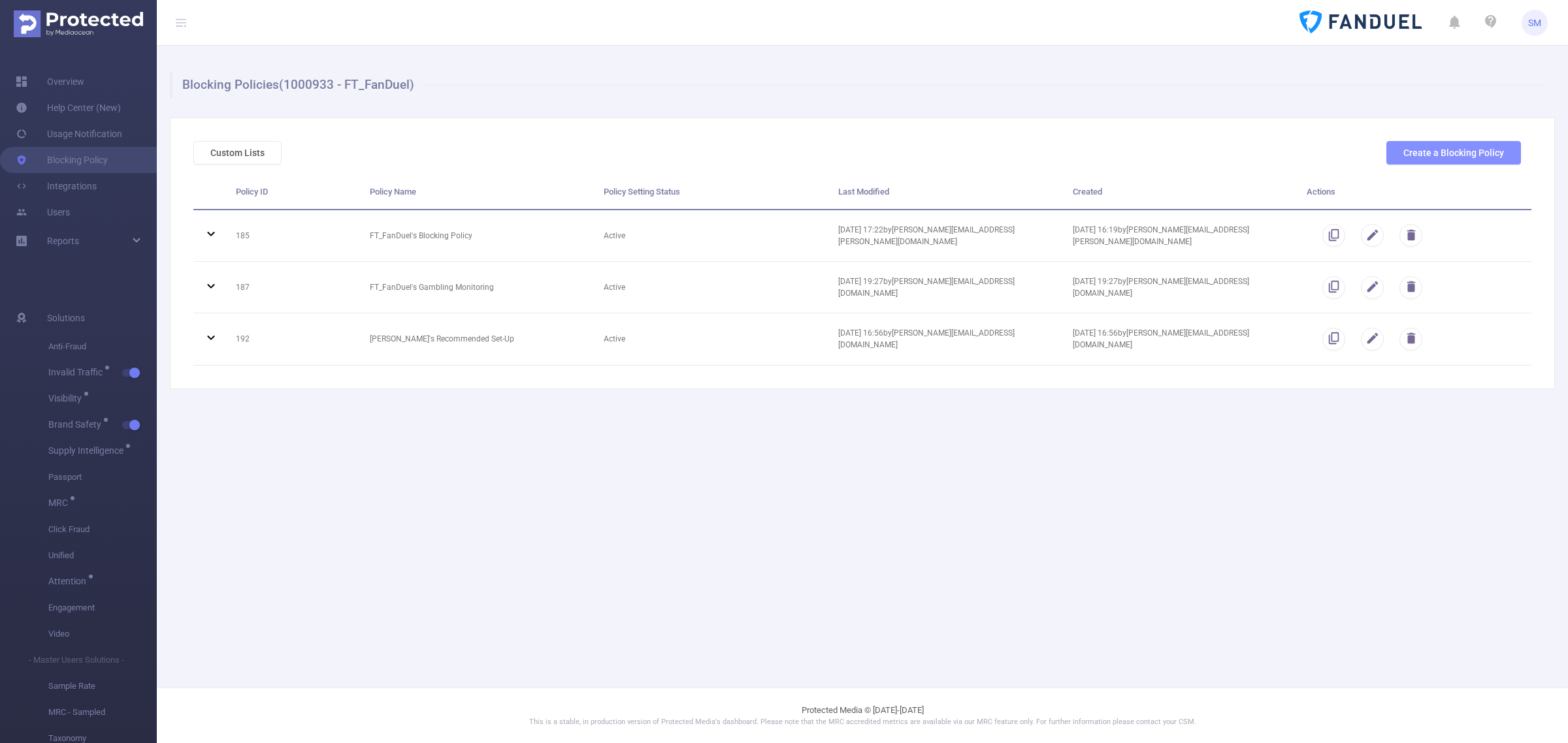
click at [1474, 150] on button "Create a Blocking Policy" at bounding box center [1453, 153] width 135 height 24
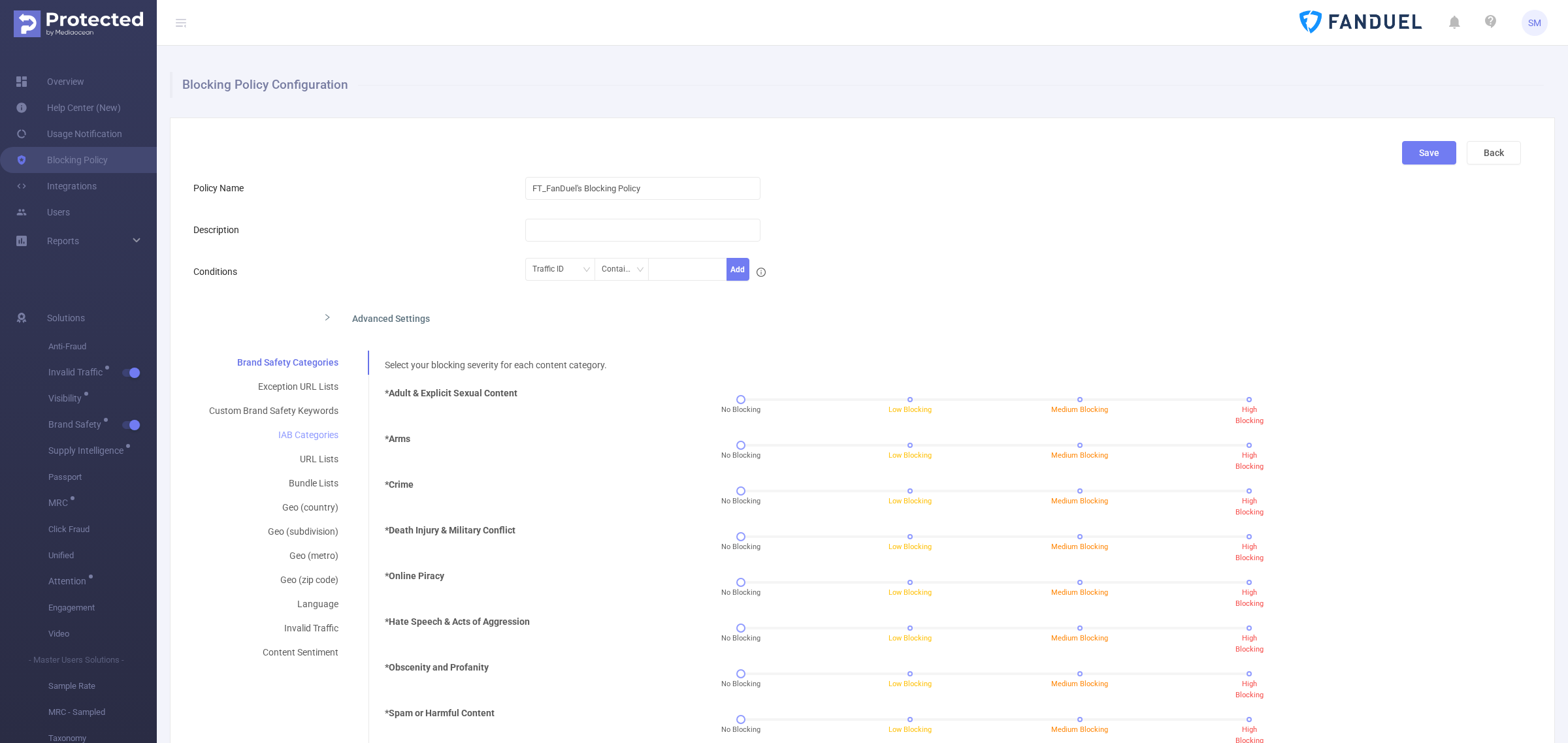
click at [312, 433] on div "IAB Categories" at bounding box center [274, 435] width 161 height 24
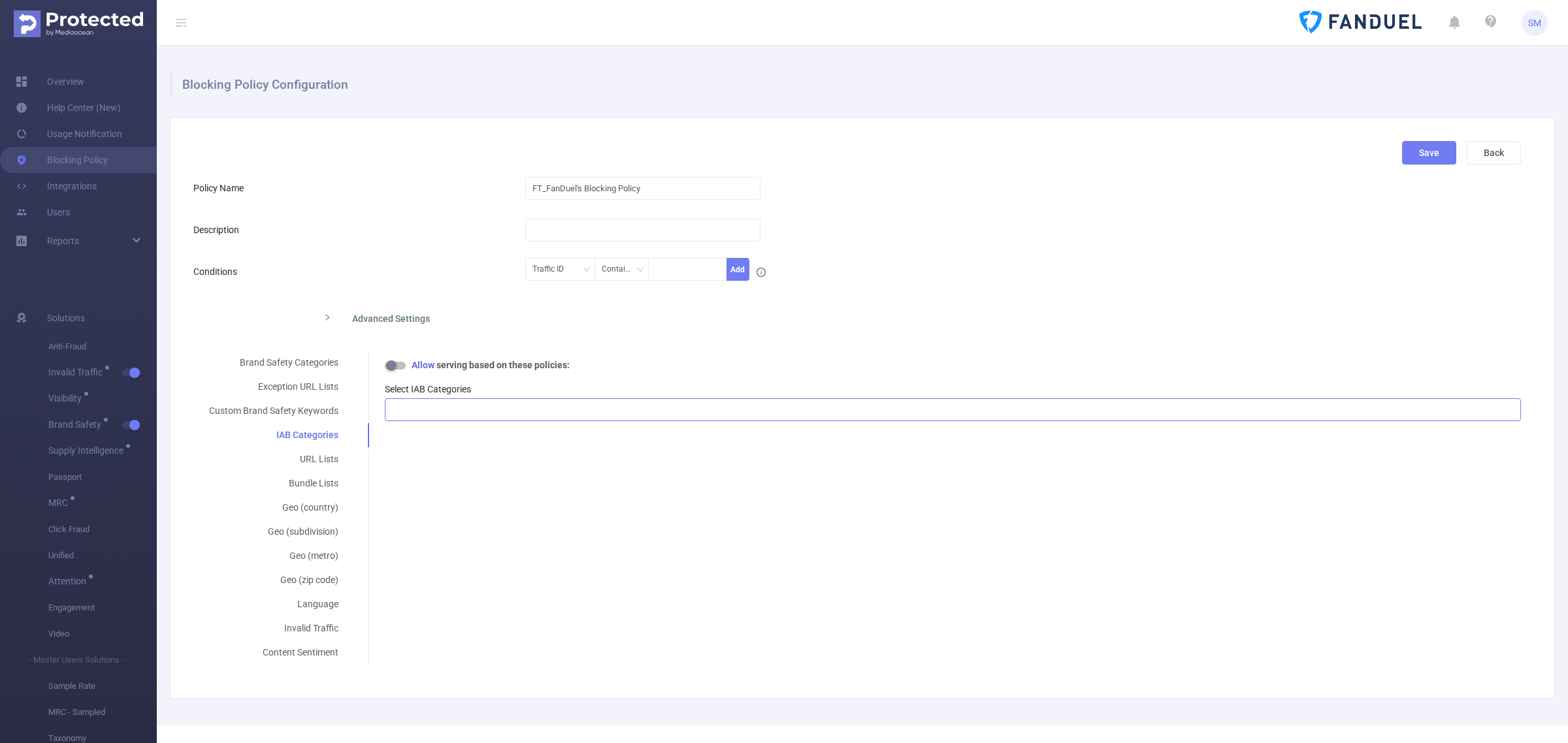
click at [465, 400] on div at bounding box center [953, 410] width 1122 height 22
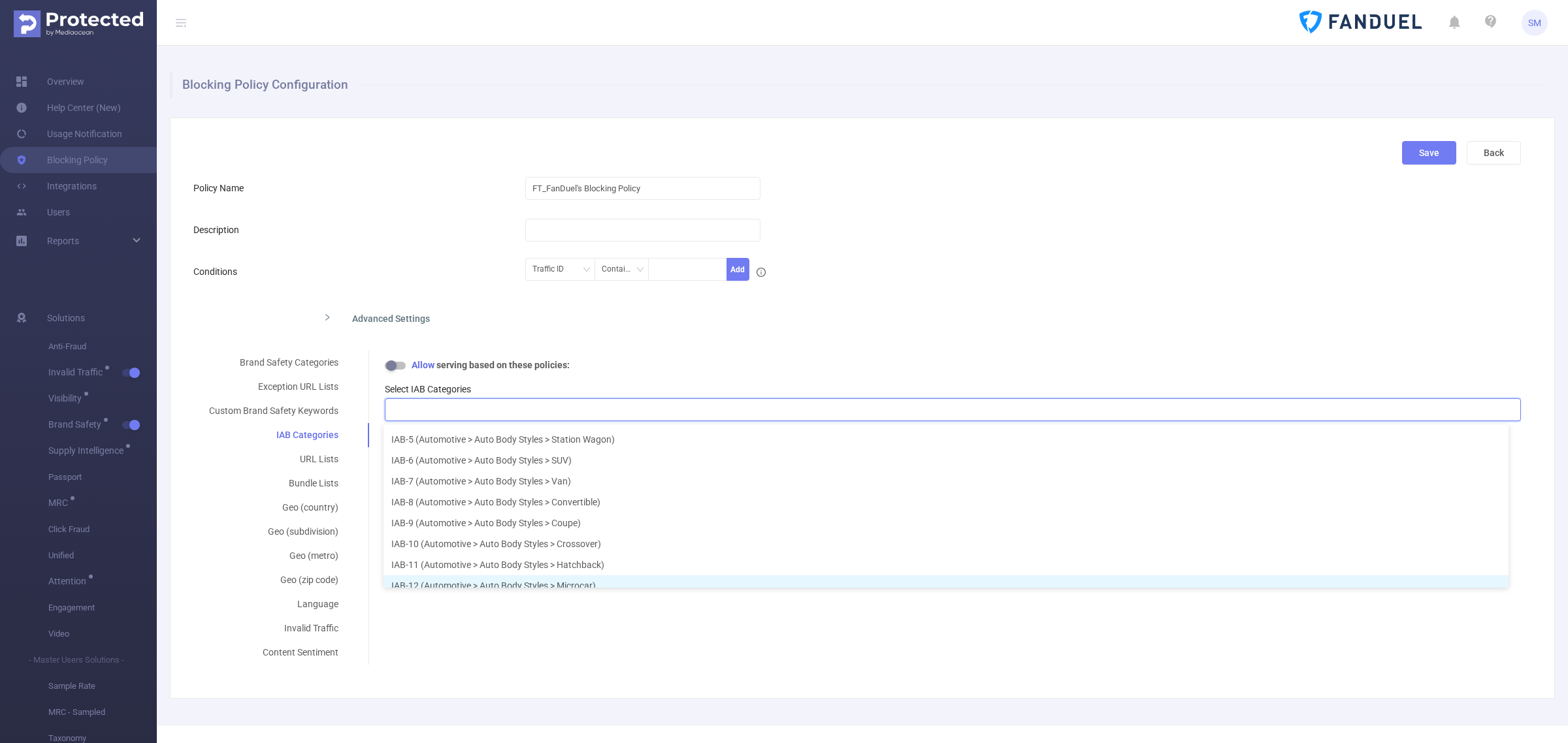
scroll to position [90, 0]
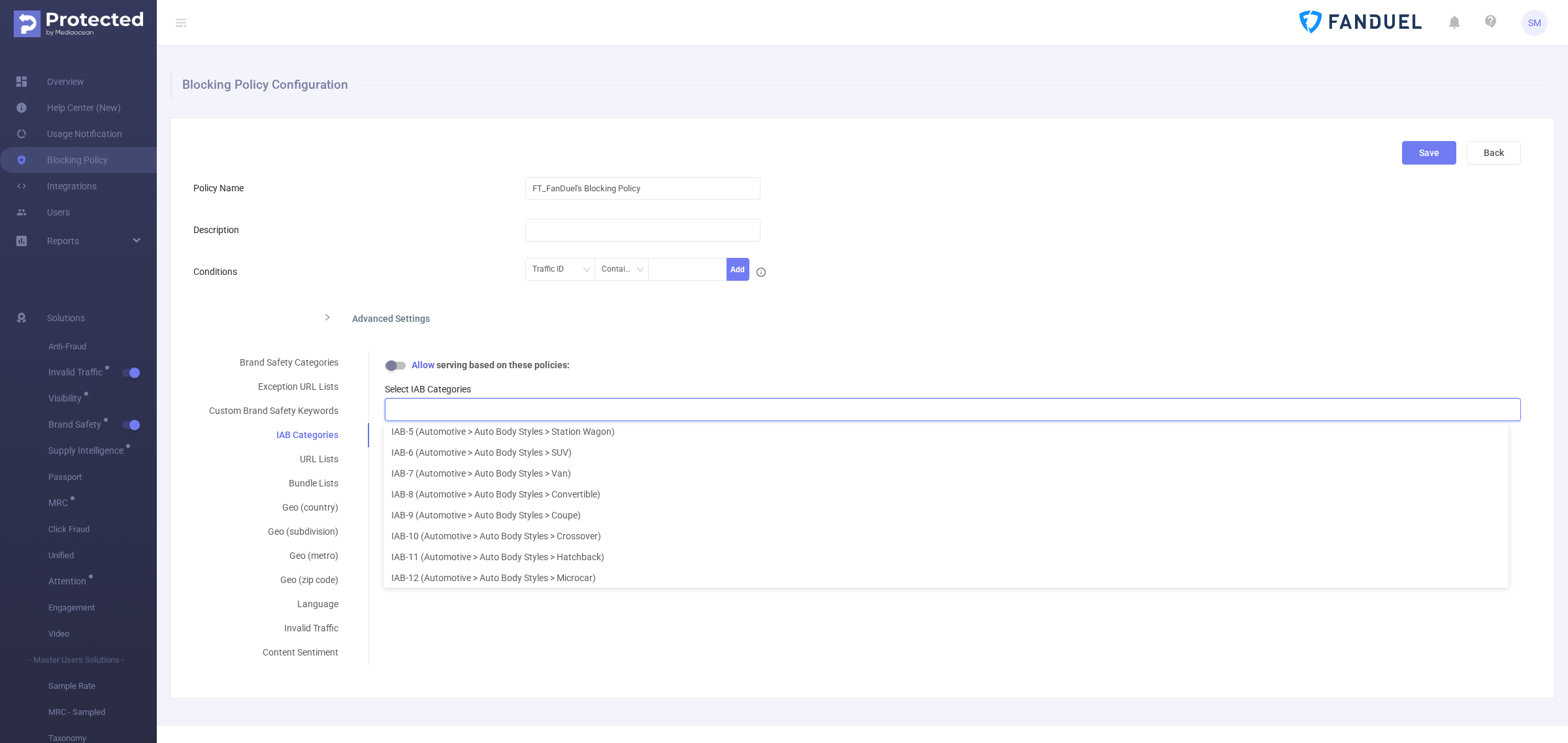
click at [721, 622] on div "Brand Safety Categories Exception URL Lists Custom Brand Safety Keywords IAB Ca…" at bounding box center [857, 507] width 1327 height 315
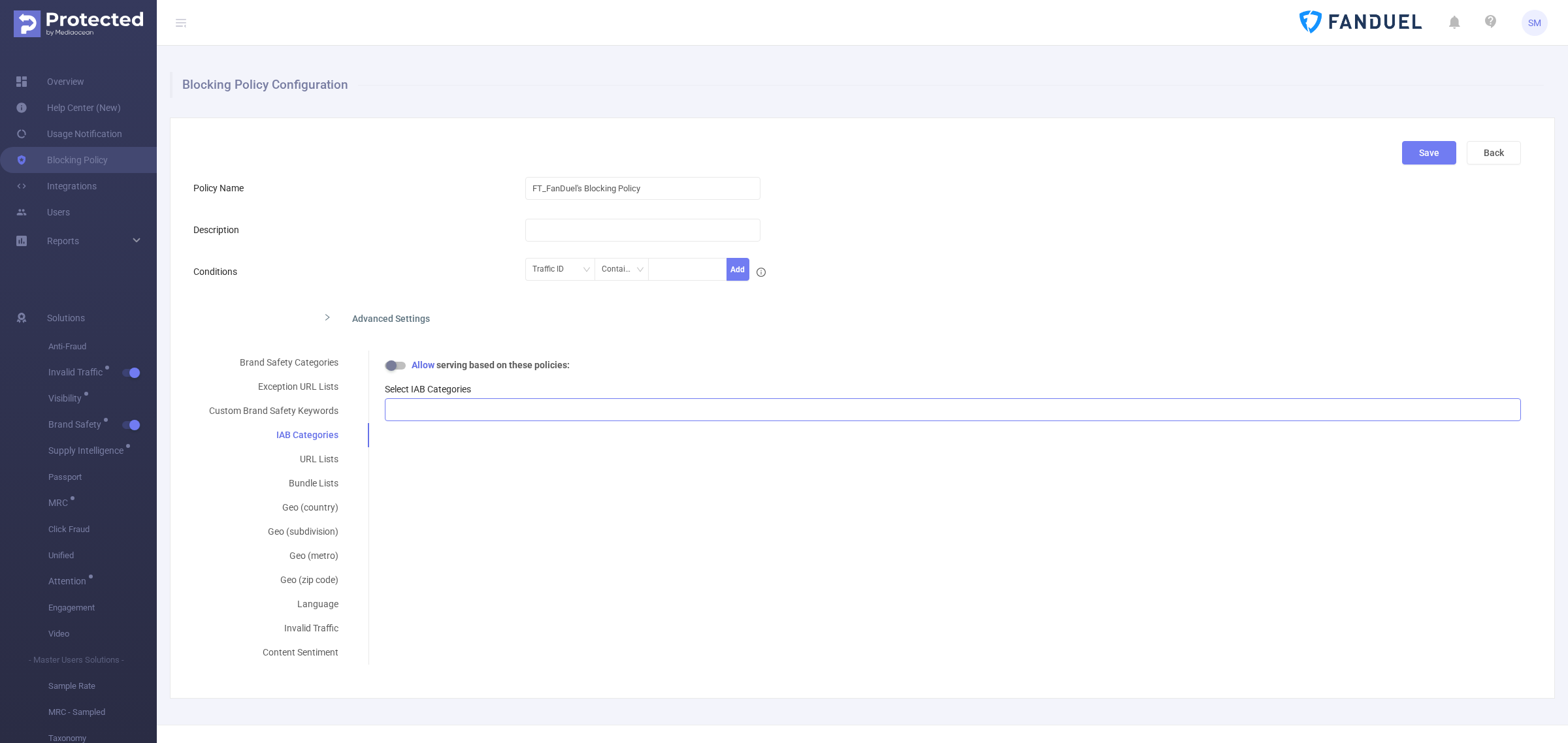
click at [467, 415] on div at bounding box center [953, 410] width 1122 height 22
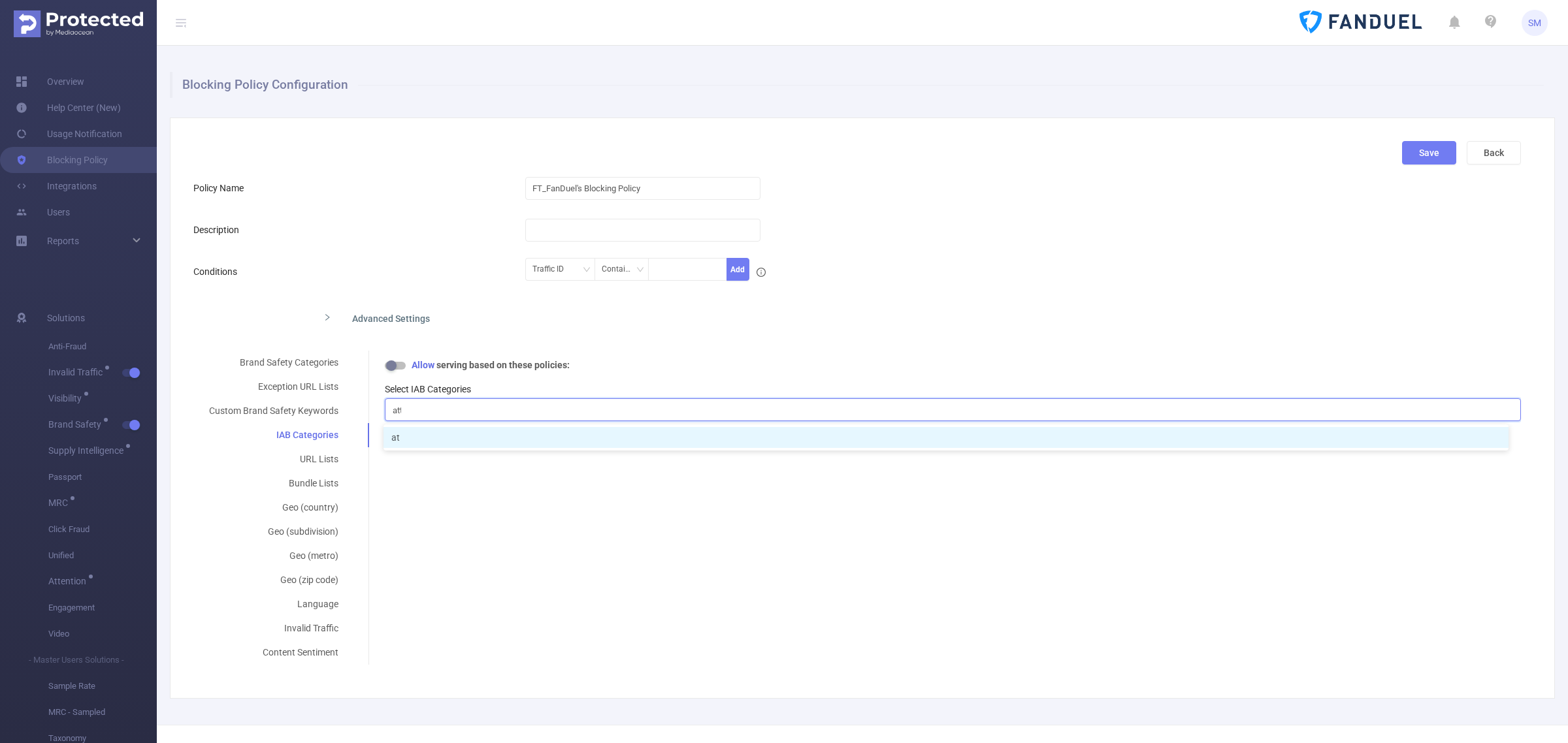
scroll to position [0, 0]
type input "a"
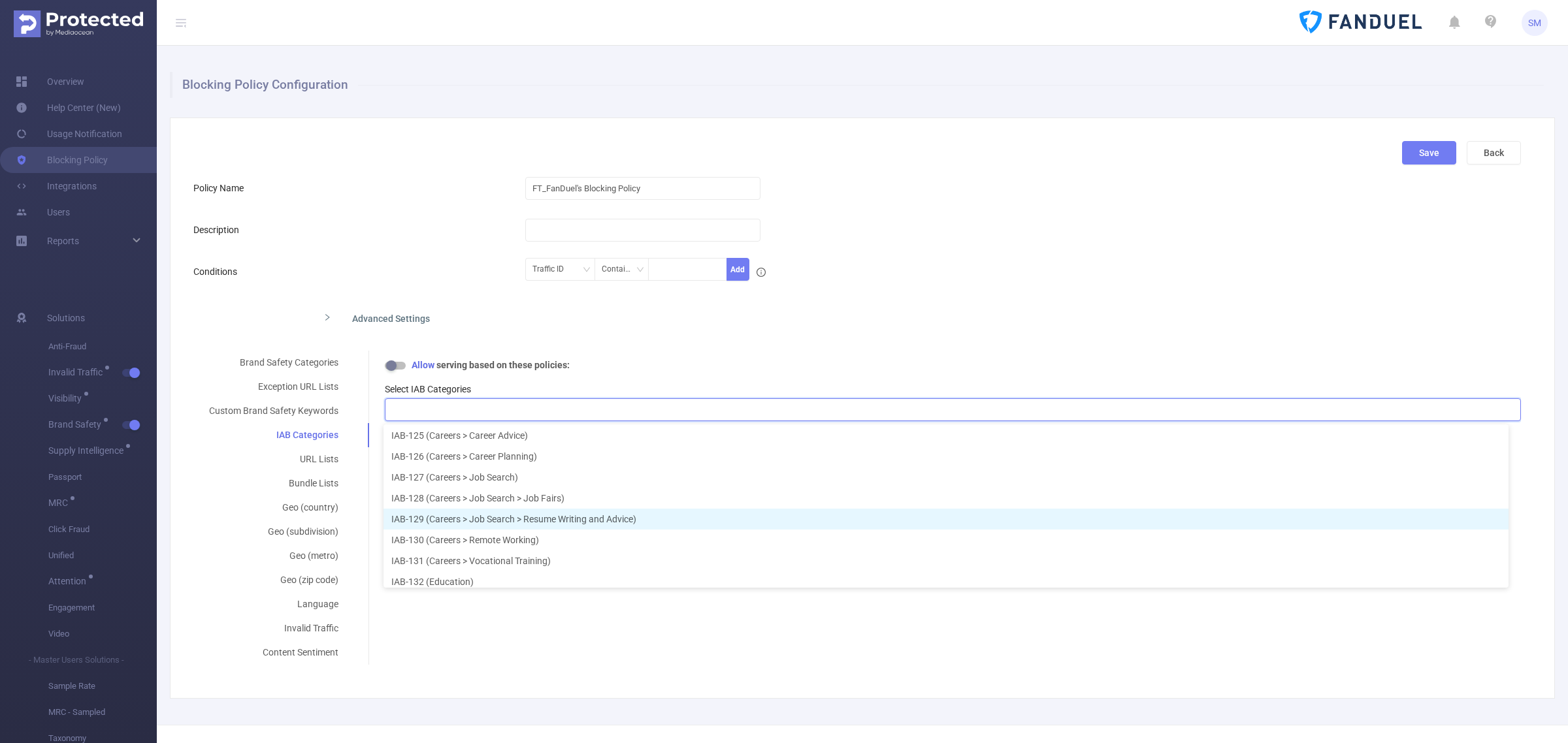
scroll to position [2613, 0]
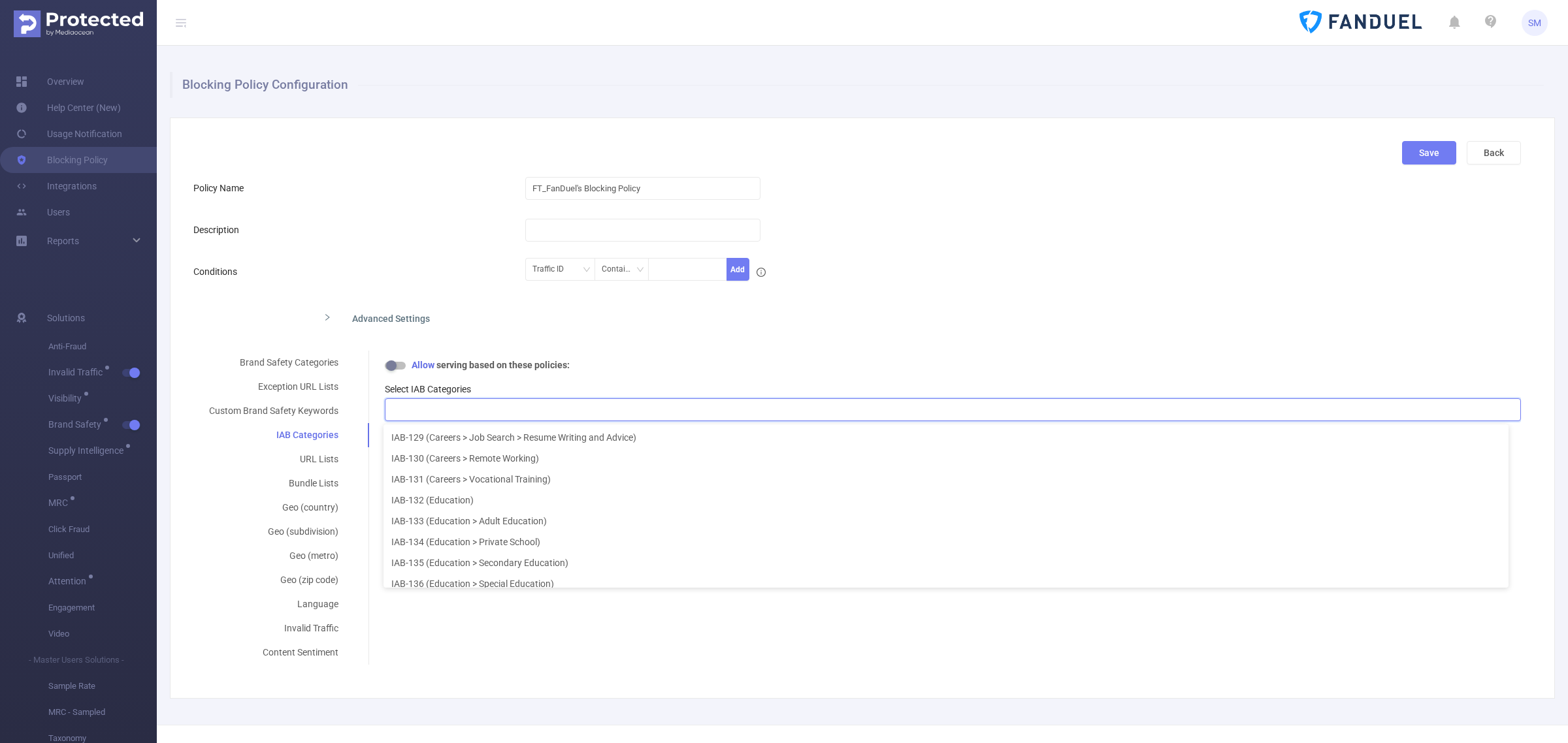
click at [649, 651] on div "Brand Safety Categories Exception URL Lists Custom Brand Safety Keywords IAB Ca…" at bounding box center [857, 507] width 1327 height 315
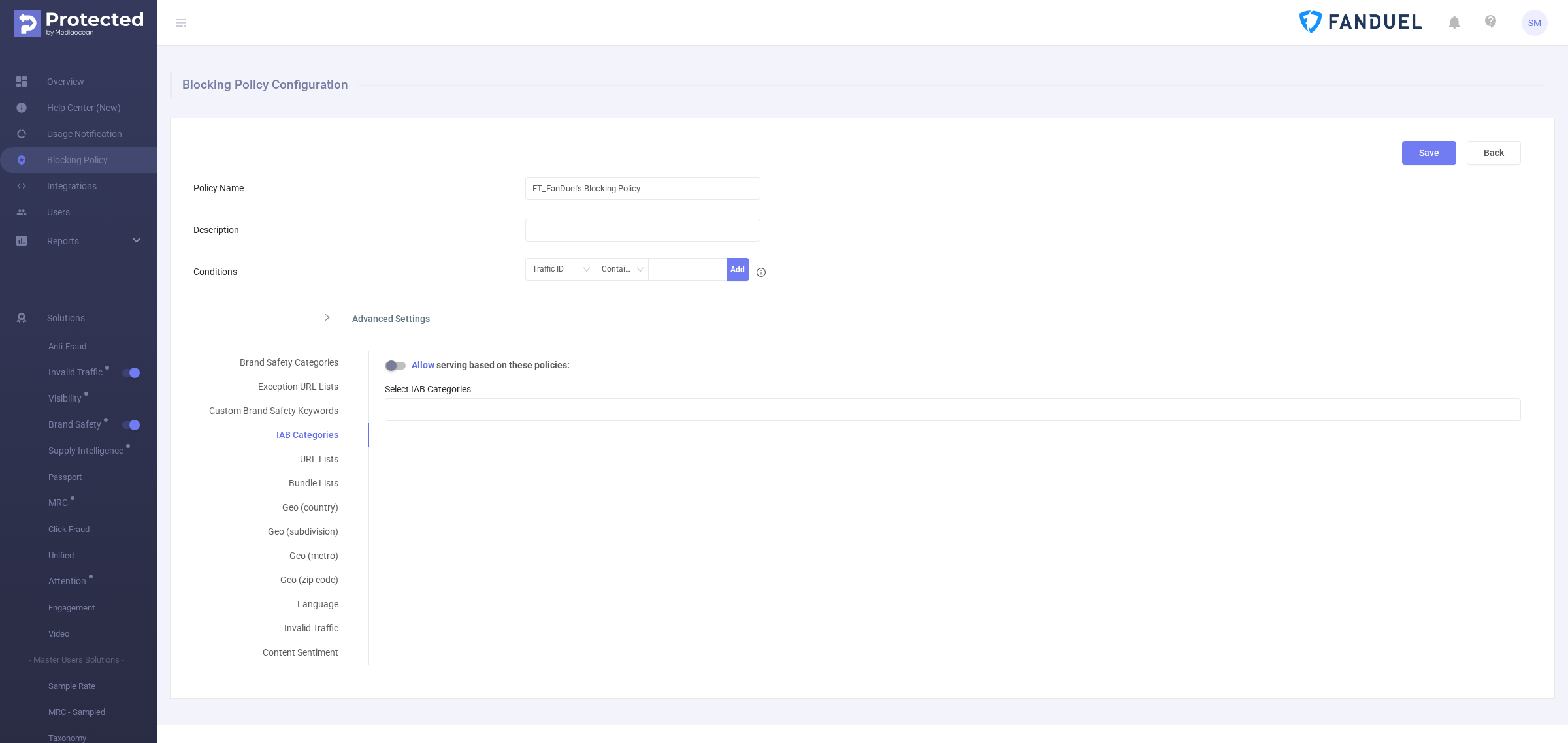
click at [377, 181] on div "Policy Name" at bounding box center [360, 188] width 332 height 26
click at [895, 201] on div "FT_FanDuel's Blocking Policy" at bounding box center [912, 188] width 774 height 26
click at [951, 239] on div at bounding box center [912, 230] width 774 height 26
click at [1313, 638] on div "Brand Safety Categories Exception URL Lists Custom Brand Safety Keywords IAB Ca…" at bounding box center [857, 507] width 1327 height 315
drag, startPoint x: 1040, startPoint y: 233, endPoint x: 1029, endPoint y: 51, distance: 182.3
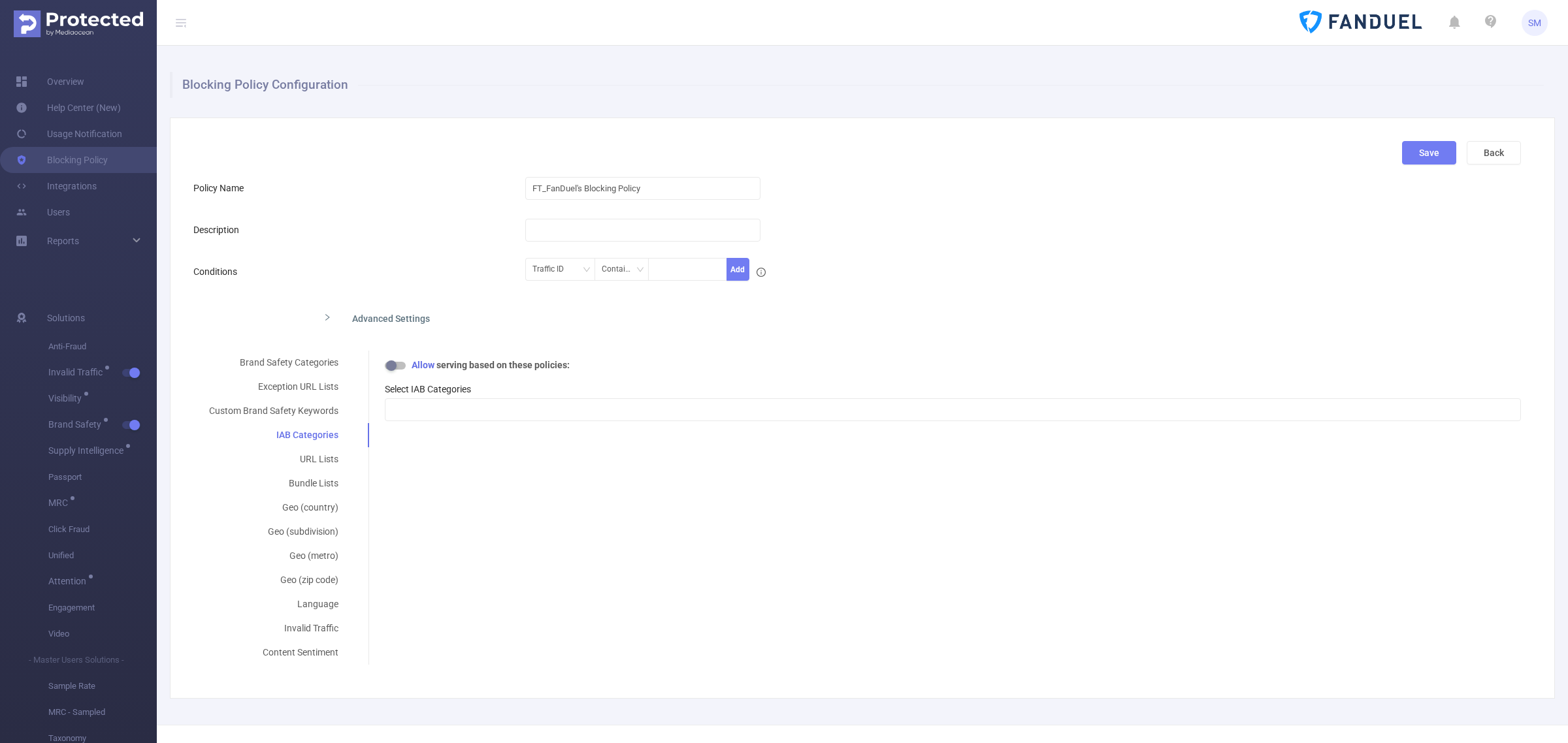
click at [916, 106] on div "Blocking Policy Configuration Save Back Policy Name FT_FanDuel's Blocking Polic…" at bounding box center [862, 385] width 1411 height 679
drag, startPoint x: 69, startPoint y: 77, endPoint x: 108, endPoint y: 82, distance: 39.3
click at [69, 77] on link "Overview" at bounding box center [50, 82] width 69 height 26
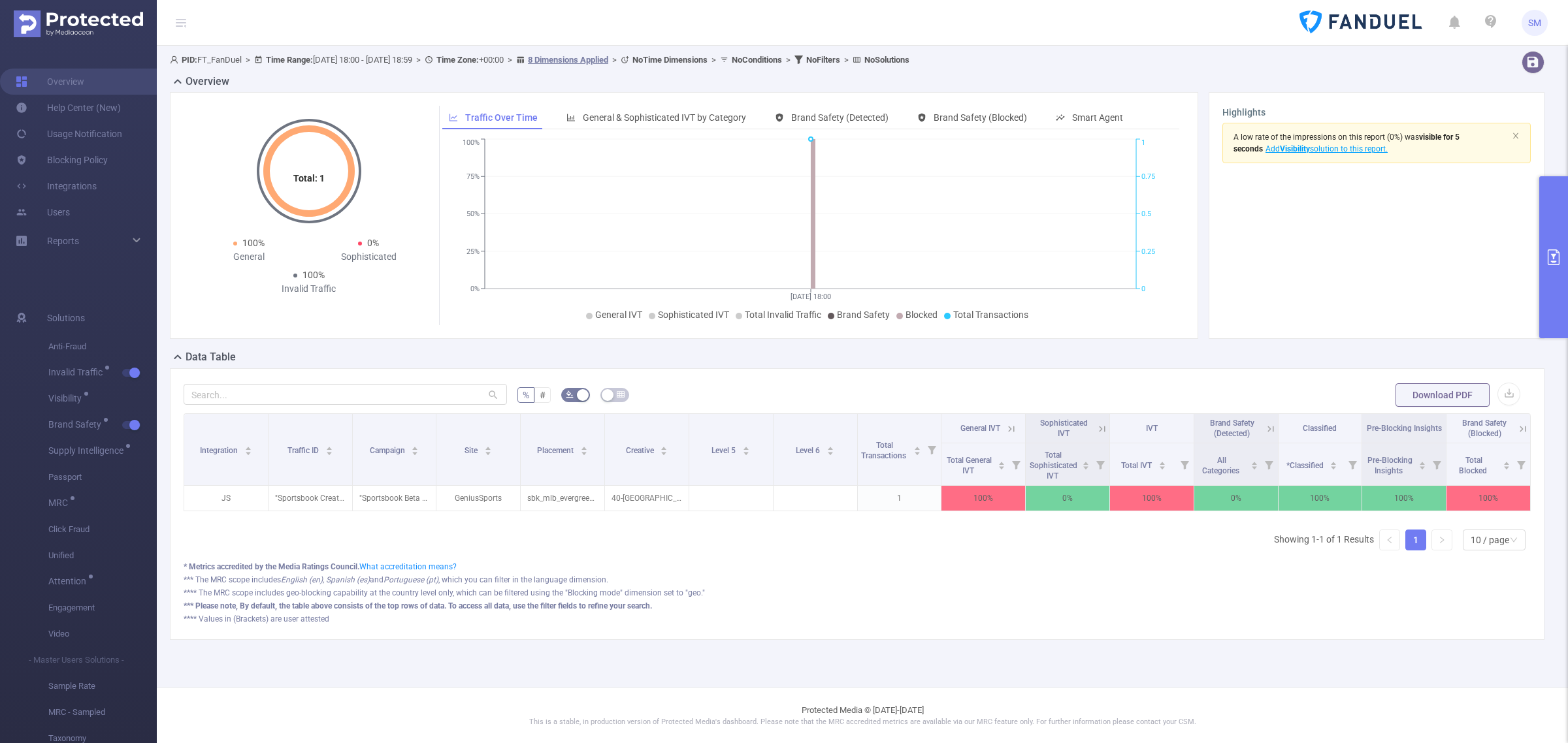
click at [1550, 260] on icon "primary" at bounding box center [1554, 258] width 16 height 16
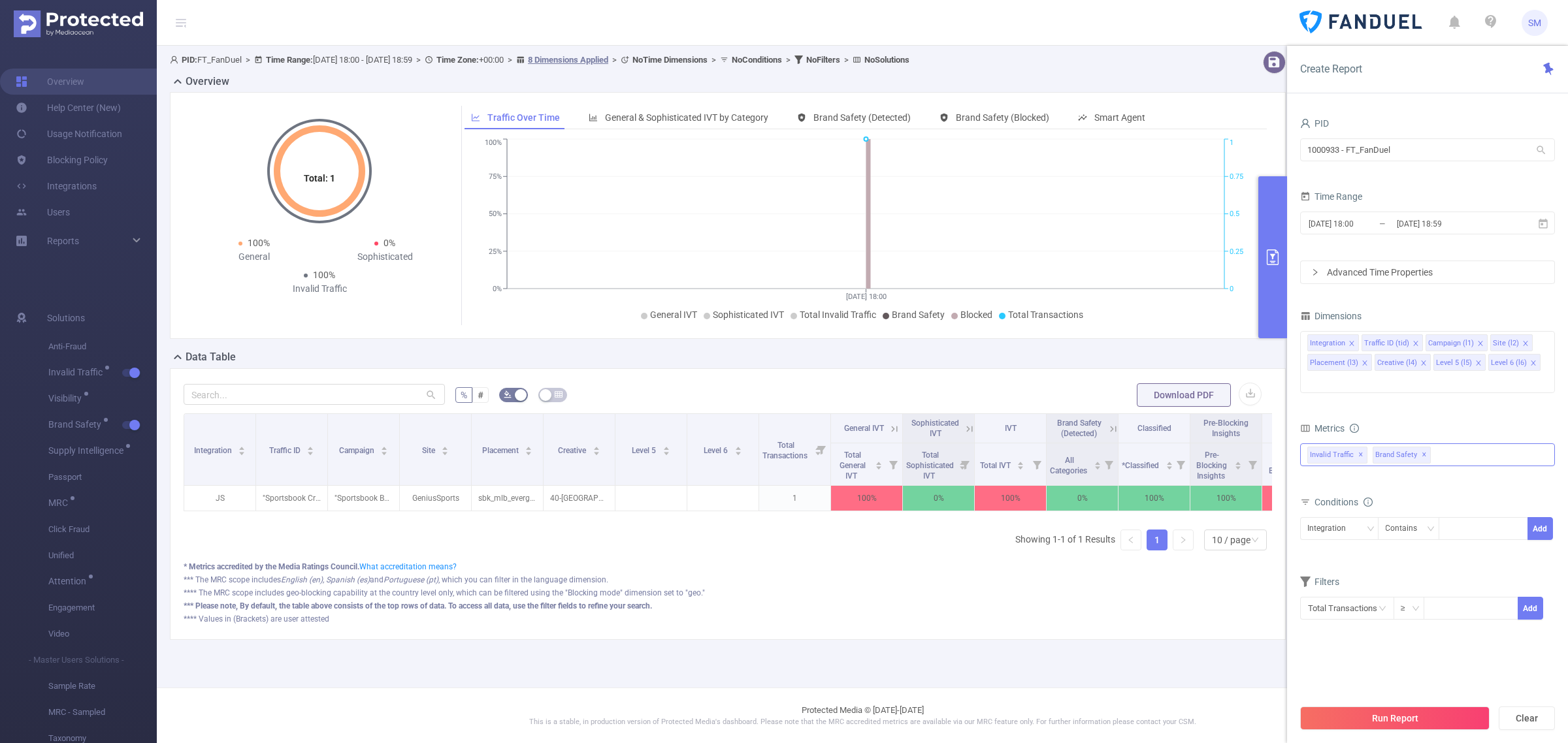
click at [1424, 446] on span "Brand Safety ✕" at bounding box center [1401, 454] width 58 height 17
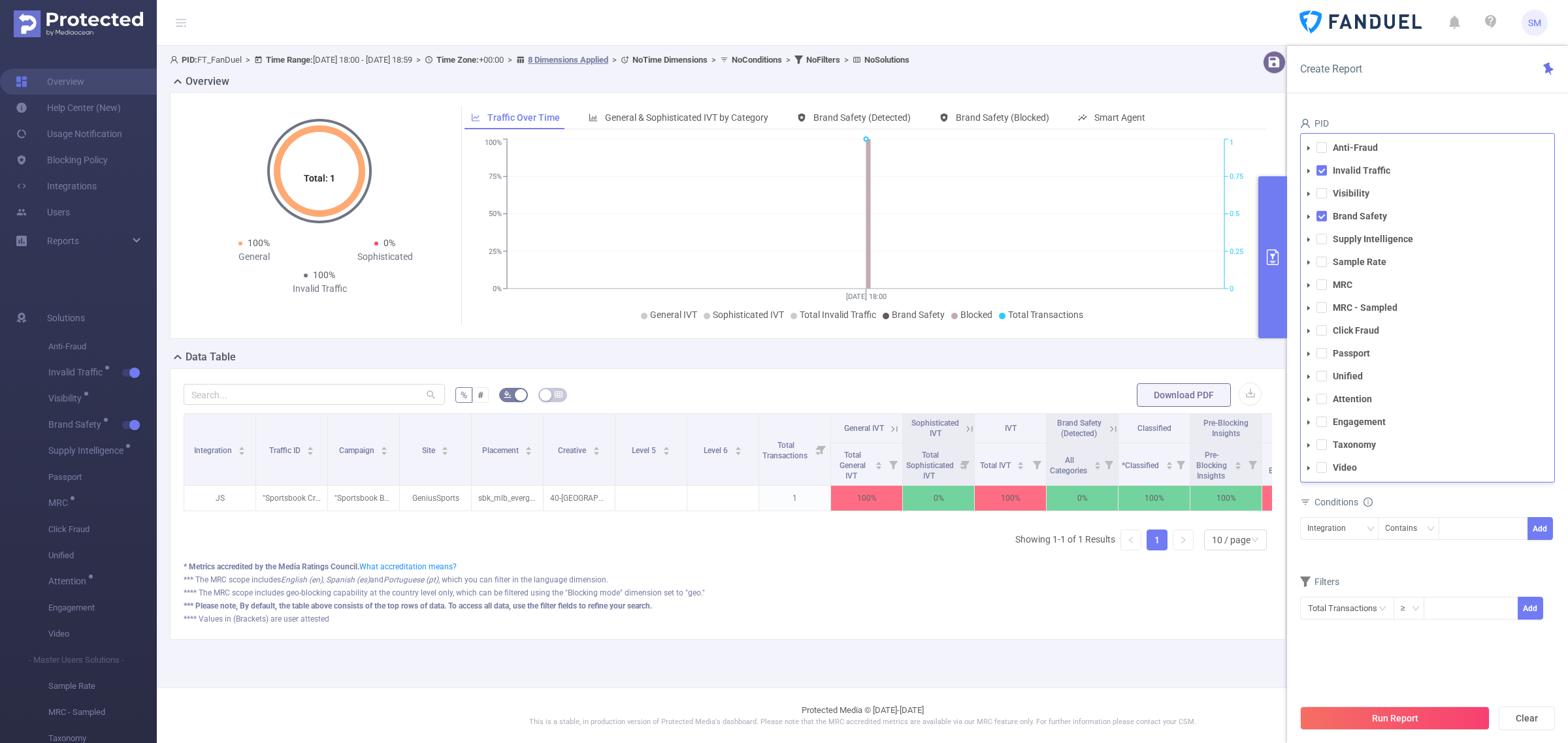
click at [1424, 436] on span "Taxonomy" at bounding box center [1441, 445] width 224 height 18
click at [1189, 351] on div "Data Table" at bounding box center [733, 359] width 1127 height 18
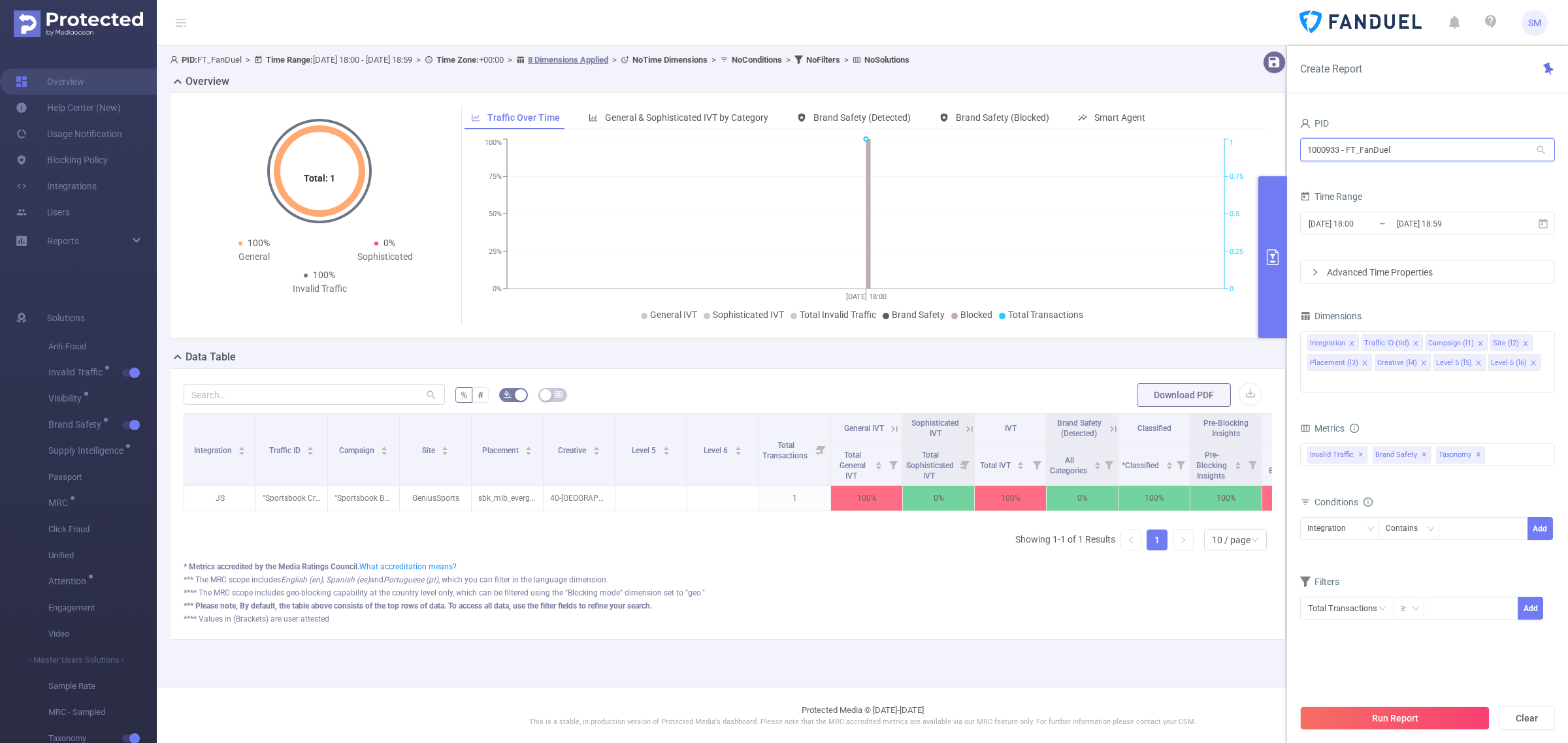
drag, startPoint x: 1411, startPoint y: 151, endPoint x: 1229, endPoint y: 150, distance: 182.0
click at [1229, 150] on section "PID: FT_FanDuel > Time Range: 2025-09-03 18:00 - 2025-09-03 18:59 > Time Zone: …" at bounding box center [862, 357] width 1411 height 621
type input "demo"
click at [1403, 175] on li "1000008 - FT_Sales_Demo 0" at bounding box center [1427, 177] width 255 height 21
click at [1386, 228] on input "2025-09-03 18:00" at bounding box center [1360, 224] width 106 height 18
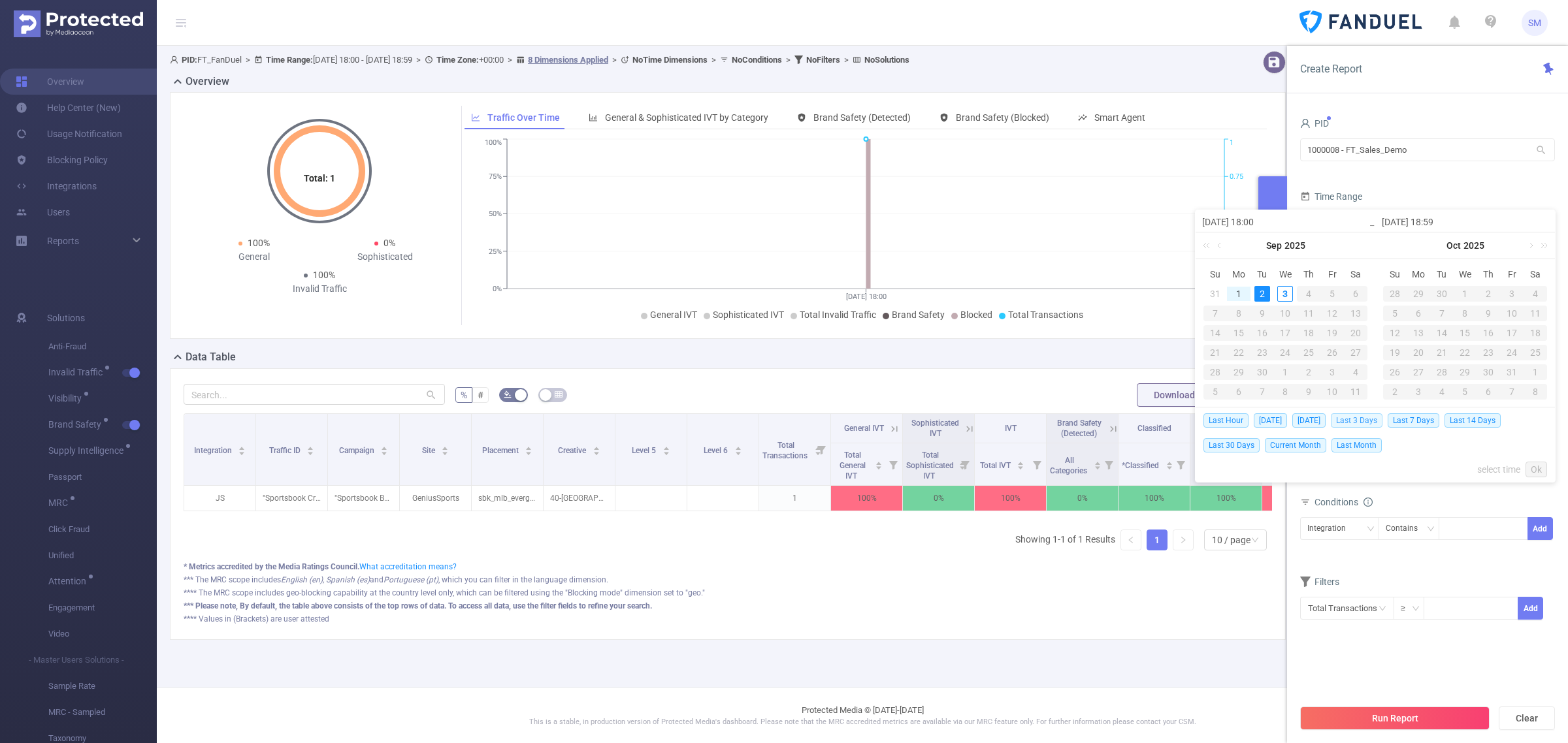
click at [1376, 422] on span "Last 3 Days" at bounding box center [1357, 420] width 52 height 14
type input "[DATE] 00:00"
type input "[DATE] 23:59"
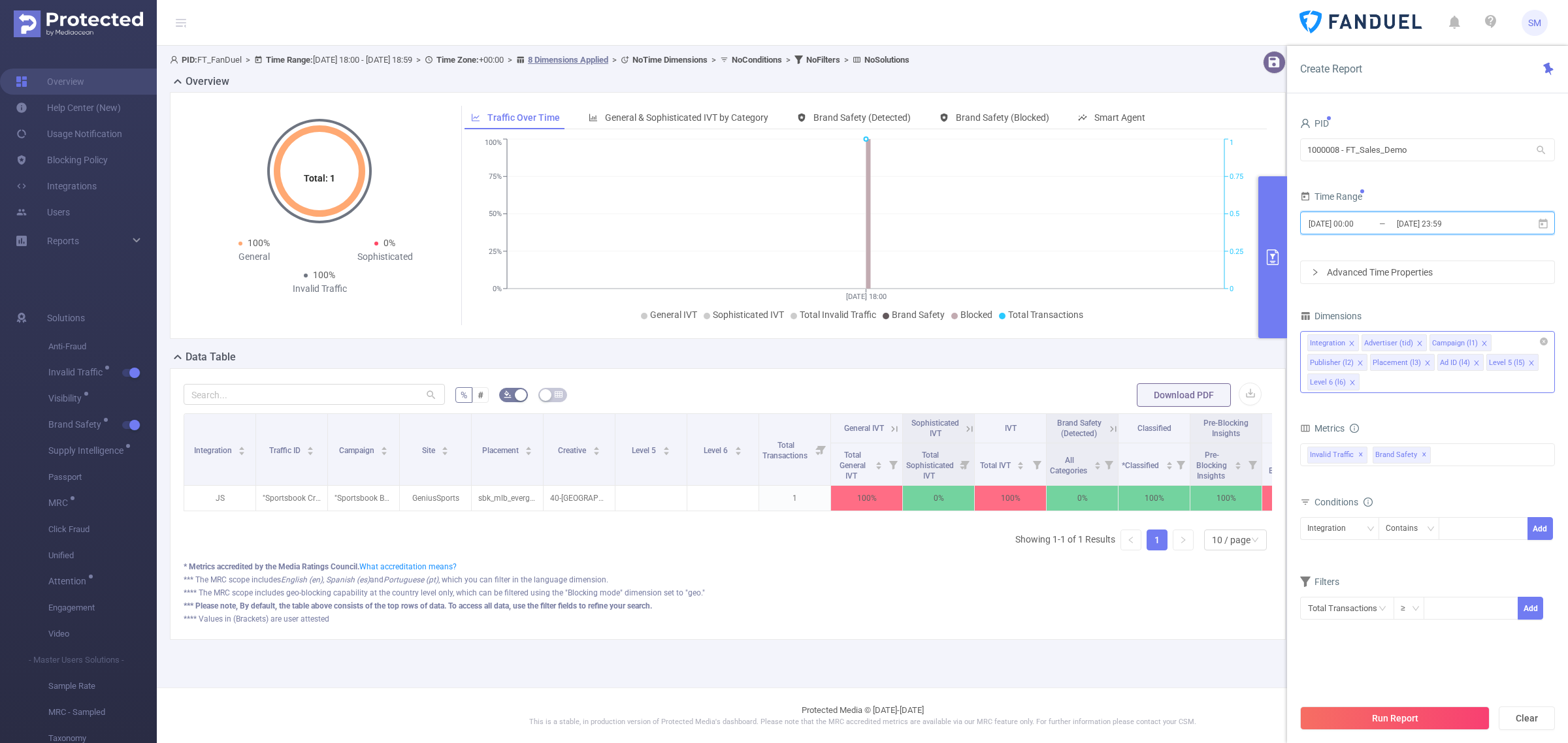
click at [1353, 383] on icon "icon: close" at bounding box center [1352, 382] width 7 height 7
click at [1529, 364] on icon "icon: close" at bounding box center [1531, 363] width 5 height 5
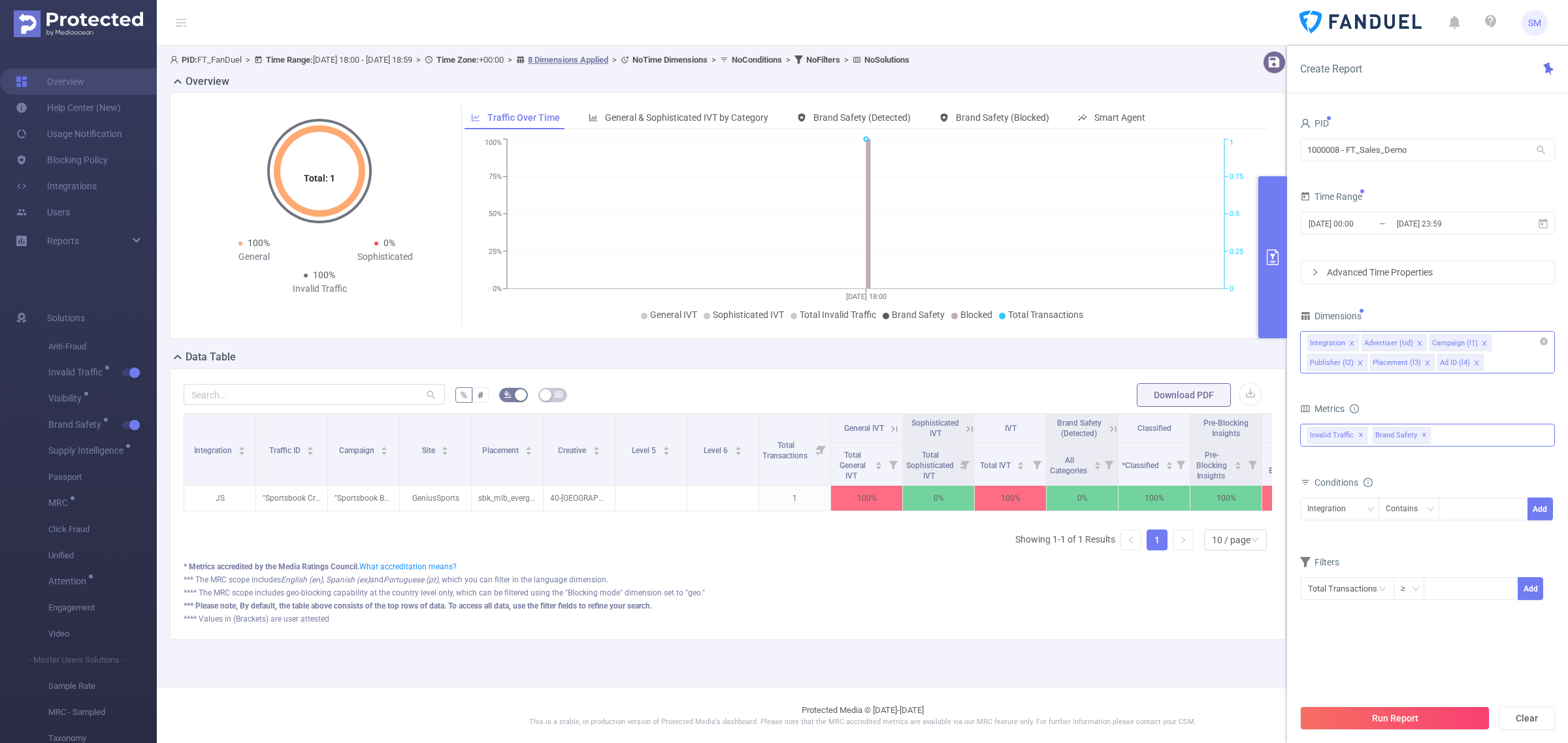
click at [1423, 436] on span "✕" at bounding box center [1424, 436] width 5 height 16
click at [1423, 436] on div "Invalid Traffic ✕ Anti-Fraud Invalid Traffic Visibility Brand Safety Supply Int…" at bounding box center [1427, 435] width 255 height 23
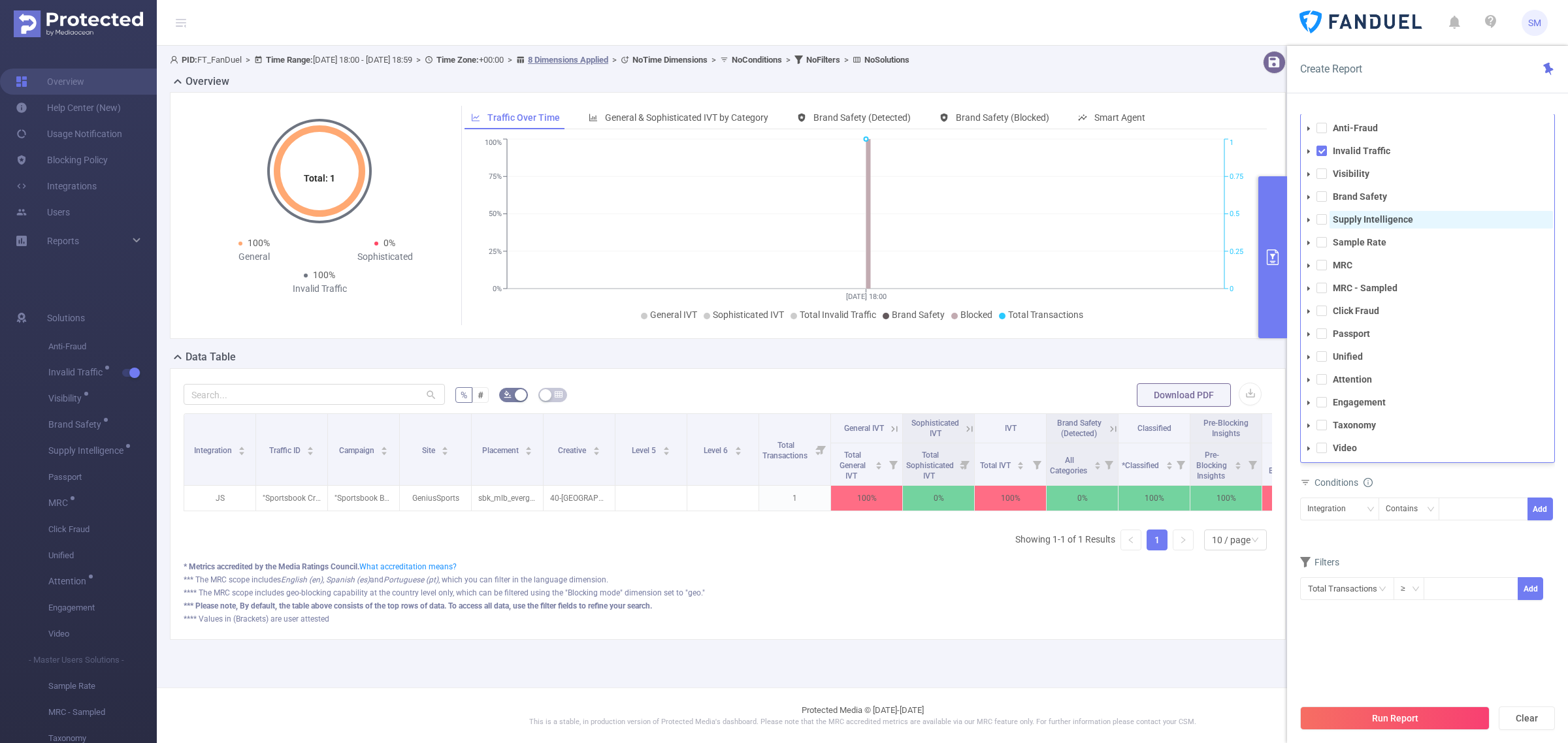
click at [1364, 220] on strong "Supply Intelligence" at bounding box center [1373, 220] width 80 height 10
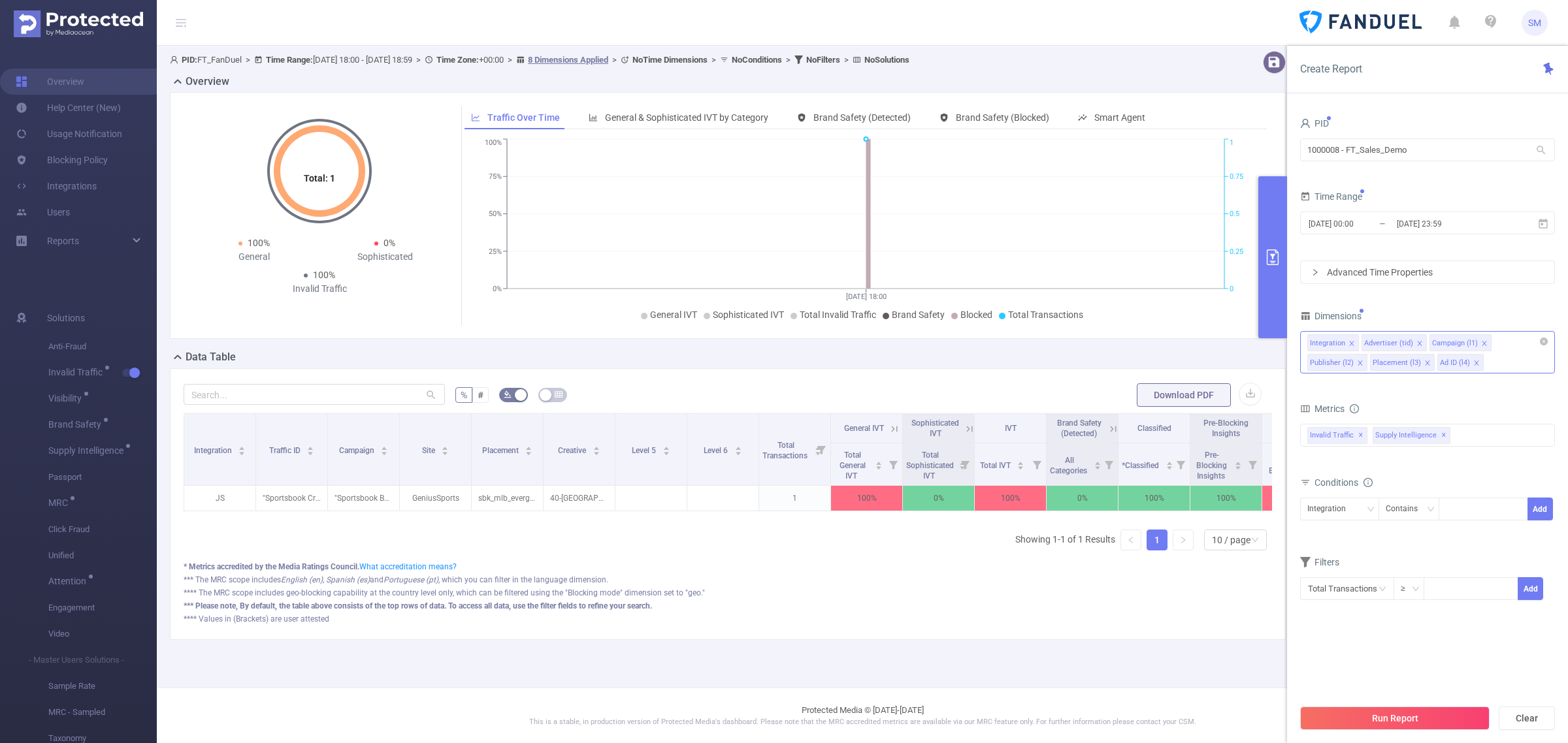
click at [1467, 629] on div "PID 1000008 - FT_Sales_Demo 1000008 - FT_Sales_Demo Time Range 2025-08-31 00:00…" at bounding box center [1427, 372] width 255 height 518
click at [1459, 716] on button "Run Report" at bounding box center [1395, 719] width 190 height 24
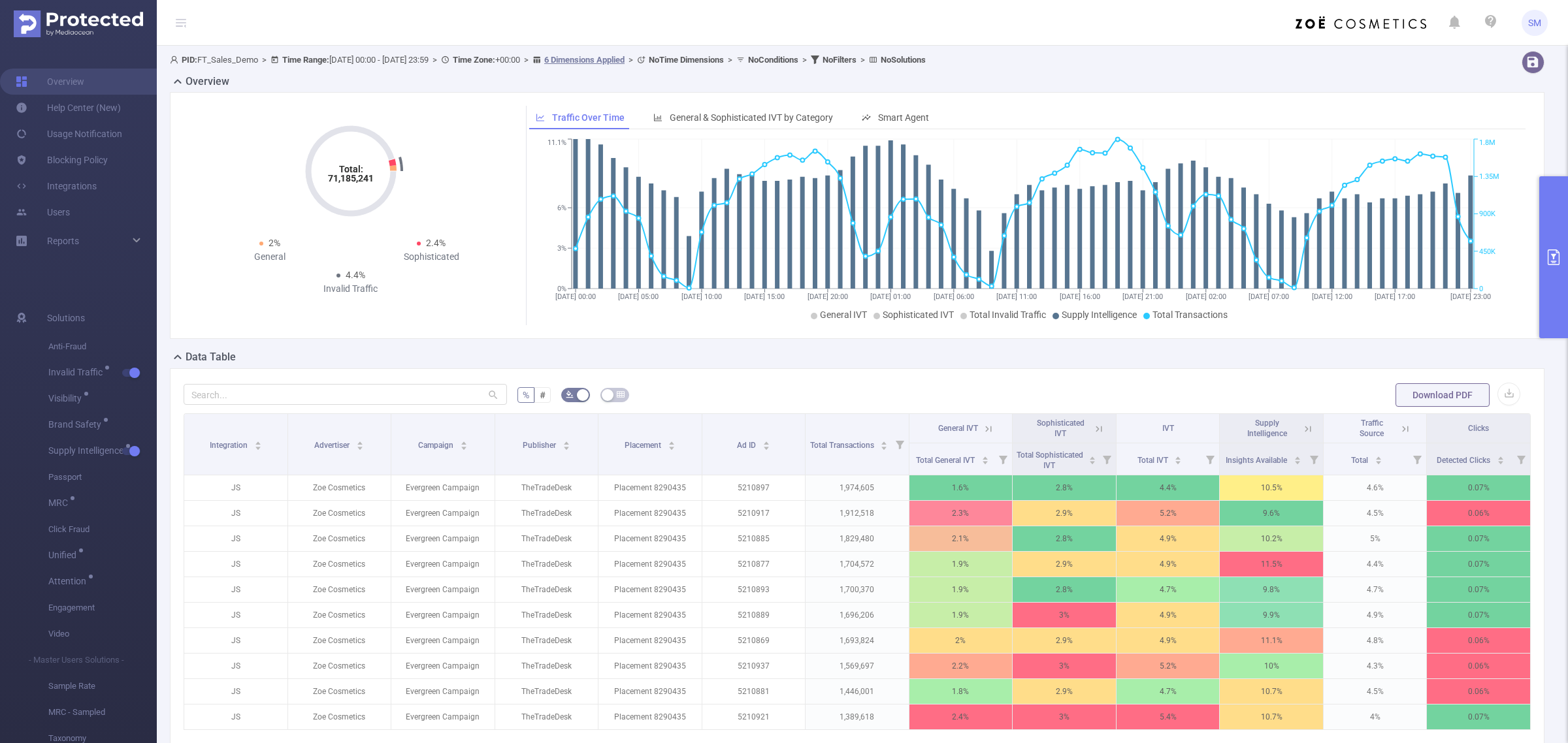
click at [1537, 128] on div "Overview Total: 71,185,241 Total: 71,185,241 2% General 2.4% Sophisticated 4.4%…" at bounding box center [862, 212] width 1385 height 276
click at [1304, 429] on icon at bounding box center [1307, 429] width 6 height 6
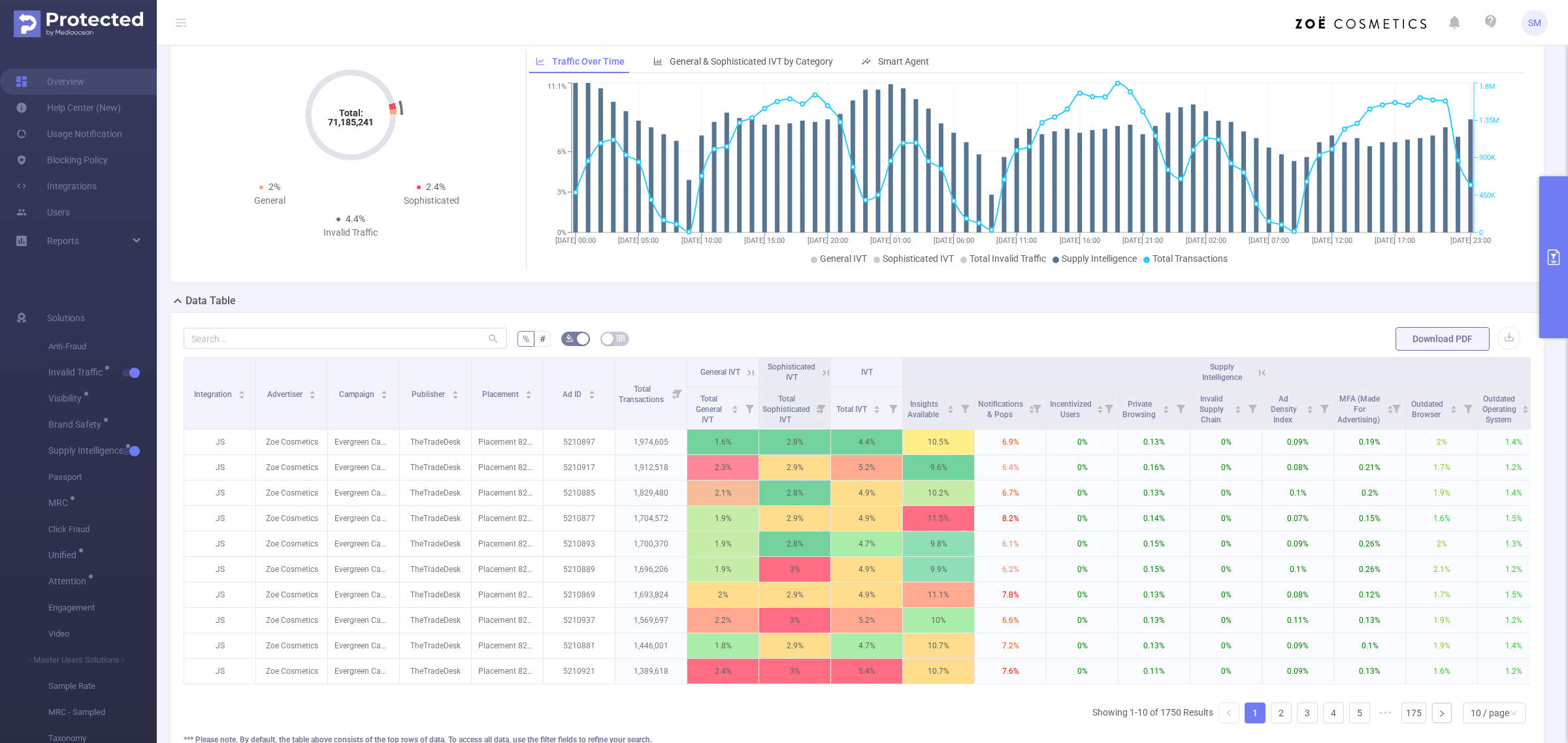
scroll to position [82, 0]
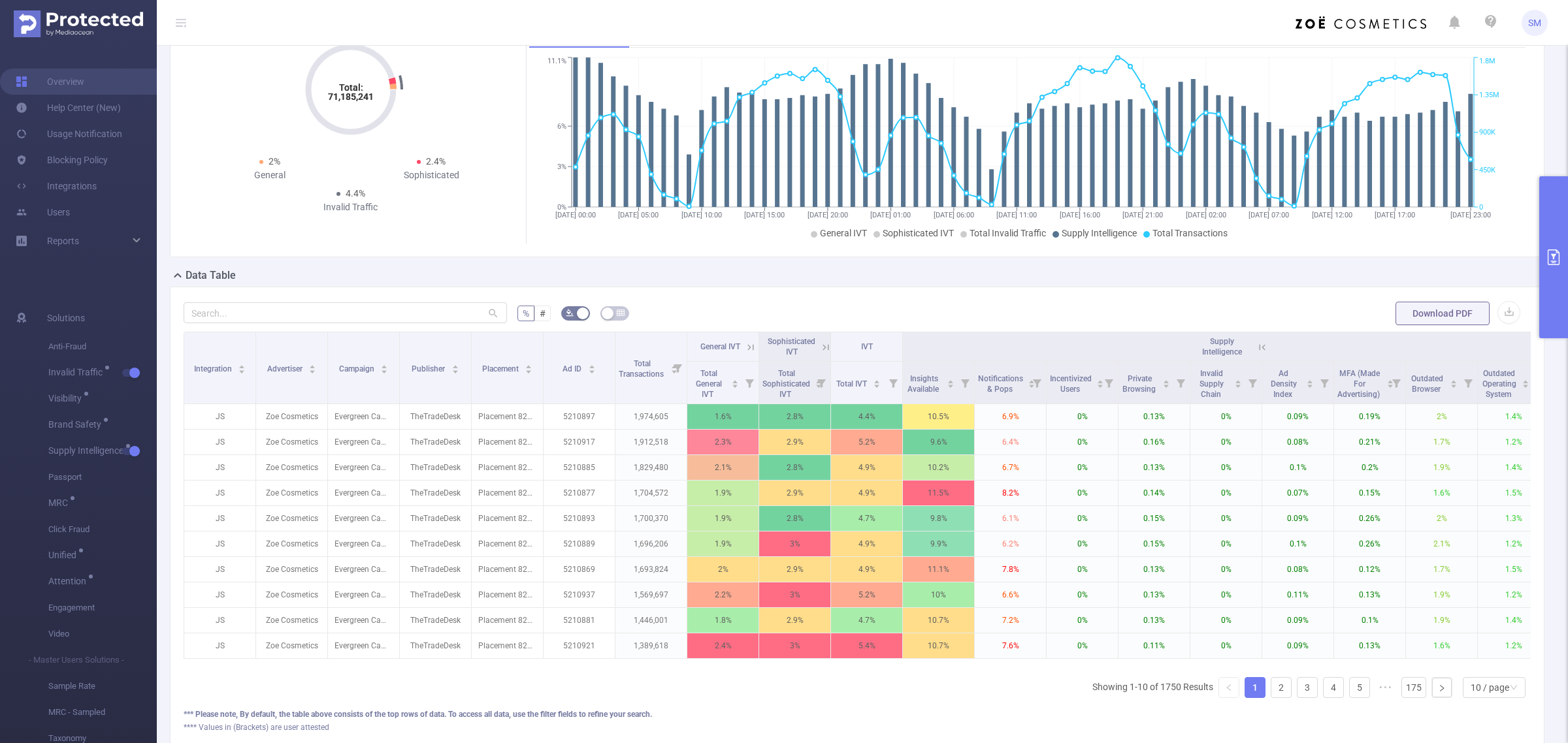
click at [1552, 245] on button "primary" at bounding box center [1553, 258] width 29 height 162
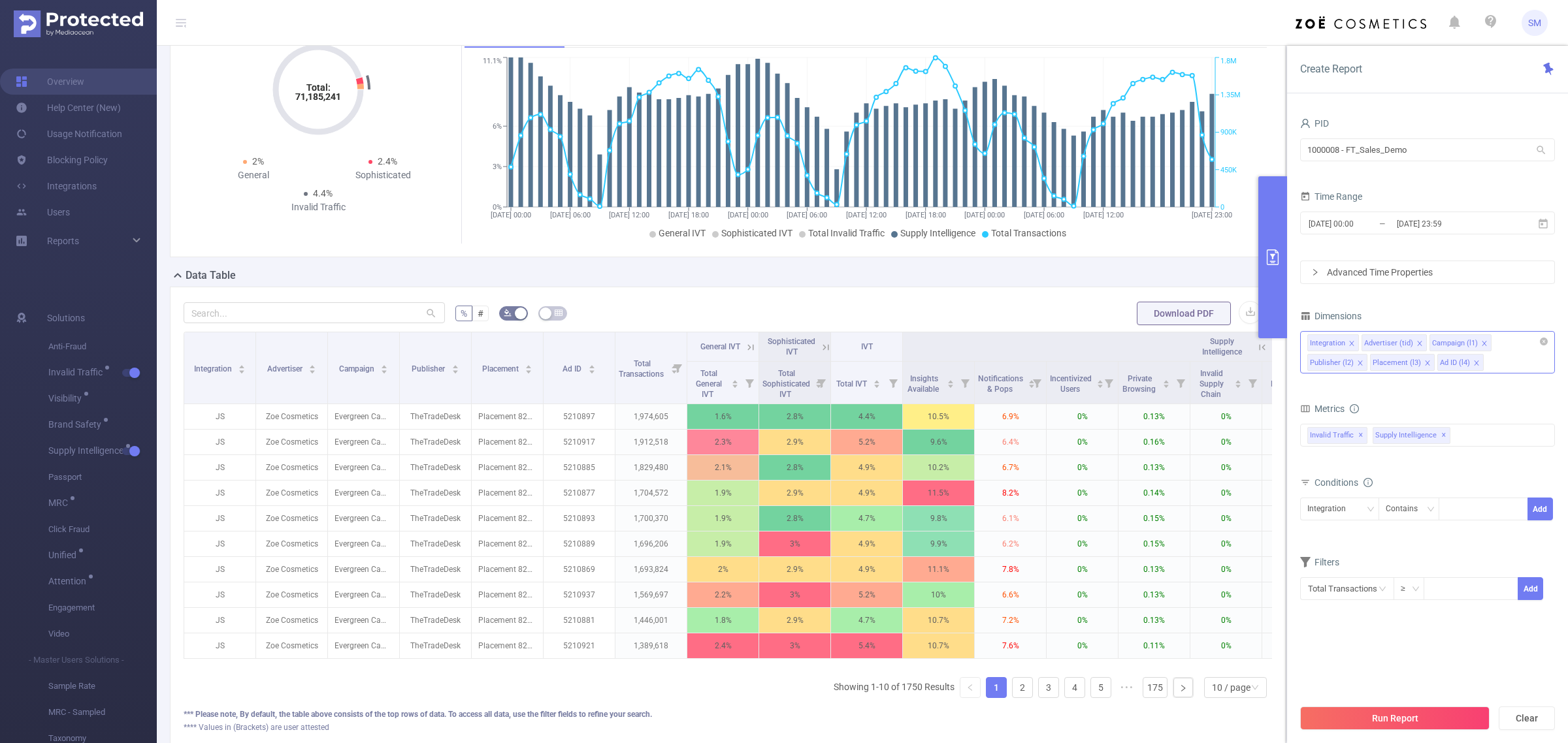
click at [1506, 360] on div "Integration Advertiser (tid) Campaign (l1) Publisher (l2) Placement (l3) Ad ID …" at bounding box center [1427, 353] width 255 height 43
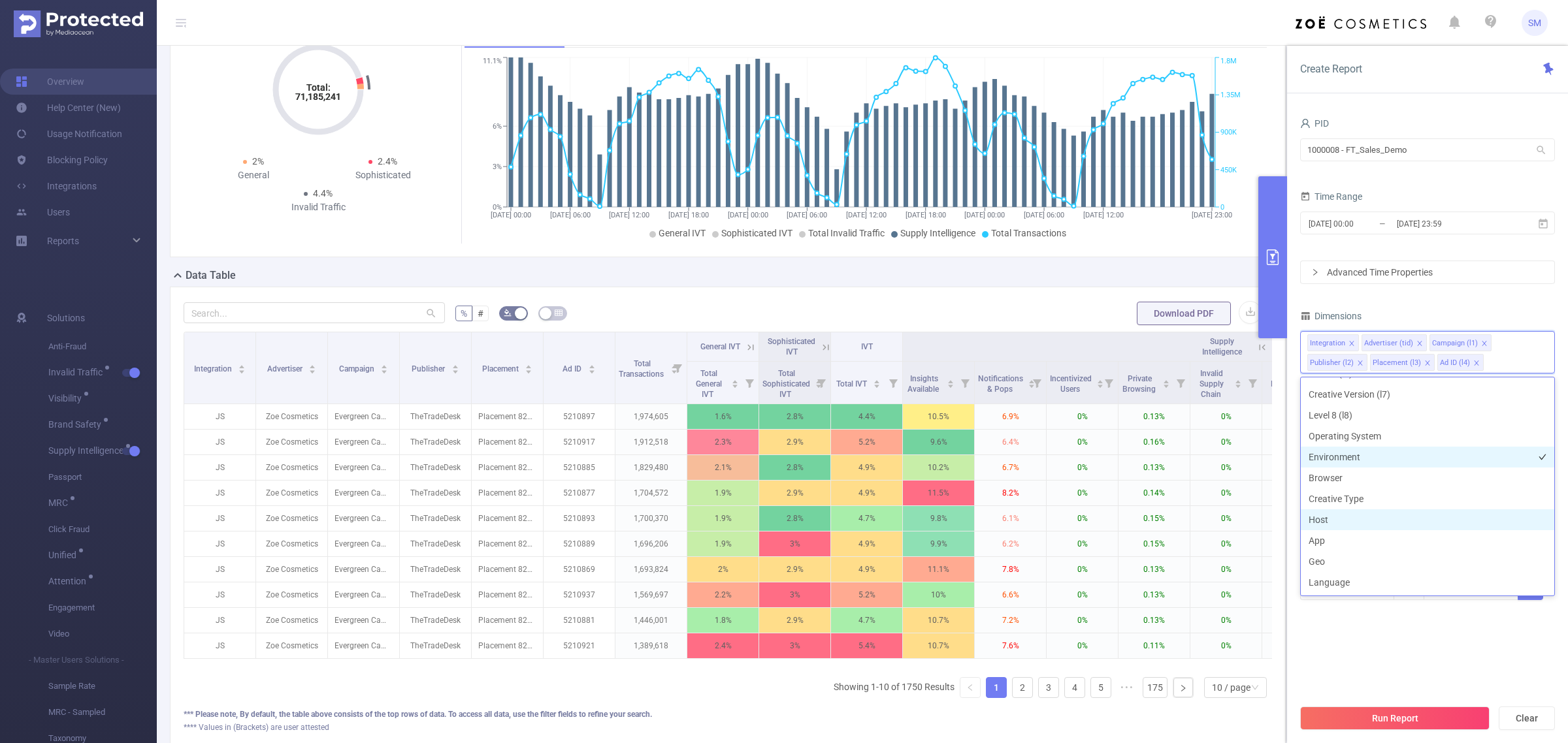
click at [1338, 522] on li "Host" at bounding box center [1428, 519] width 254 height 21
click at [1464, 305] on div "PID 1000008 - FT_Sales_Demo 1000008 - FT_Sales_Demo Time Range 2025-08-31 00:00…" at bounding box center [1427, 366] width 255 height 503
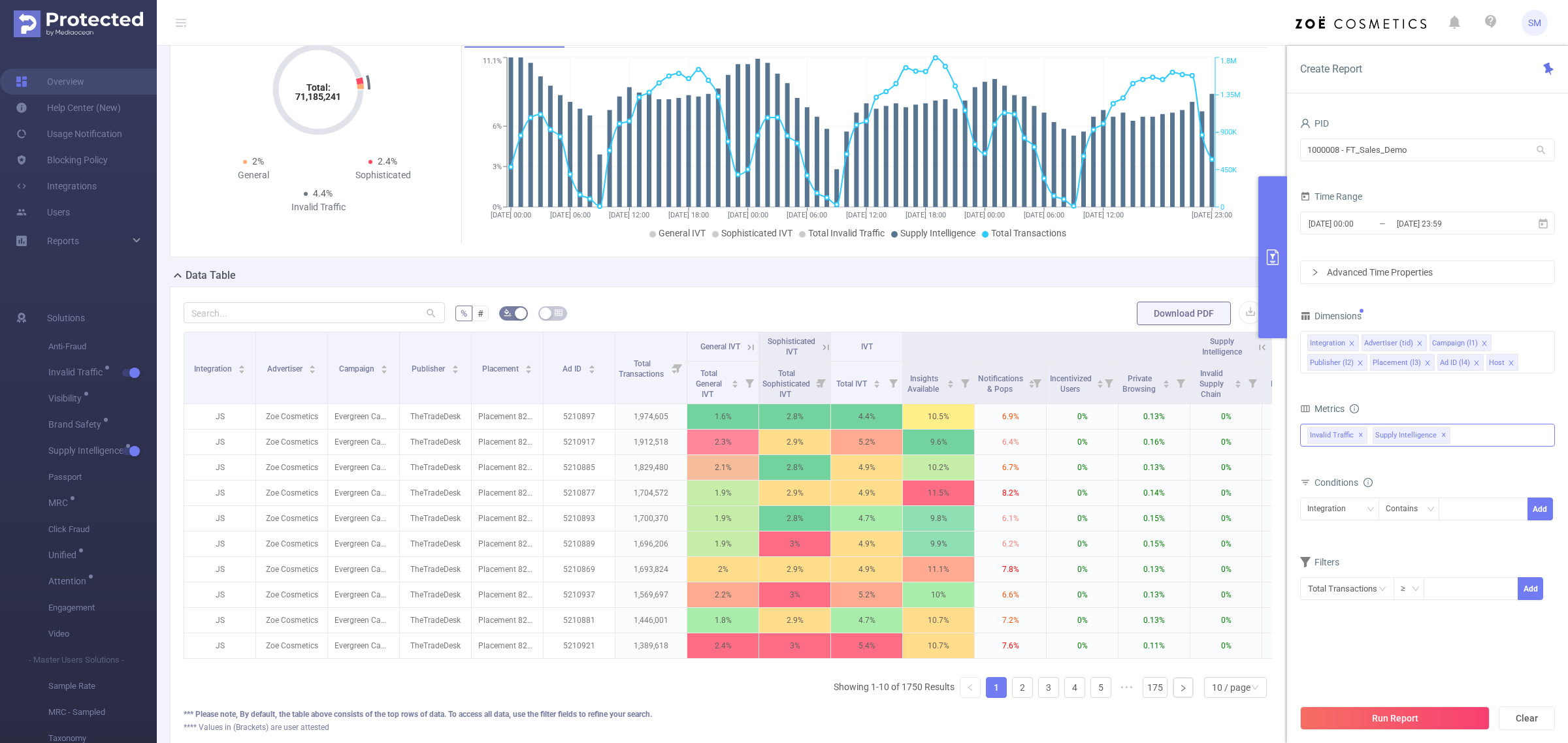
click at [1358, 437] on span "✕" at bounding box center [1360, 436] width 5 height 16
click at [1449, 723] on button "Run Report" at bounding box center [1395, 719] width 190 height 24
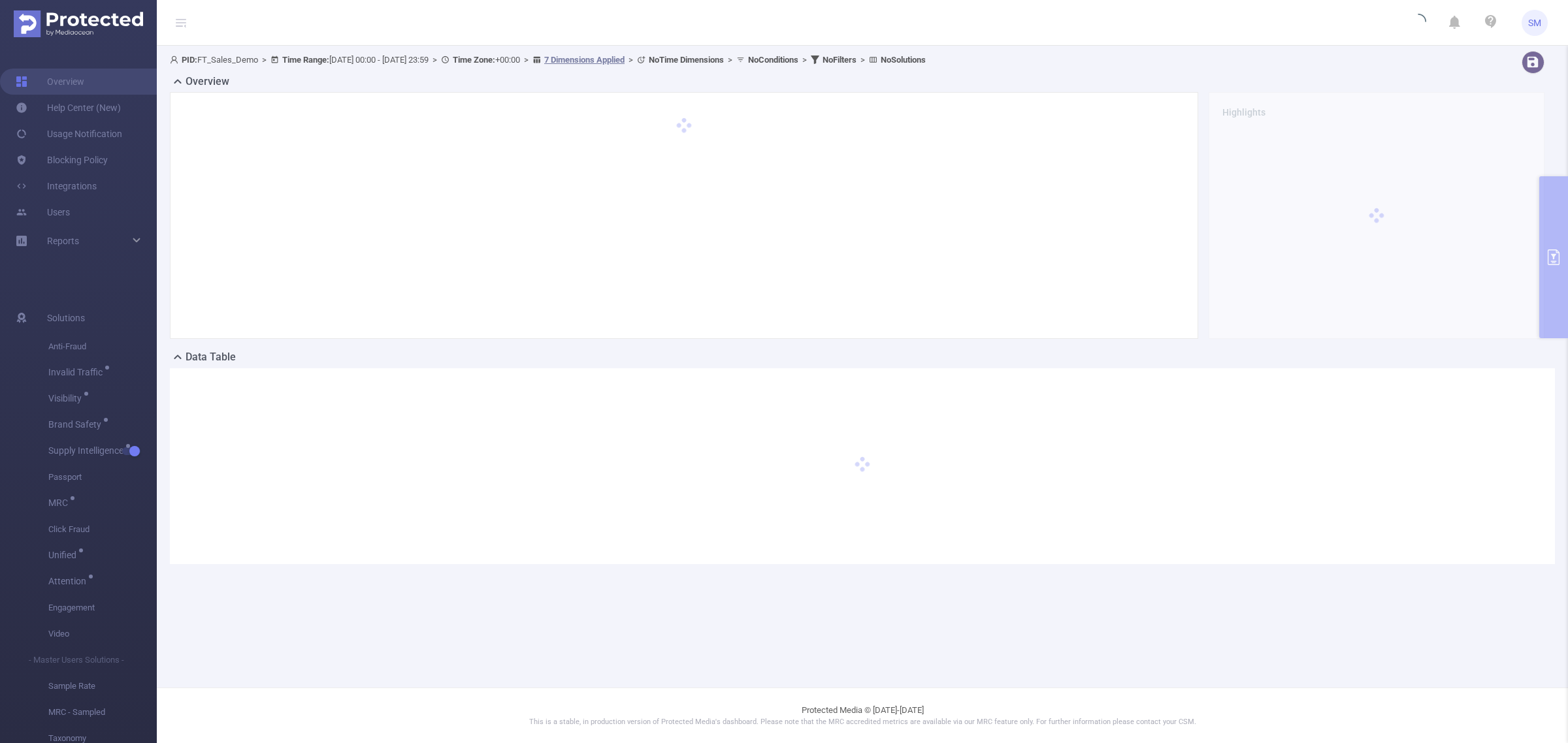
scroll to position [0, 0]
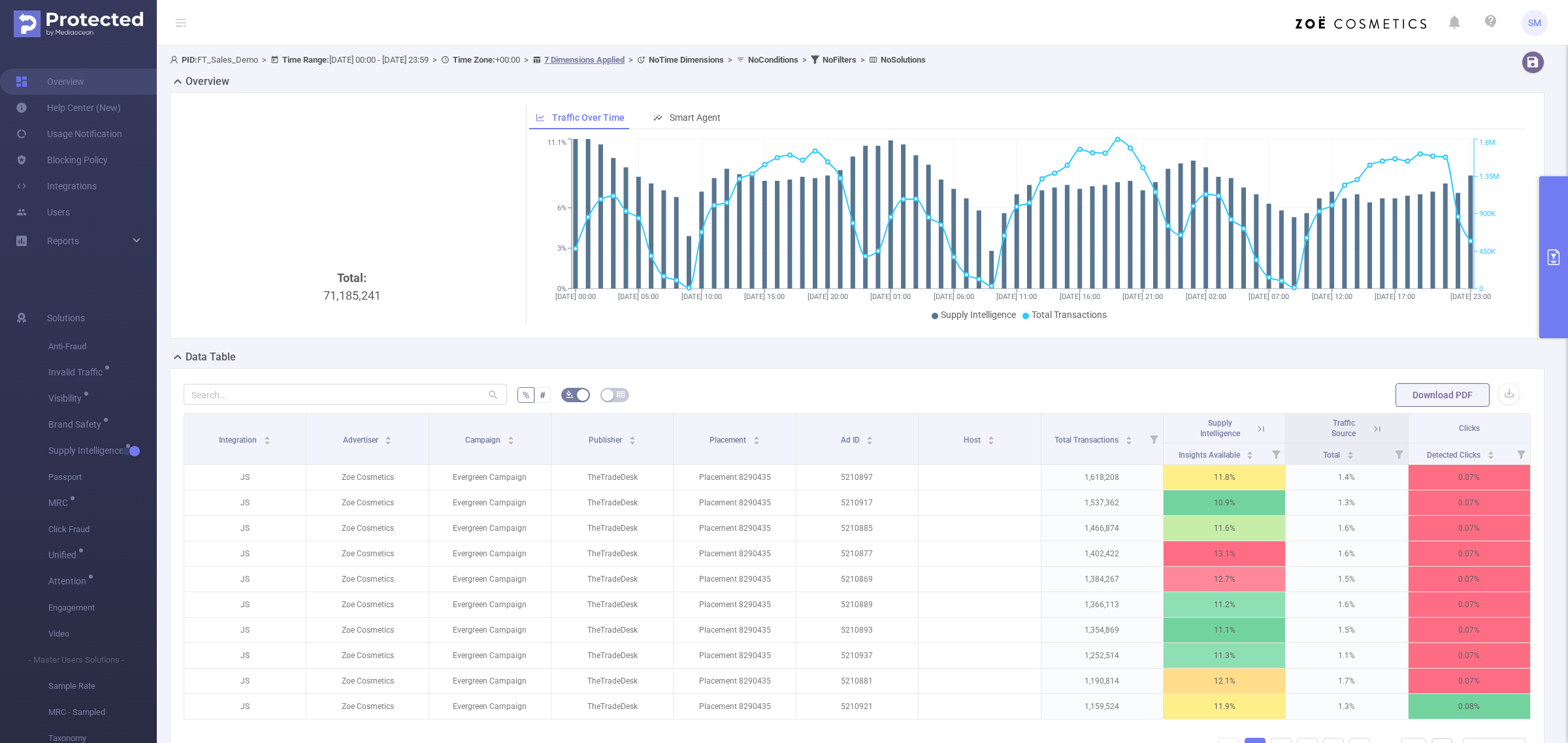
drag, startPoint x: 1448, startPoint y: 93, endPoint x: 1410, endPoint y: 113, distance: 42.9
click at [1448, 93] on div "Total: 71,185,241 Traffic Over Time Smart Agent 31/08 00:00 31/08 05:00 31/08 1…" at bounding box center [857, 215] width 1374 height 247
click at [1255, 431] on icon at bounding box center [1261, 429] width 12 height 12
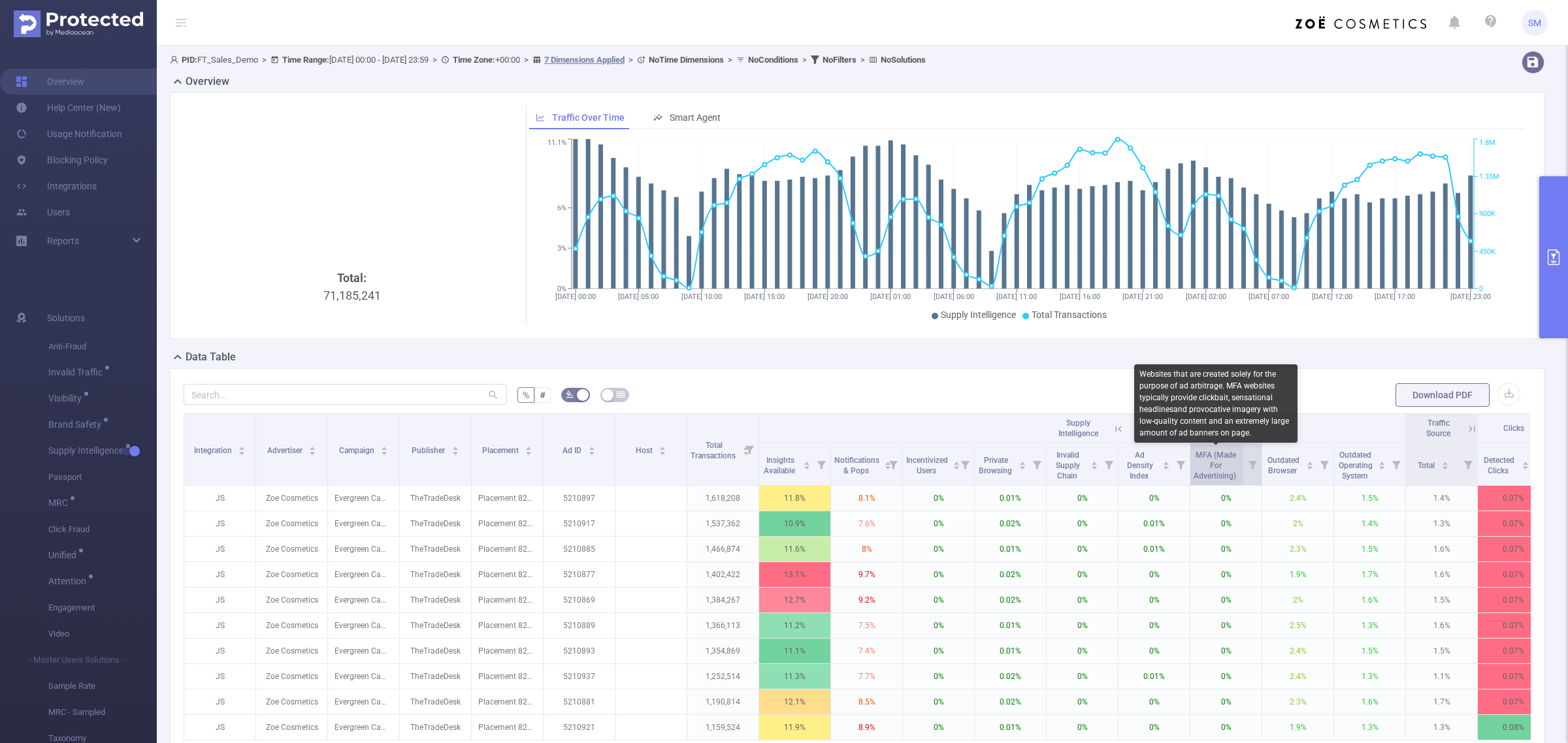
click at [1206, 472] on span "MFA (Made For Advertising)" at bounding box center [1215, 465] width 44 height 30
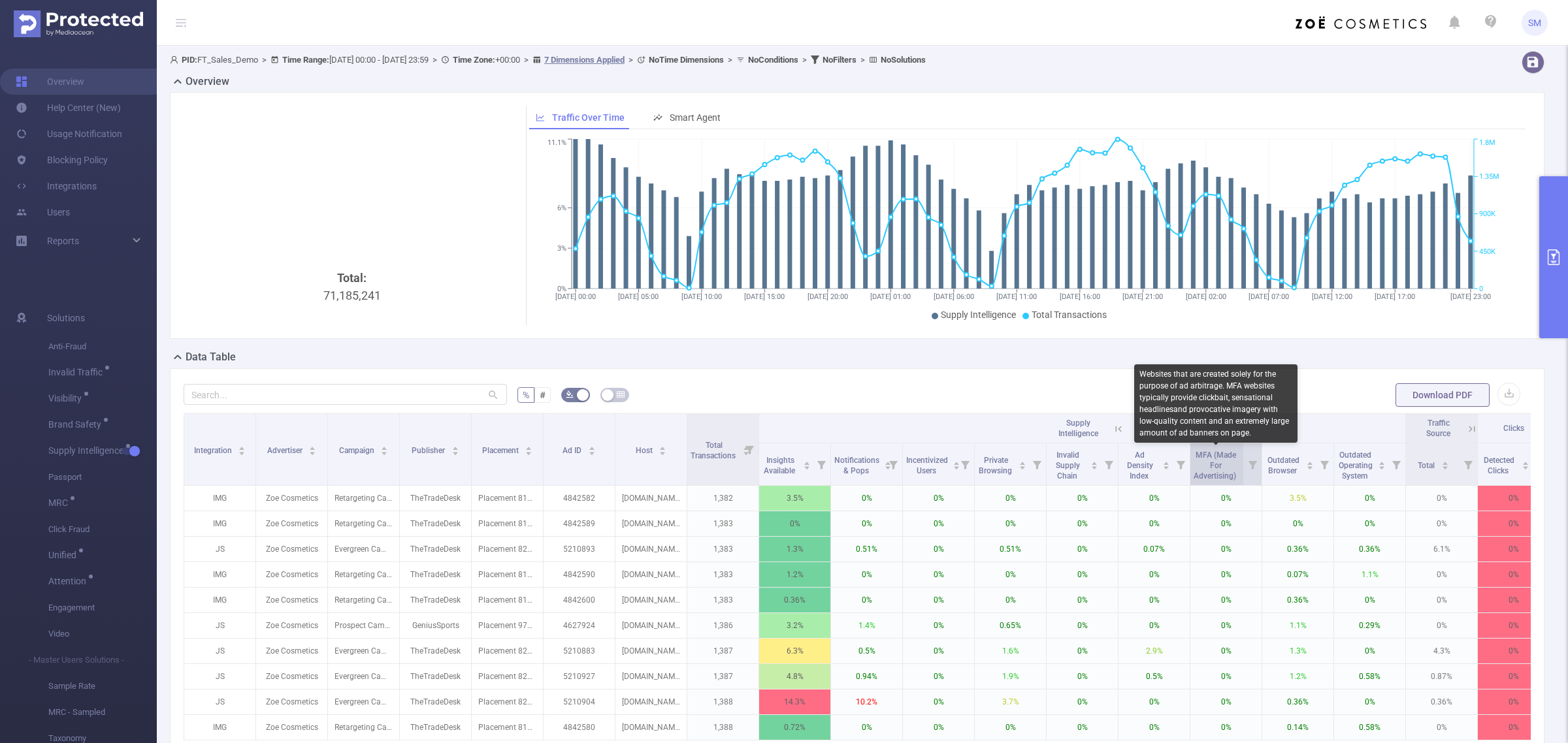
click at [1208, 471] on span "MFA (Made For Advertising)" at bounding box center [1215, 465] width 44 height 30
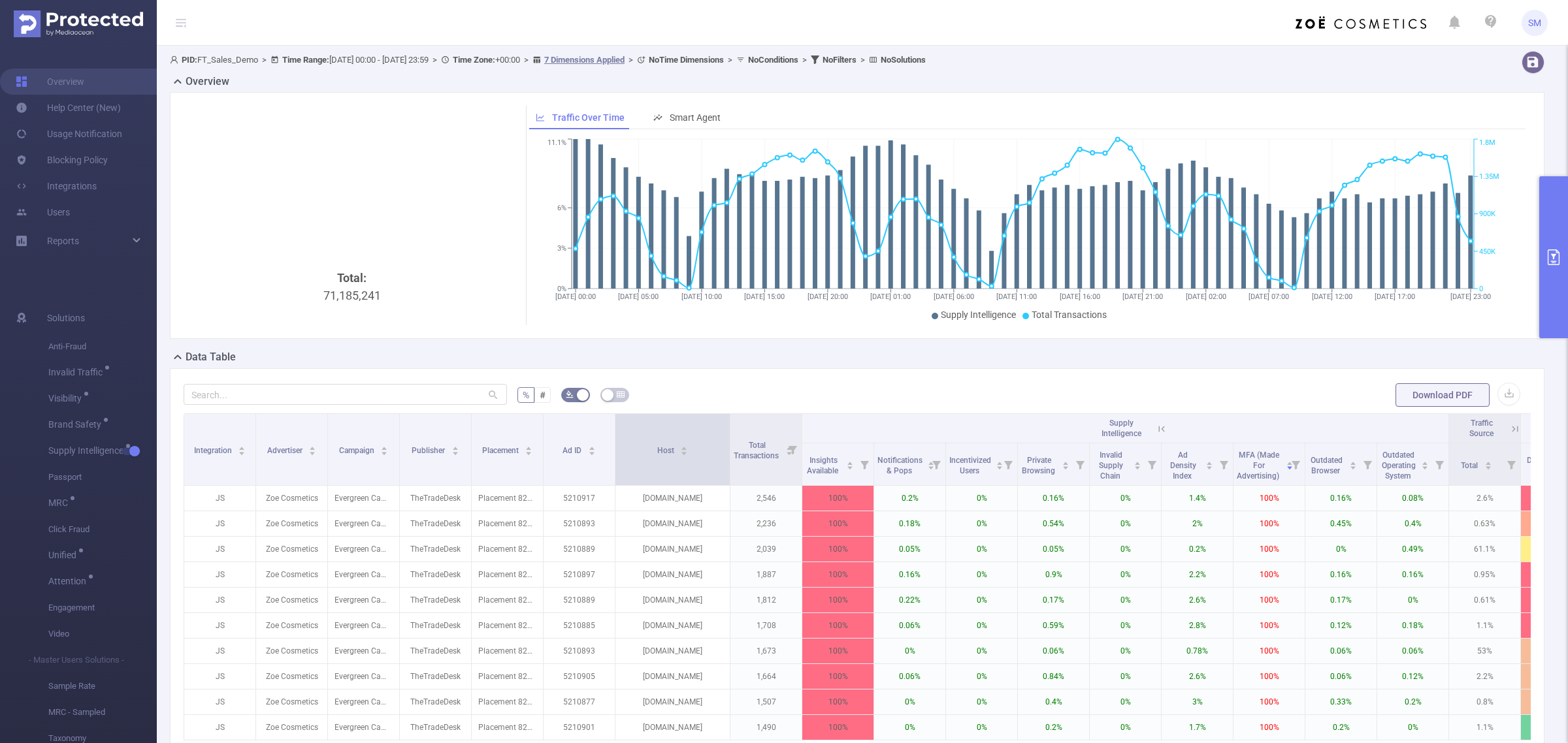
drag, startPoint x: 684, startPoint y: 437, endPoint x: 727, endPoint y: 426, distance: 44.4
click at [727, 426] on span at bounding box center [729, 449] width 7 height 71
click at [795, 373] on div "% # Download PDF Integration Advertiser Campaign Publisher Placement Ad ID Host…" at bounding box center [857, 599] width 1374 height 462
click at [1374, 56] on div "PID: FT_Sales_Demo > Time Range: 2025-08-31 00:00 - 2025-09-02 23:59 > Time Zon…" at bounding box center [799, 60] width 1259 height 18
